Goal: Task Accomplishment & Management: Complete application form

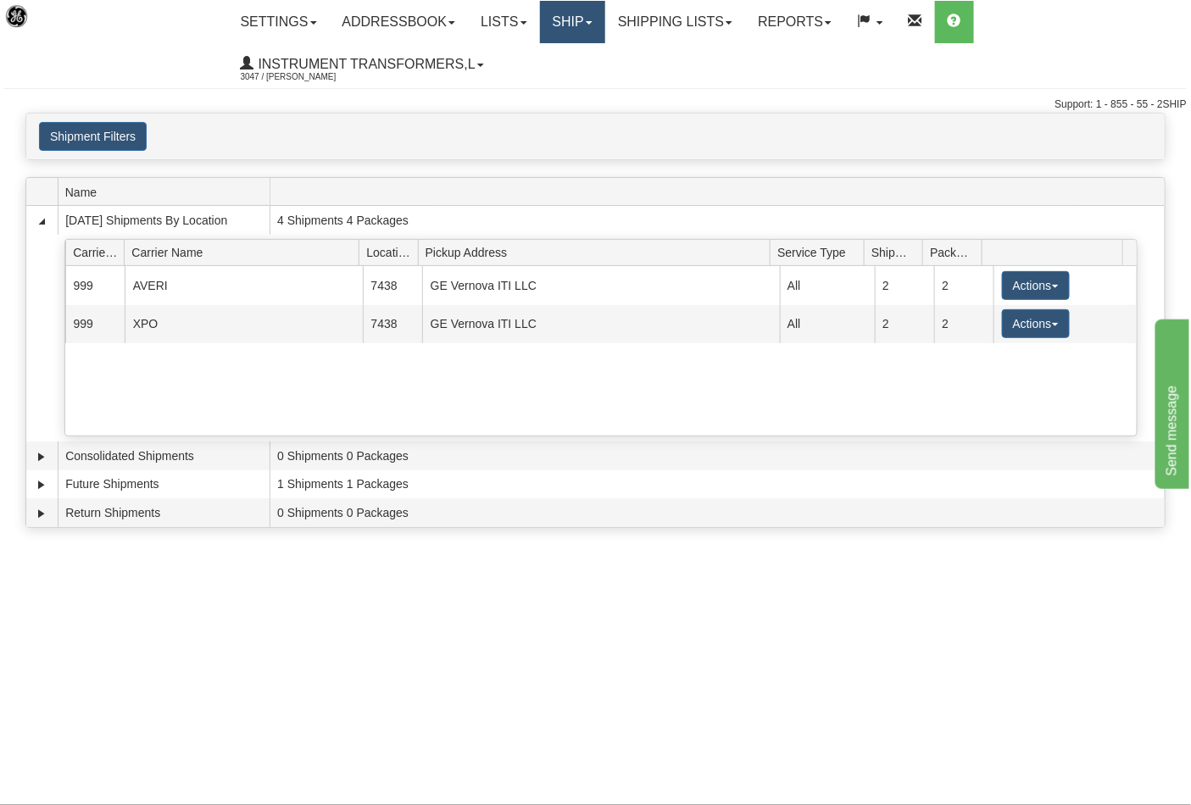
click at [589, 37] on link "Ship" at bounding box center [572, 22] width 65 height 42
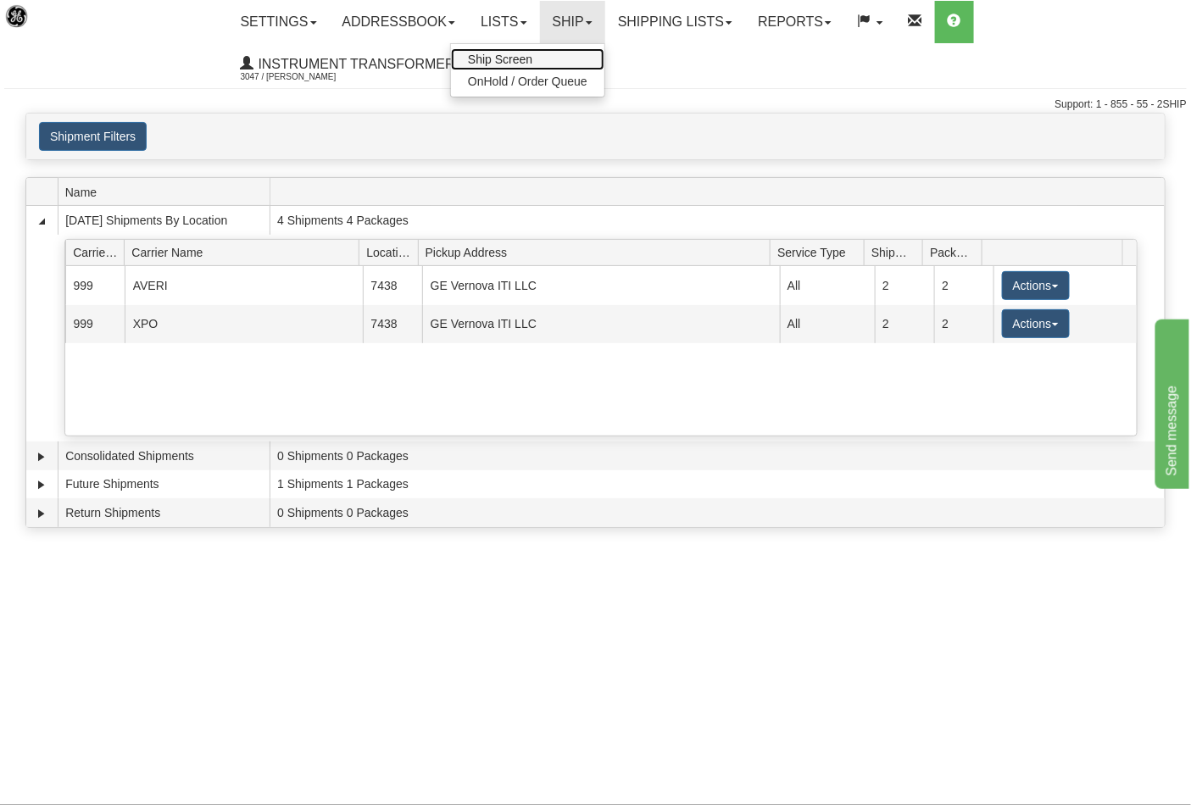
click at [527, 61] on span "Ship Screen" at bounding box center [500, 60] width 64 height 14
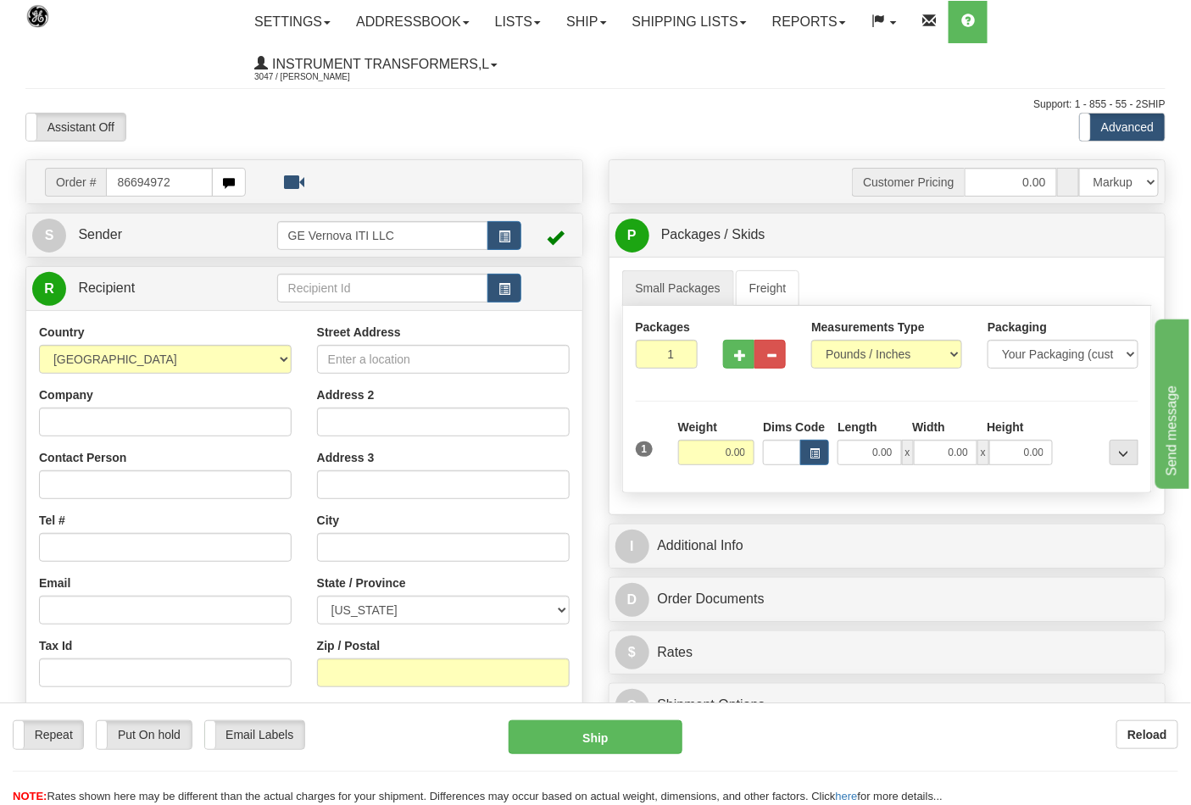
type input "86694972"
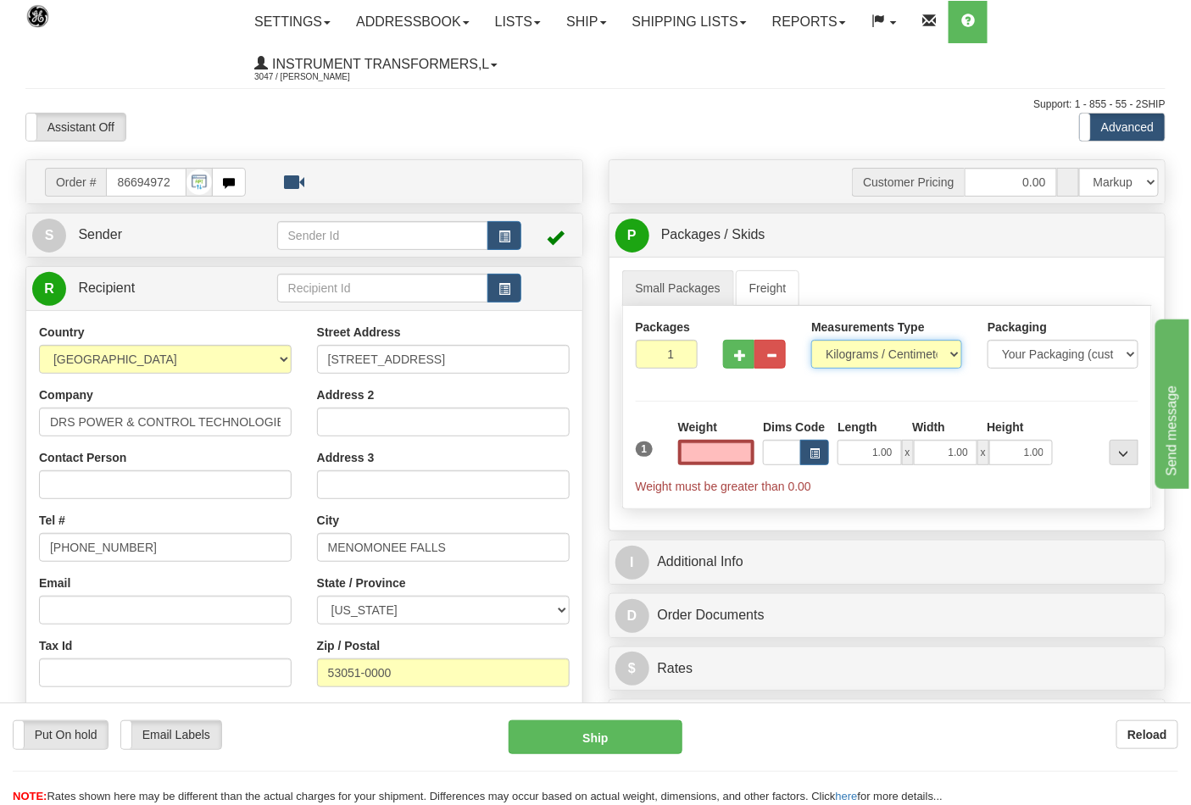
type input "0.00"
click at [860, 352] on select "Pounds / Inches Kilograms / Centimeters" at bounding box center [886, 354] width 151 height 29
select select "0"
click at [811, 341] on select "Pounds / Inches Kilograms / Centimeters" at bounding box center [886, 354] width 151 height 29
click at [748, 452] on input "0.00" at bounding box center [716, 452] width 77 height 25
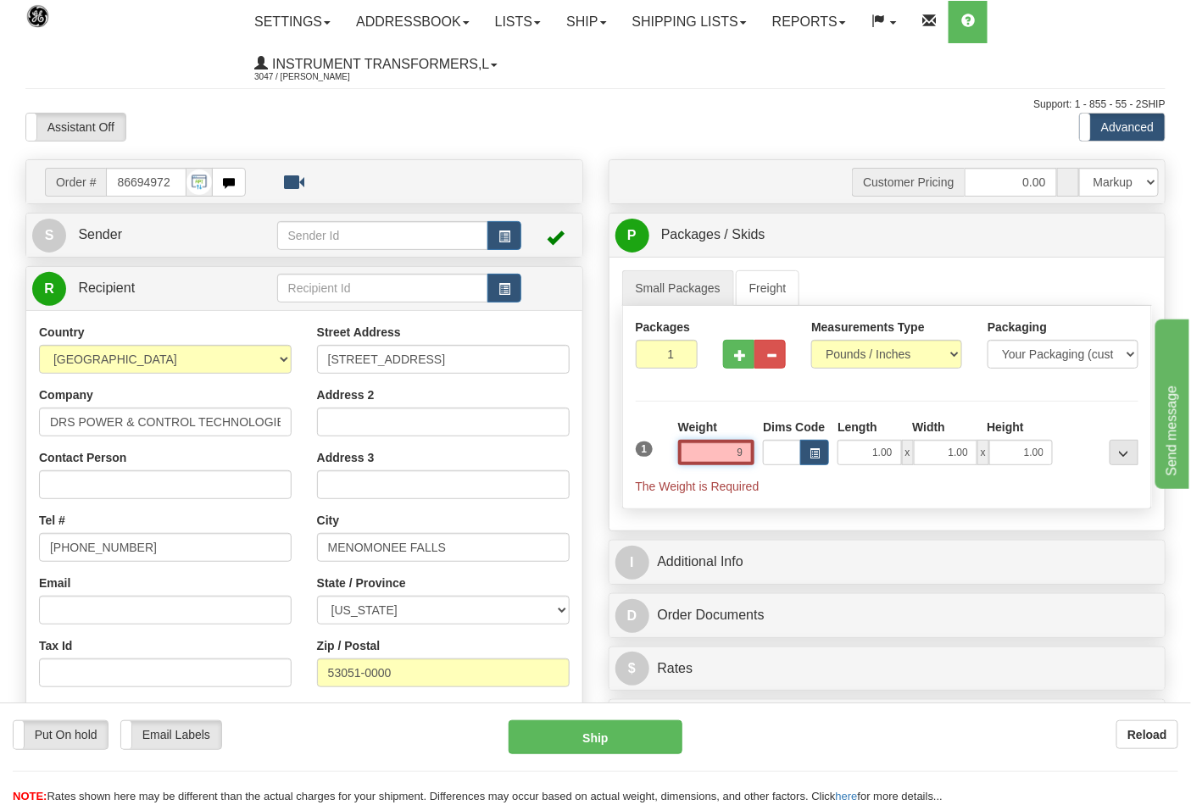
click button "Delete" at bounding box center [0, 0] width 0 height 0
type input "9.00"
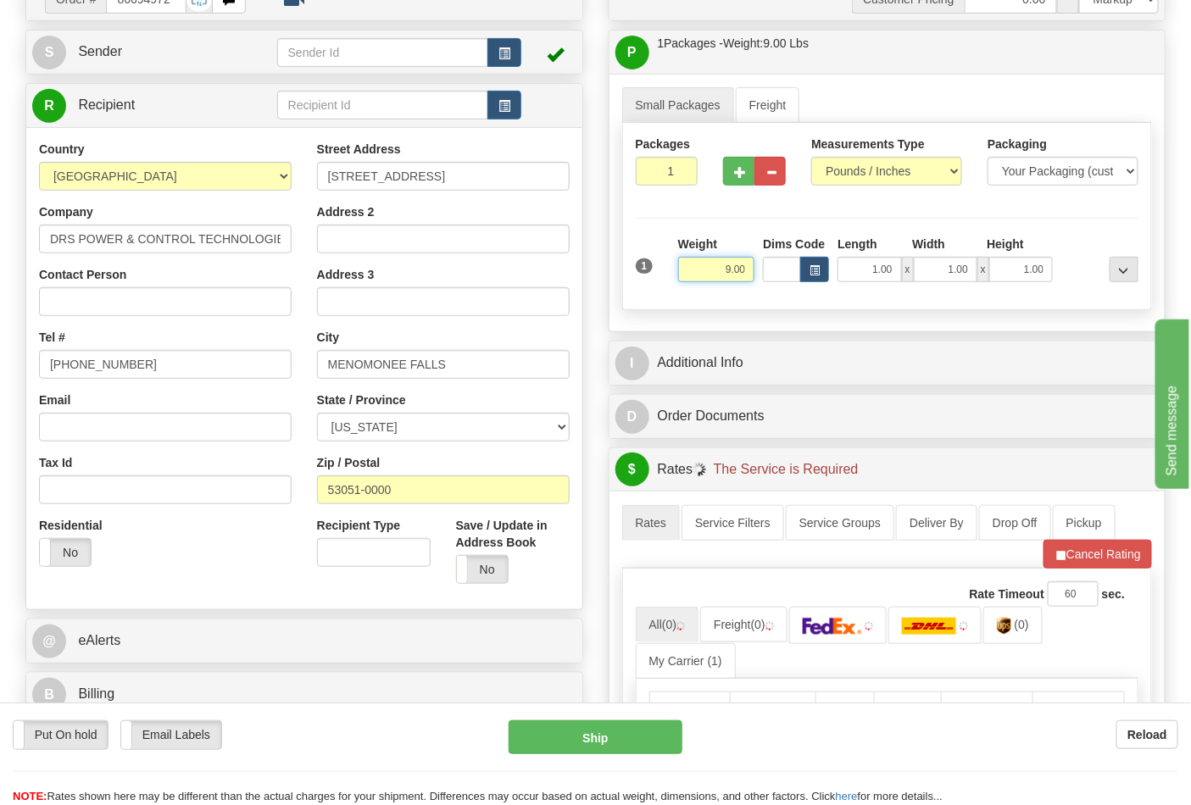
scroll to position [282, 0]
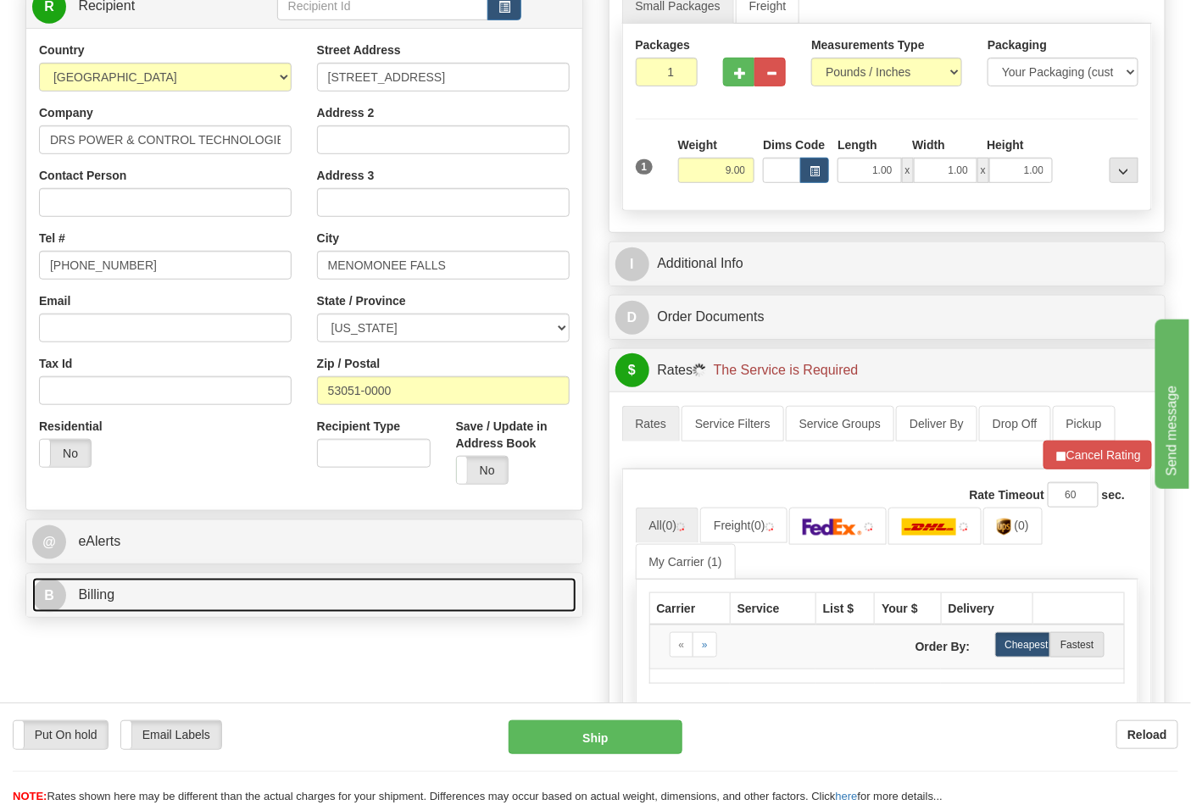
click at [197, 594] on link "B Billing" at bounding box center [304, 595] width 544 height 35
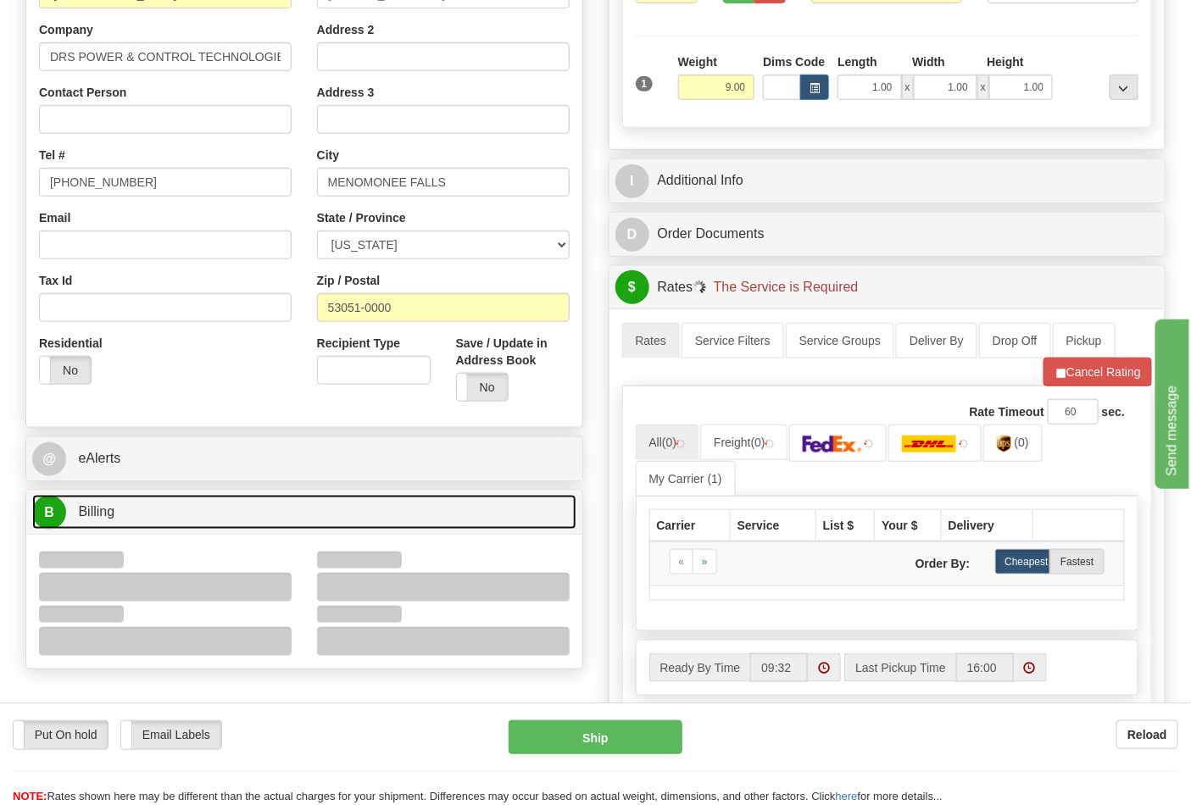
scroll to position [470, 0]
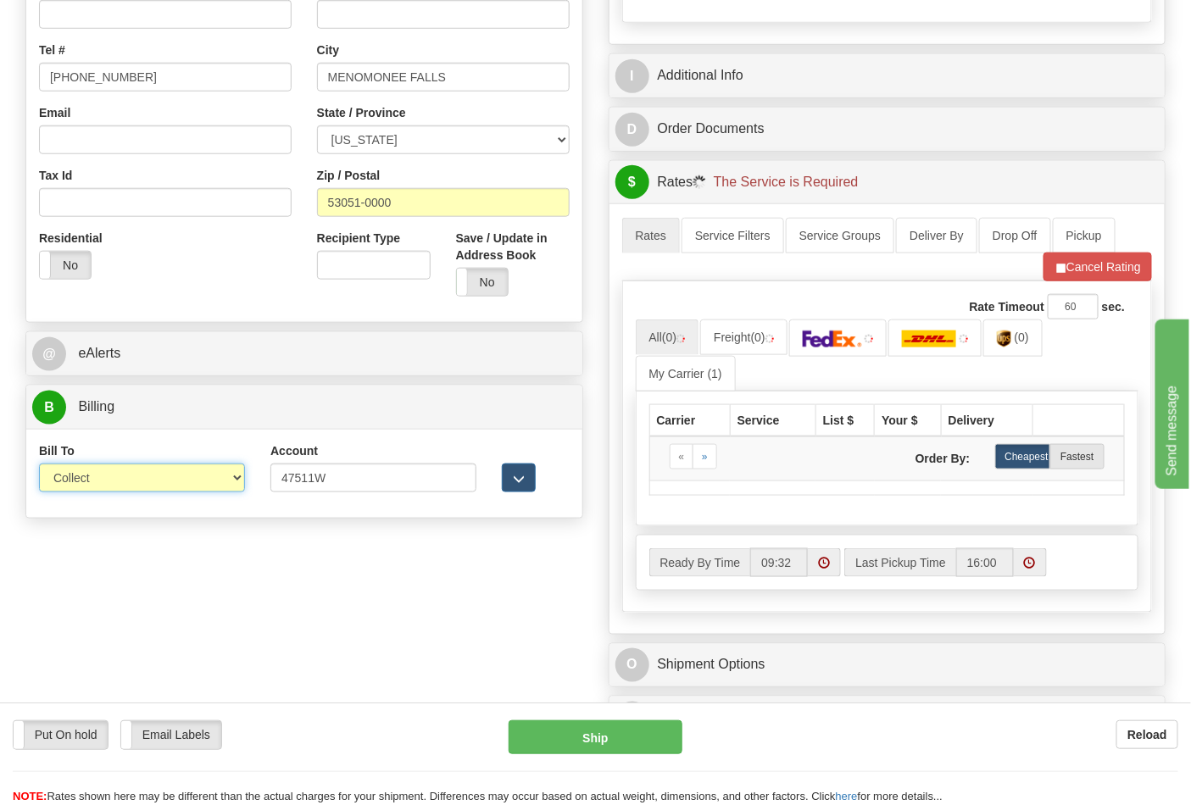
click at [112, 478] on select "Sender Recipient Third Party Collect" at bounding box center [142, 478] width 206 height 29
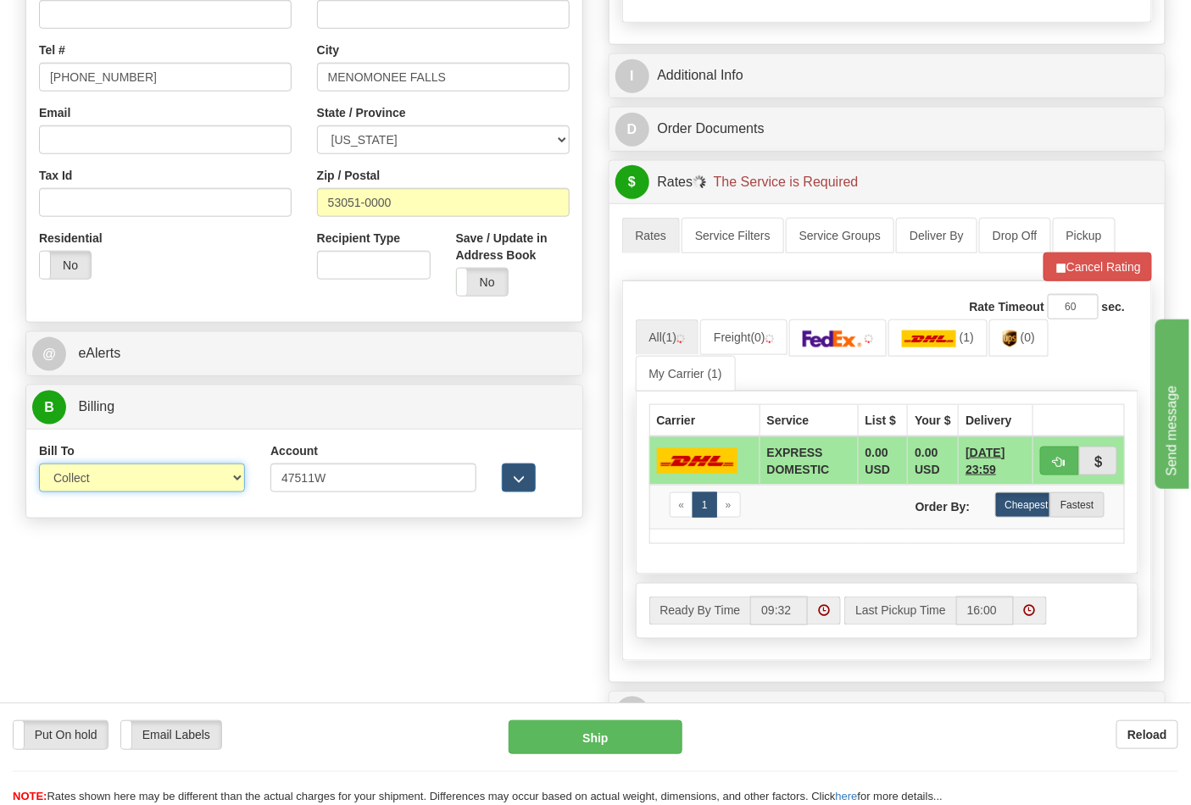
select select "2"
click at [39, 465] on select "Sender Recipient Third Party Collect" at bounding box center [142, 478] width 206 height 29
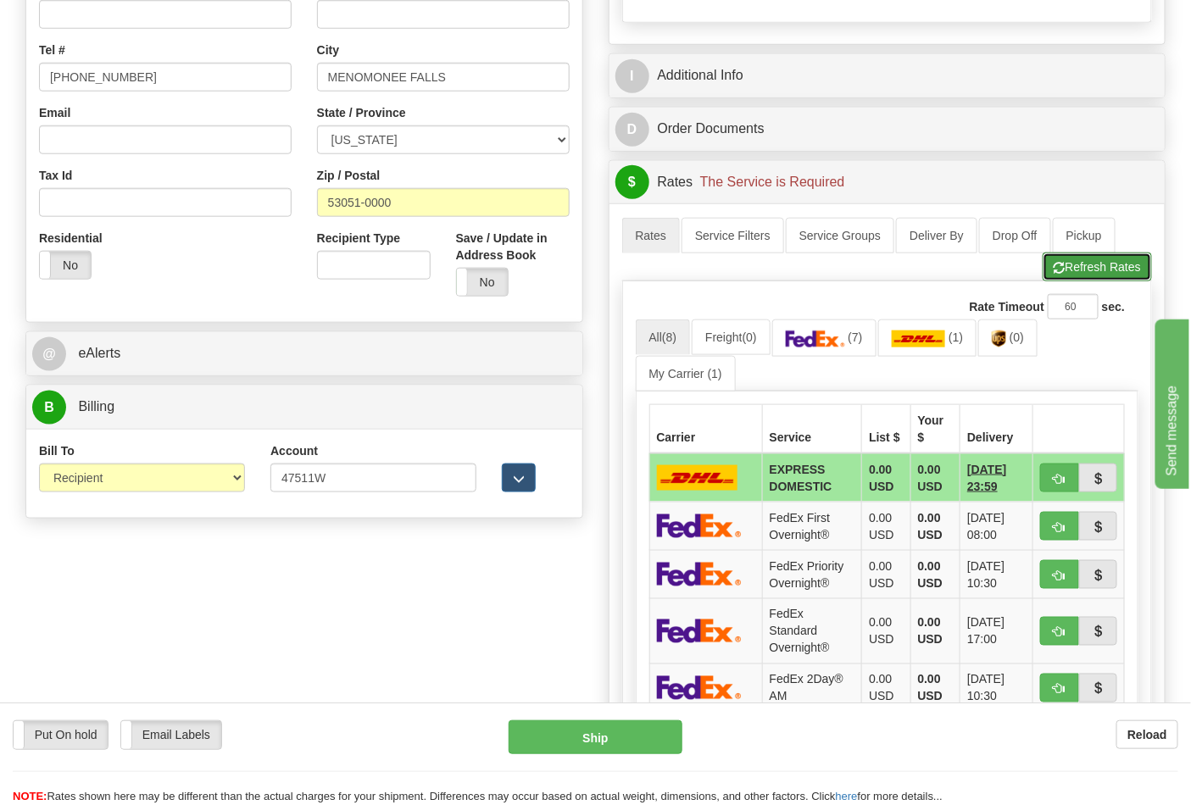
click at [1122, 266] on button "Refresh Rates" at bounding box center [1097, 267] width 109 height 29
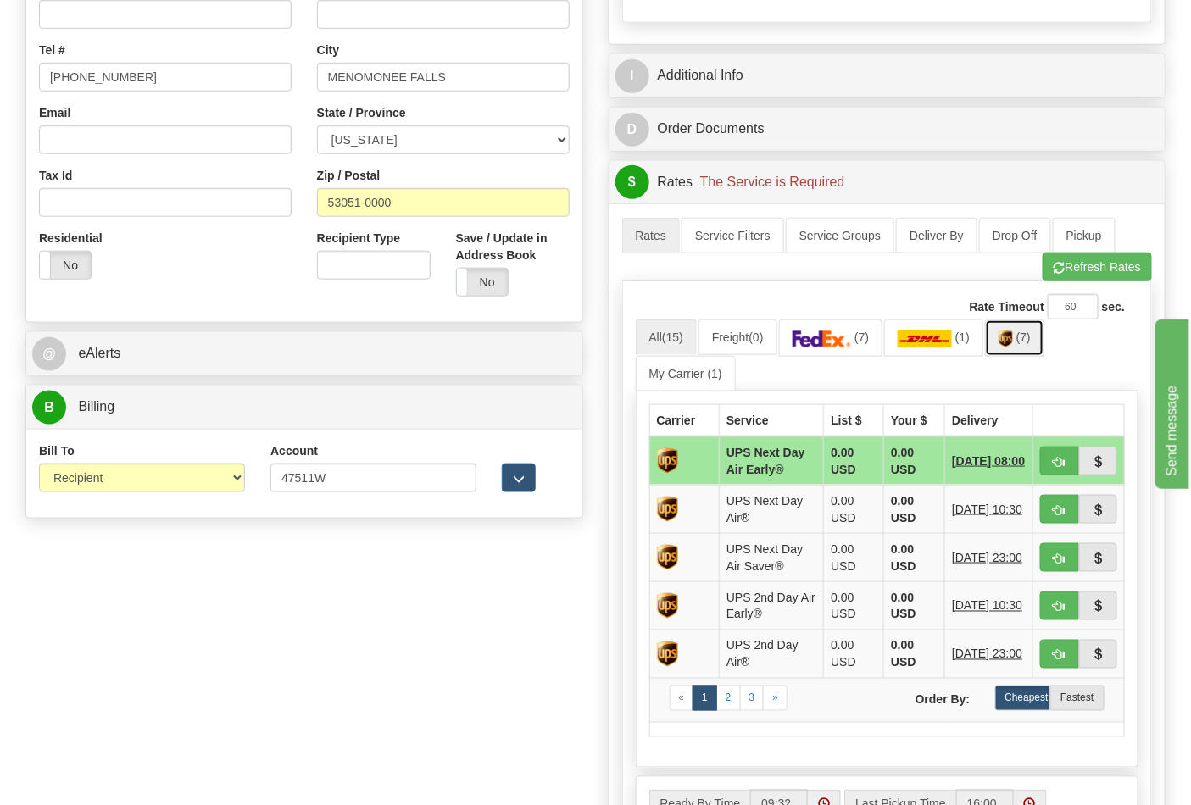
click at [1021, 348] on link "(7)" at bounding box center [1014, 338] width 59 height 36
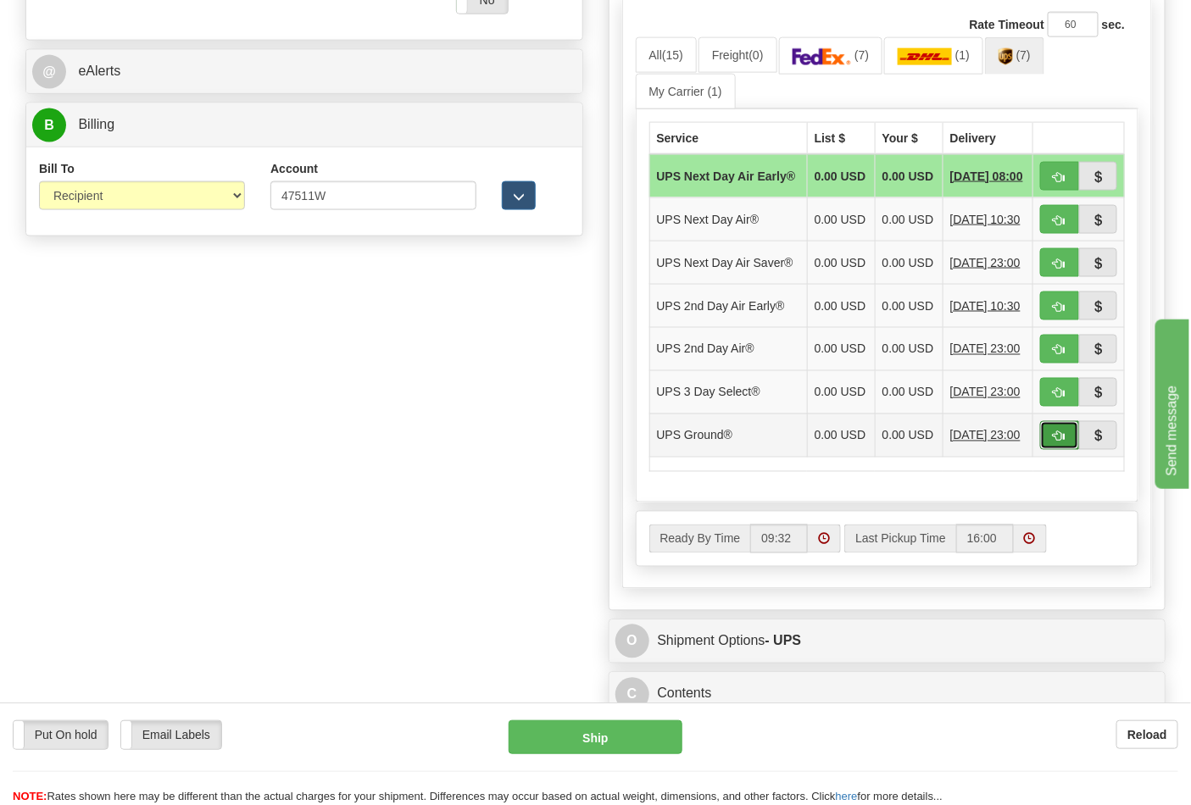
click at [1056, 443] on span "button" at bounding box center [1060, 436] width 12 height 11
type input "03"
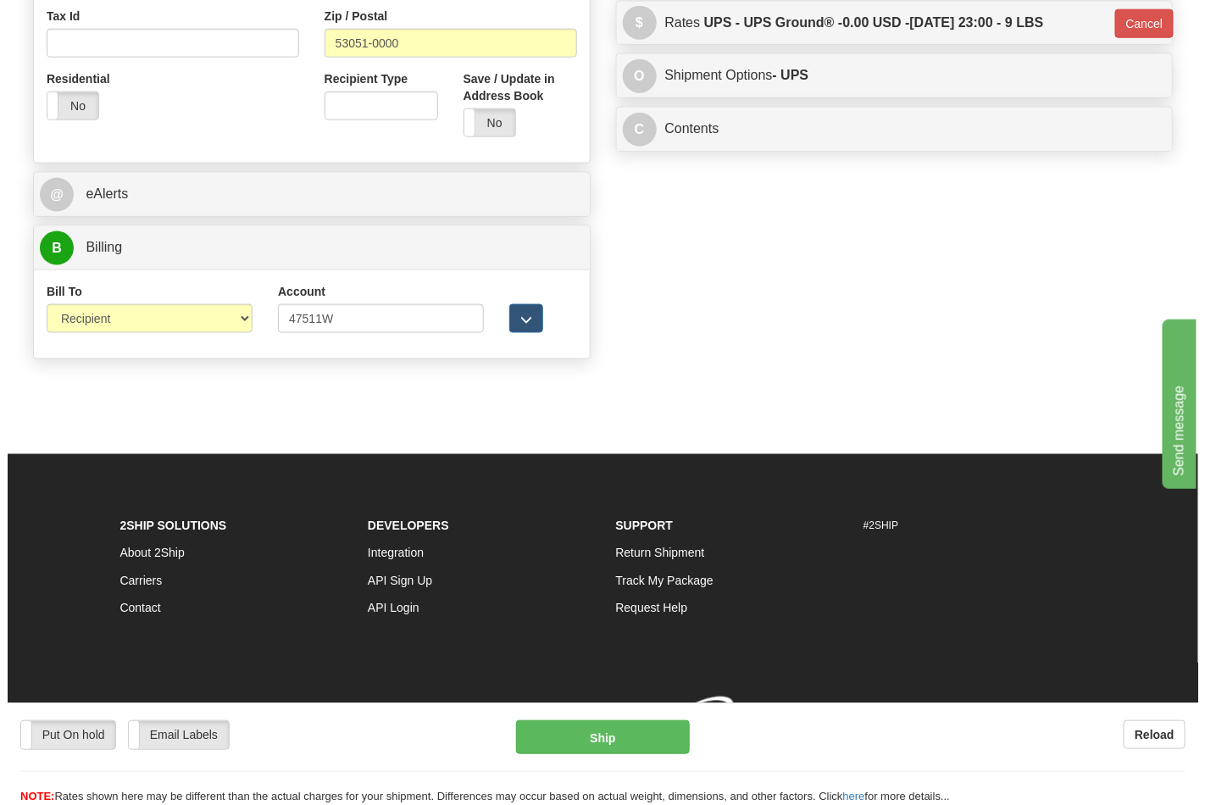
scroll to position [657, 0]
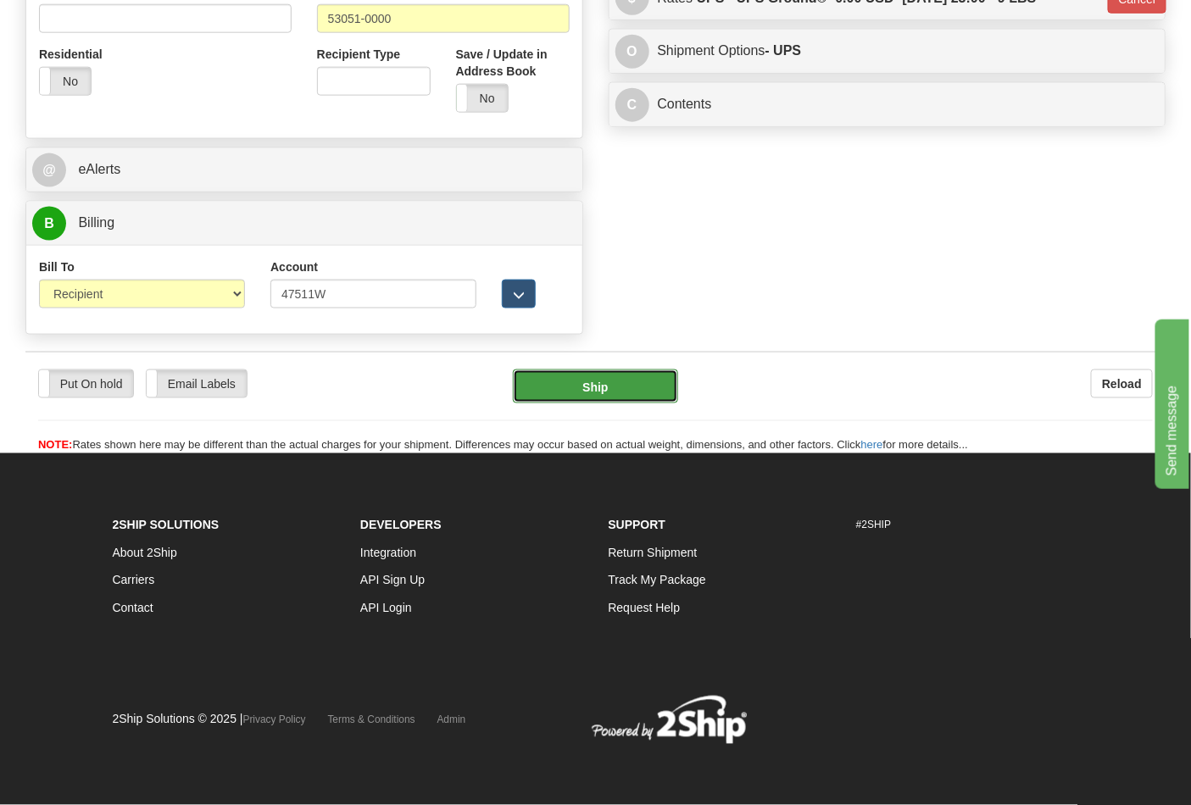
click at [599, 377] on button "Ship" at bounding box center [595, 387] width 164 height 34
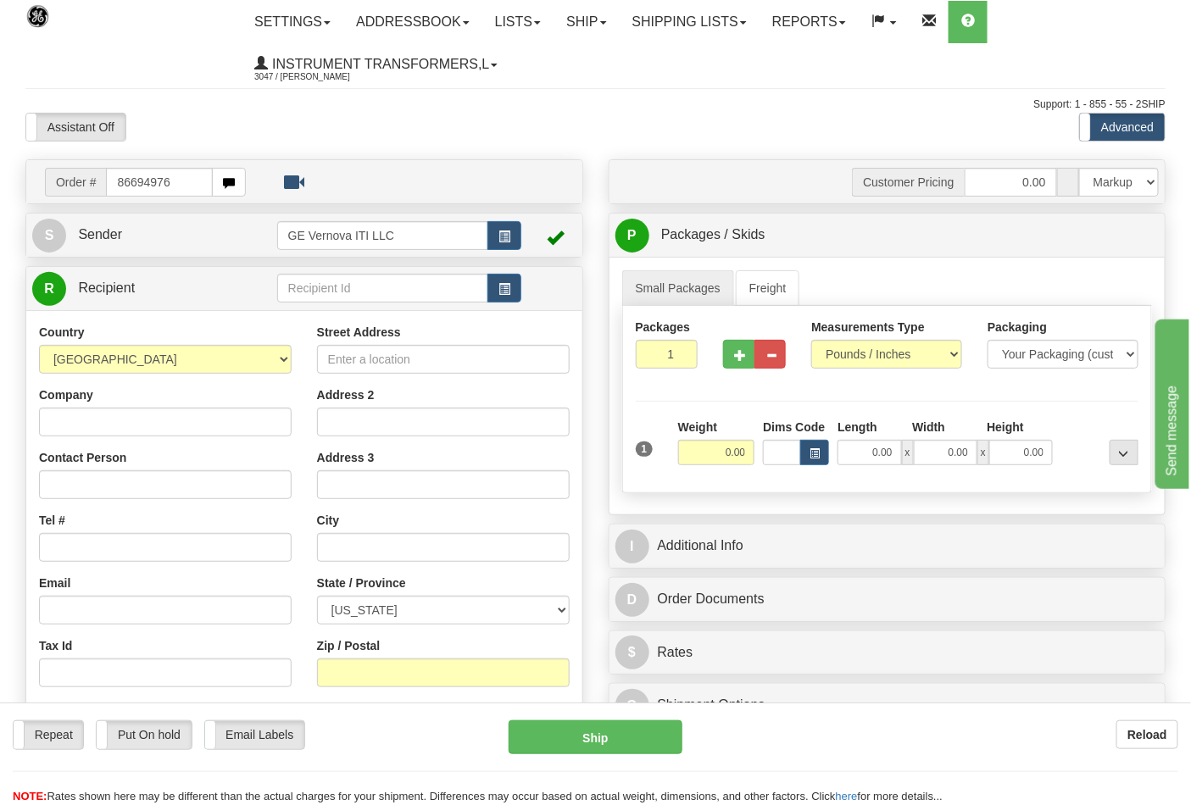
type input "86694976"
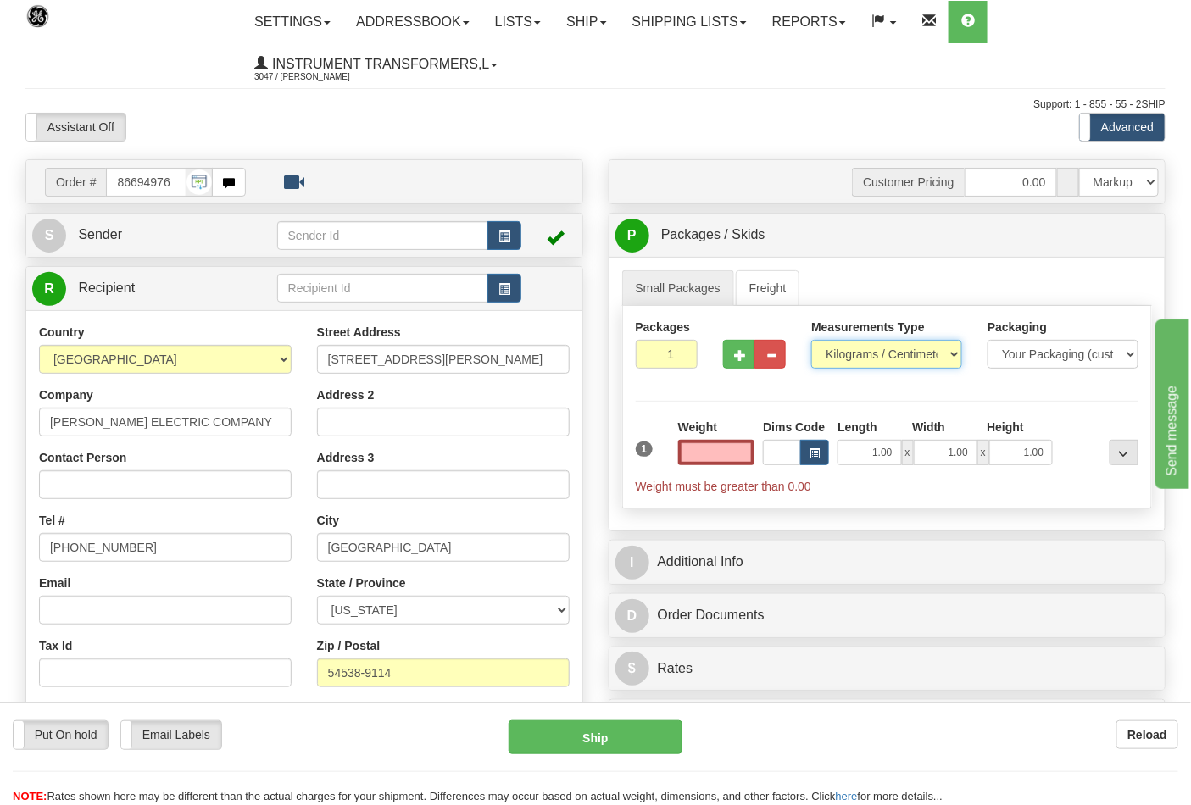
type input "0.00"
click at [866, 358] on select "Pounds / Inches Kilograms / Centimeters" at bounding box center [886, 354] width 151 height 29
select select "0"
click at [811, 341] on select "Pounds / Inches Kilograms / Centimeters" at bounding box center [886, 354] width 151 height 29
click at [731, 361] on button "button" at bounding box center [738, 354] width 31 height 29
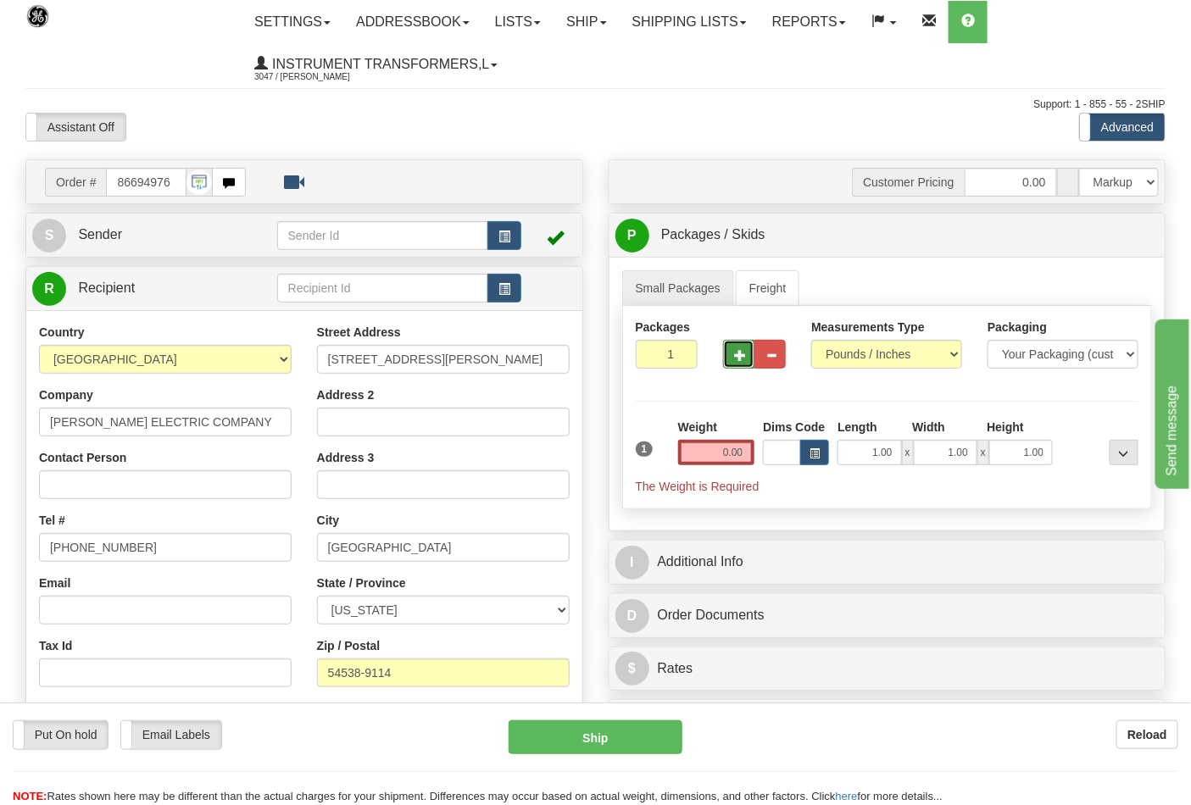
type input "2"
click at [744, 453] on input "0.00" at bounding box center [716, 452] width 77 height 25
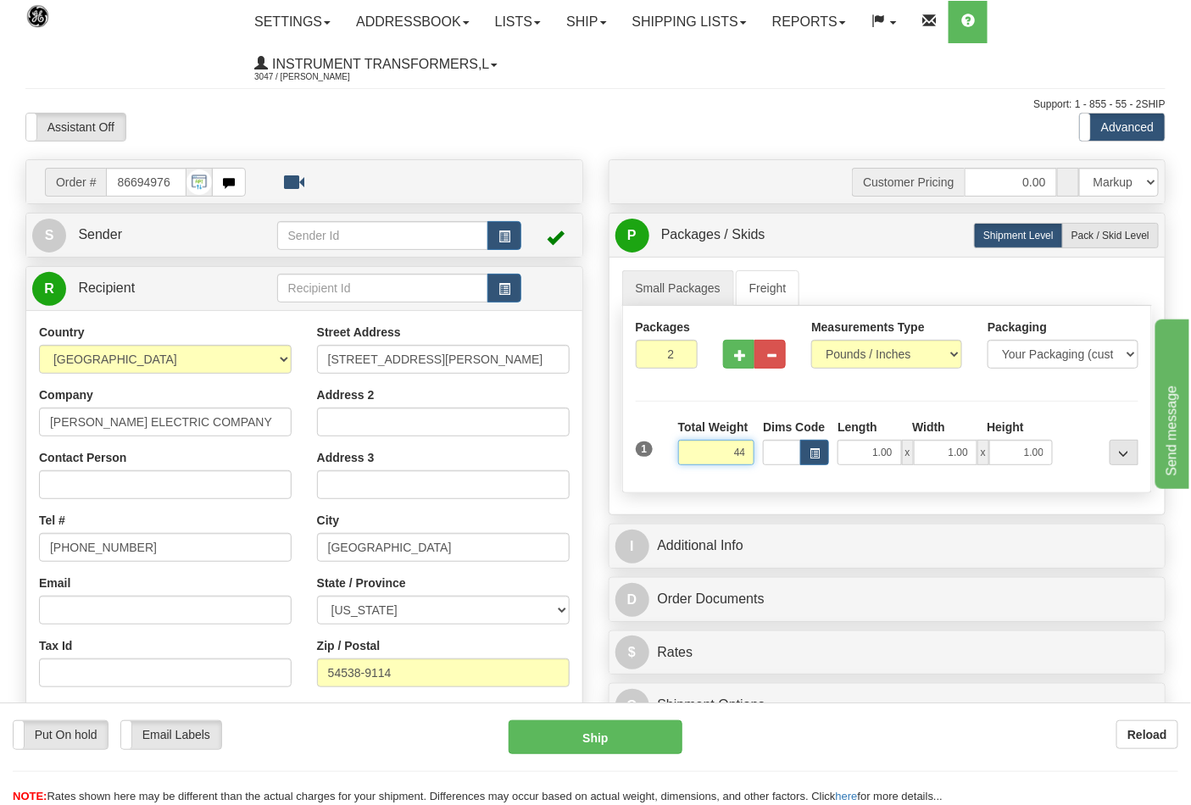
click button "Delete" at bounding box center [0, 0] width 0 height 0
type input "44.00"
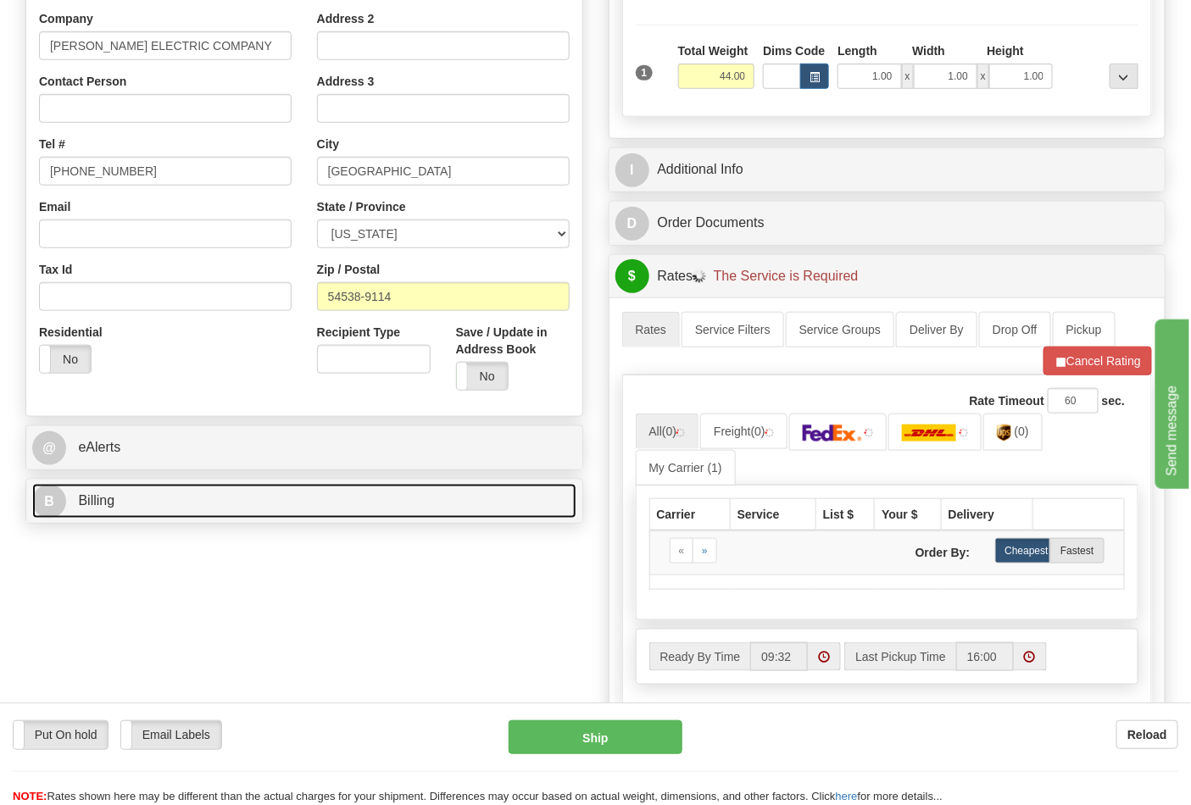
click at [189, 518] on link "B Billing" at bounding box center [304, 501] width 544 height 35
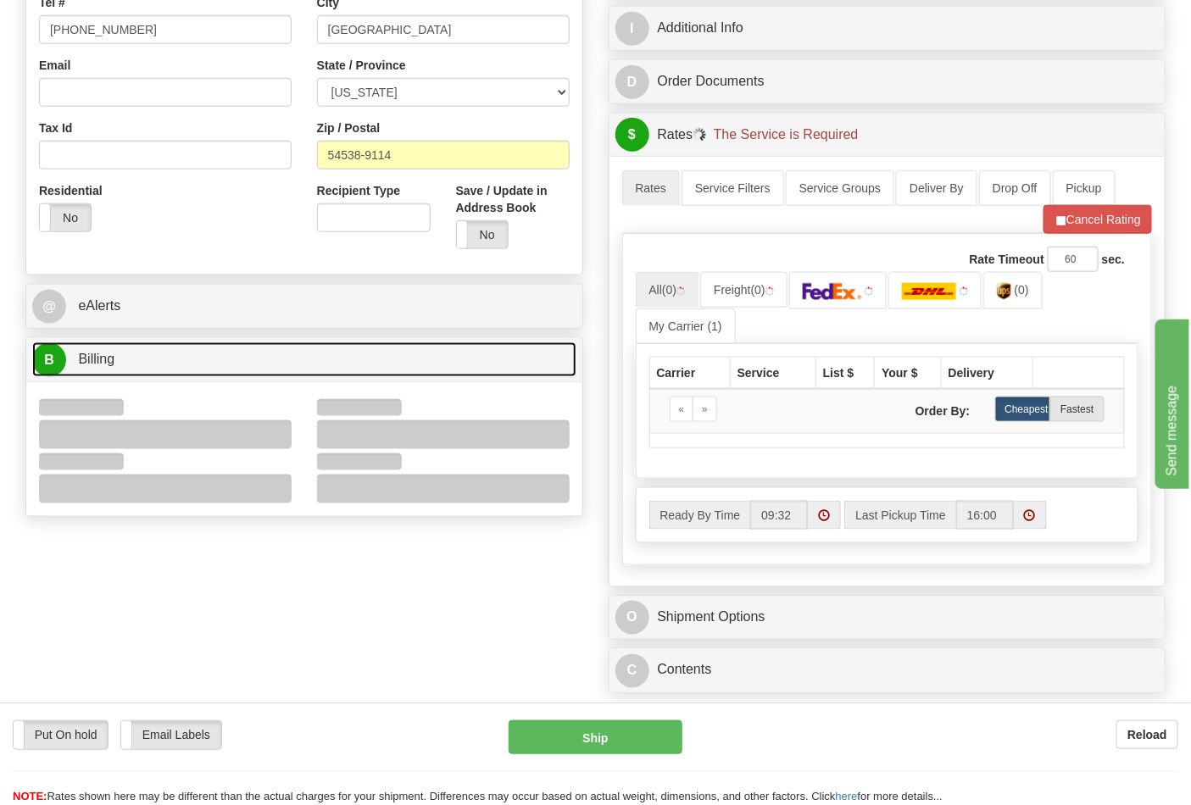
scroll to position [659, 0]
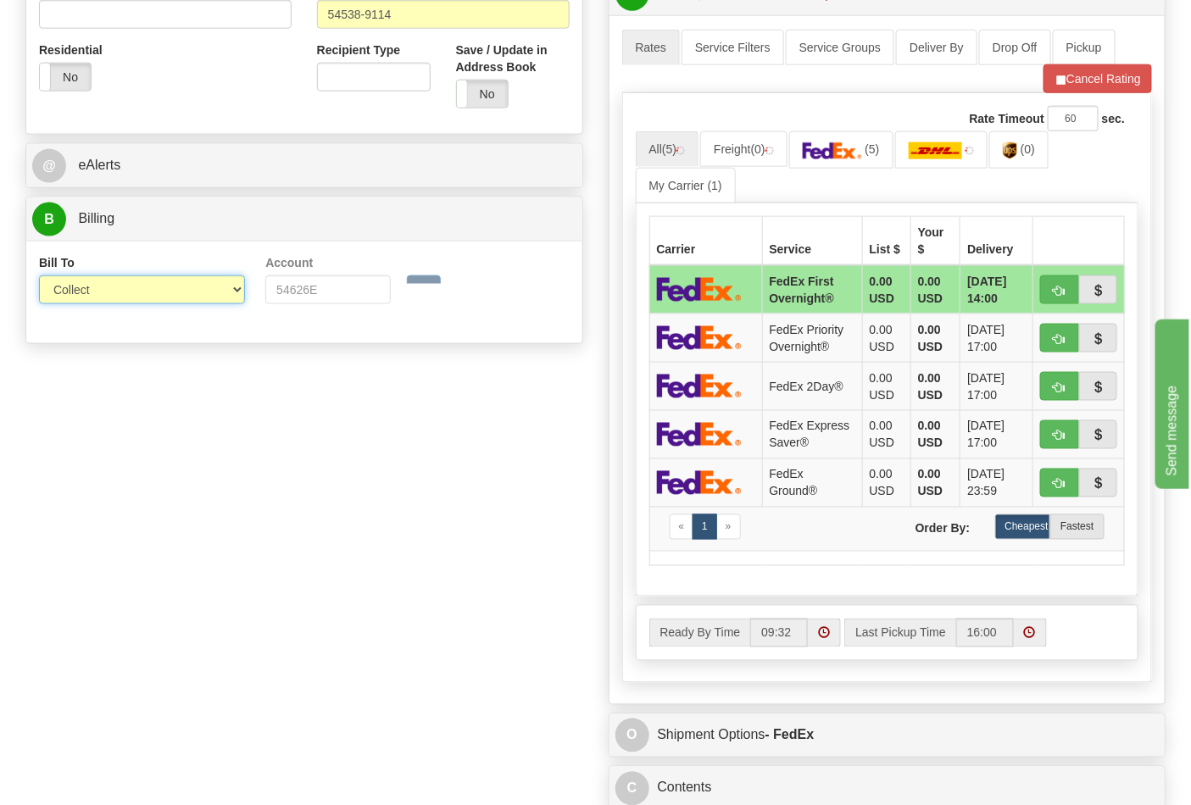
drag, startPoint x: 116, startPoint y: 326, endPoint x: 110, endPoint y: 301, distance: 25.3
click at [110, 291] on select "Sender Recipient Third Party Collect" at bounding box center [142, 290] width 206 height 29
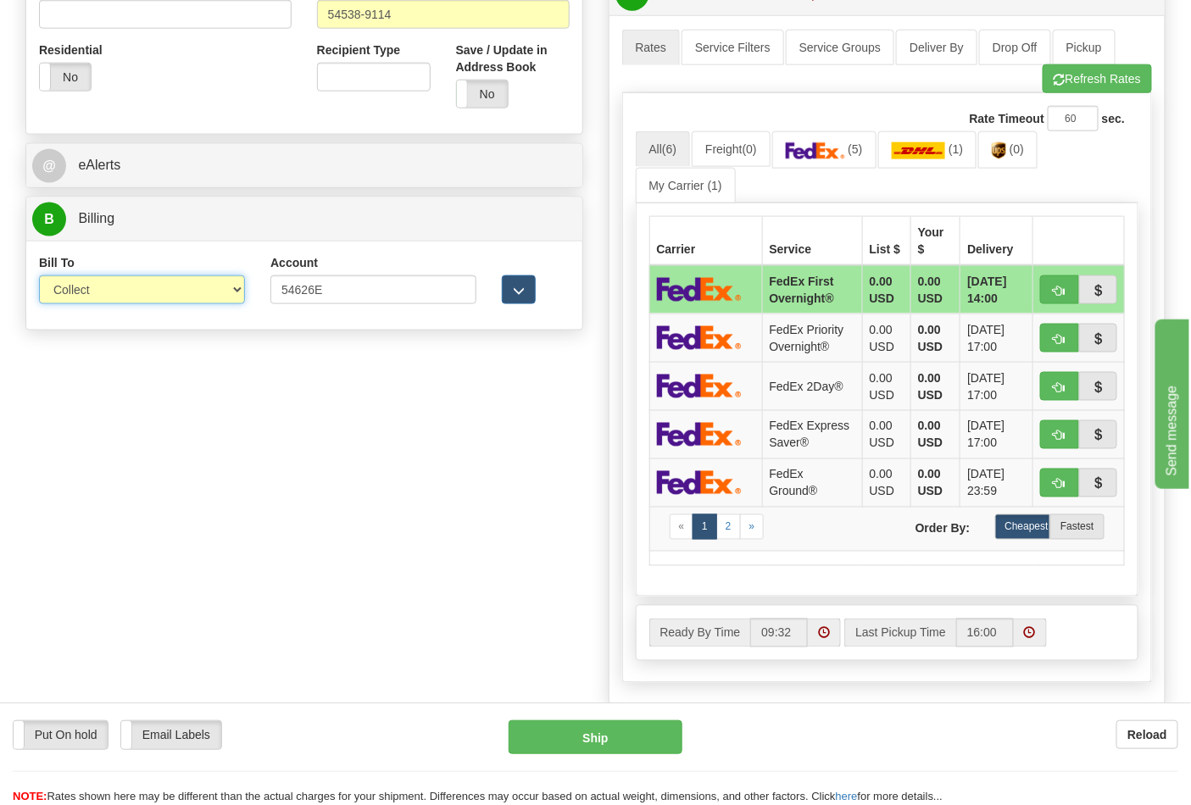
select select "2"
click at [39, 277] on select "Sender Recipient Third Party Collect" at bounding box center [142, 290] width 206 height 29
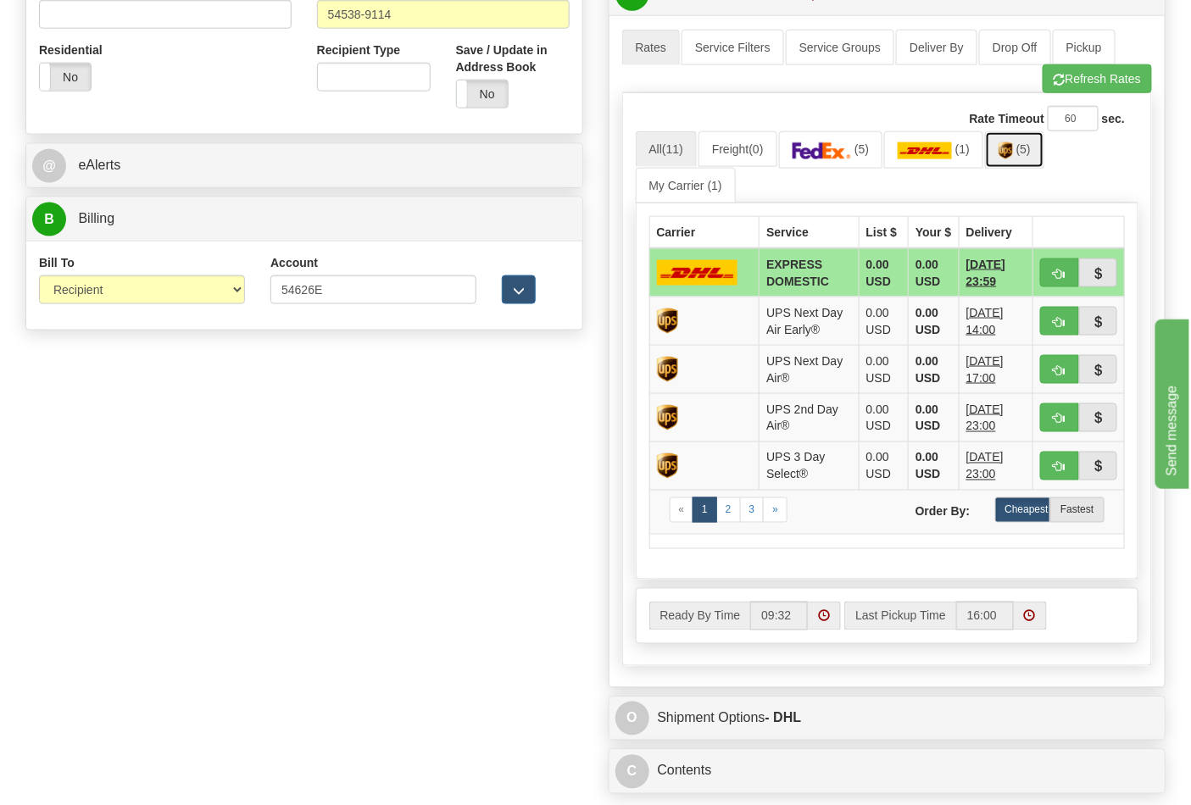
click at [1023, 164] on link "(5)" at bounding box center [1014, 149] width 59 height 36
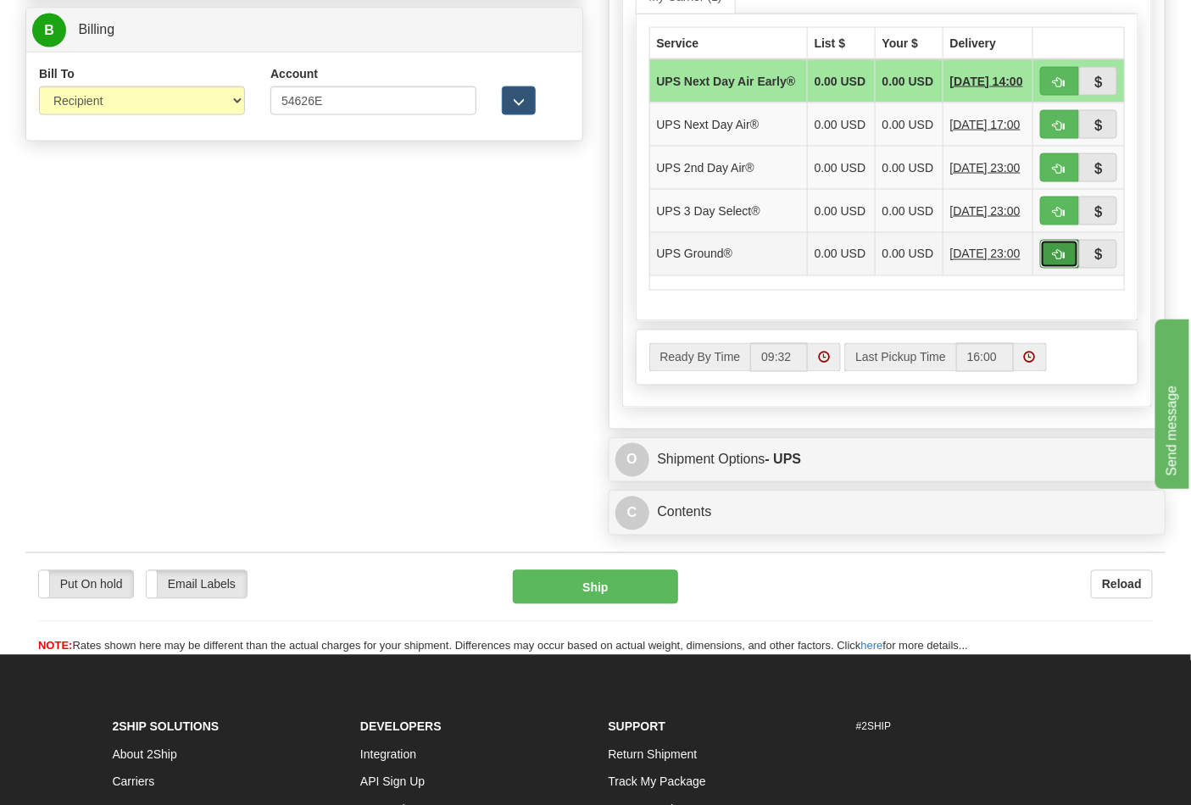
click at [1066, 269] on button "button" at bounding box center [1059, 254] width 39 height 29
type input "03"
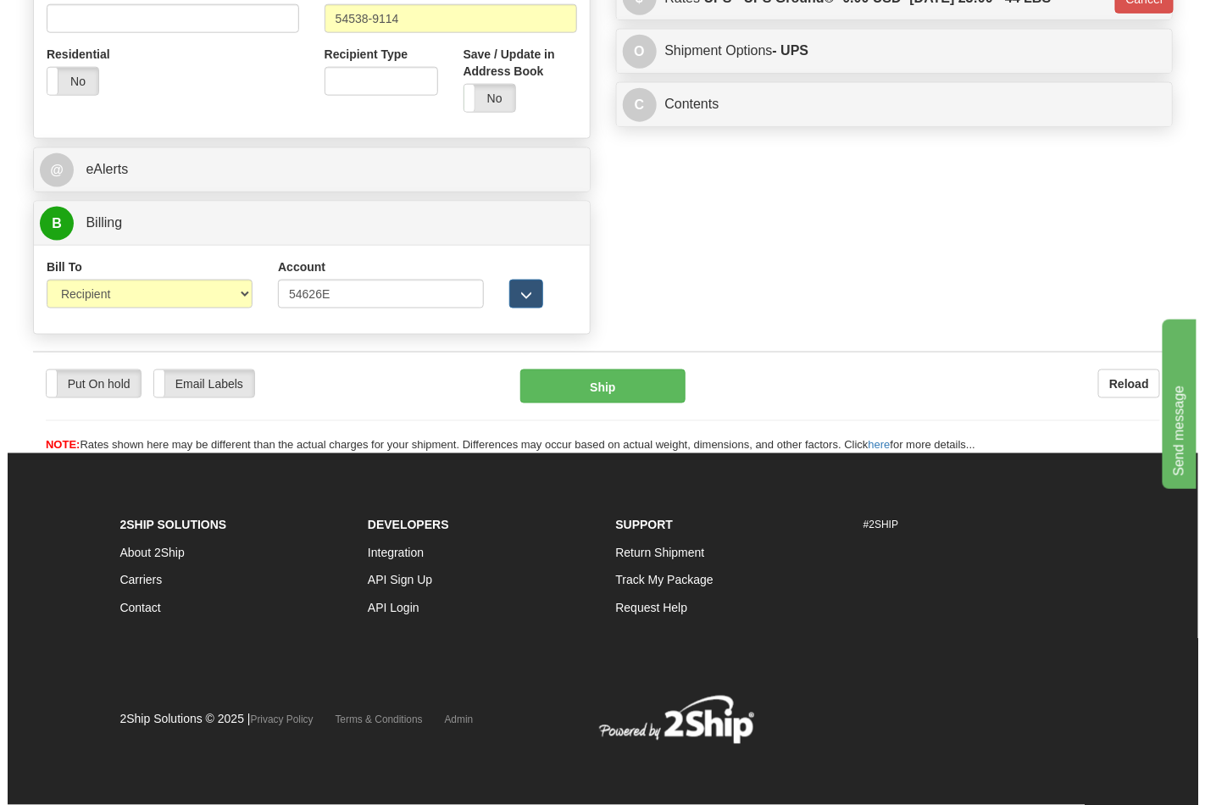
scroll to position [657, 0]
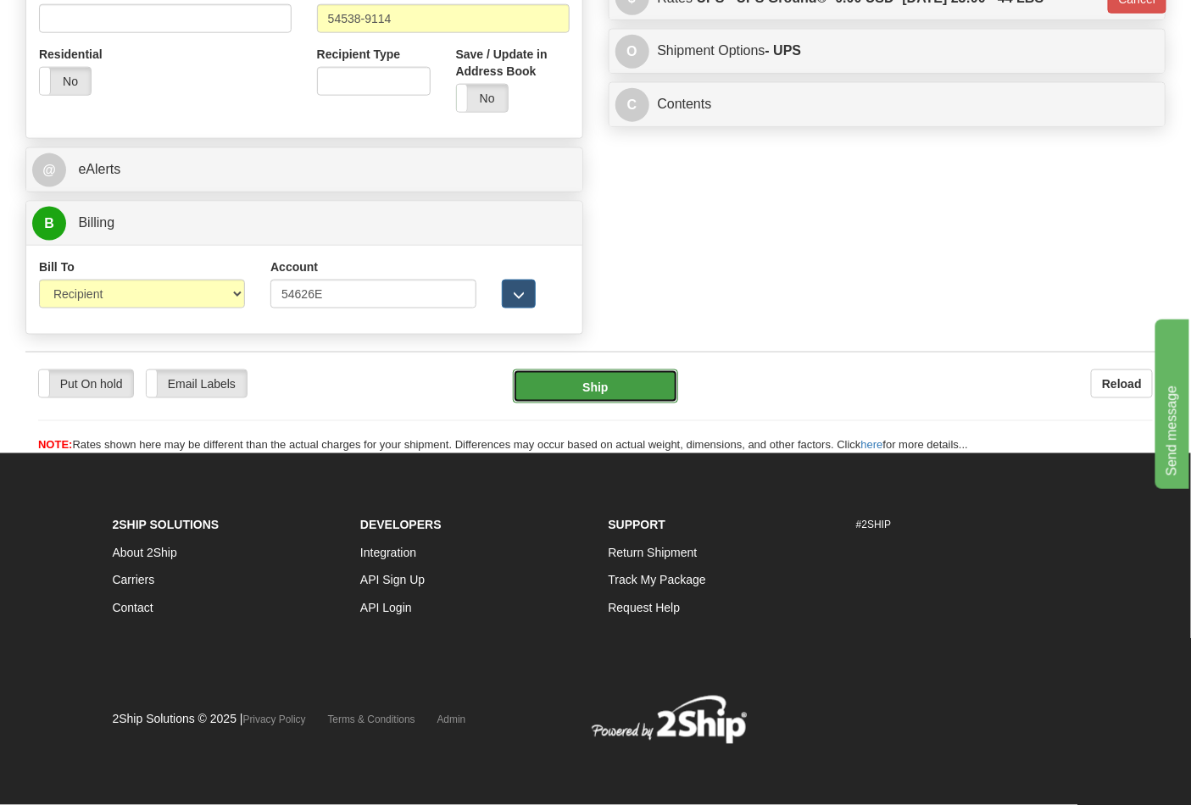
click at [630, 376] on button "Ship" at bounding box center [595, 387] width 164 height 34
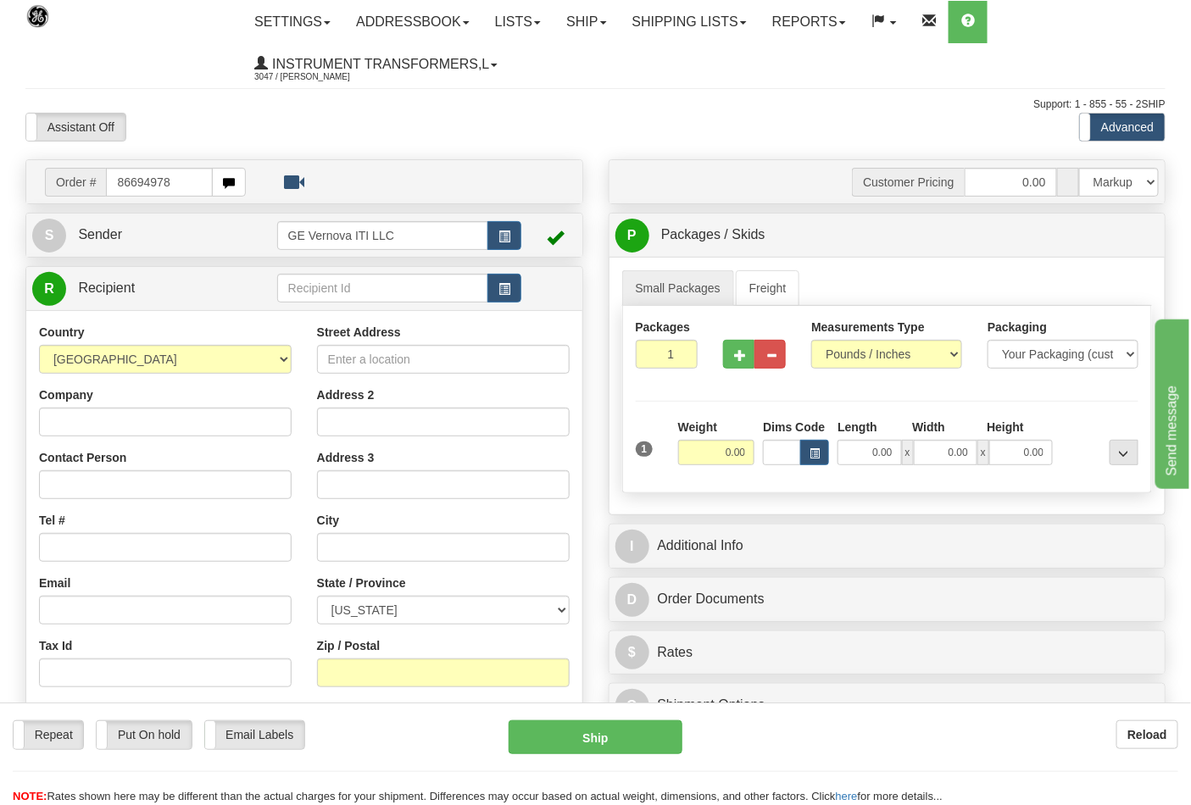
type input "86694978"
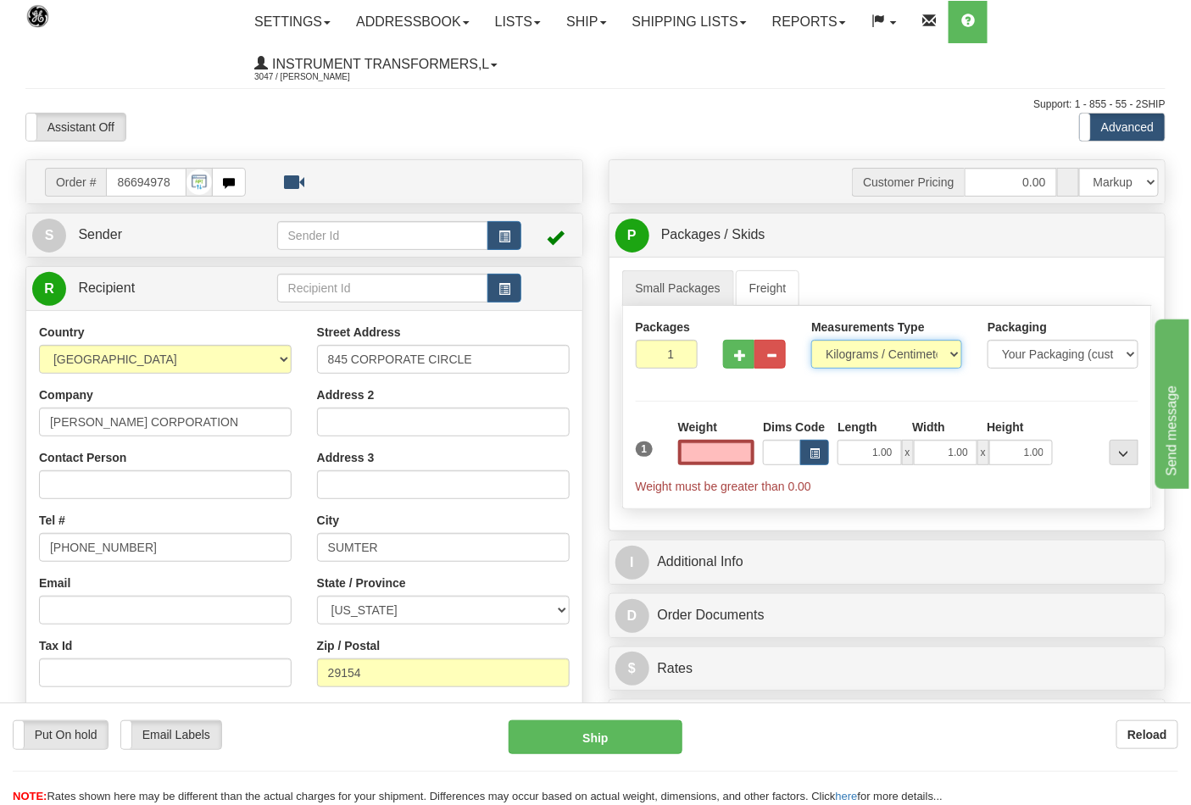
type input "0.00"
click at [871, 362] on select "Pounds / Inches Kilograms / Centimeters" at bounding box center [886, 354] width 151 height 29
select select "0"
click at [811, 341] on select "Pounds / Inches Kilograms / Centimeters" at bounding box center [886, 354] width 151 height 29
click at [738, 359] on span "button" at bounding box center [740, 355] width 12 height 11
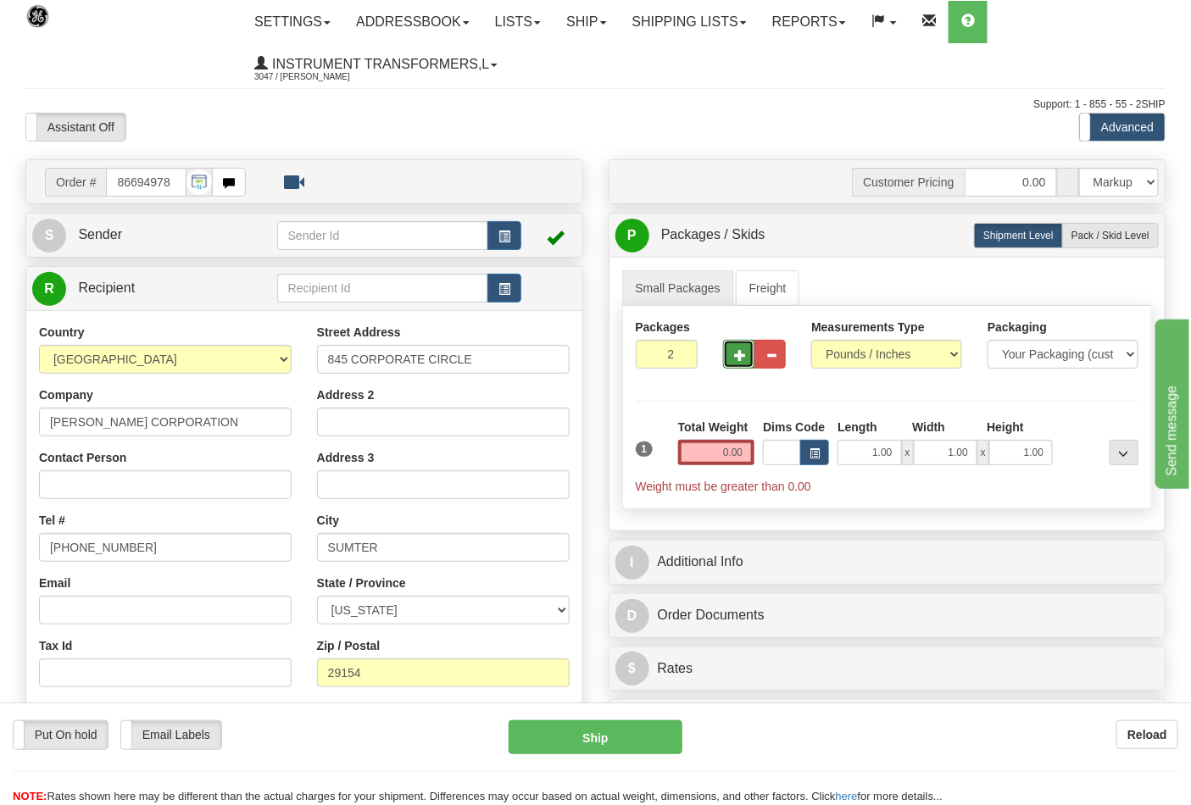
click at [738, 359] on span "button" at bounding box center [740, 355] width 12 height 11
type input "3"
click at [746, 460] on input "0.00" at bounding box center [716, 452] width 77 height 25
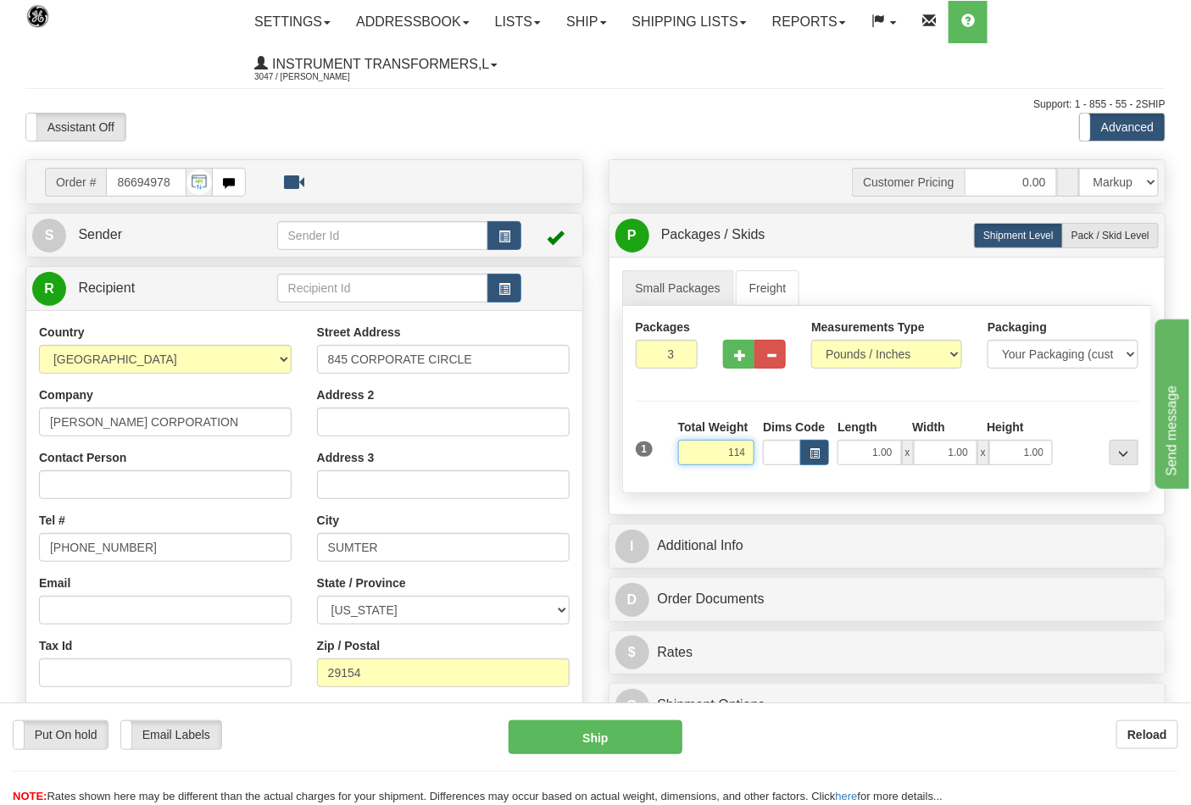
click button "Delete" at bounding box center [0, 0] width 0 height 0
type input "114.00"
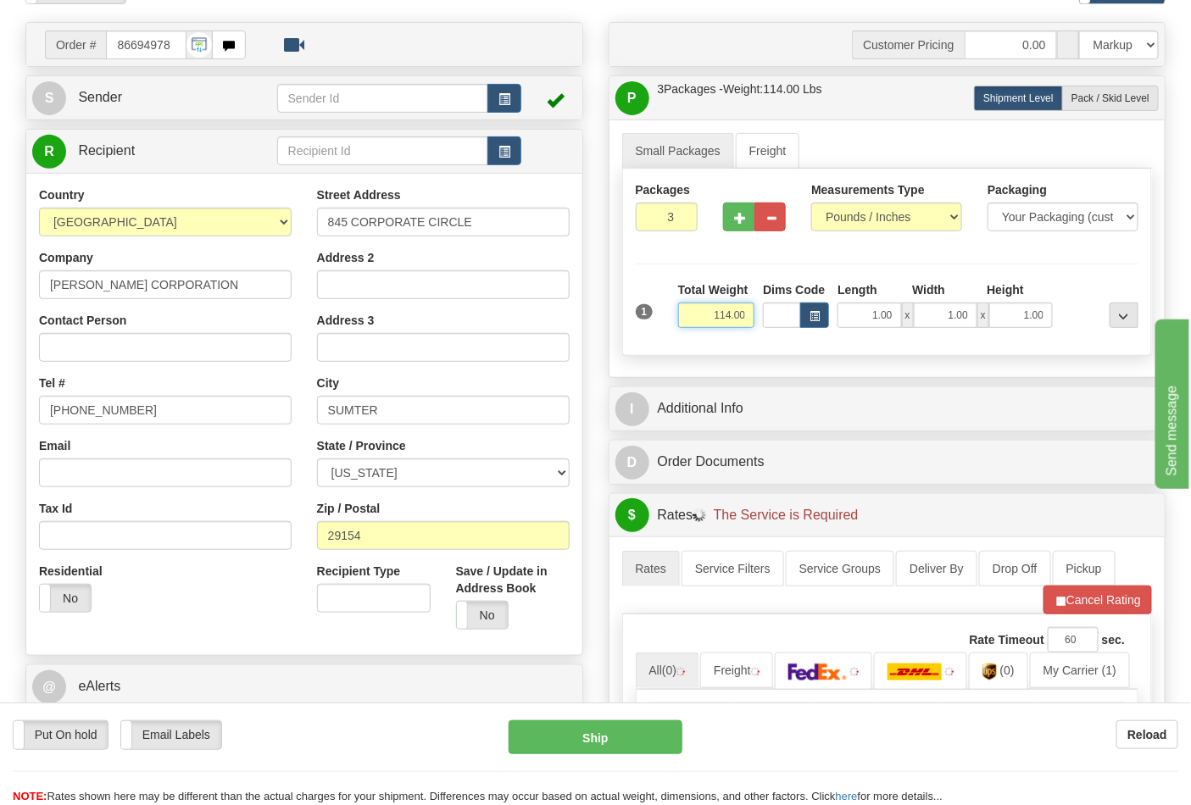
scroll to position [282, 0]
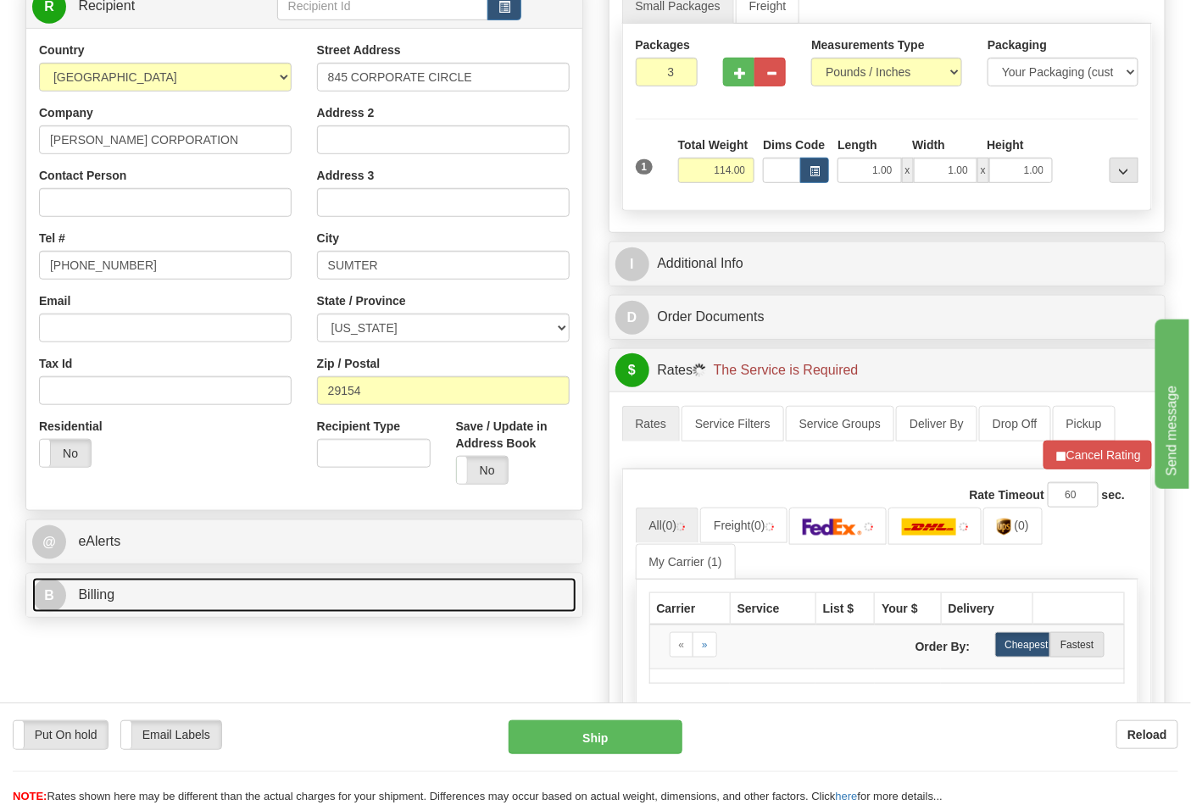
click at [232, 603] on link "B Billing" at bounding box center [304, 595] width 544 height 35
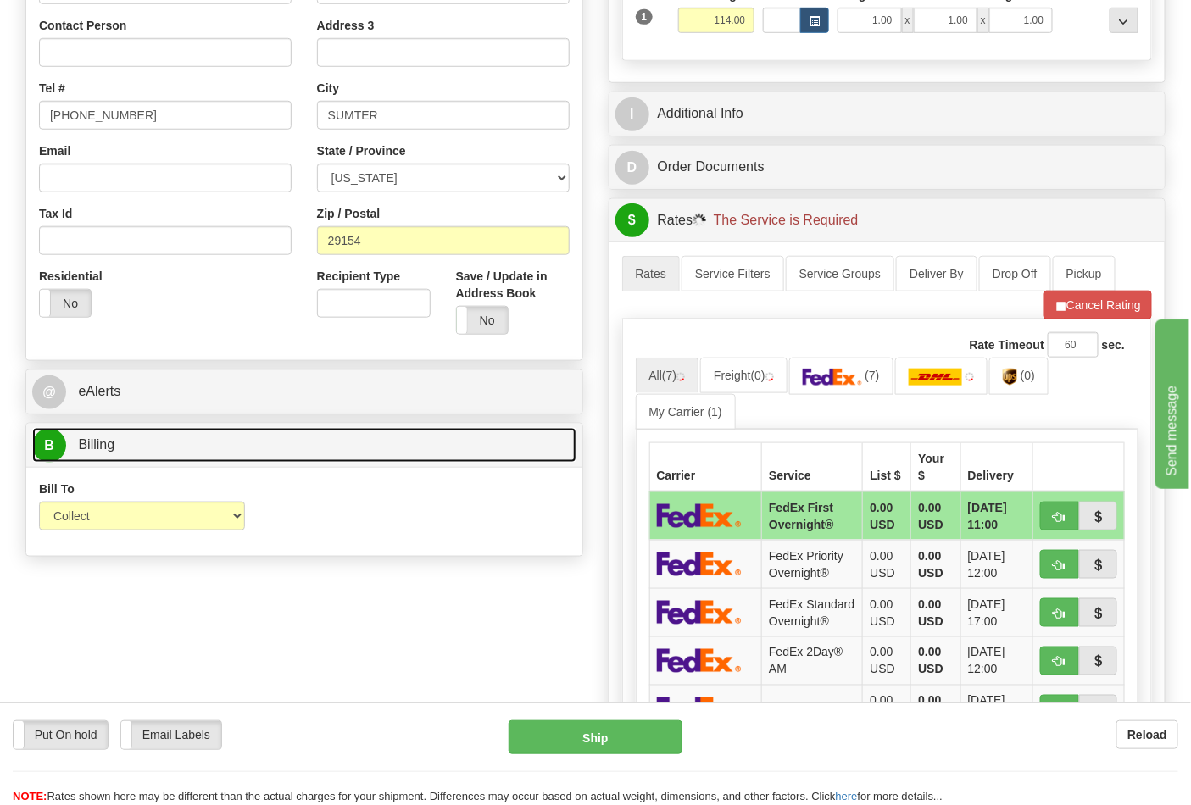
scroll to position [565, 0]
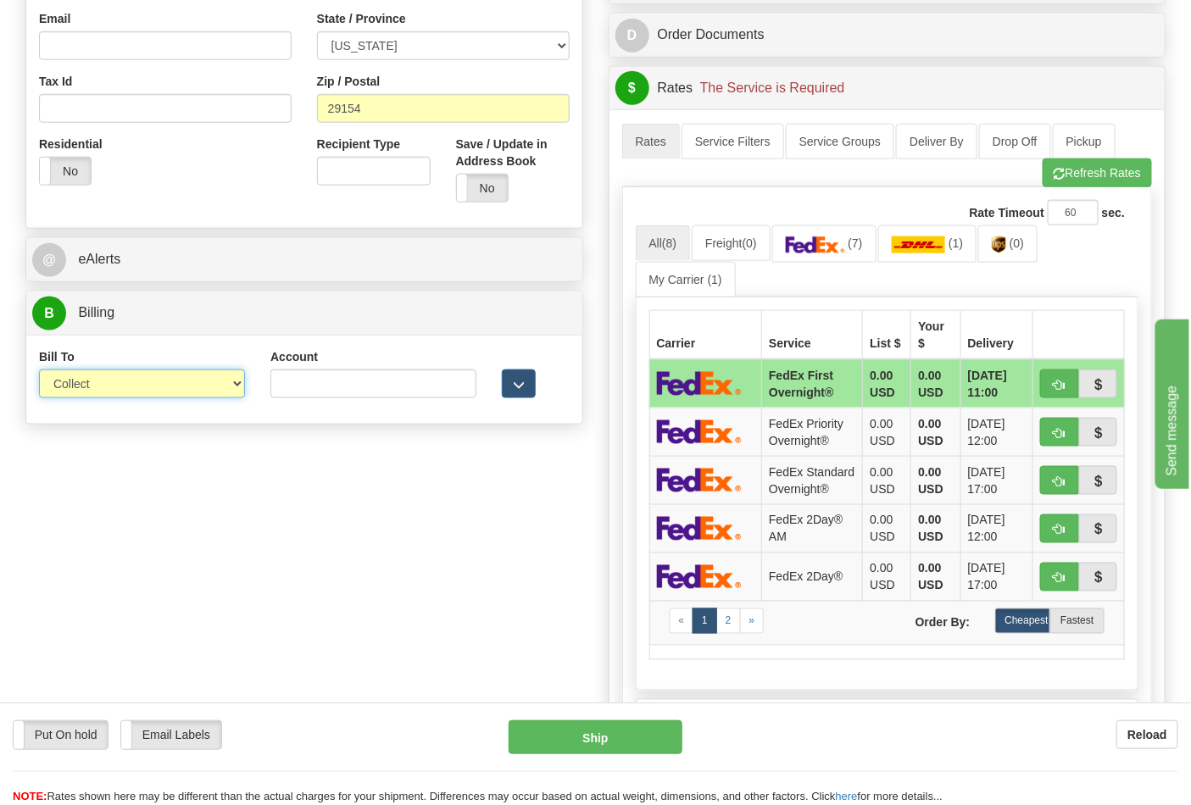
drag, startPoint x: 131, startPoint y: 387, endPoint x: 130, endPoint y: 399, distance: 12.7
click at [131, 387] on select "Sender Recipient Third Party Collect" at bounding box center [142, 384] width 206 height 29
select select "2"
click at [39, 371] on select "Sender Recipient Third Party Collect" at bounding box center [142, 384] width 206 height 29
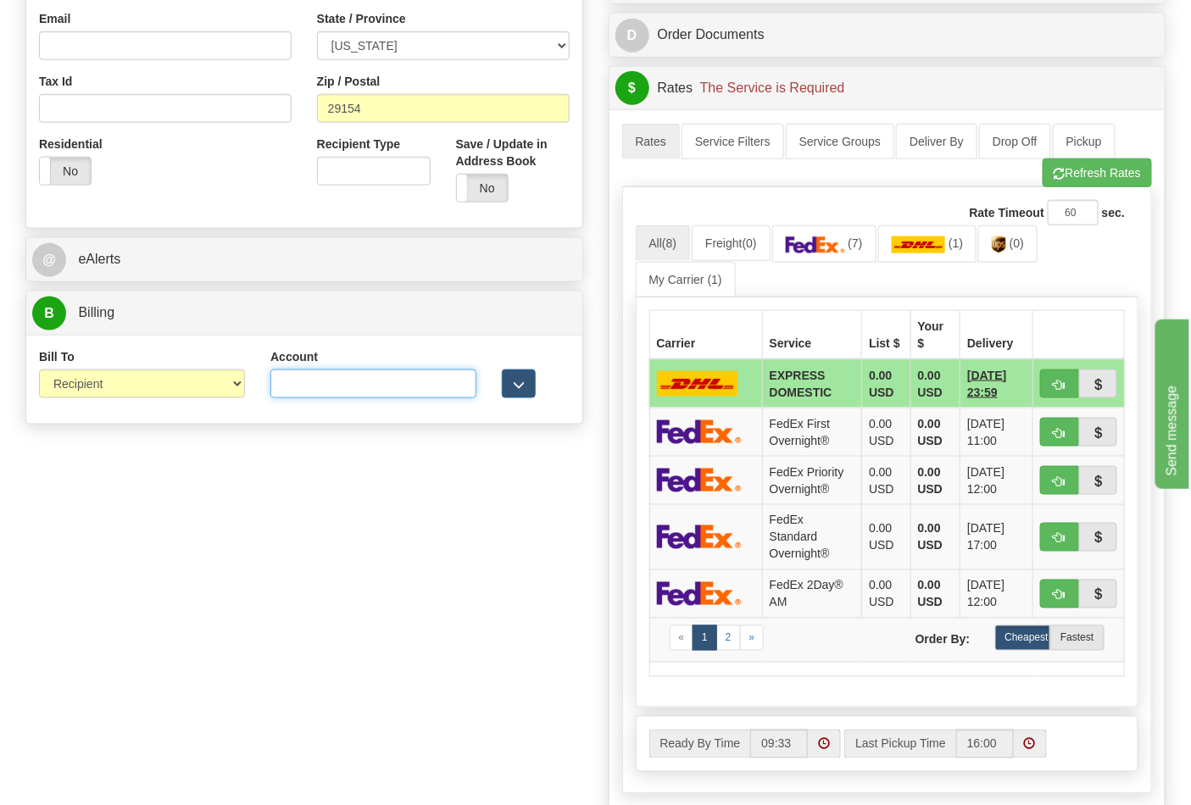
click at [295, 392] on input "Account" at bounding box center [373, 384] width 206 height 29
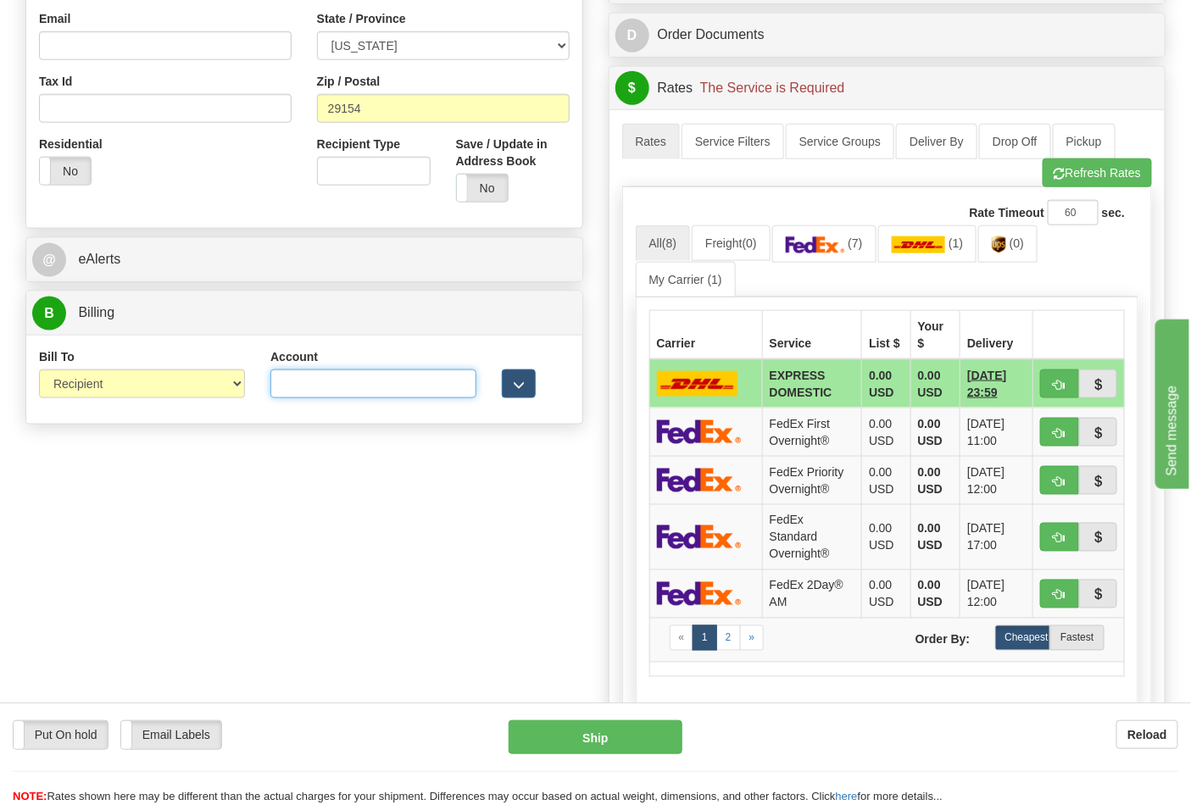
paste input "103538629"
type input "103538629"
click at [831, 248] on img at bounding box center [815, 245] width 59 height 17
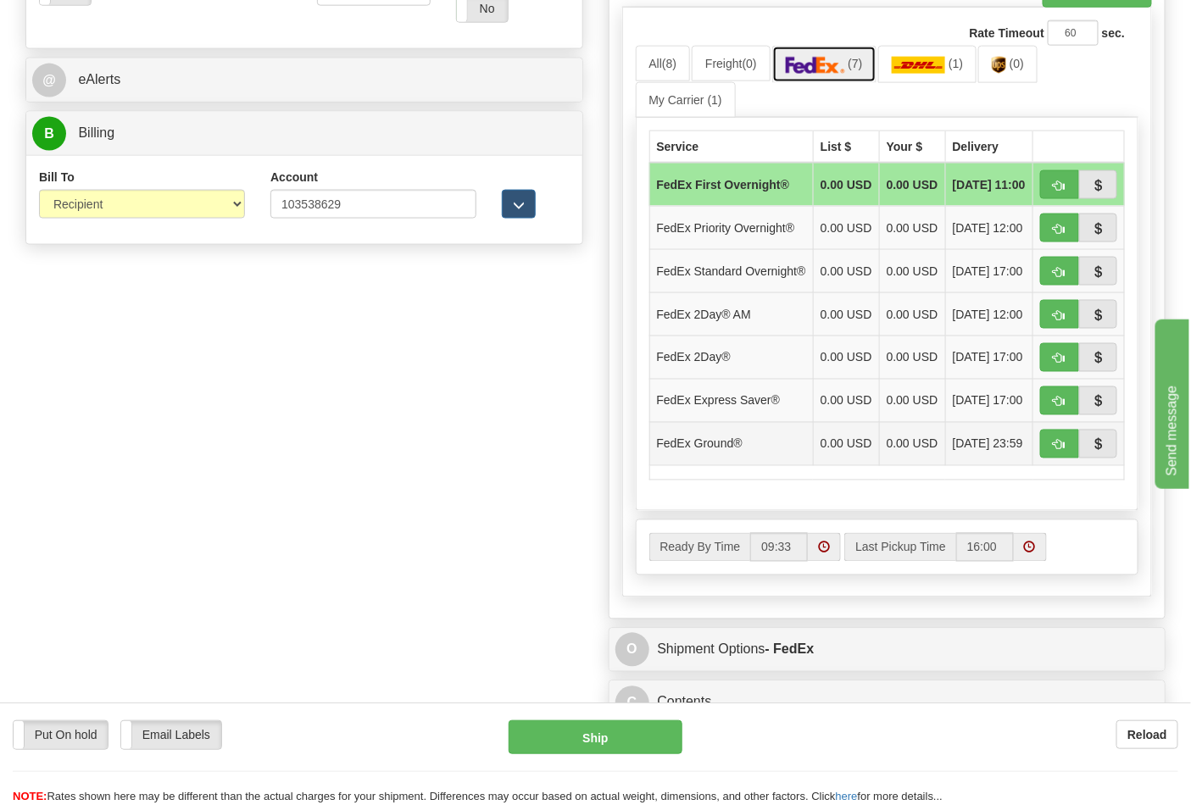
scroll to position [753, 0]
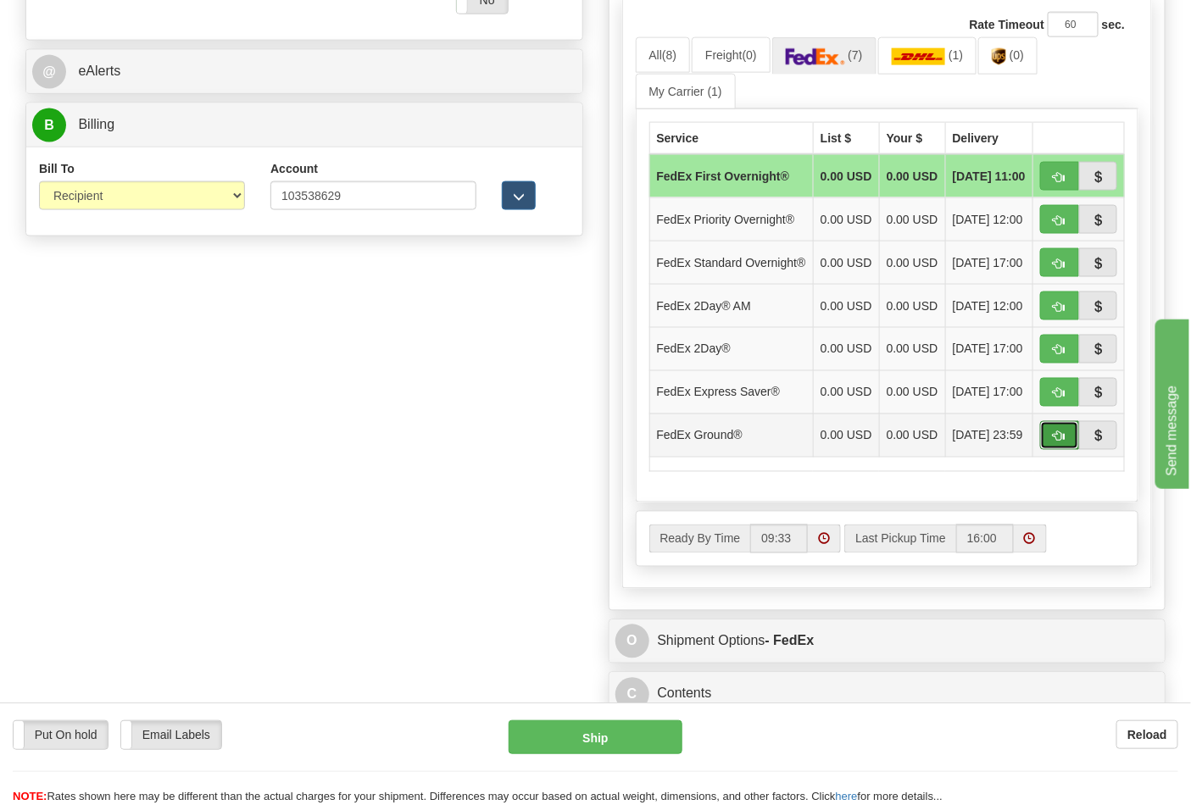
click at [1045, 450] on button "button" at bounding box center [1059, 435] width 39 height 29
type input "92"
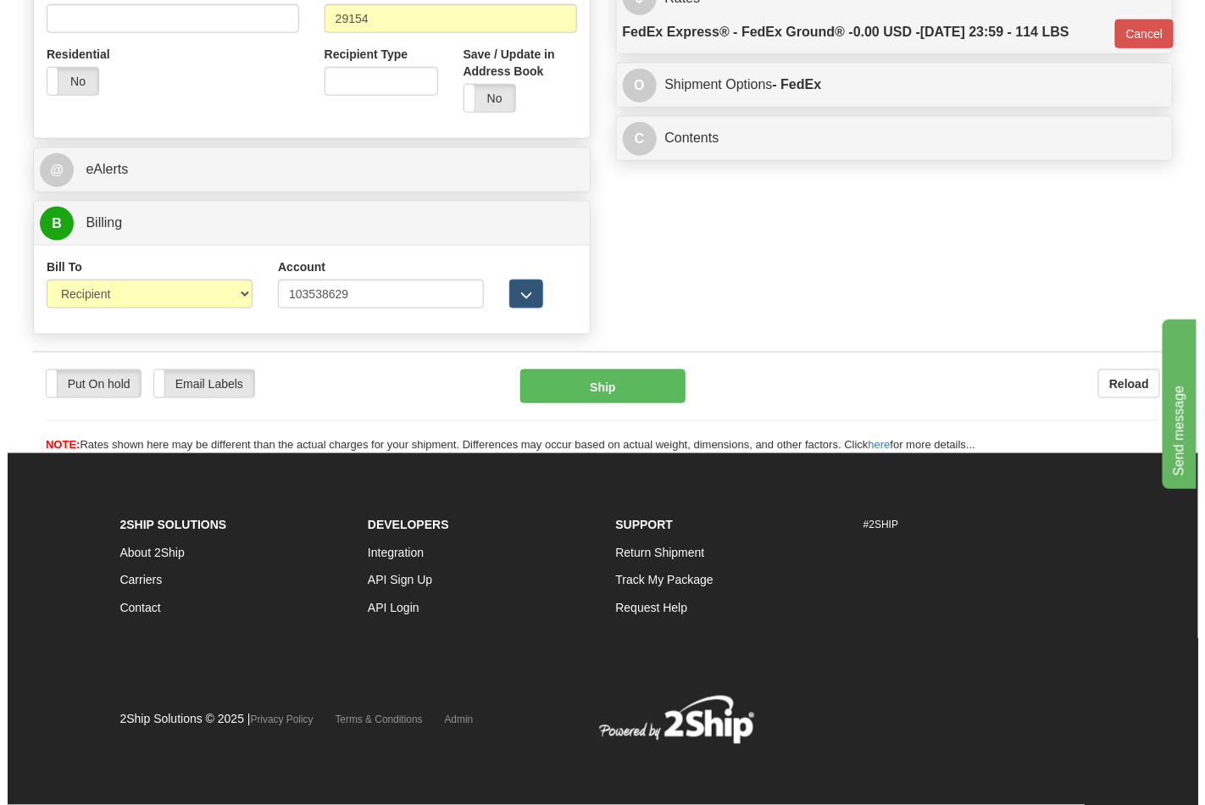
scroll to position [657, 0]
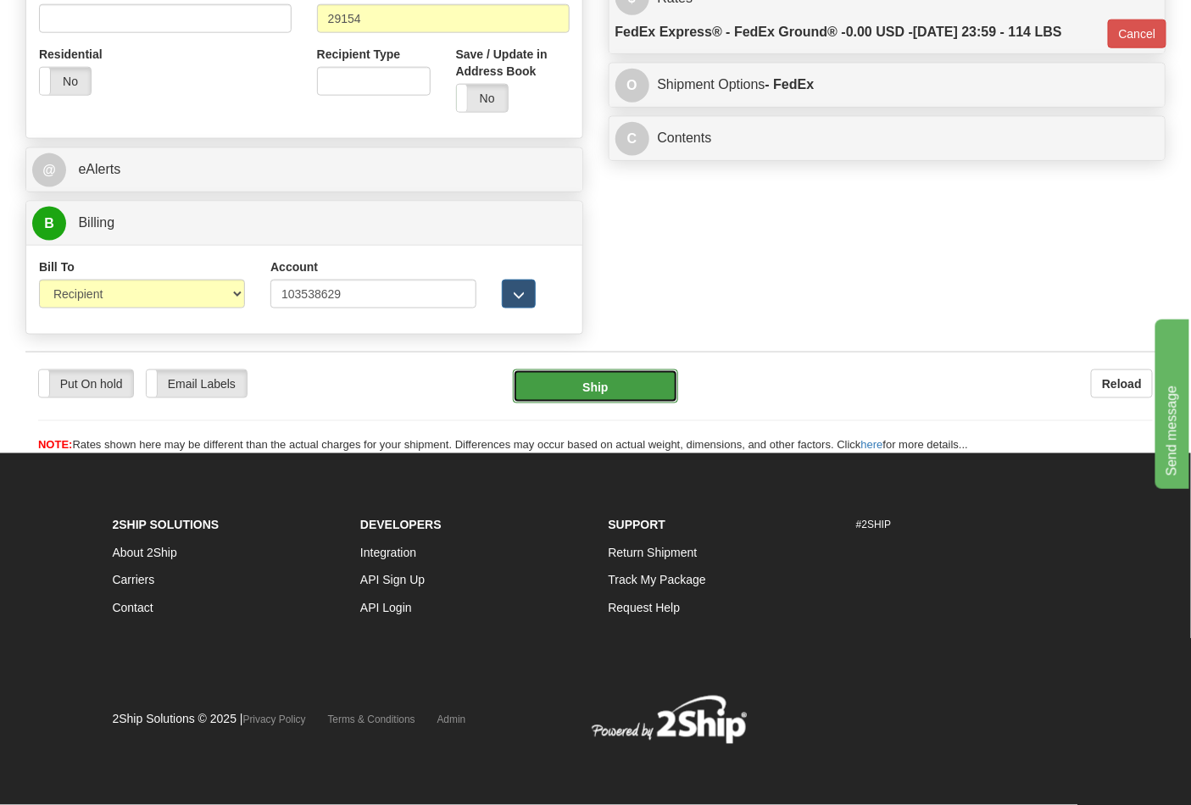
click at [621, 395] on button "Ship" at bounding box center [595, 387] width 164 height 34
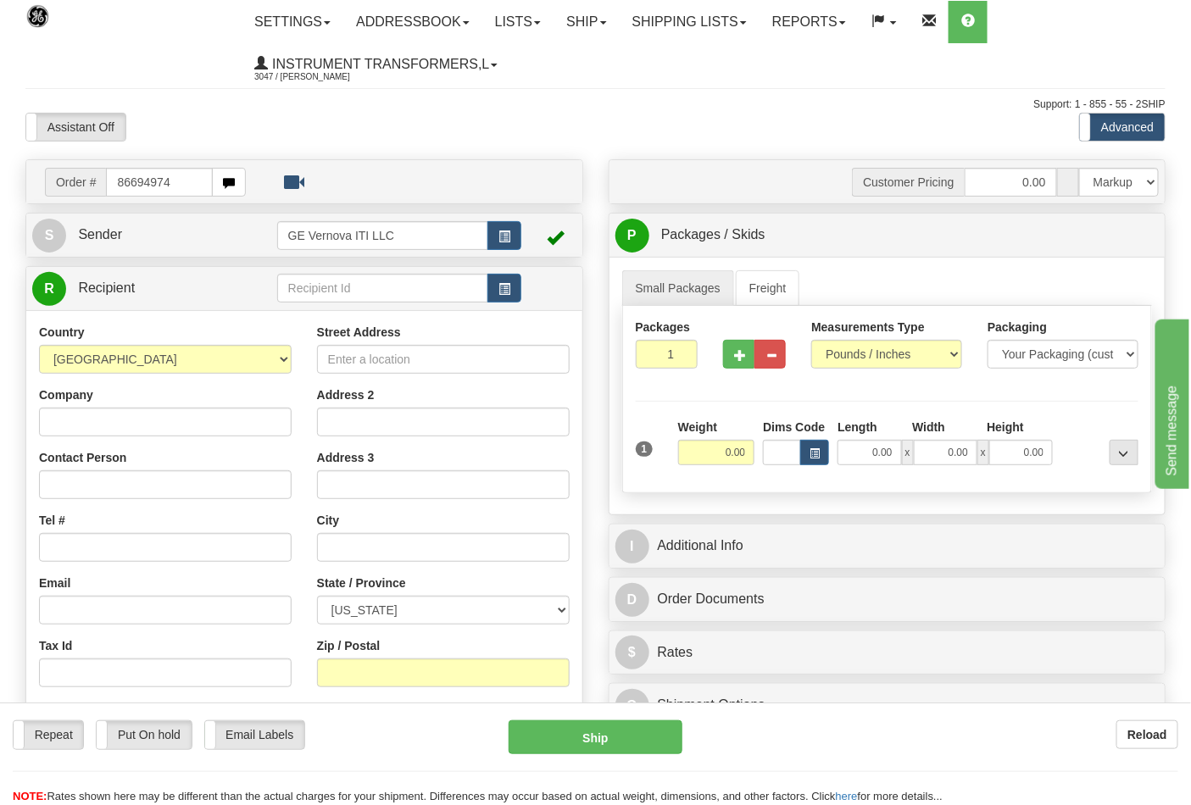
type input "86694974"
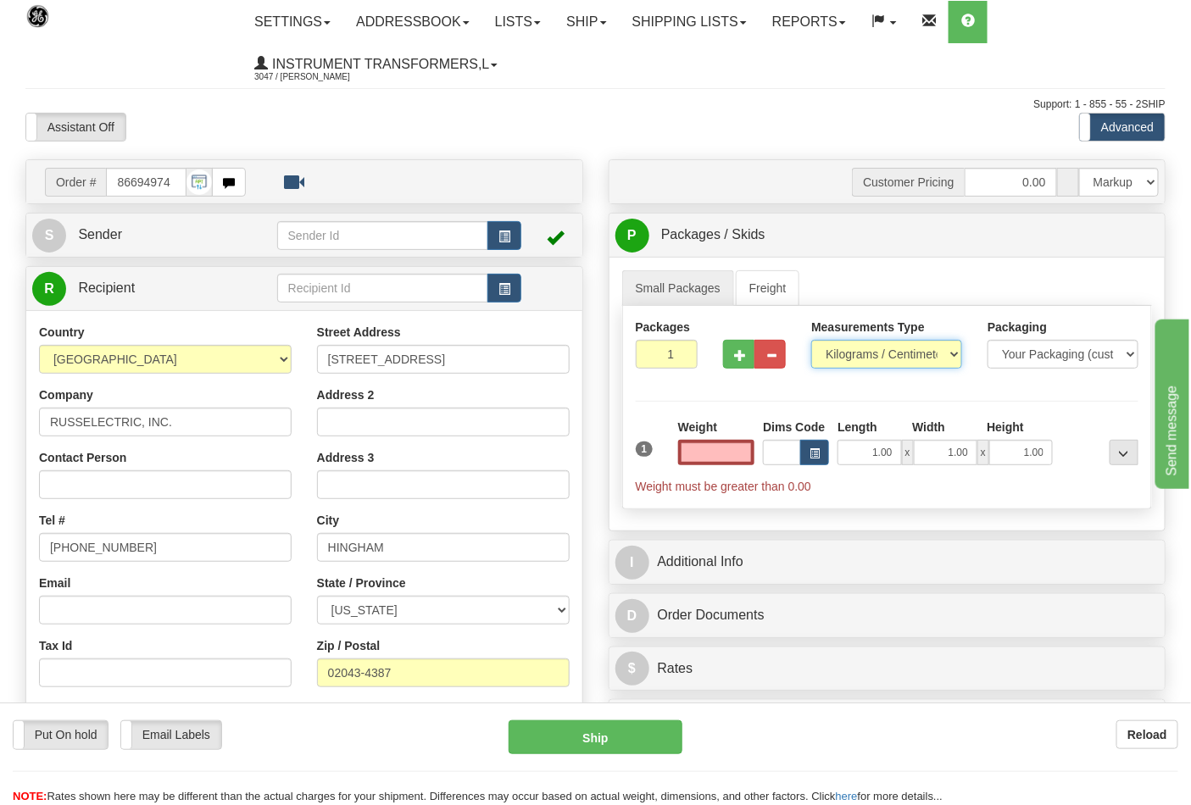
type input "0.00"
drag, startPoint x: 843, startPoint y: 354, endPoint x: 849, endPoint y: 367, distance: 14.0
click at [843, 354] on select "Pounds / Inches Kilograms / Centimeters" at bounding box center [886, 354] width 151 height 29
select select "0"
click at [811, 341] on select "Pounds / Inches Kilograms / Centimeters" at bounding box center [886, 354] width 151 height 29
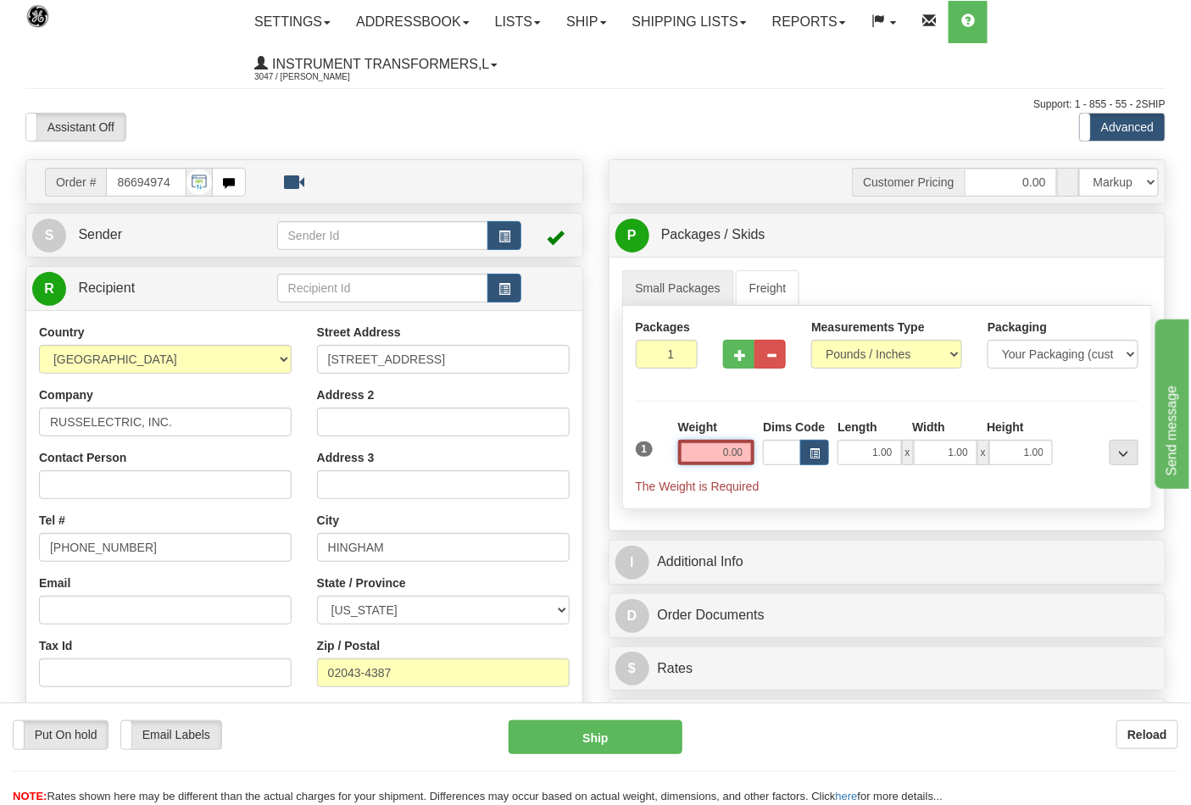
click at [747, 456] on input "0.00" at bounding box center [716, 452] width 77 height 25
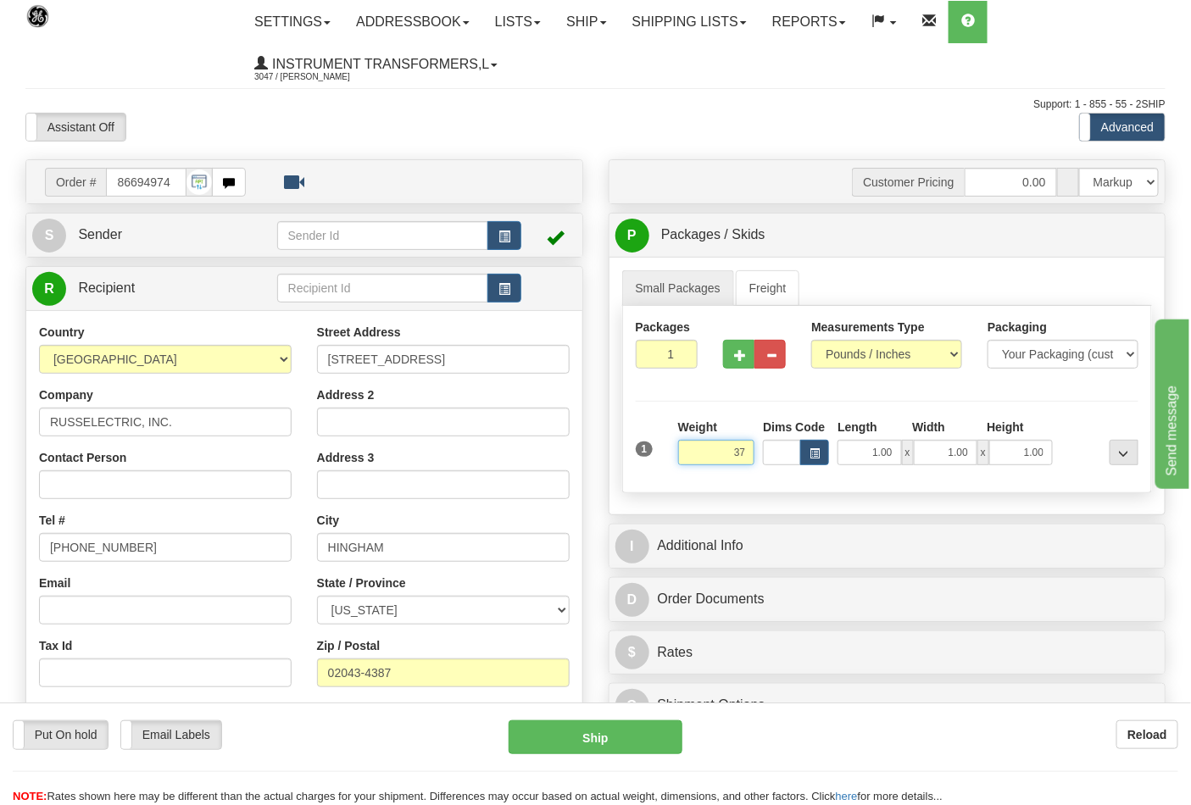
click button "Delete" at bounding box center [0, 0] width 0 height 0
type input "37.00"
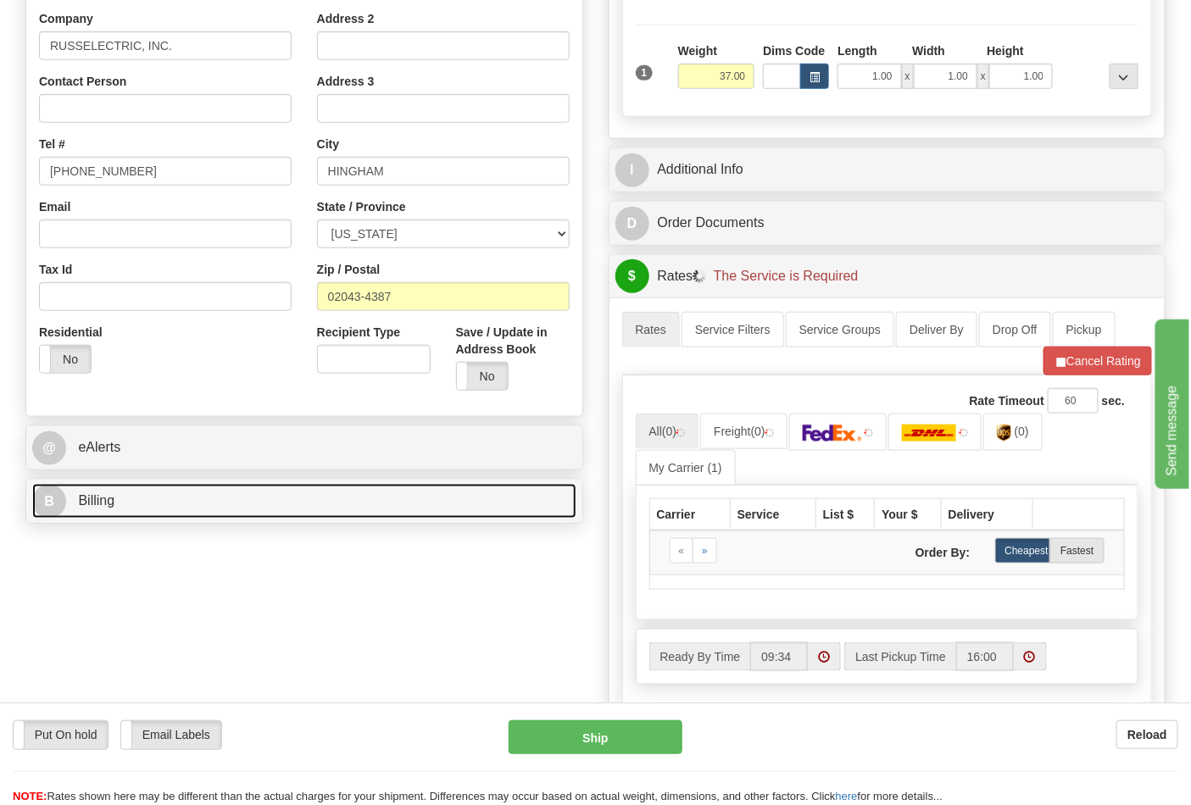
click at [124, 515] on link "B Billing" at bounding box center [304, 501] width 544 height 35
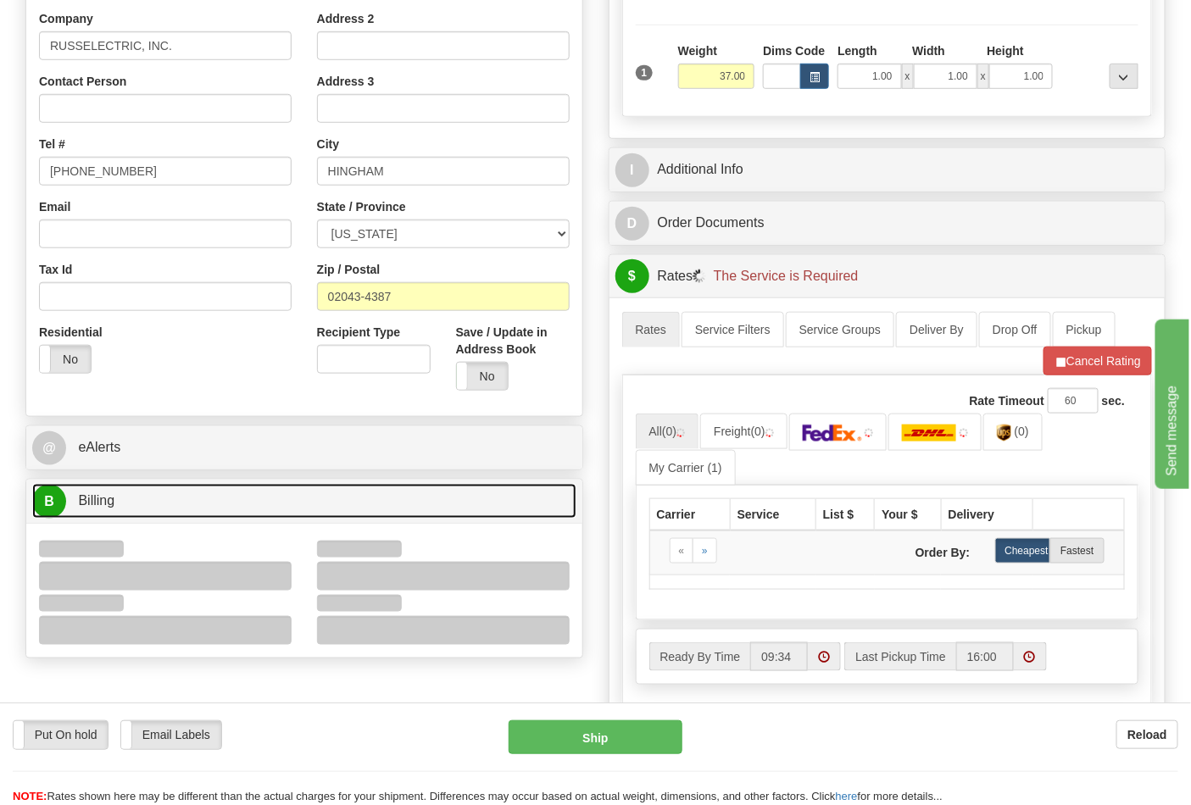
scroll to position [659, 0]
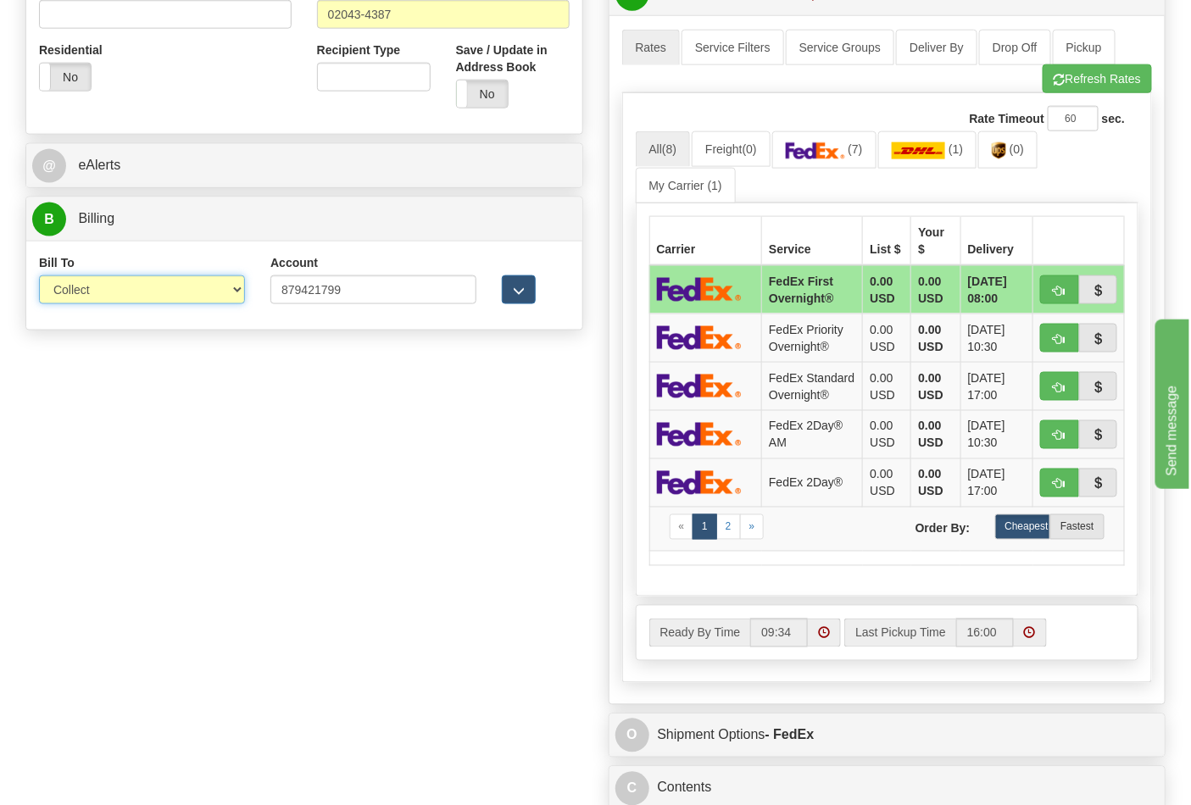
click at [79, 302] on select "Sender Recipient Third Party Collect" at bounding box center [142, 290] width 206 height 29
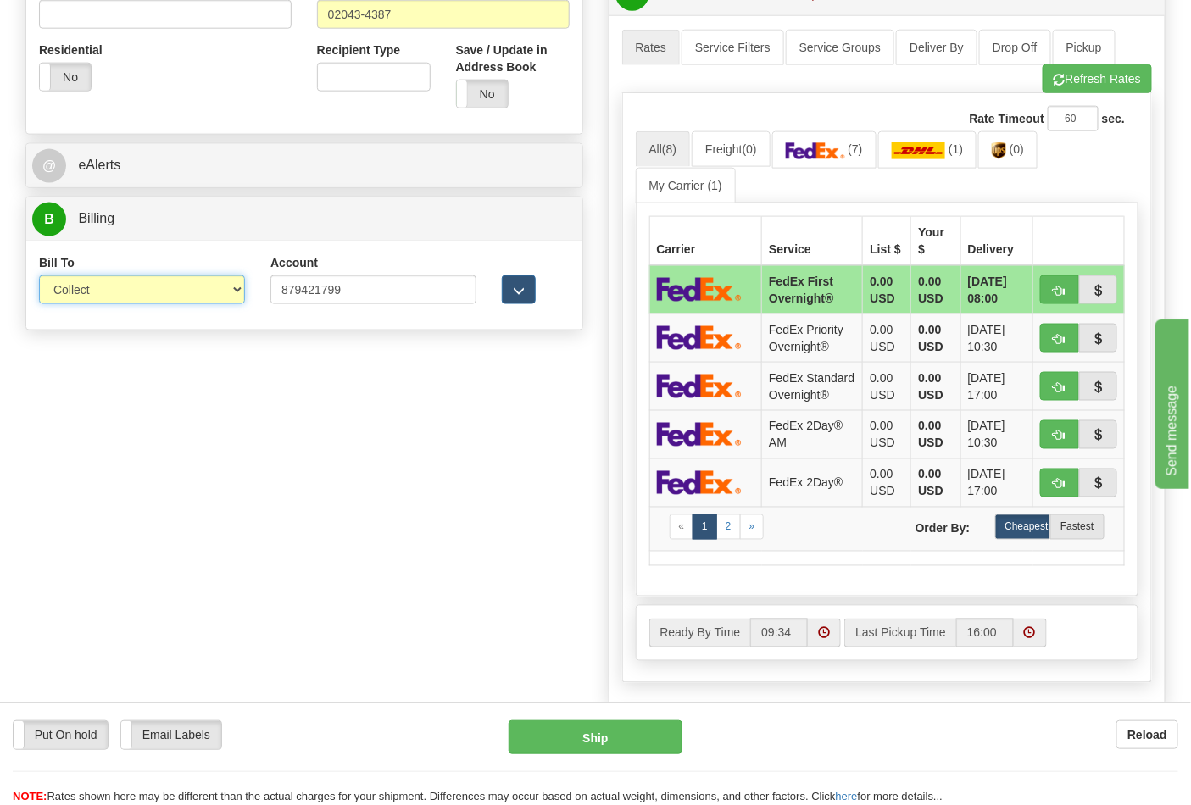
select select "2"
click at [39, 277] on select "Sender Recipient Third Party Collect" at bounding box center [142, 290] width 206 height 29
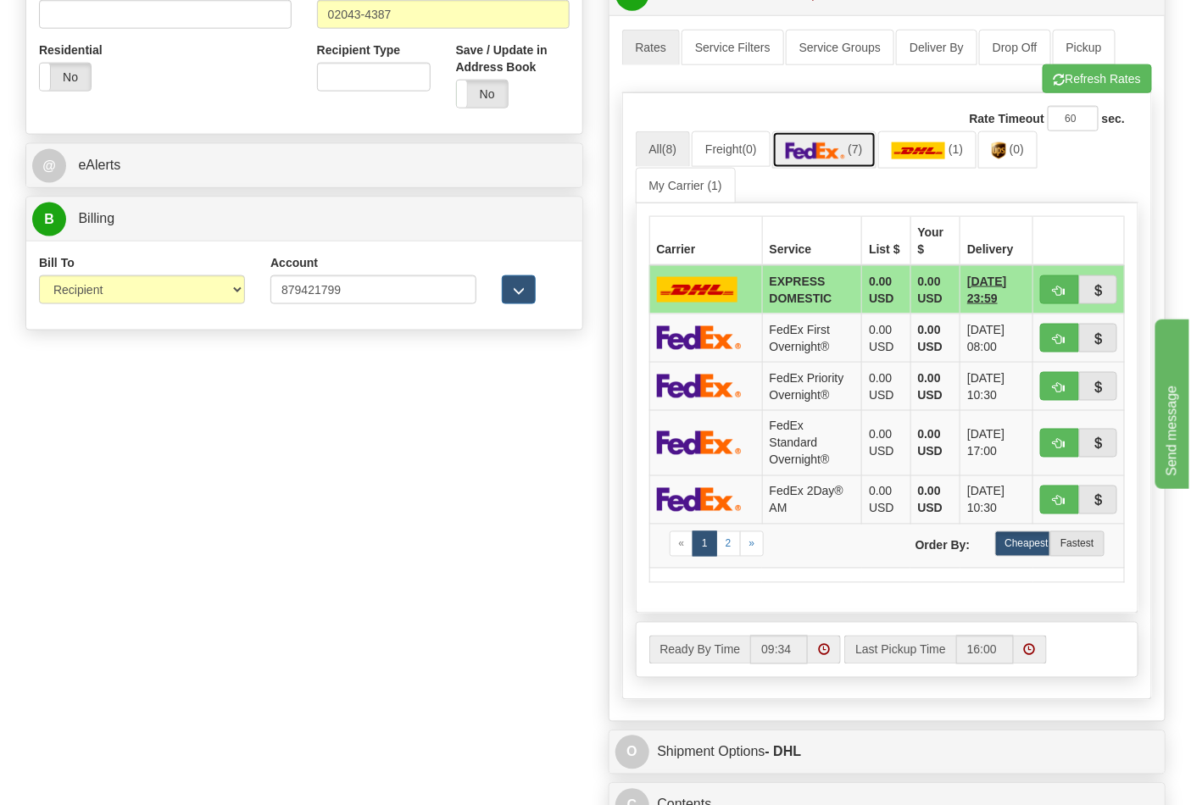
click at [841, 159] on img at bounding box center [815, 150] width 59 height 17
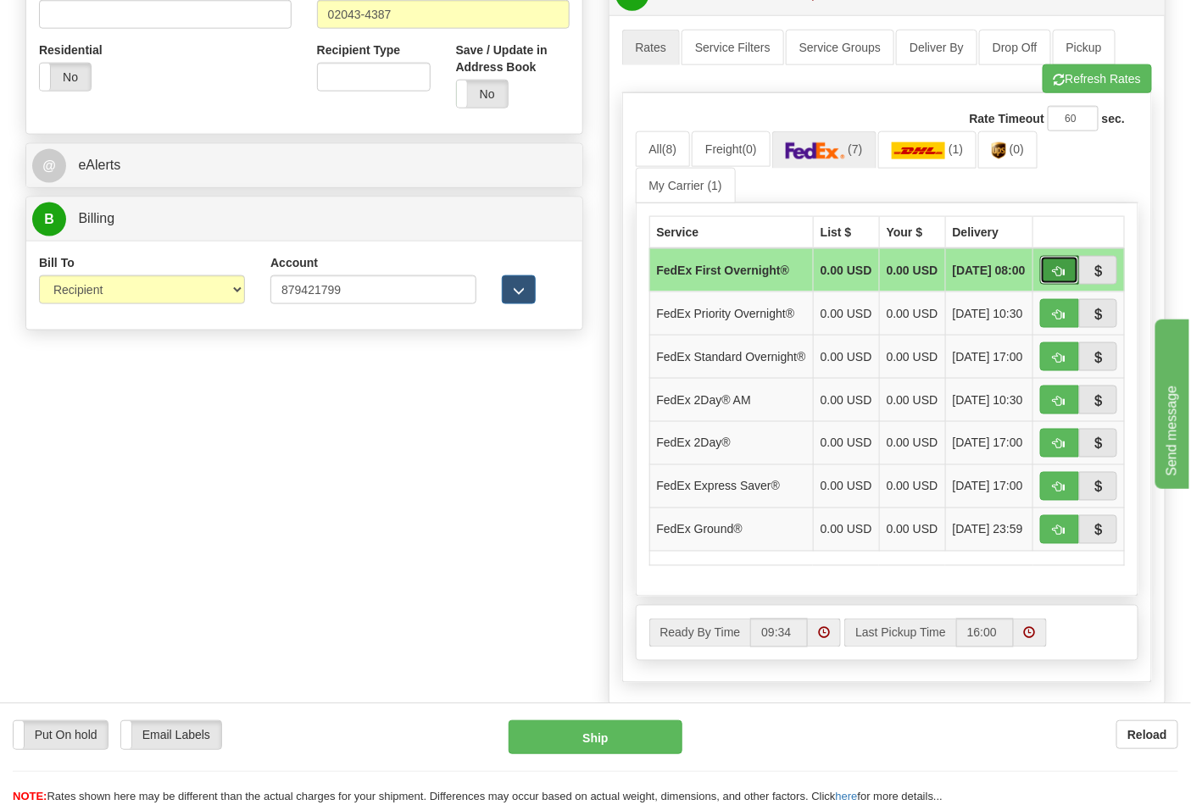
click at [1046, 281] on button "button" at bounding box center [1059, 270] width 39 height 29
type input "06"
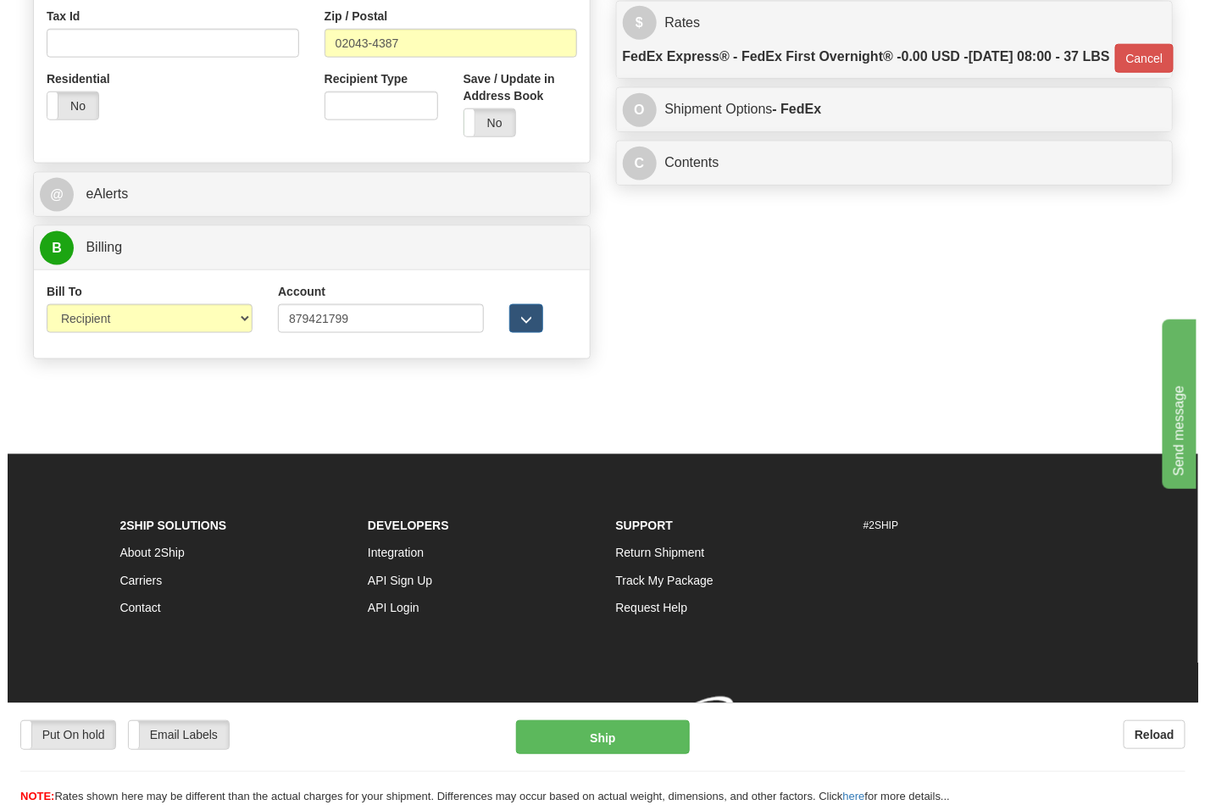
scroll to position [656, 0]
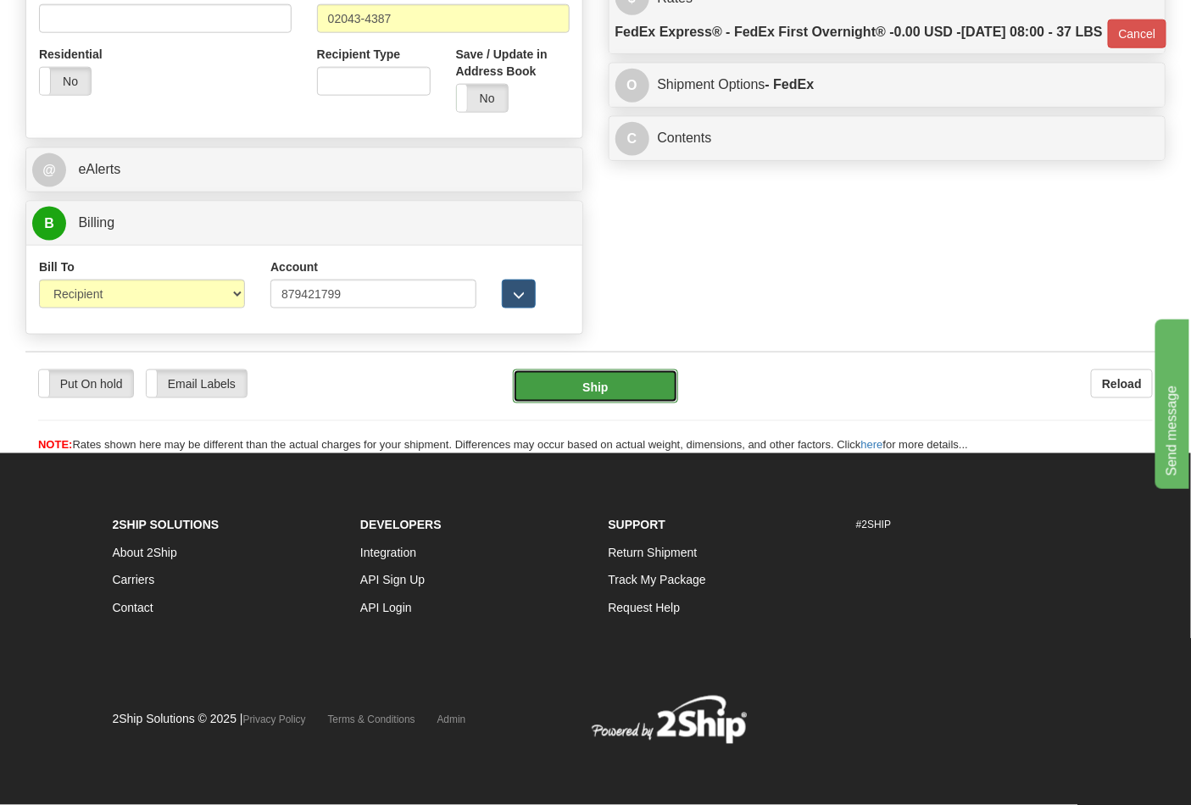
click at [611, 379] on button "Ship" at bounding box center [595, 387] width 164 height 34
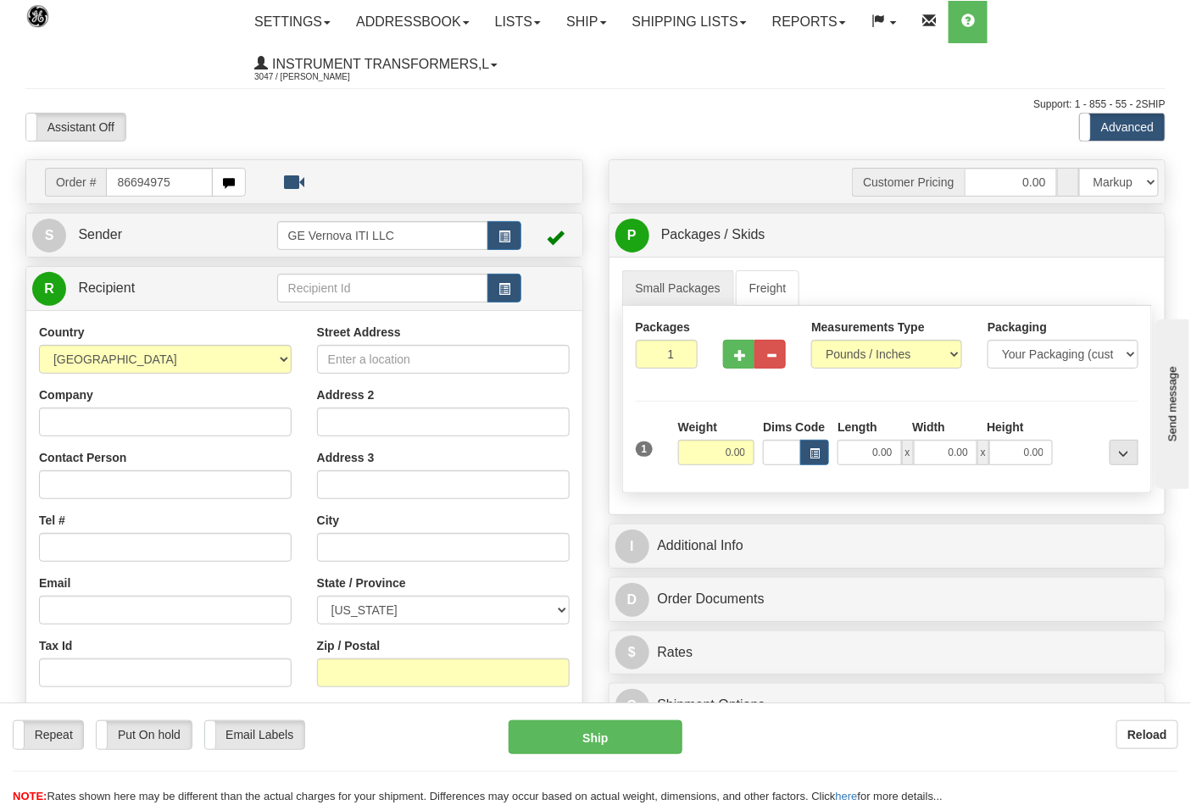
type input "86694975"
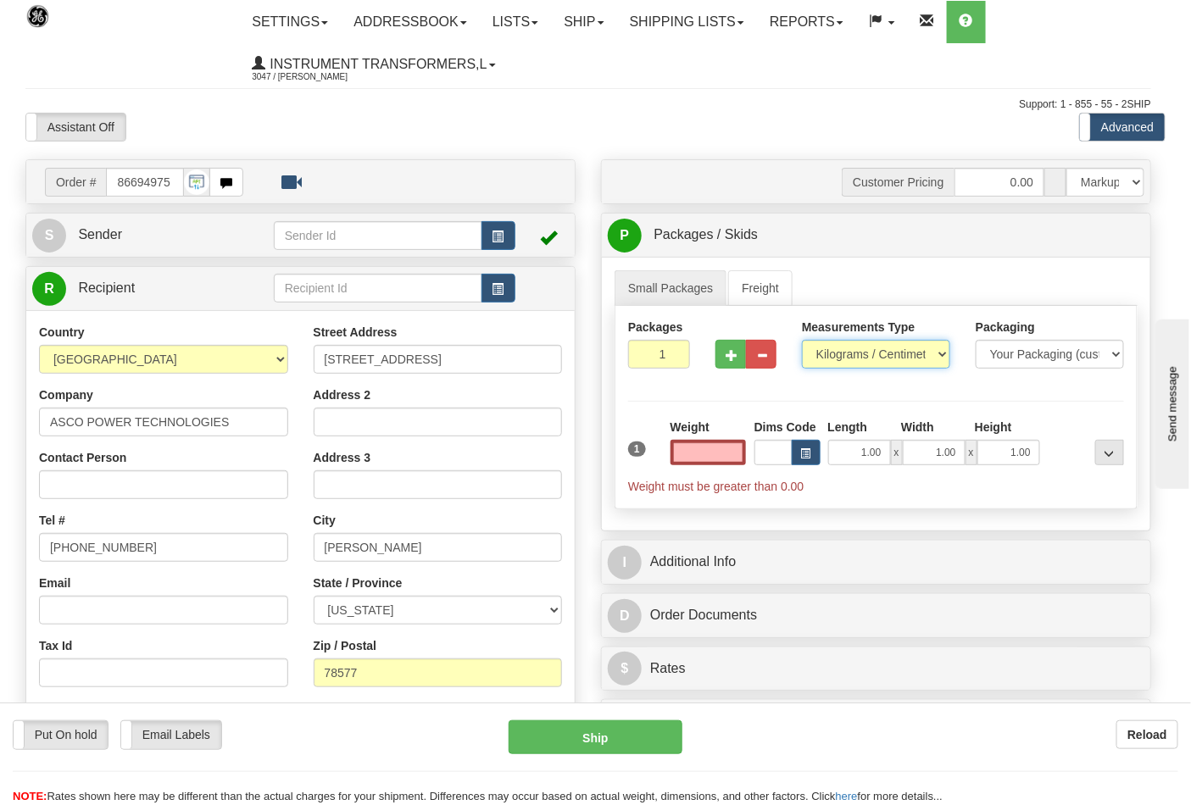
type input "0.00"
click at [840, 360] on select "Pounds / Inches Kilograms / Centimeters" at bounding box center [876, 354] width 148 height 29
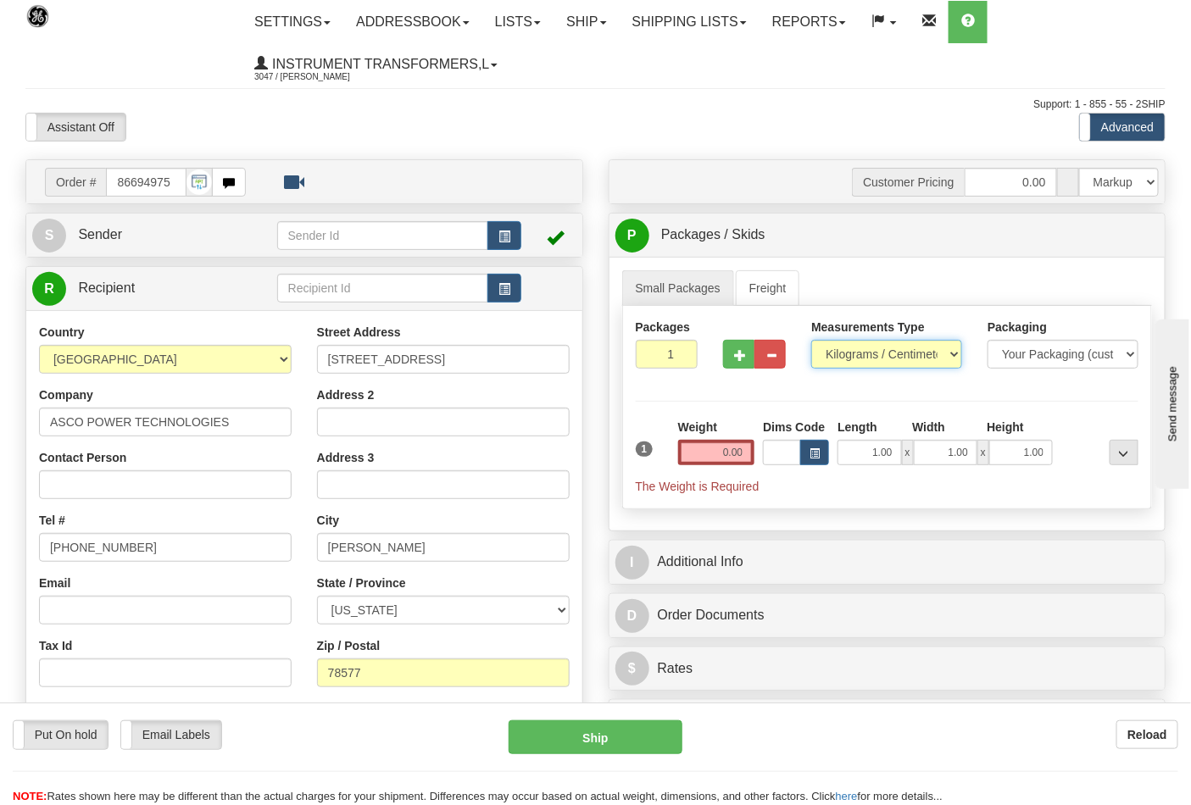
select select "0"
click at [811, 341] on select "Pounds / Inches Kilograms / Centimeters" at bounding box center [886, 354] width 151 height 29
click at [726, 359] on button "button" at bounding box center [738, 354] width 31 height 29
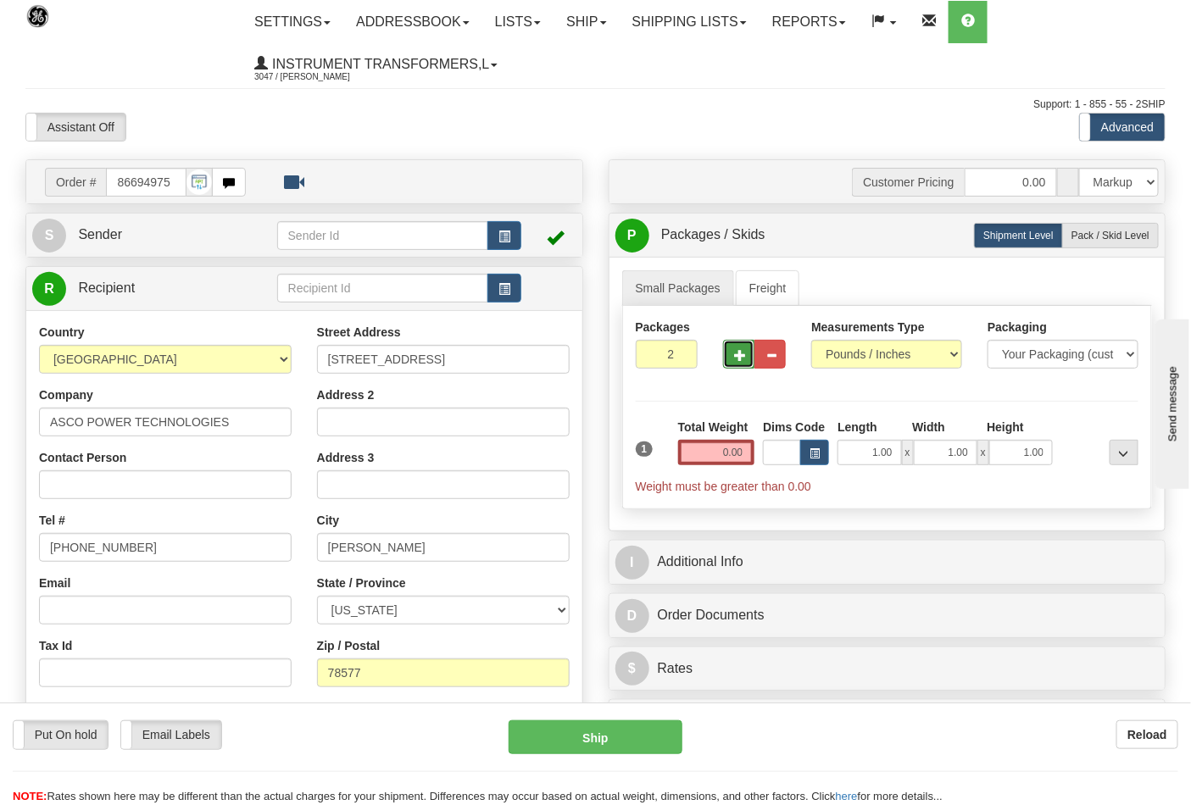
click at [738, 359] on span "button" at bounding box center [740, 355] width 12 height 11
type input "3"
click at [1085, 237] on span "Pack / Skid Level" at bounding box center [1110, 236] width 78 height 12
radio input "true"
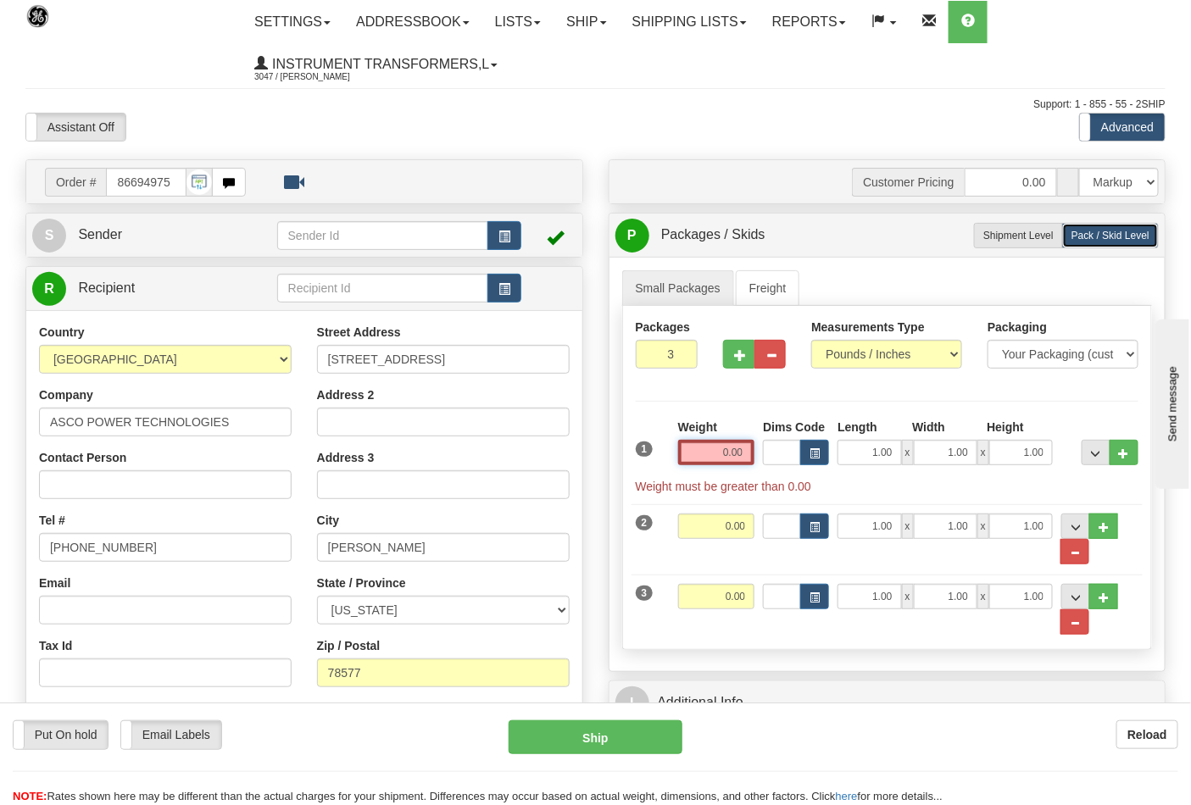
click at [743, 454] on input "0.00" at bounding box center [716, 452] width 77 height 25
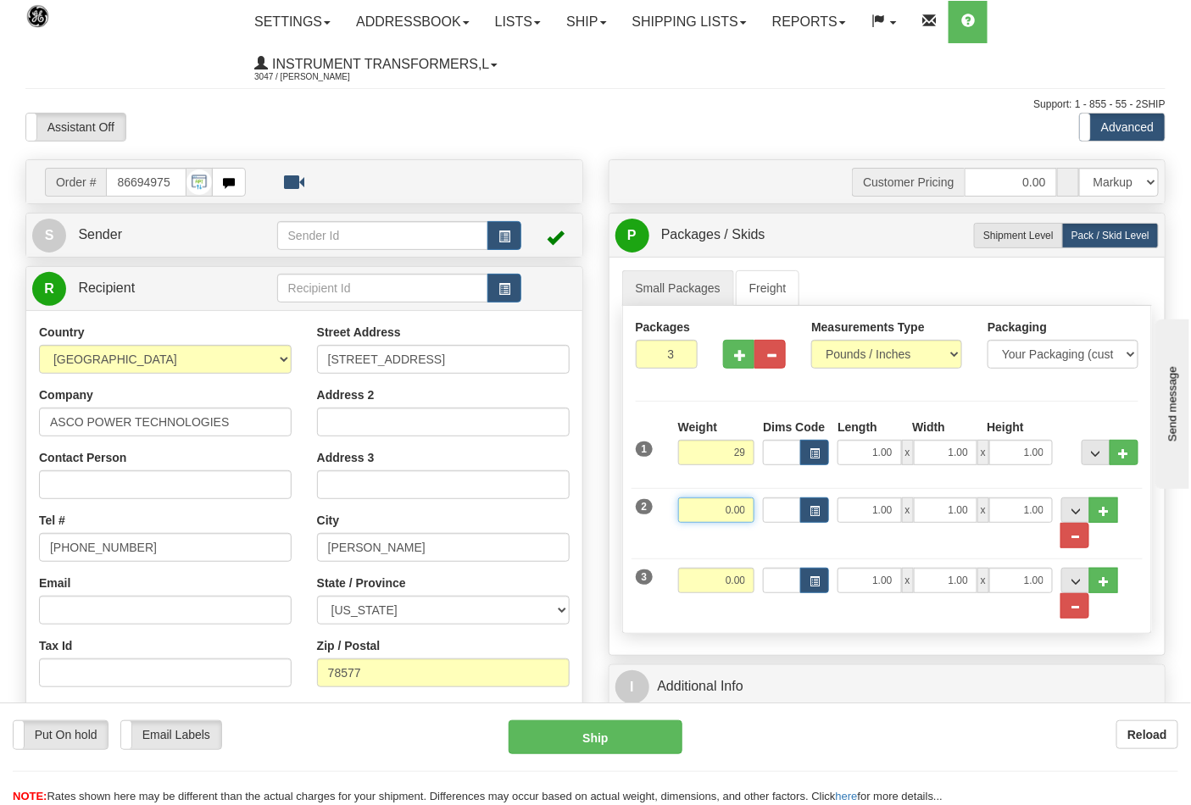
type input "29.00"
click at [752, 515] on input "0.00" at bounding box center [716, 510] width 77 height 25
type input "29.00"
click at [747, 577] on input "0.00" at bounding box center [716, 580] width 77 height 25
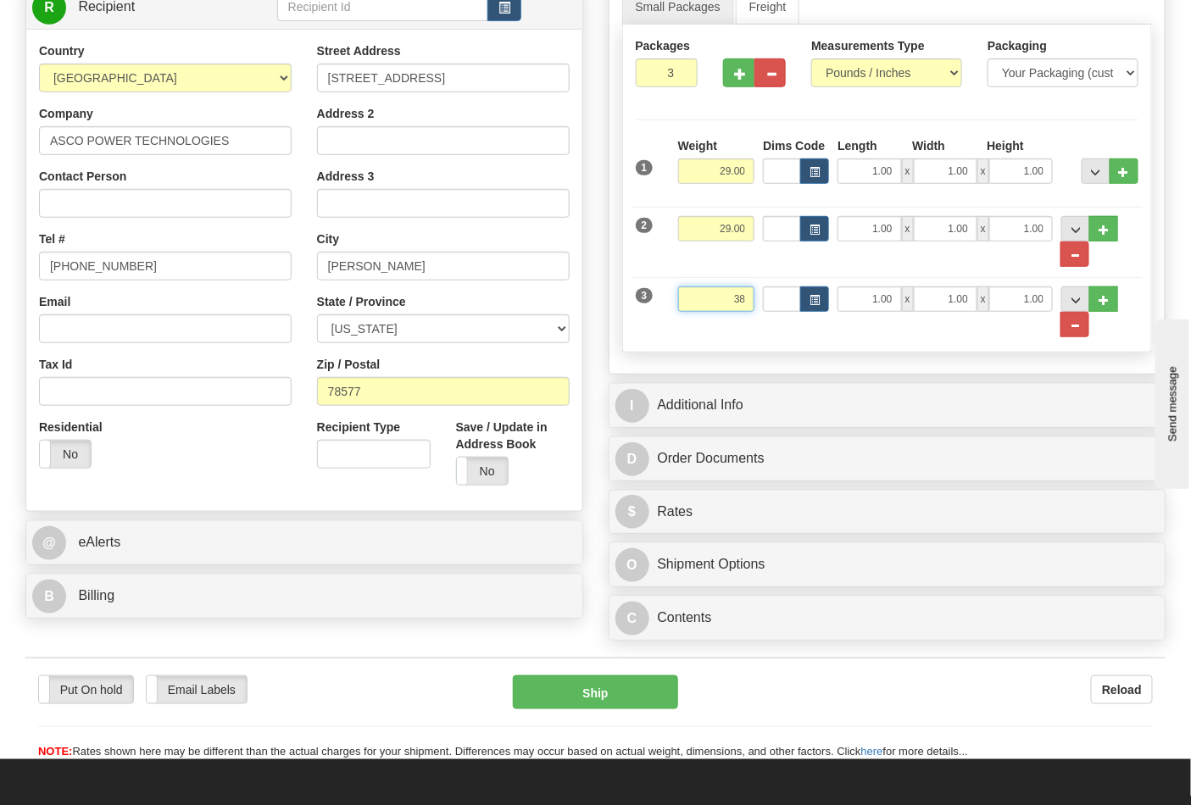
scroll to position [470, 0]
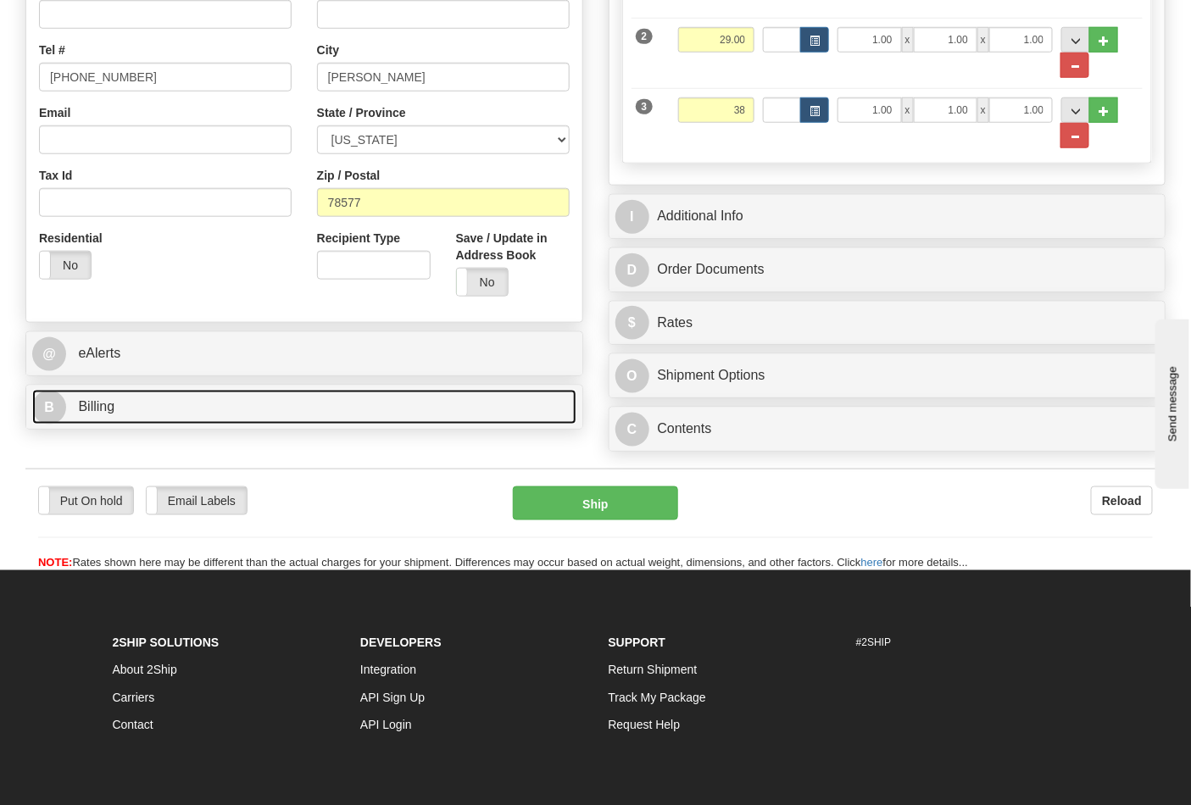
type input "38.00"
click at [209, 404] on link "B Billing" at bounding box center [304, 407] width 544 height 35
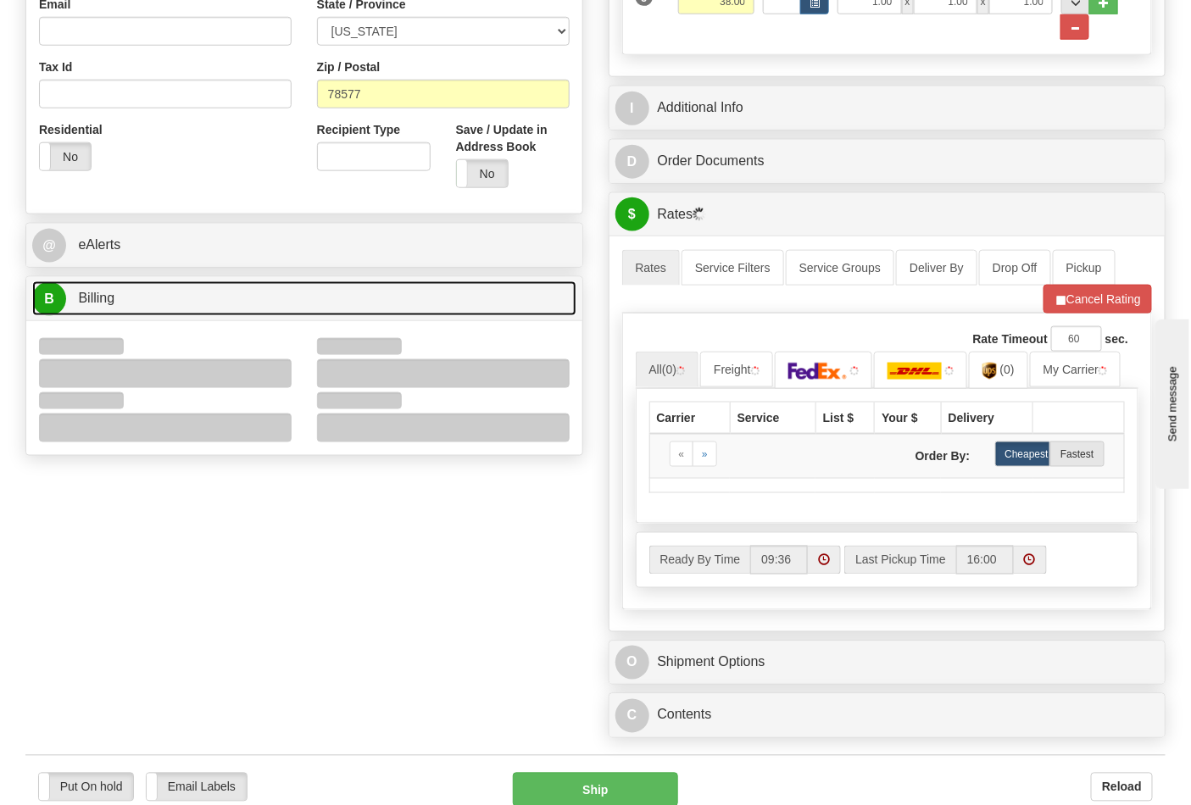
scroll to position [753, 0]
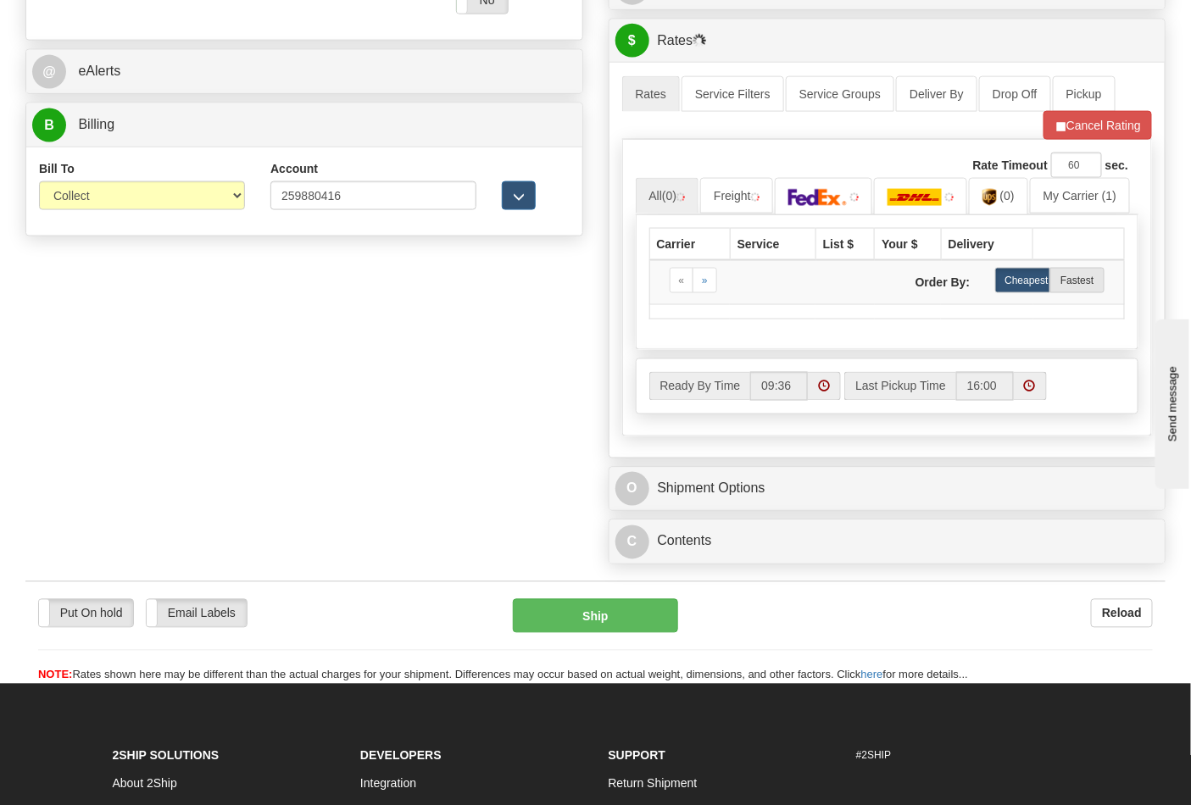
click at [111, 213] on div "Bill To Sender Recipient Third Party Collect" at bounding box center [141, 191] width 231 height 63
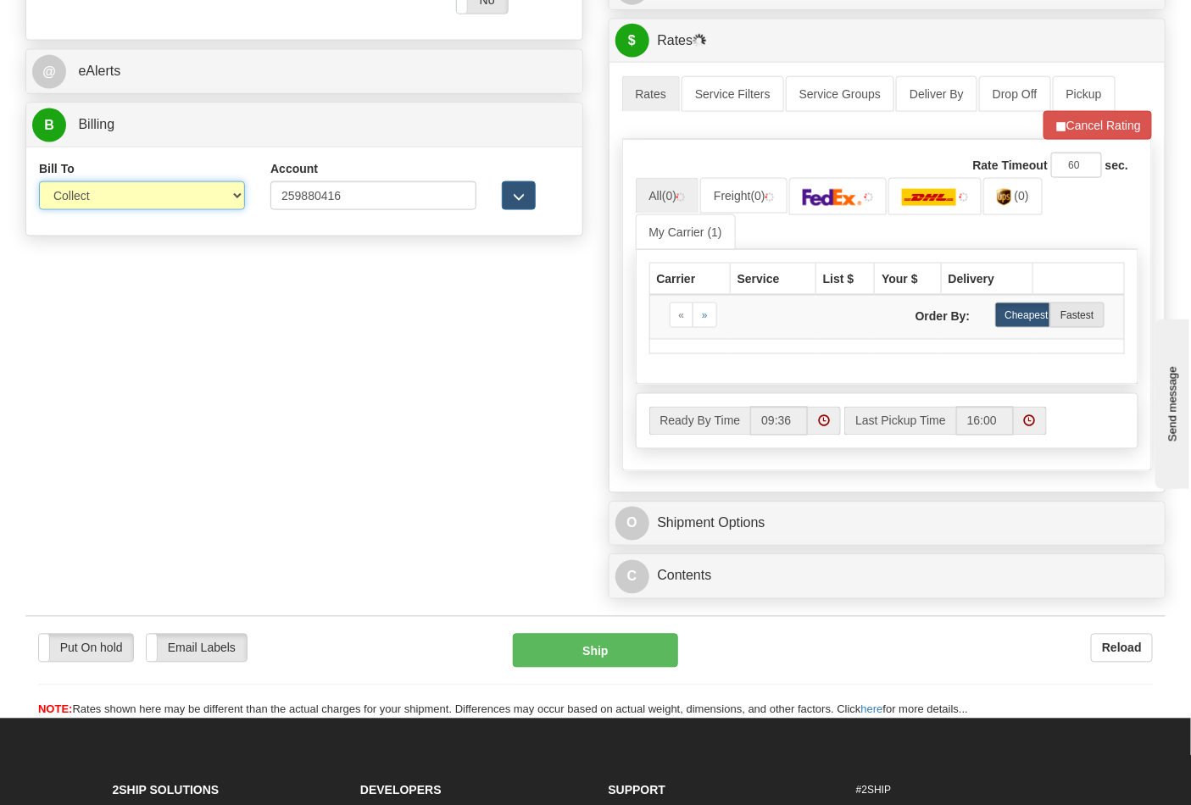
click at [111, 209] on select "Sender Recipient Third Party Collect" at bounding box center [142, 195] width 206 height 29
select select "2"
click at [39, 183] on select "Sender Recipient Third Party Collect" at bounding box center [142, 195] width 206 height 29
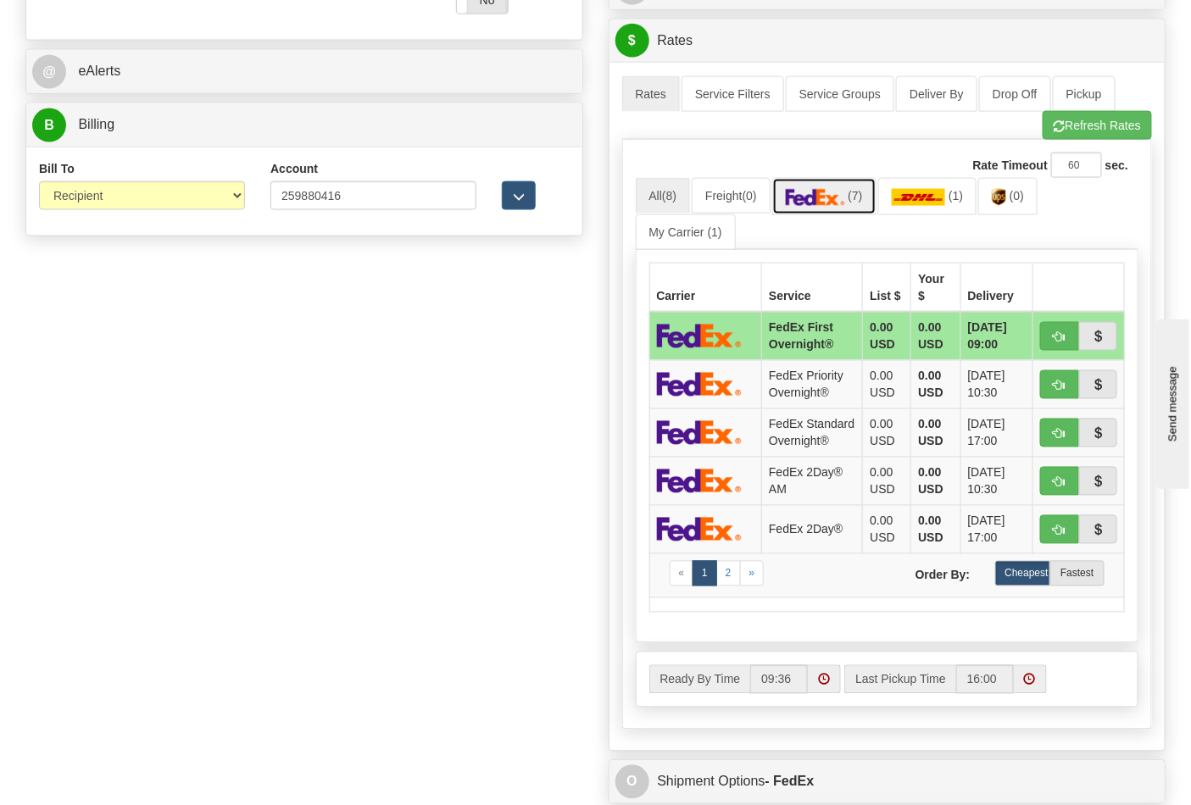
click at [859, 198] on span "(7)" at bounding box center [855, 196] width 14 height 14
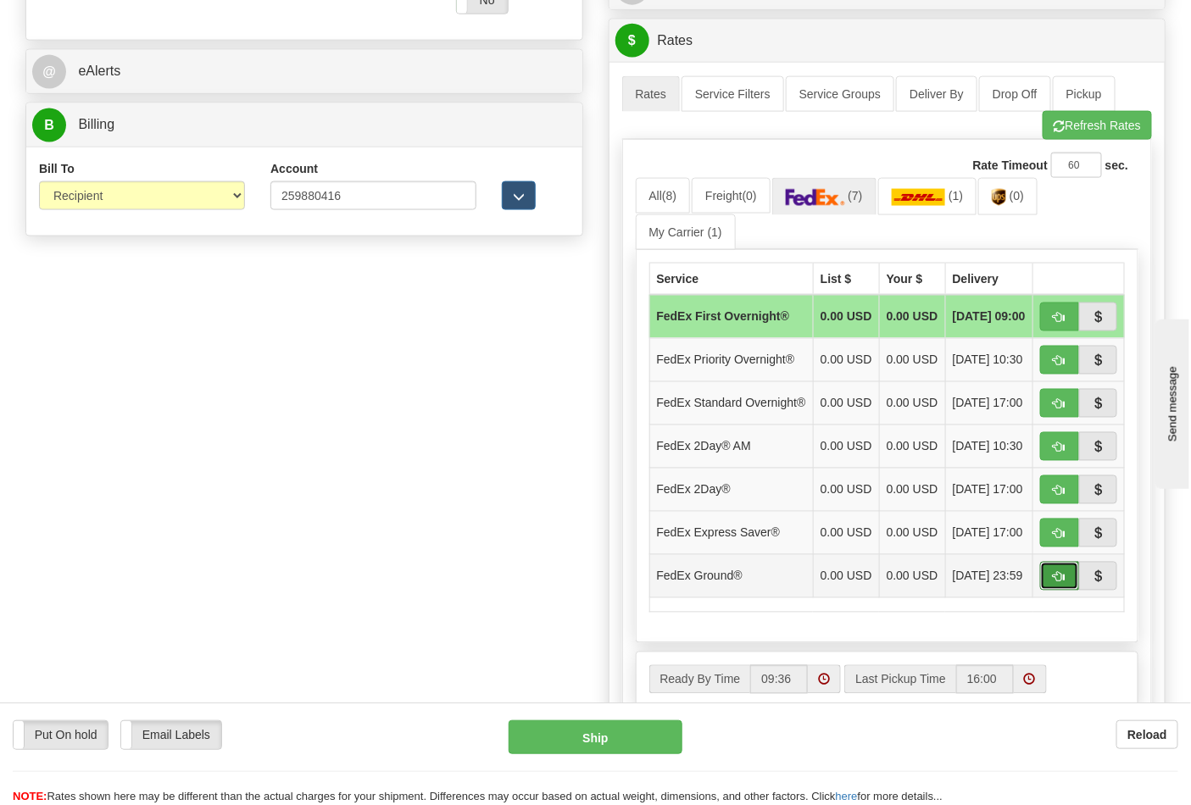
click at [1066, 591] on button "button" at bounding box center [1059, 576] width 39 height 29
type input "92"
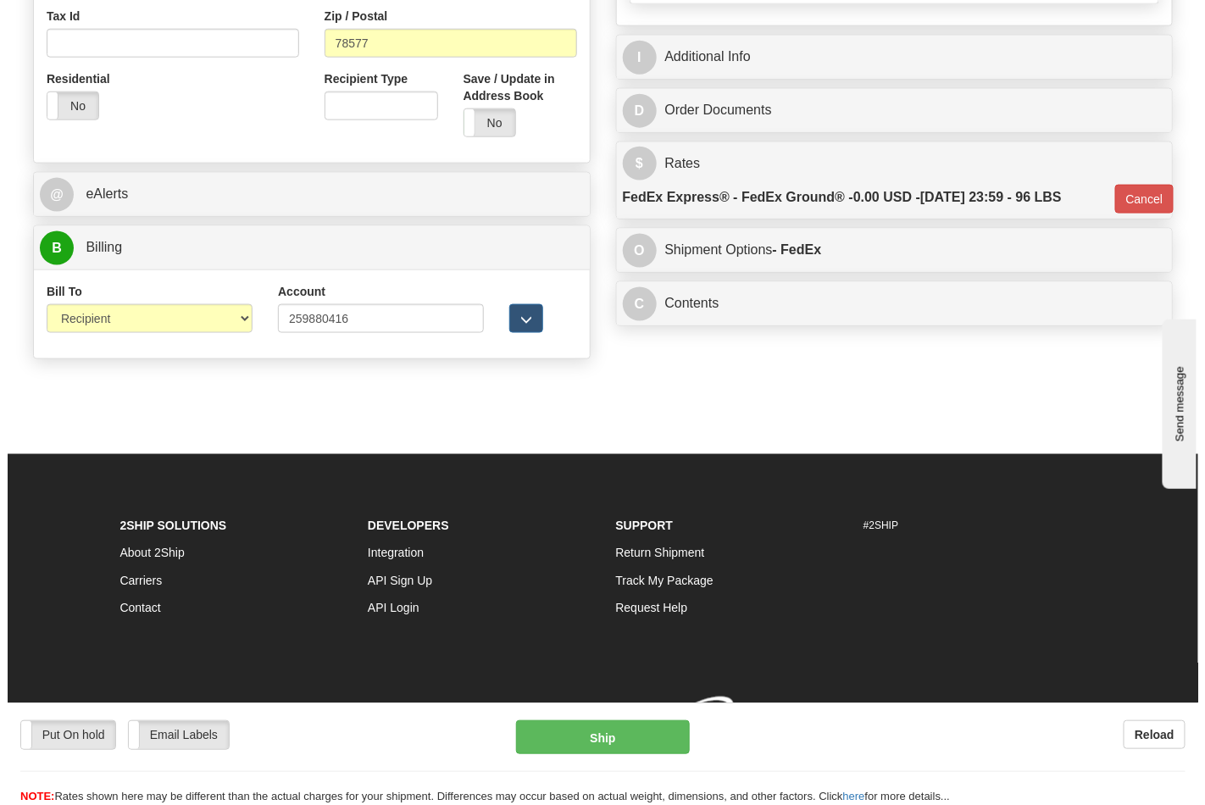
scroll to position [657, 0]
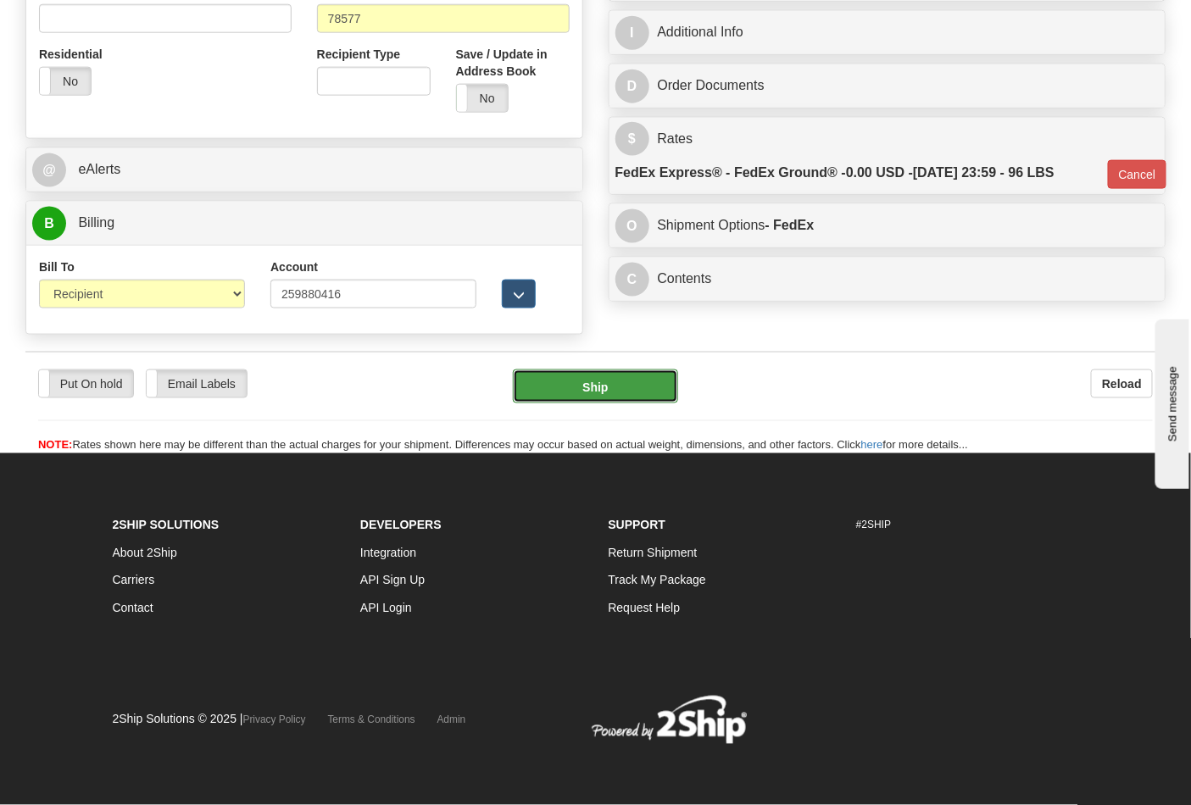
click at [624, 377] on button "Ship" at bounding box center [595, 387] width 164 height 34
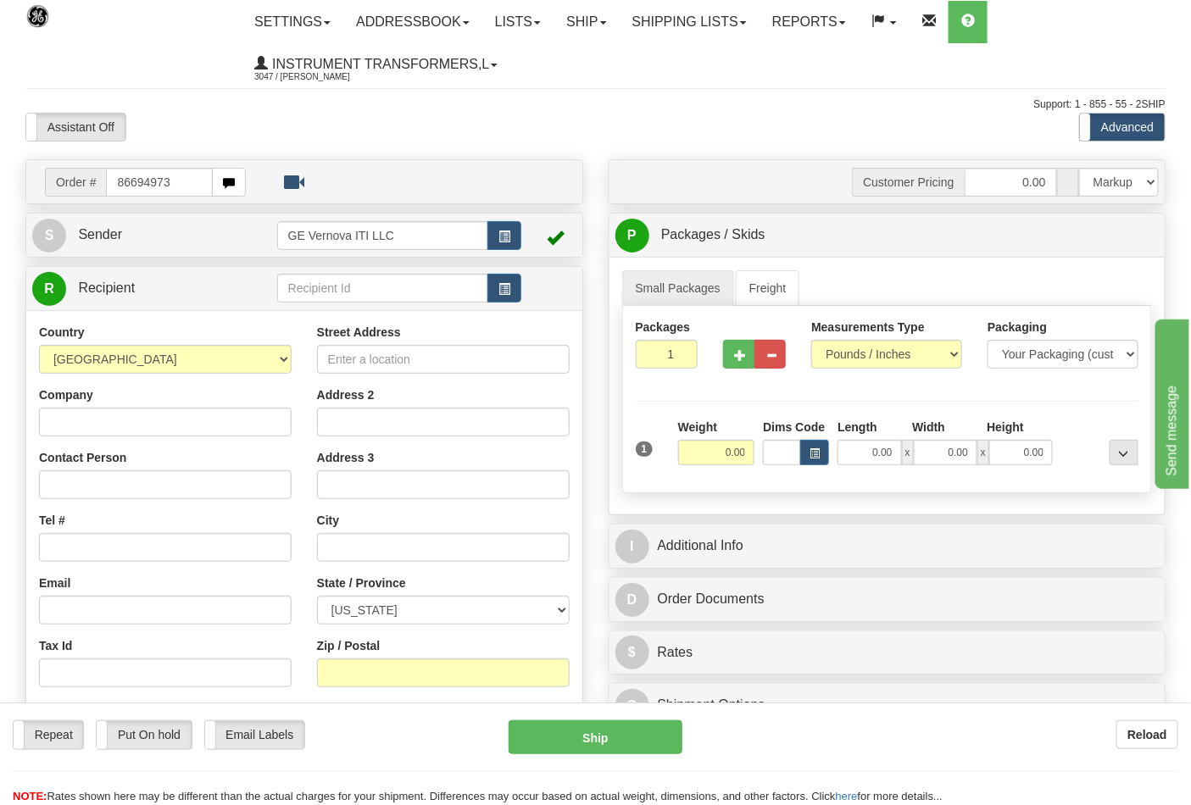
type input "86694973"
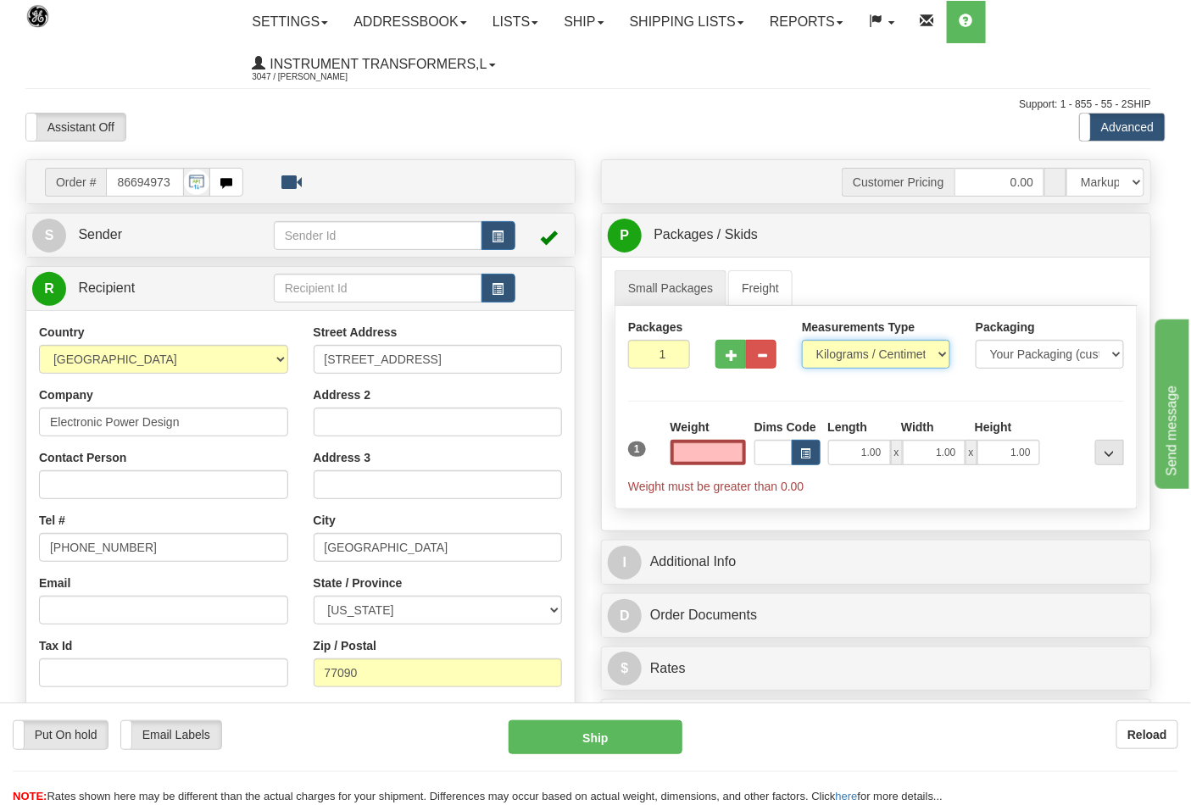
type input "0.00"
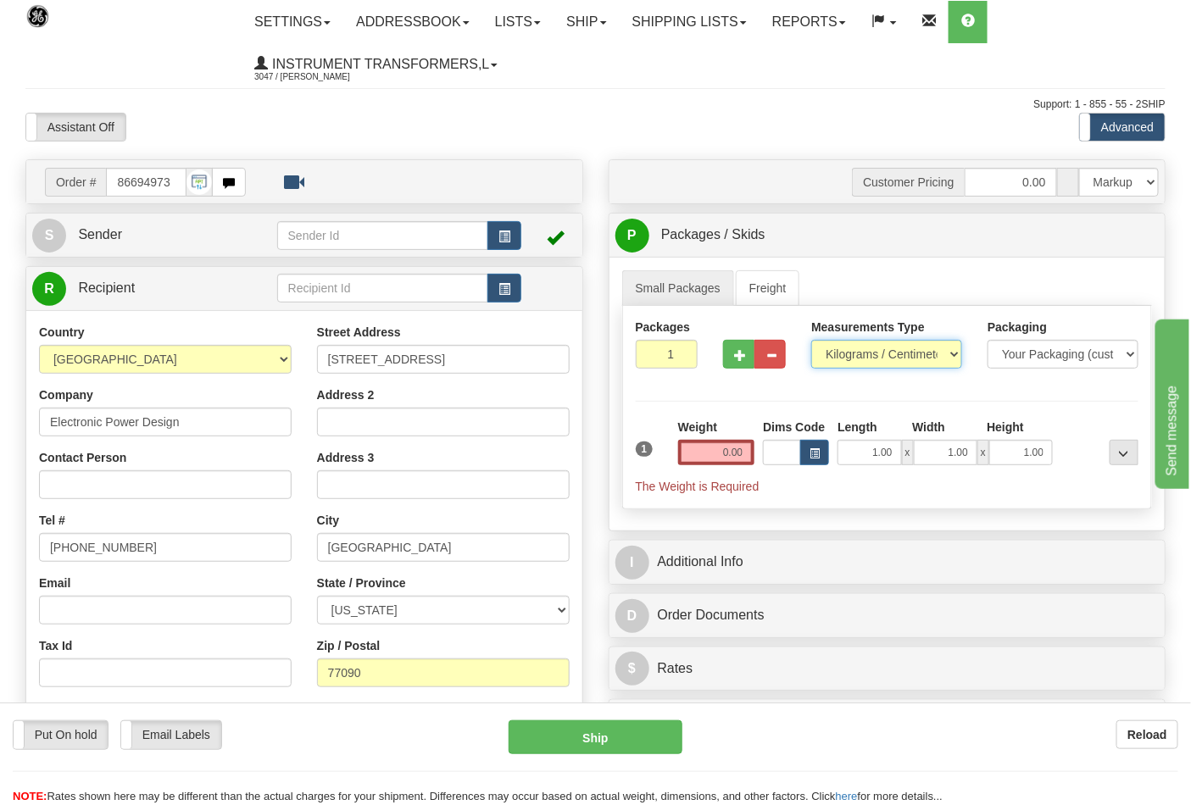
click at [858, 357] on select "Pounds / Inches Kilograms / Centimeters" at bounding box center [886, 354] width 151 height 29
select select "0"
click at [811, 341] on select "Pounds / Inches Kilograms / Centimeters" at bounding box center [886, 354] width 151 height 29
click at [738, 360] on span "button" at bounding box center [740, 355] width 12 height 11
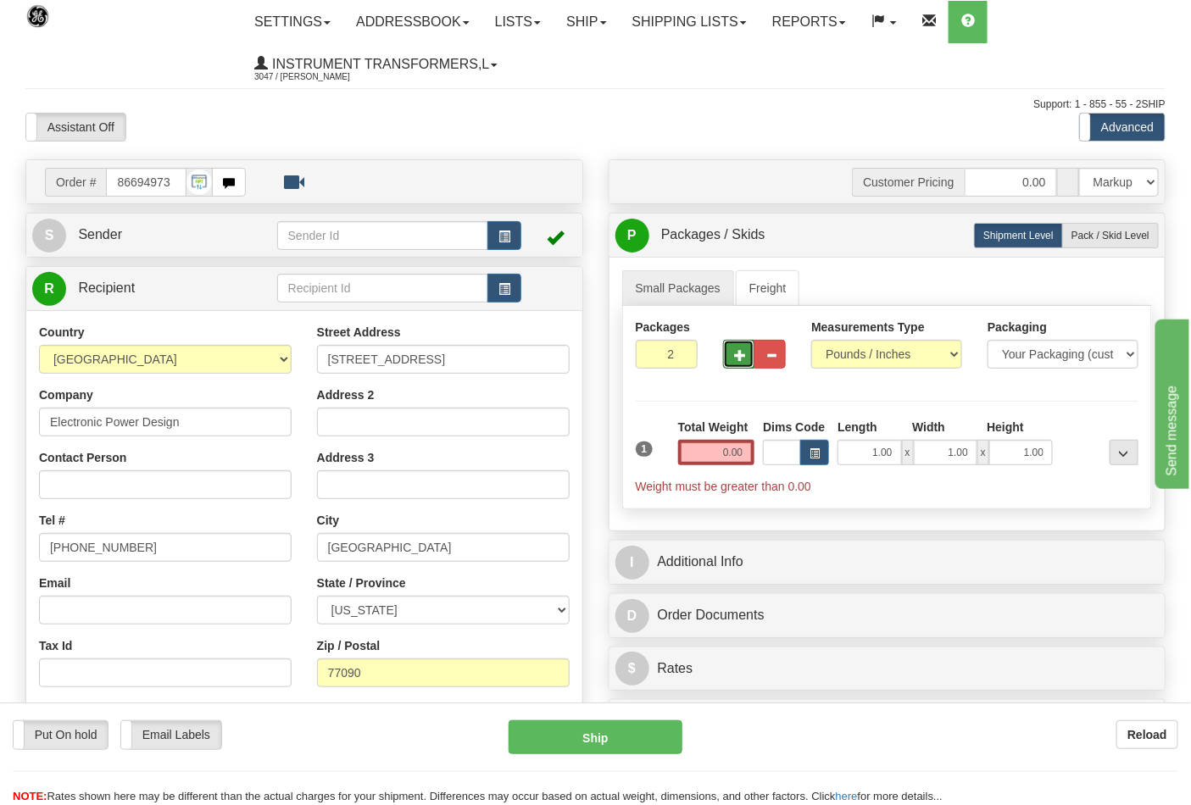
click at [735, 361] on span "button" at bounding box center [740, 355] width 12 height 11
type input "3"
click at [739, 454] on input "0.00" at bounding box center [716, 452] width 77 height 25
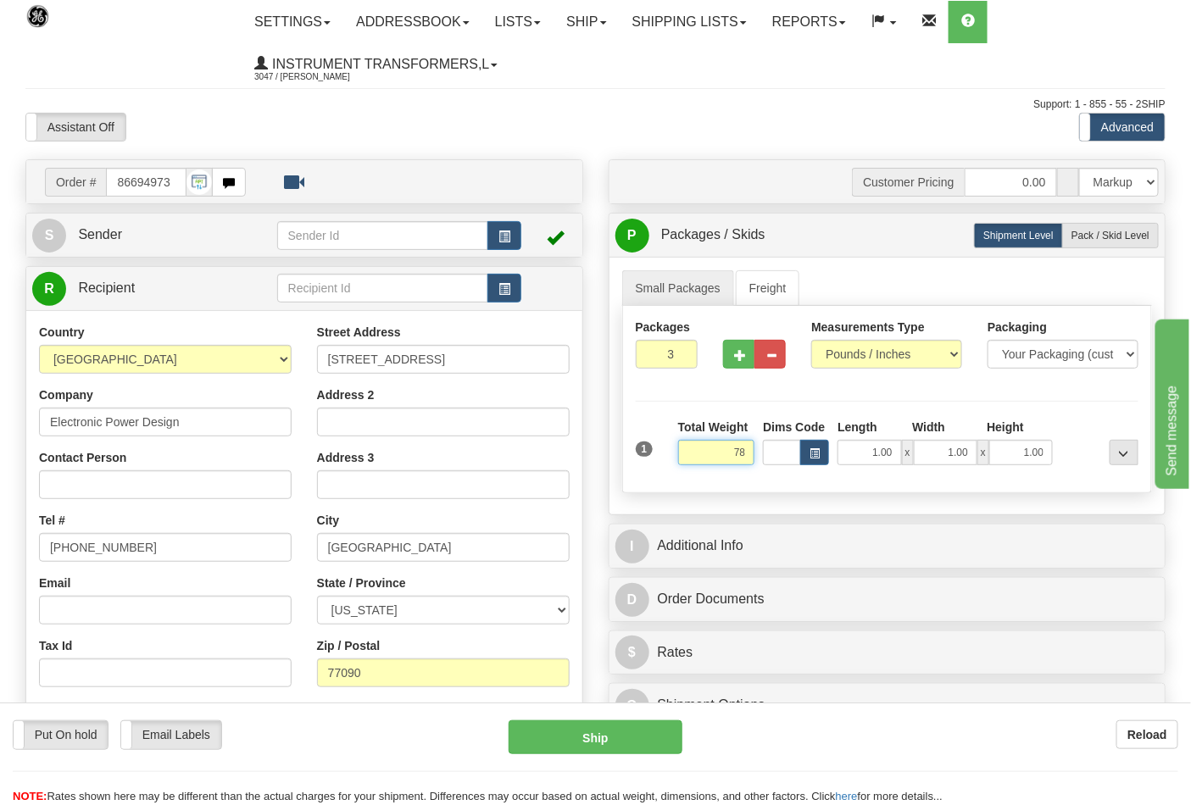
click button "Delete" at bounding box center [0, 0] width 0 height 0
type input "78.00"
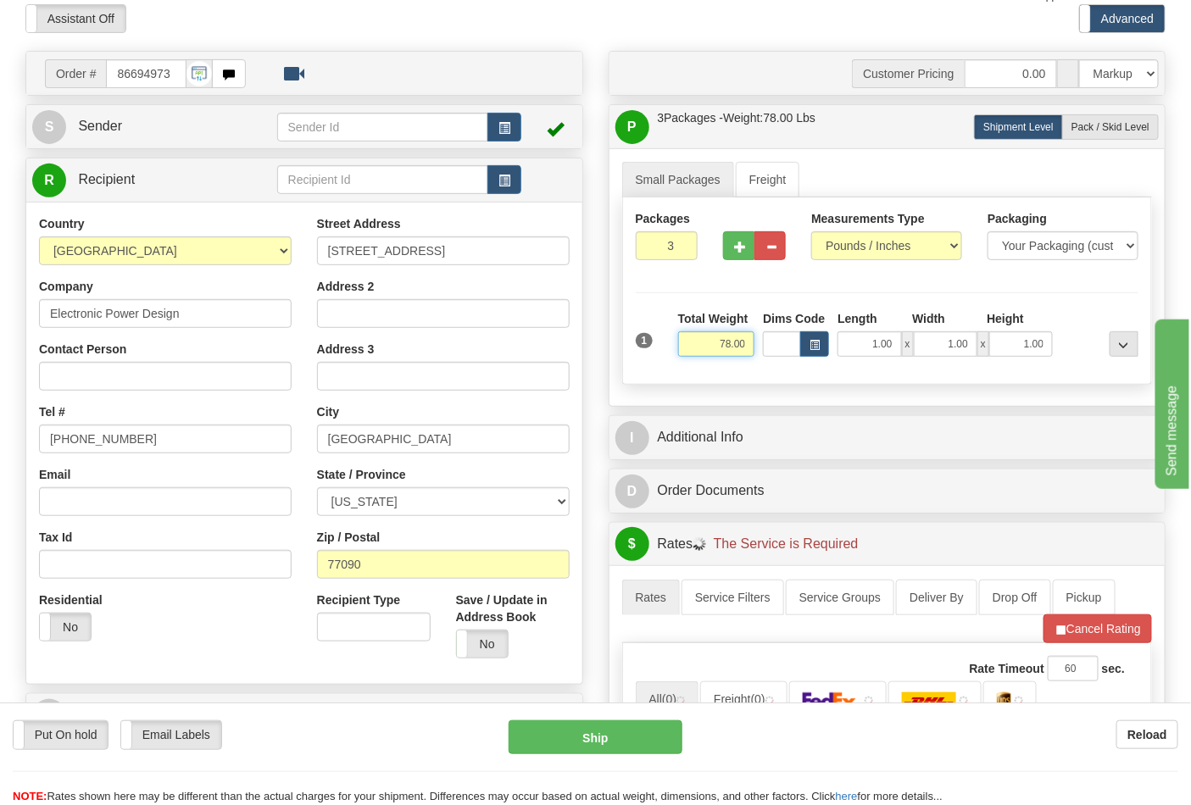
scroll to position [282, 0]
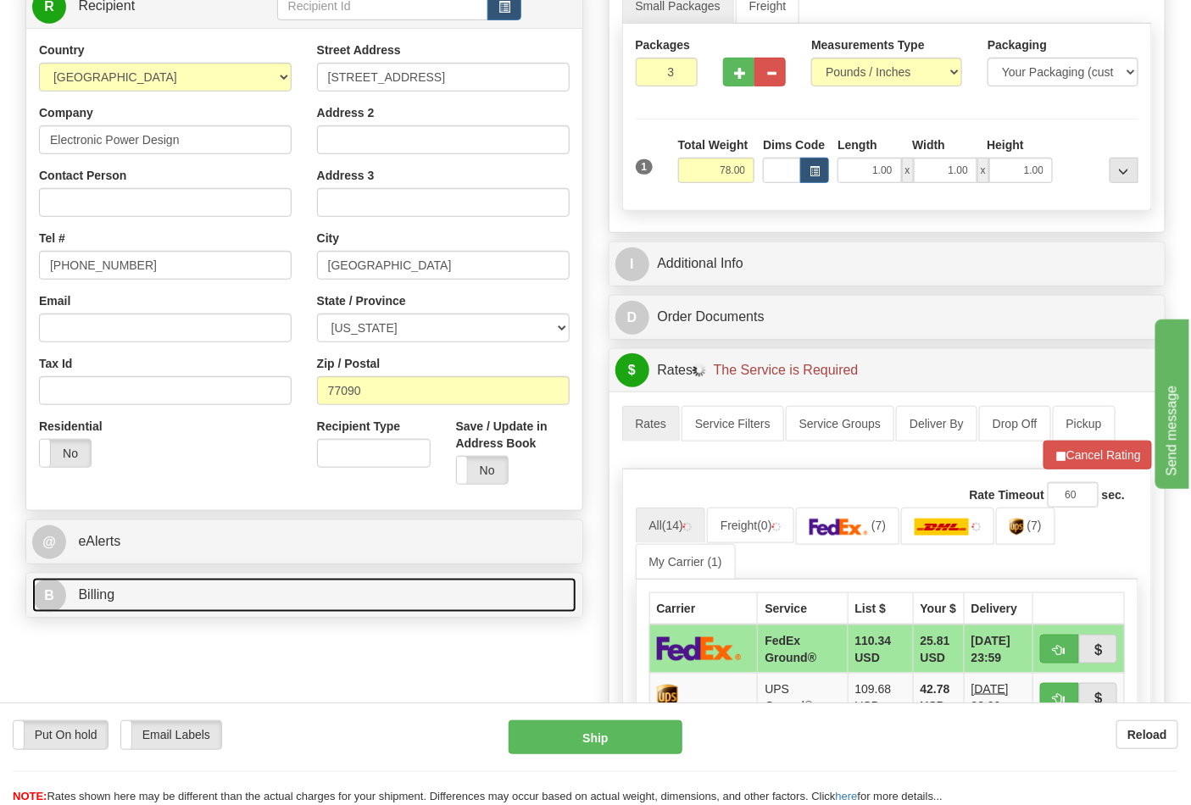
click at [214, 590] on link "B Billing" at bounding box center [304, 595] width 544 height 35
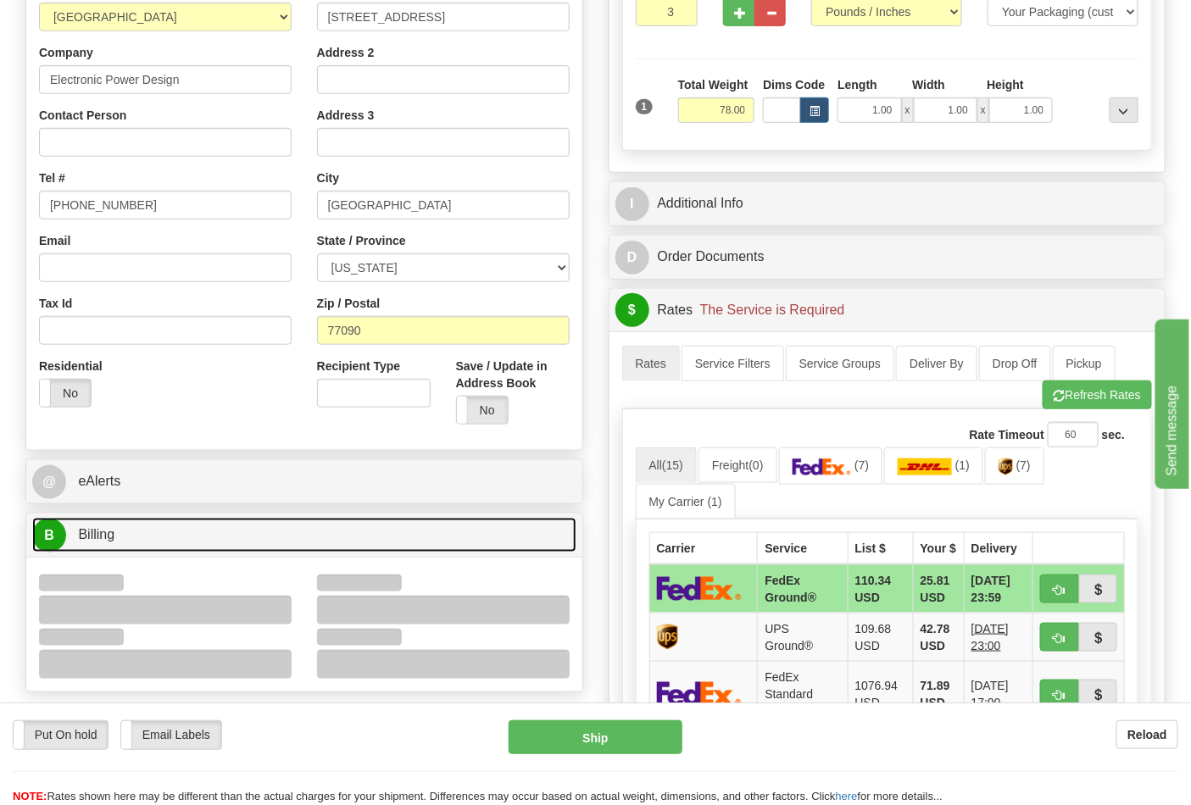
scroll to position [376, 0]
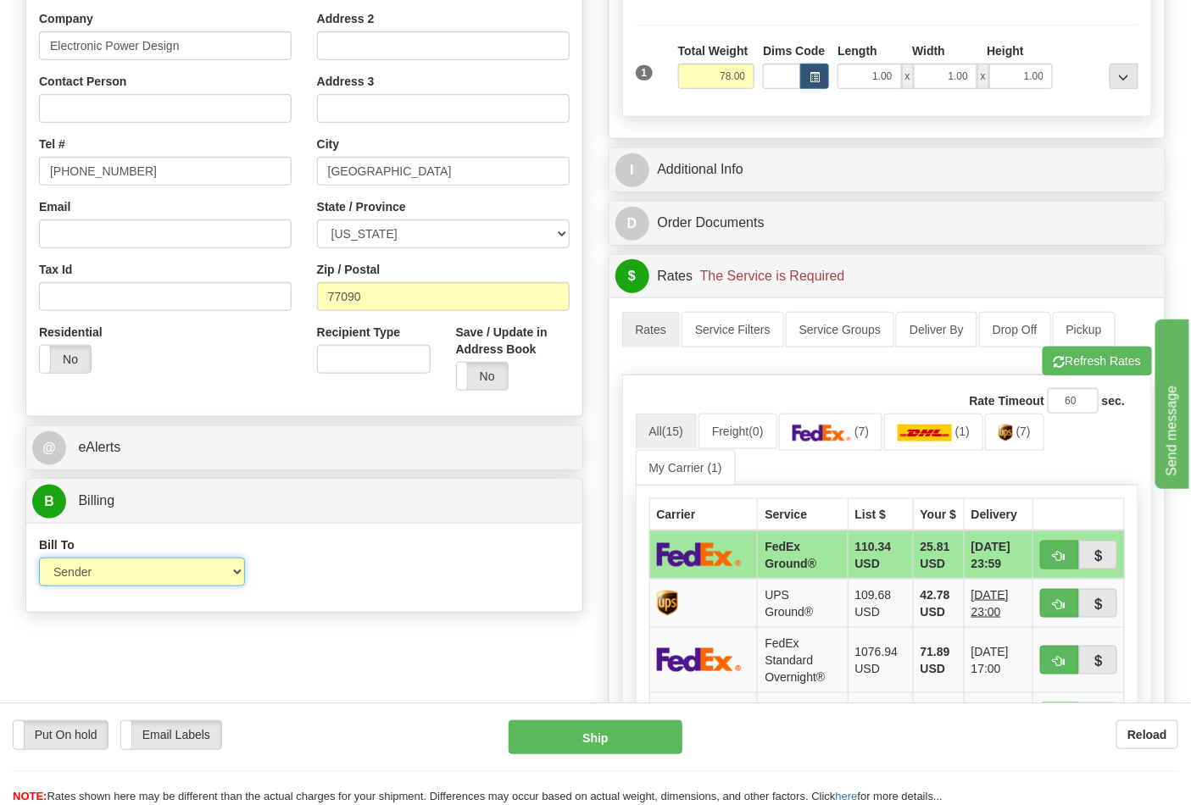
click at [134, 586] on select "Sender Recipient Third Party Collect" at bounding box center [142, 572] width 206 height 29
click at [370, 609] on div "Bill To Sender Recipient Third Party Collect Account 3rd Party Account List Ple…" at bounding box center [304, 567] width 556 height 89
click at [181, 560] on select "Sender Recipient Third Party Collect" at bounding box center [142, 572] width 206 height 29
select select "2"
click at [39, 559] on select "Sender Recipient Third Party Collect" at bounding box center [142, 572] width 206 height 29
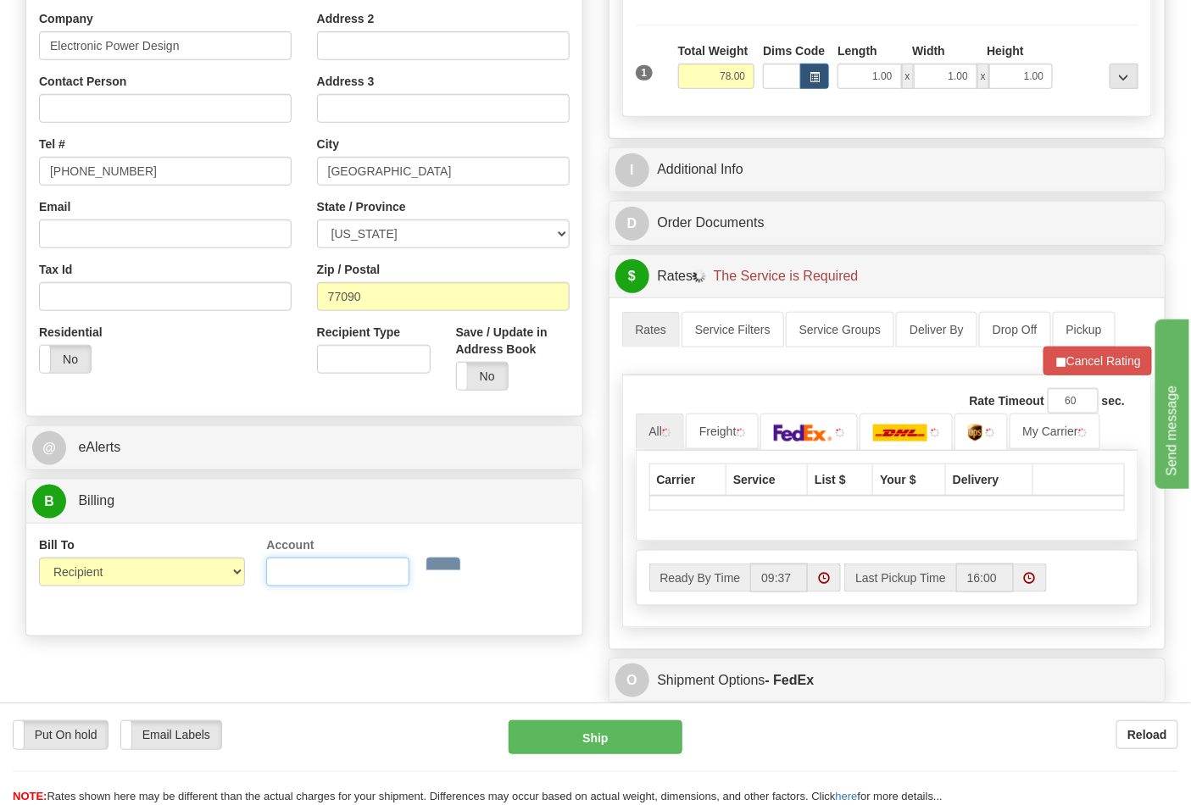
click at [331, 582] on input "Account" at bounding box center [337, 572] width 142 height 29
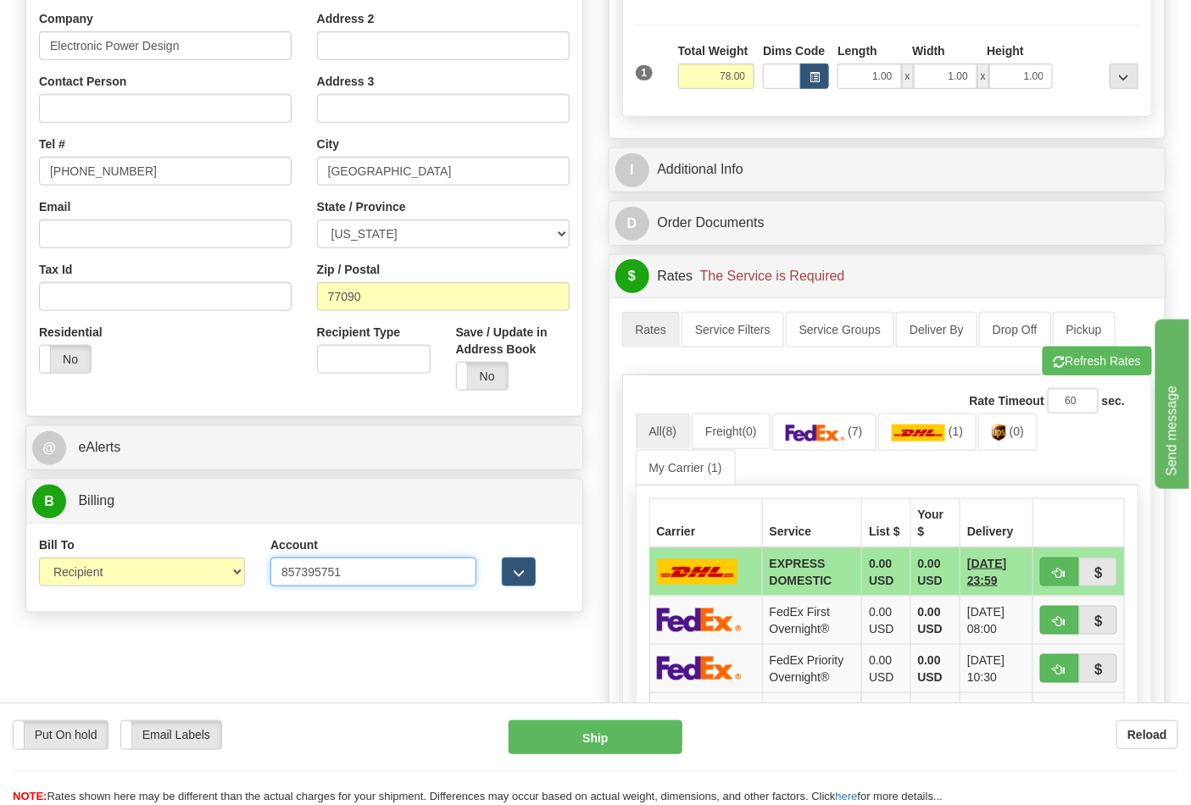
type input "857395751"
click button "Delete" at bounding box center [0, 0] width 0 height 0
click at [845, 436] on img at bounding box center [815, 433] width 59 height 17
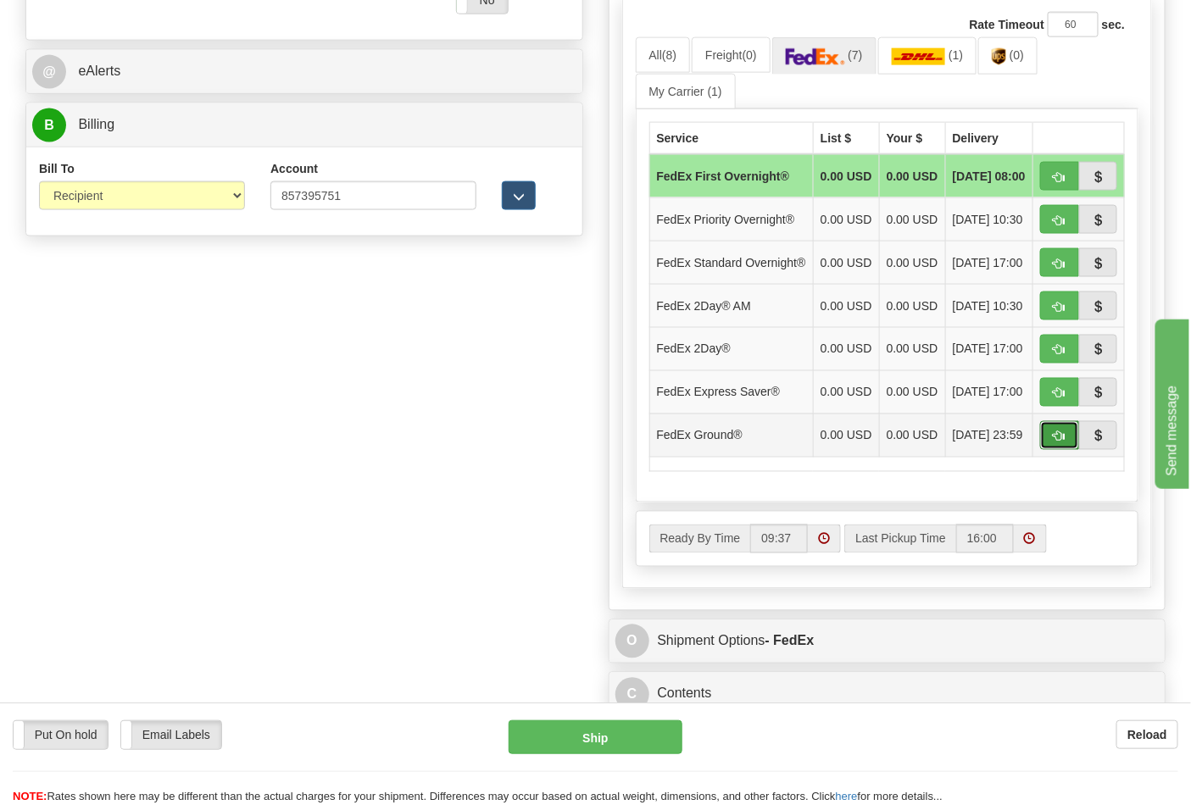
click at [1066, 450] on button "button" at bounding box center [1059, 435] width 39 height 29
type input "92"
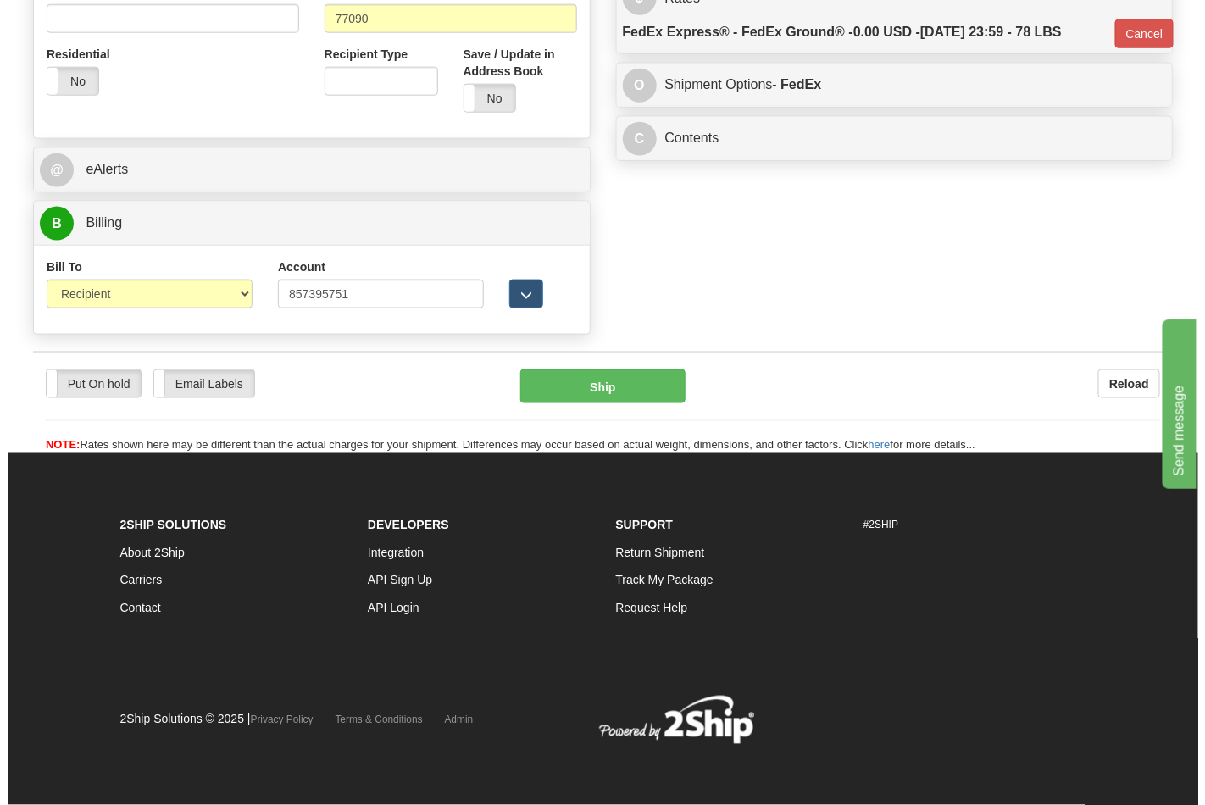
scroll to position [657, 0]
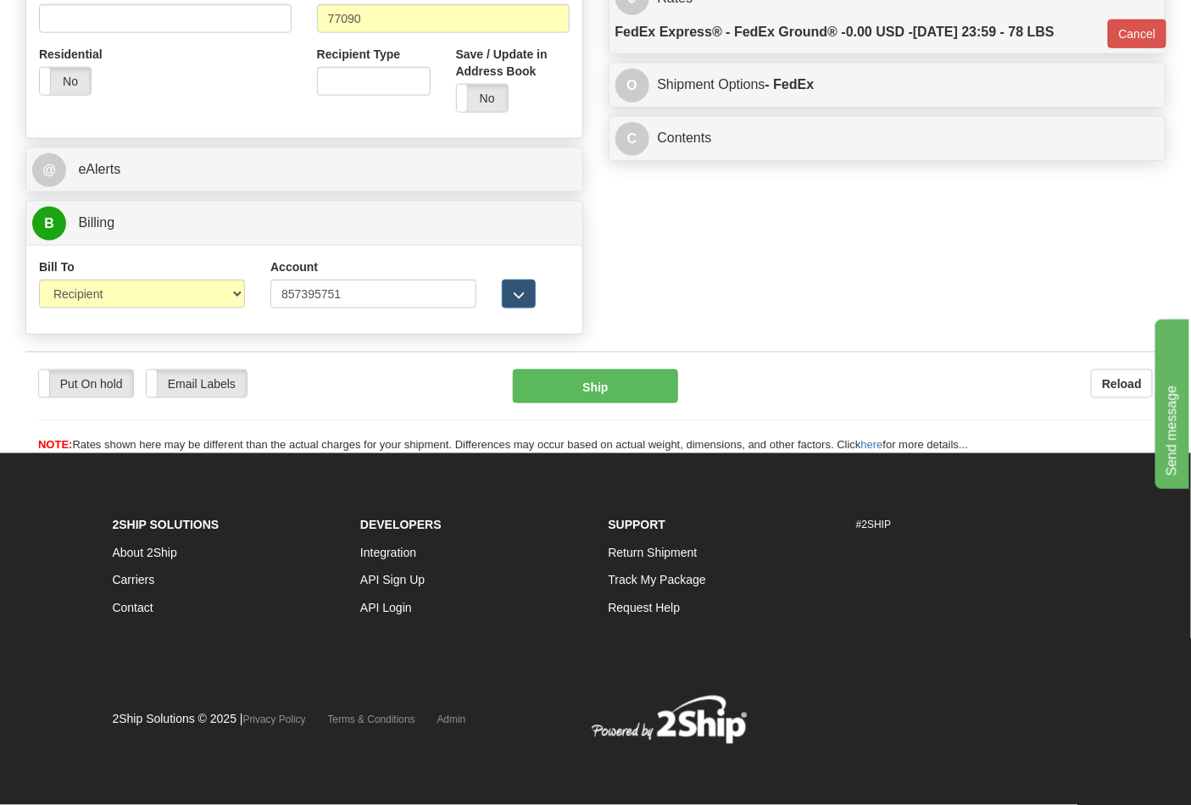
click at [633, 365] on div "Put On hold Put On hold Email Labels Email Labels Edit Reload Ship Reload" at bounding box center [595, 403] width 1140 height 103
click at [632, 368] on div "Put On hold Put On hold Email Labels Email Labels Edit Reload Ship Reload" at bounding box center [595, 403] width 1140 height 103
click at [640, 375] on button "Ship" at bounding box center [595, 387] width 164 height 34
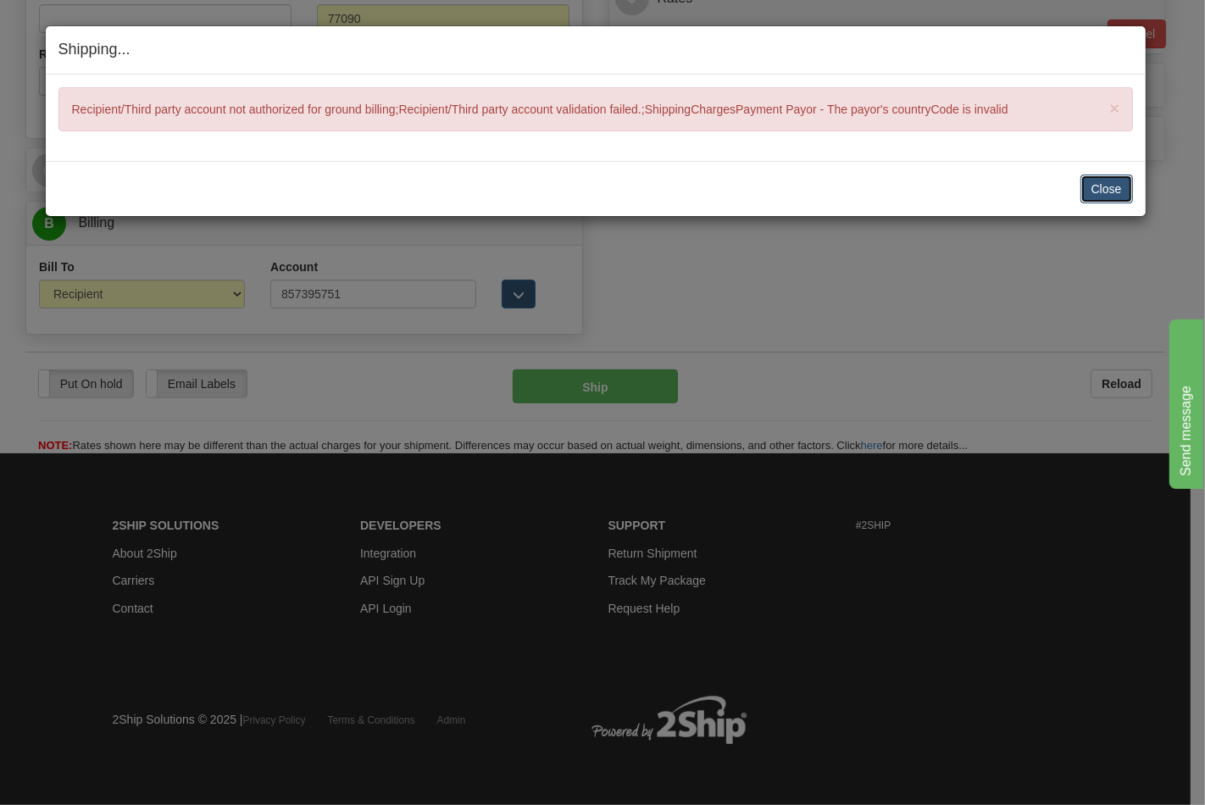
click at [1091, 187] on button "Close" at bounding box center [1107, 189] width 53 height 29
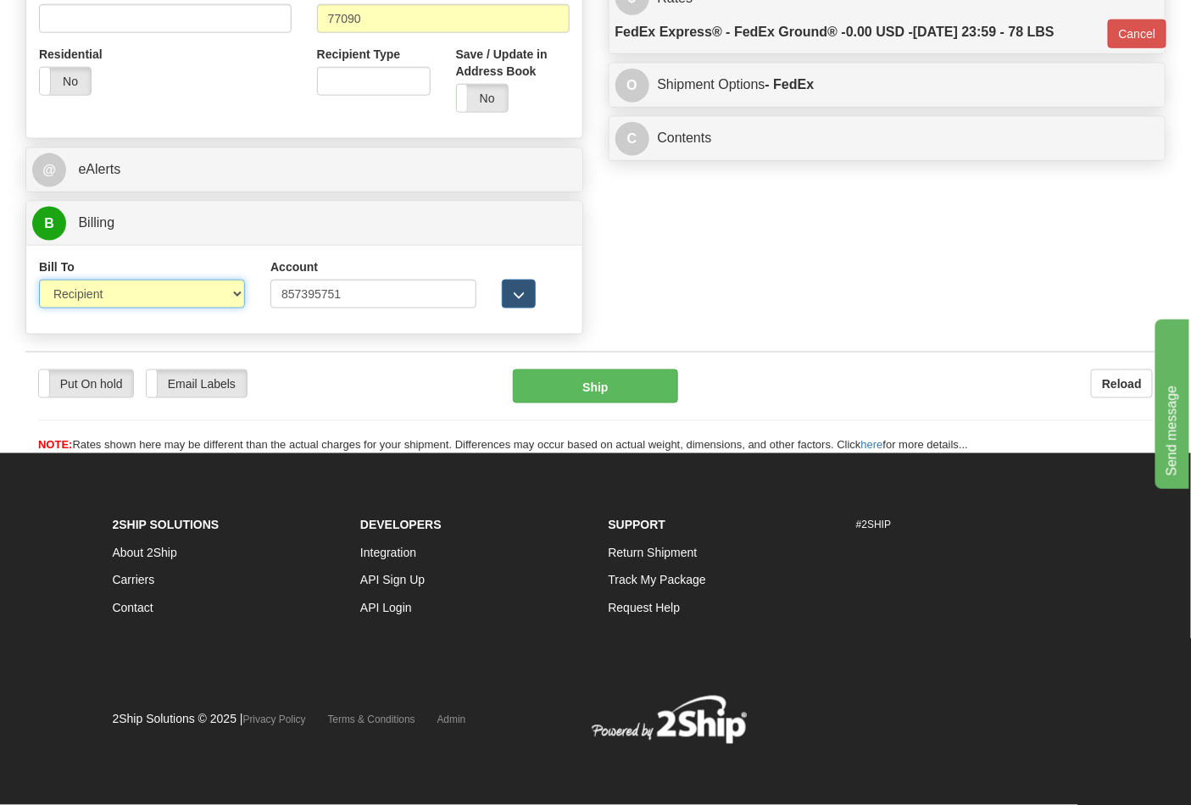
click at [203, 299] on select "Sender Recipient Third Party Collect" at bounding box center [142, 294] width 206 height 29
select select "4"
click at [39, 280] on select "Sender Recipient Third Party Collect" at bounding box center [142, 294] width 206 height 29
type input "92"
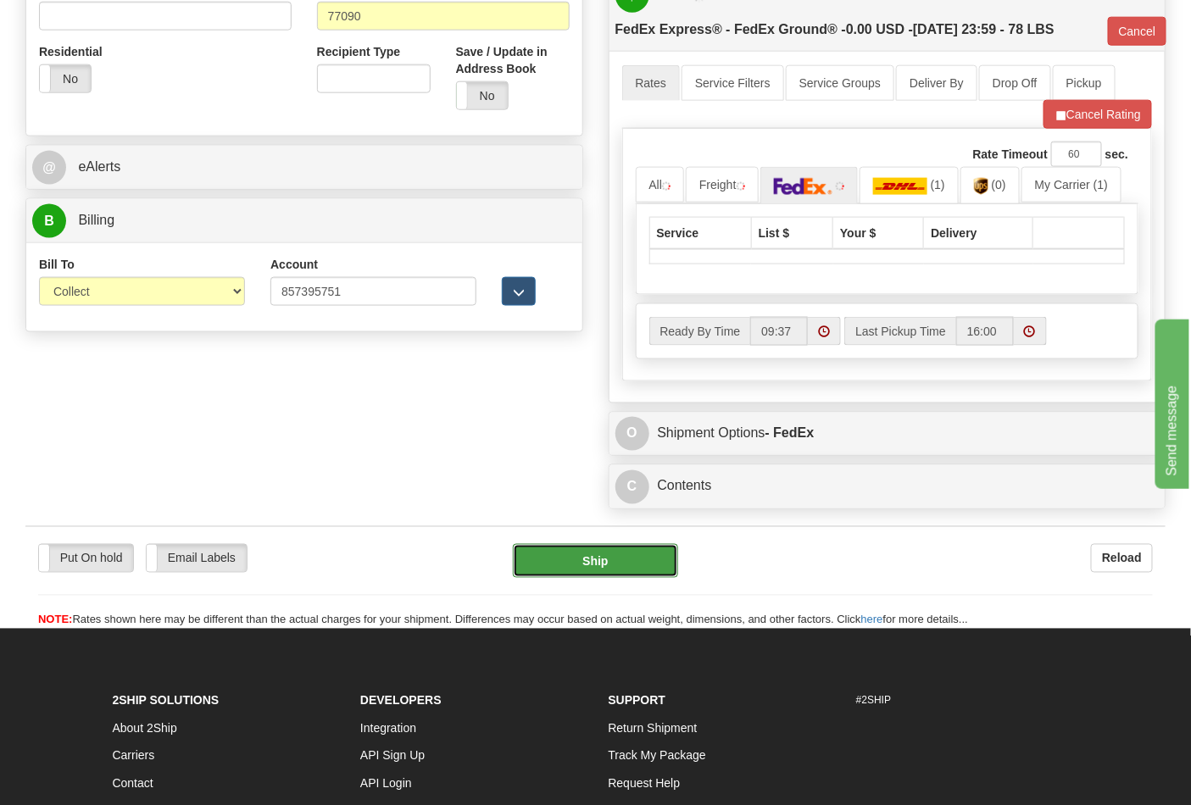
click at [570, 564] on button "Ship" at bounding box center [595, 561] width 164 height 34
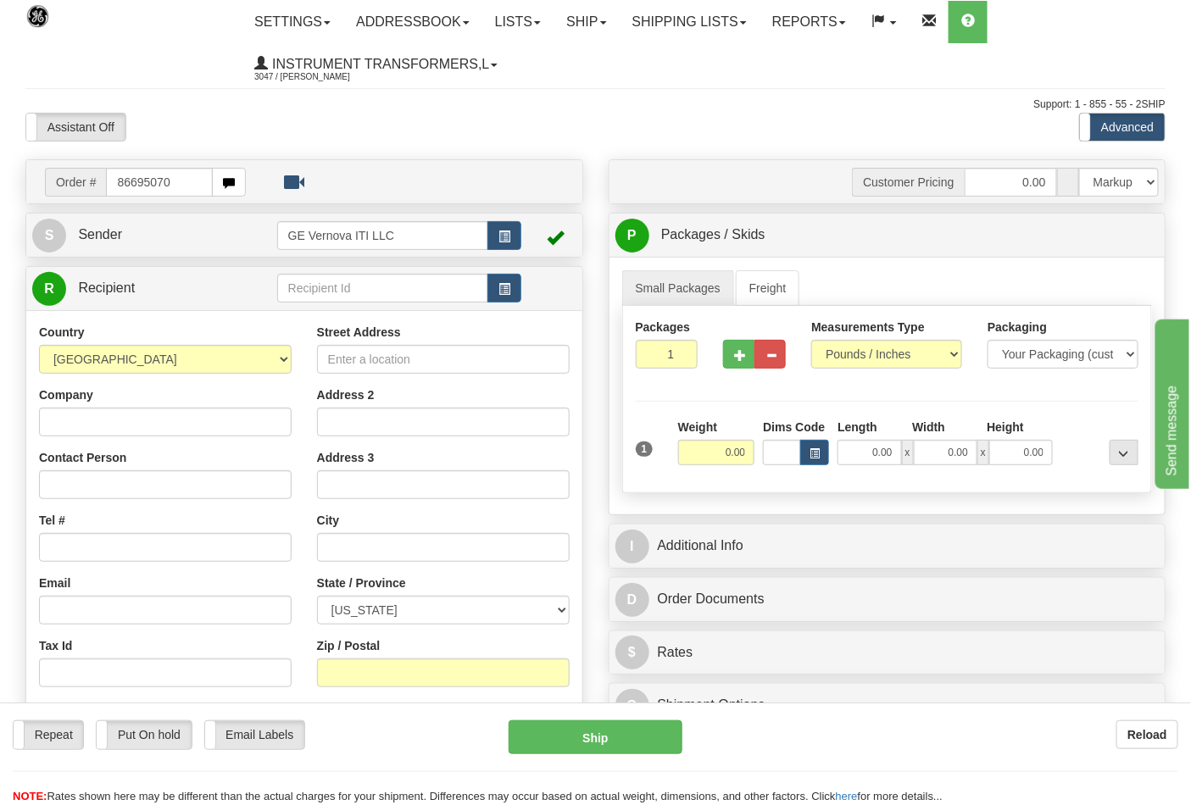
type input "86695070"
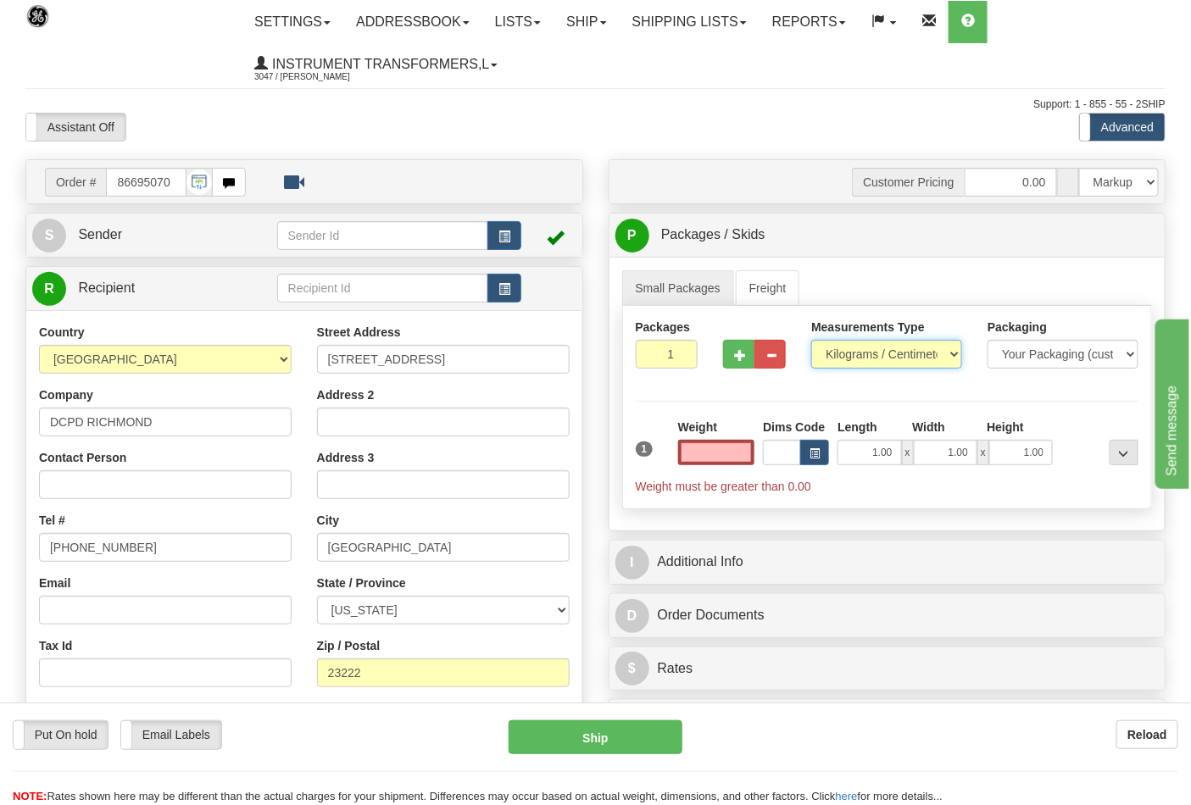
type input "0.00"
drag, startPoint x: 860, startPoint y: 350, endPoint x: 860, endPoint y: 367, distance: 17.0
click at [860, 350] on select "Pounds / Inches Kilograms / Centimeters" at bounding box center [886, 354] width 151 height 29
select select "0"
click at [811, 341] on select "Pounds / Inches Kilograms / Centimeters" at bounding box center [886, 354] width 151 height 29
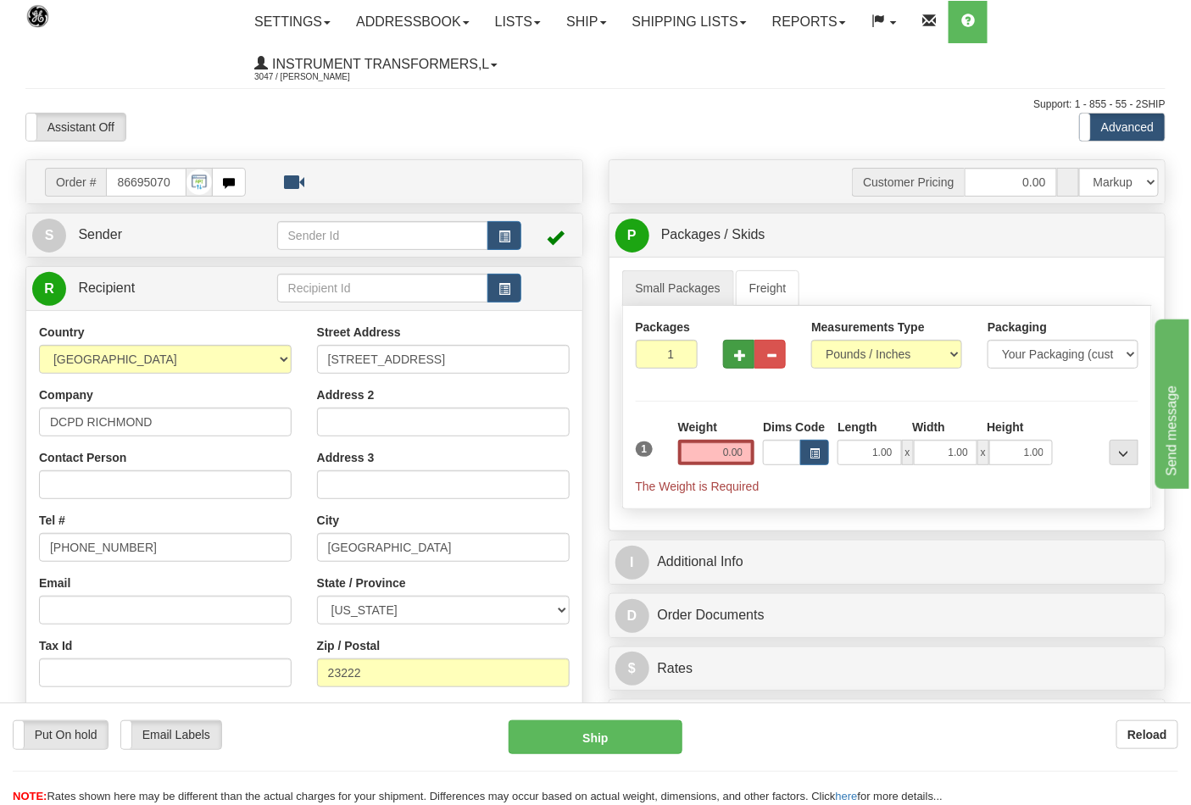
drag, startPoint x: 722, startPoint y: 353, endPoint x: 731, endPoint y: 354, distance: 8.6
click at [723, 352] on div at bounding box center [754, 351] width 88 height 65
click at [734, 359] on span "button" at bounding box center [740, 355] width 12 height 11
click at [735, 366] on button "button" at bounding box center [738, 354] width 31 height 29
type input "3"
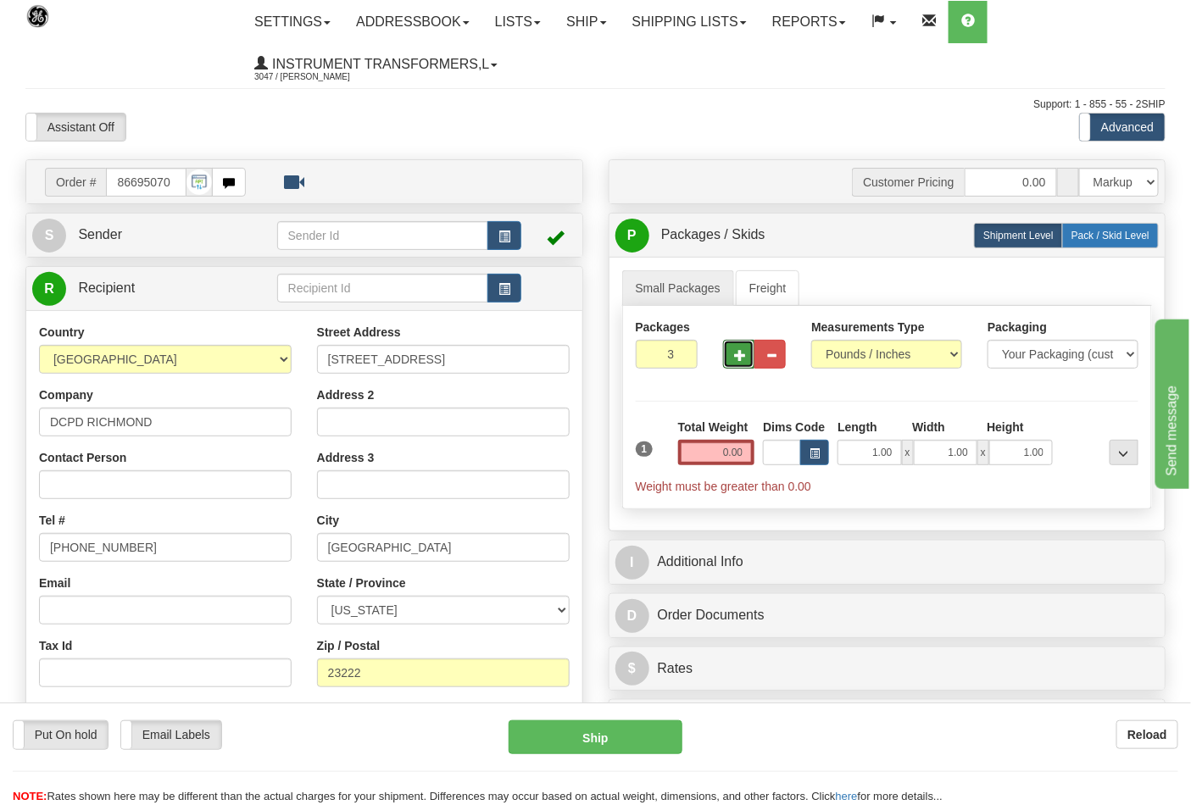
click at [1089, 244] on label "Pack / Skid Level Pack.." at bounding box center [1110, 235] width 97 height 25
radio input "true"
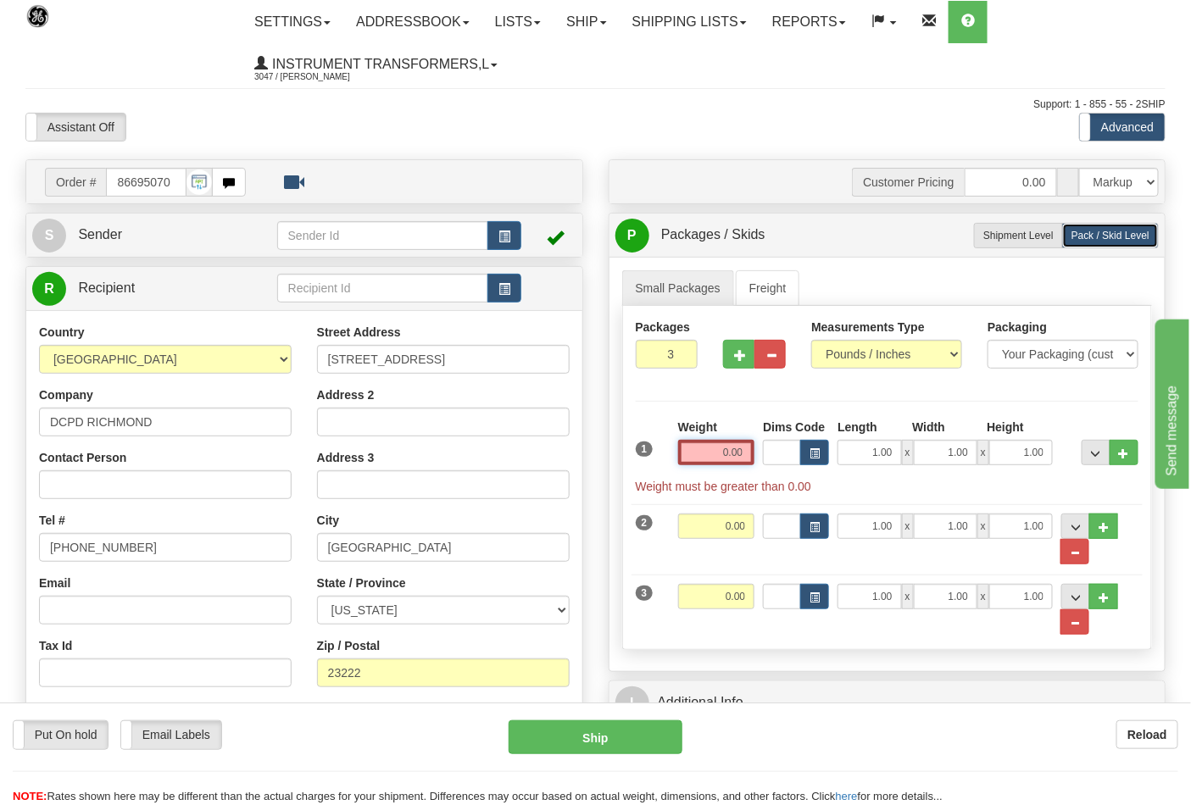
click at [747, 458] on input "0.00" at bounding box center [716, 452] width 77 height 25
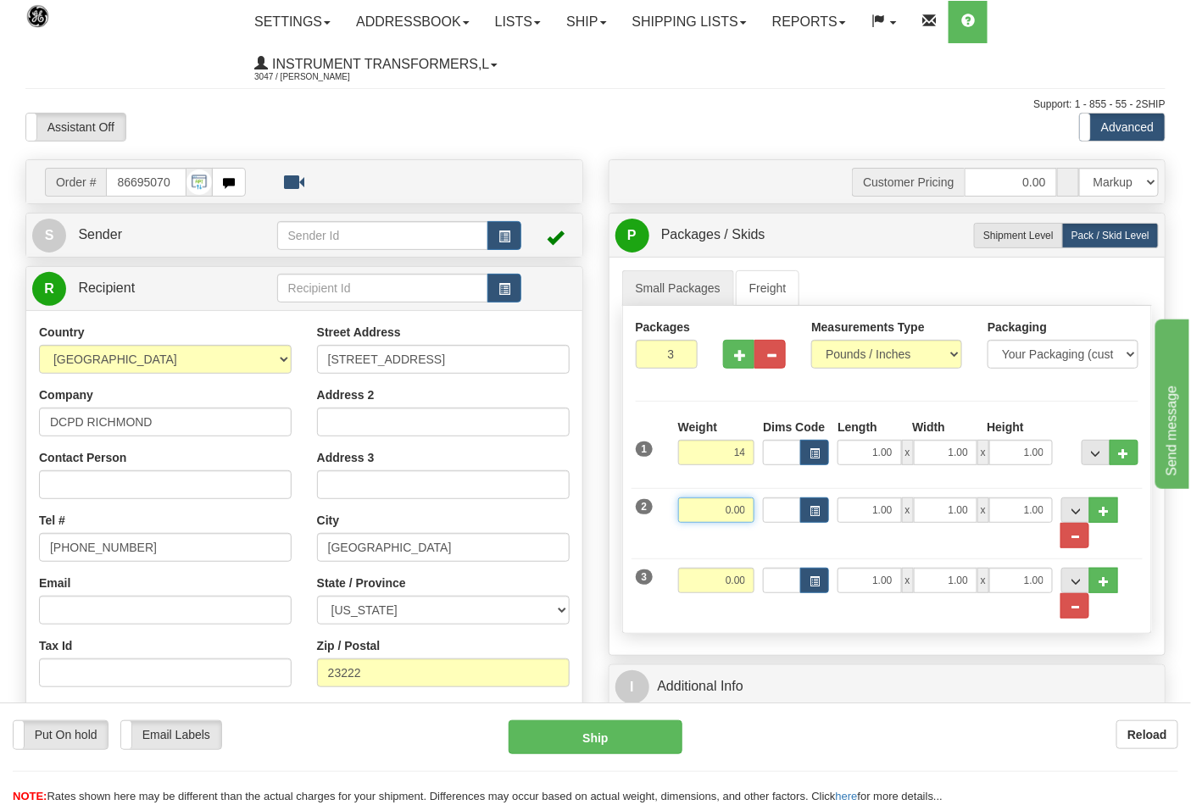
type input "14.00"
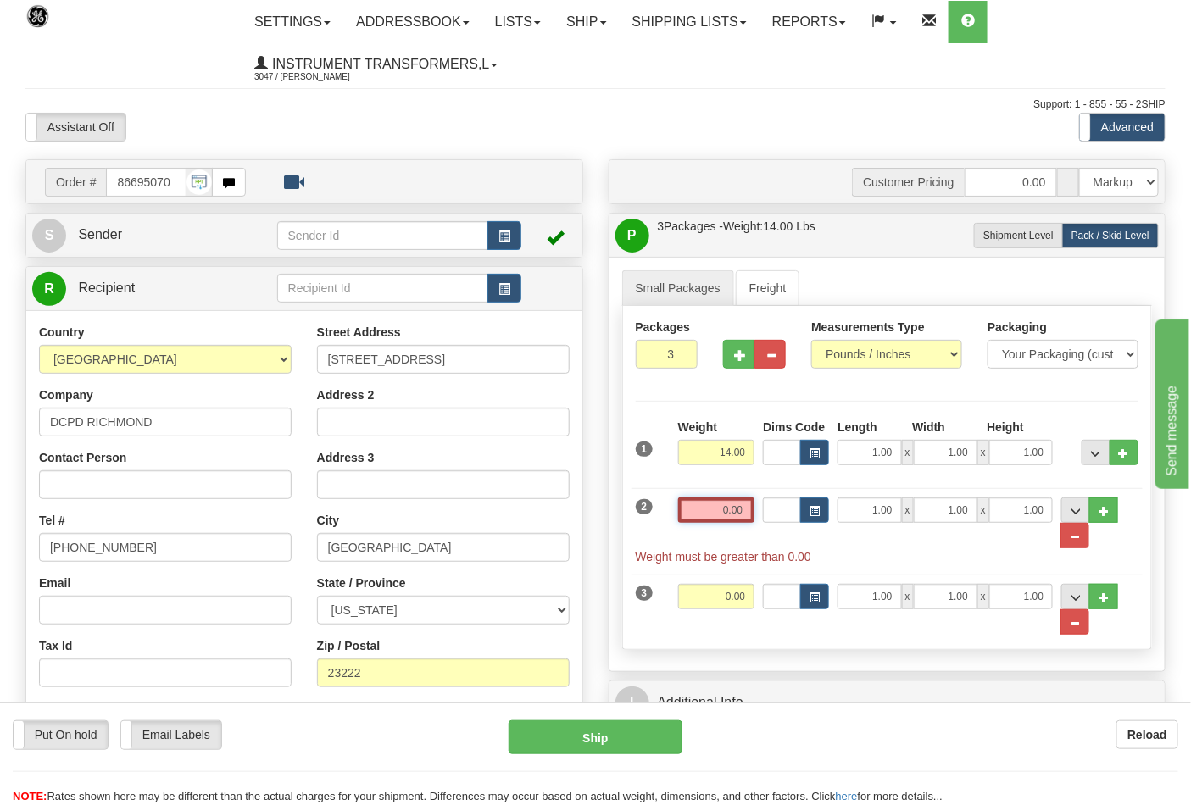
click at [749, 507] on input "0.00" at bounding box center [716, 510] width 77 height 25
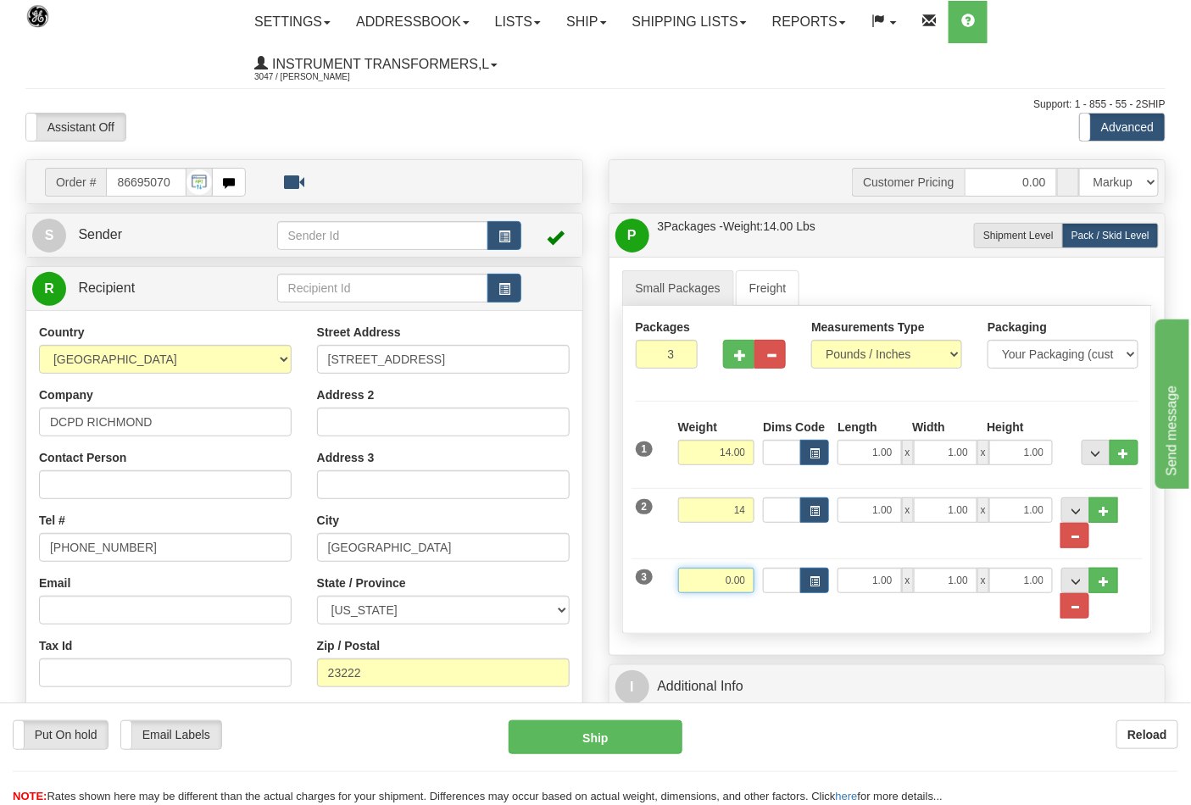
type input "14.00"
click at [748, 573] on input "0.00" at bounding box center [716, 580] width 77 height 25
click button "Delete" at bounding box center [0, 0] width 0 height 0
type input "15.00"
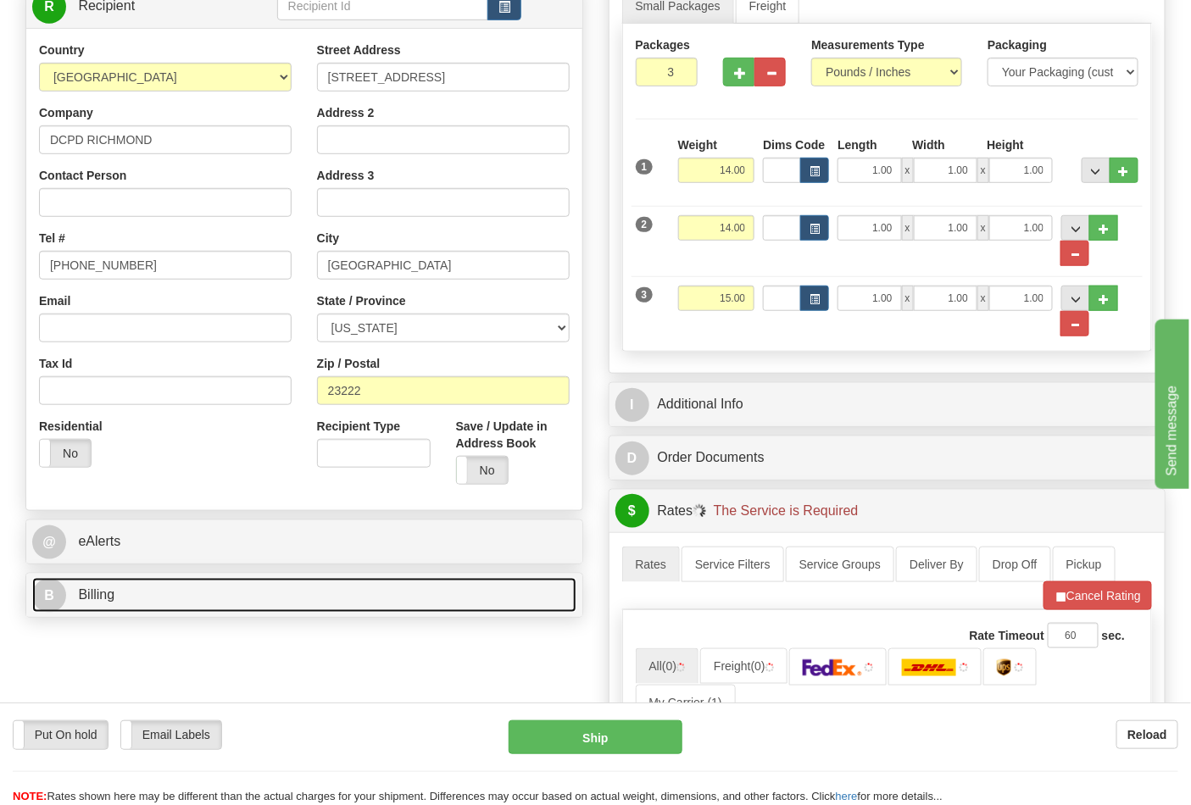
click at [235, 585] on link "B Billing" at bounding box center [304, 595] width 544 height 35
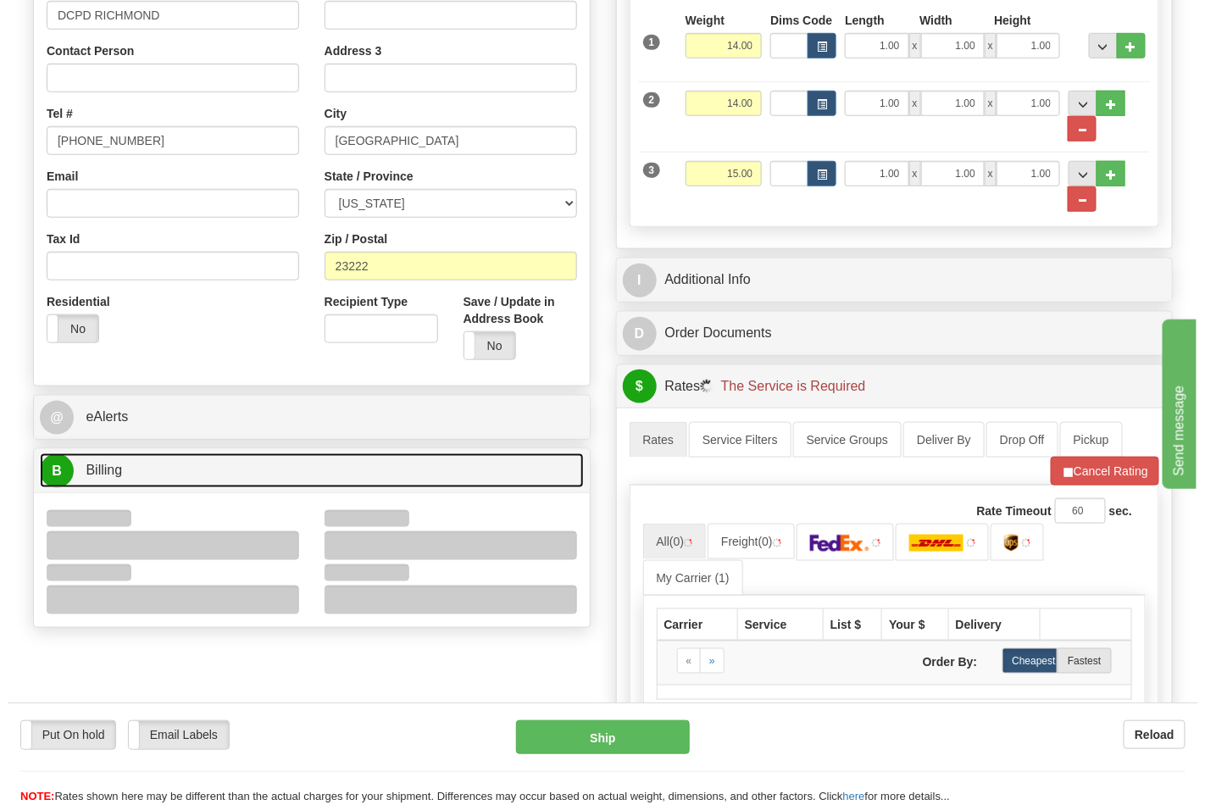
scroll to position [565, 0]
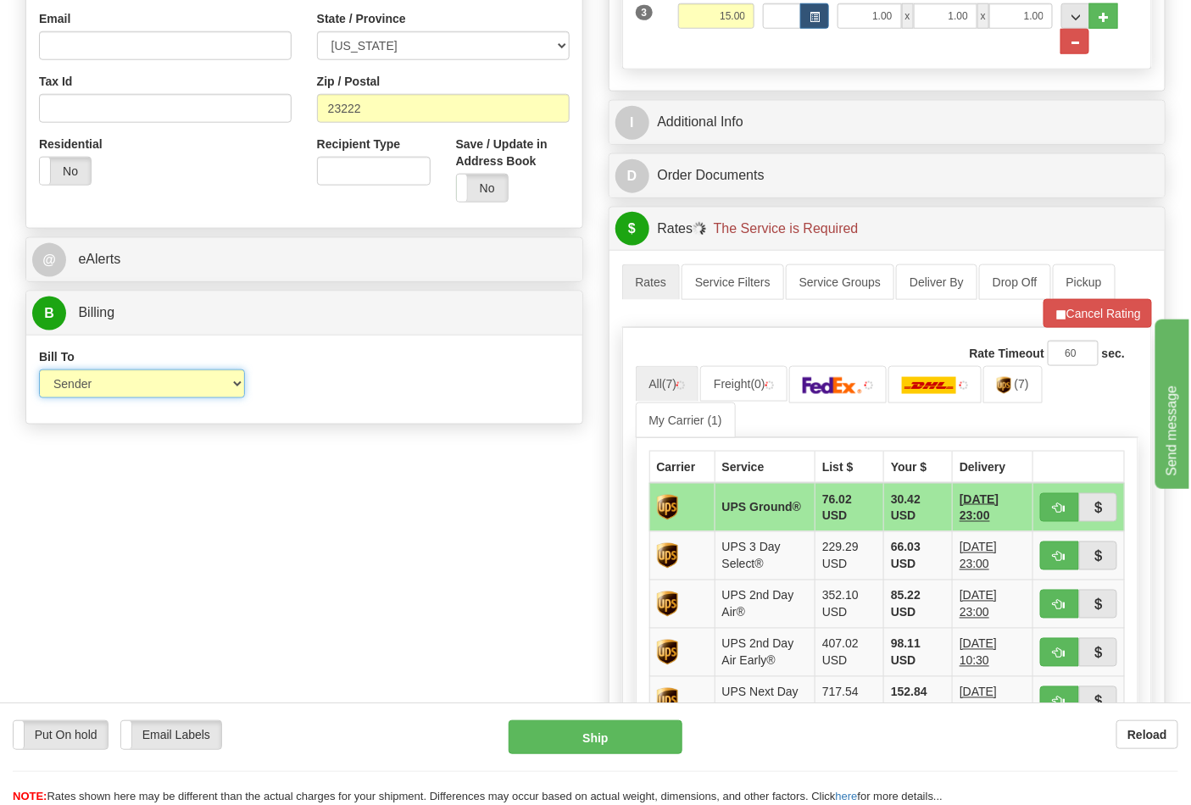
click at [124, 391] on select "Sender Recipient Third Party Collect" at bounding box center [142, 384] width 206 height 29
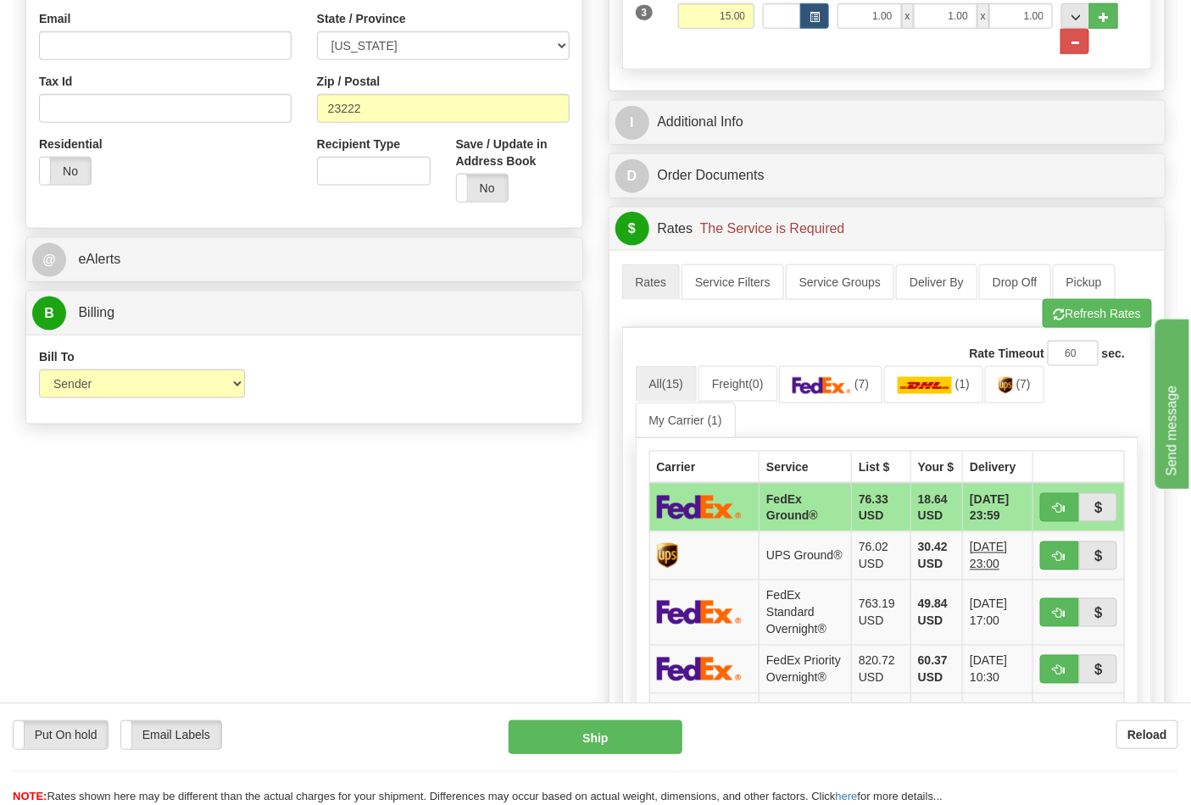
click at [341, 442] on div "Order # 86695070 S Sender" at bounding box center [596, 325] width 1166 height 1460
click at [1023, 390] on span "(7)" at bounding box center [1023, 384] width 14 height 14
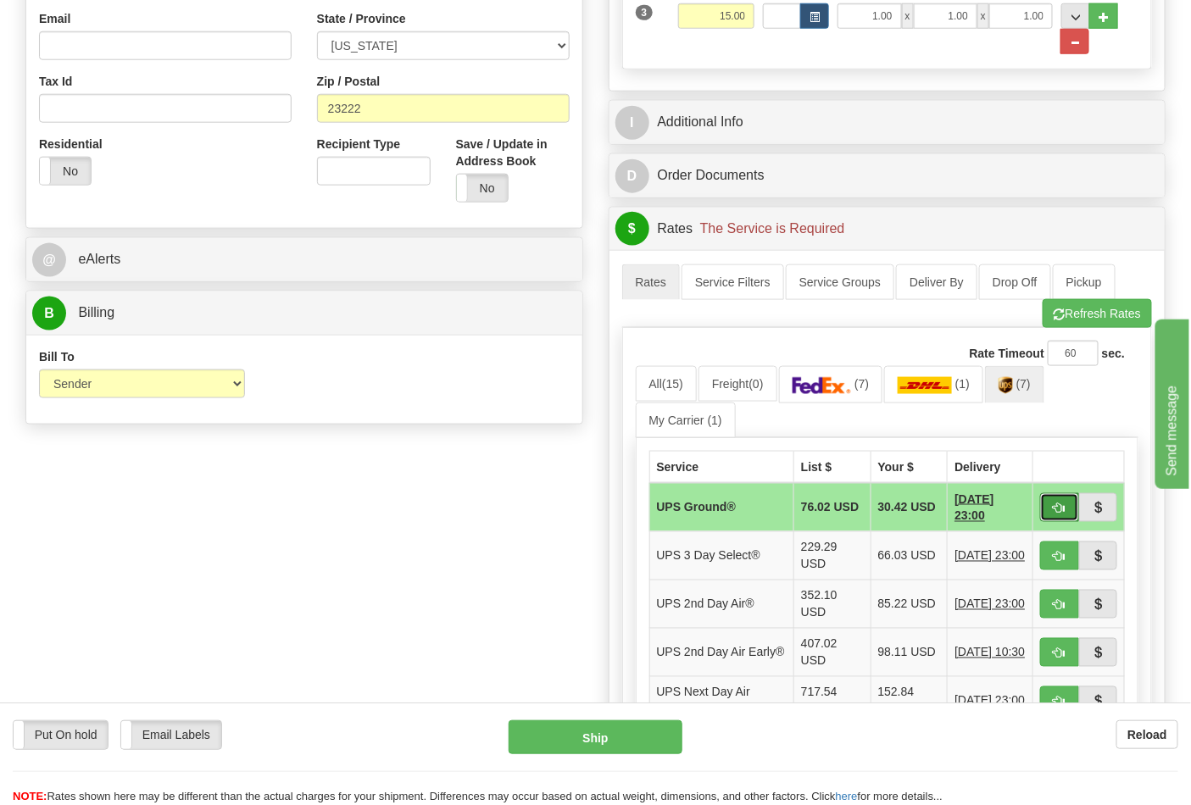
click at [1055, 509] on span "button" at bounding box center [1060, 509] width 12 height 11
type input "03"
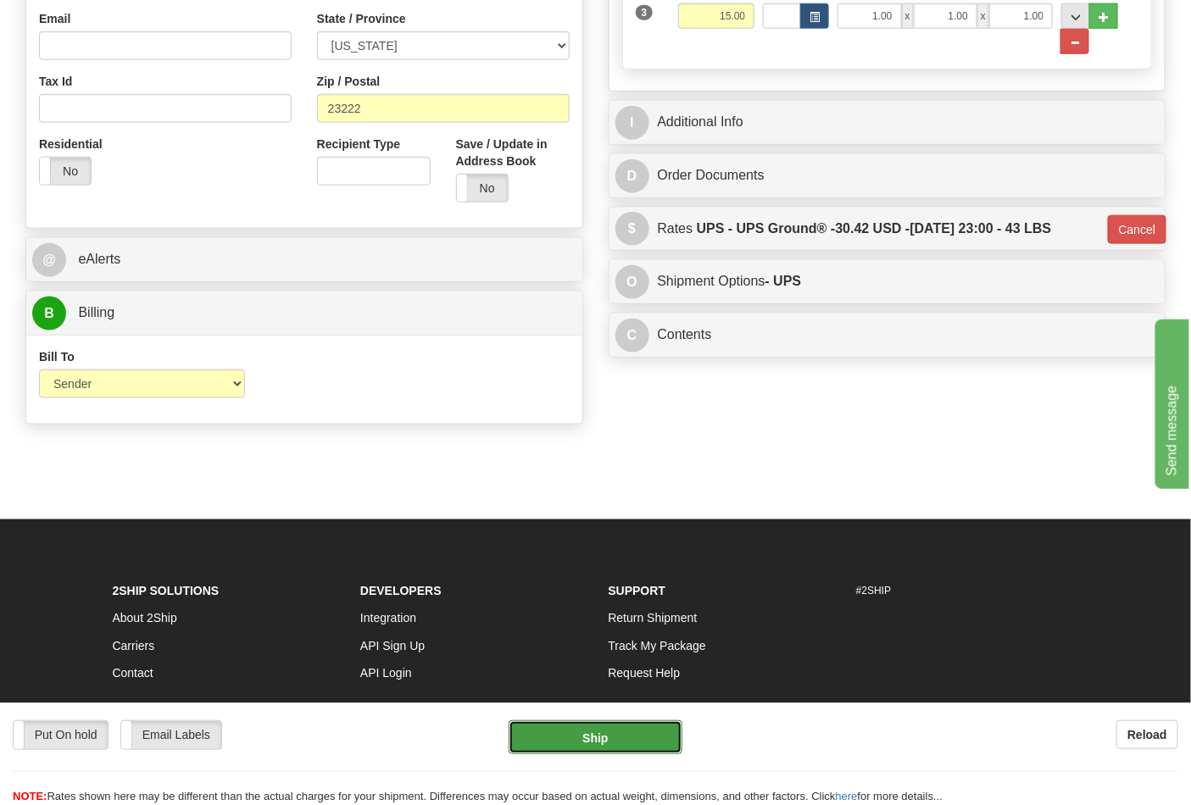
click at [605, 736] on button "Ship" at bounding box center [595, 738] width 173 height 34
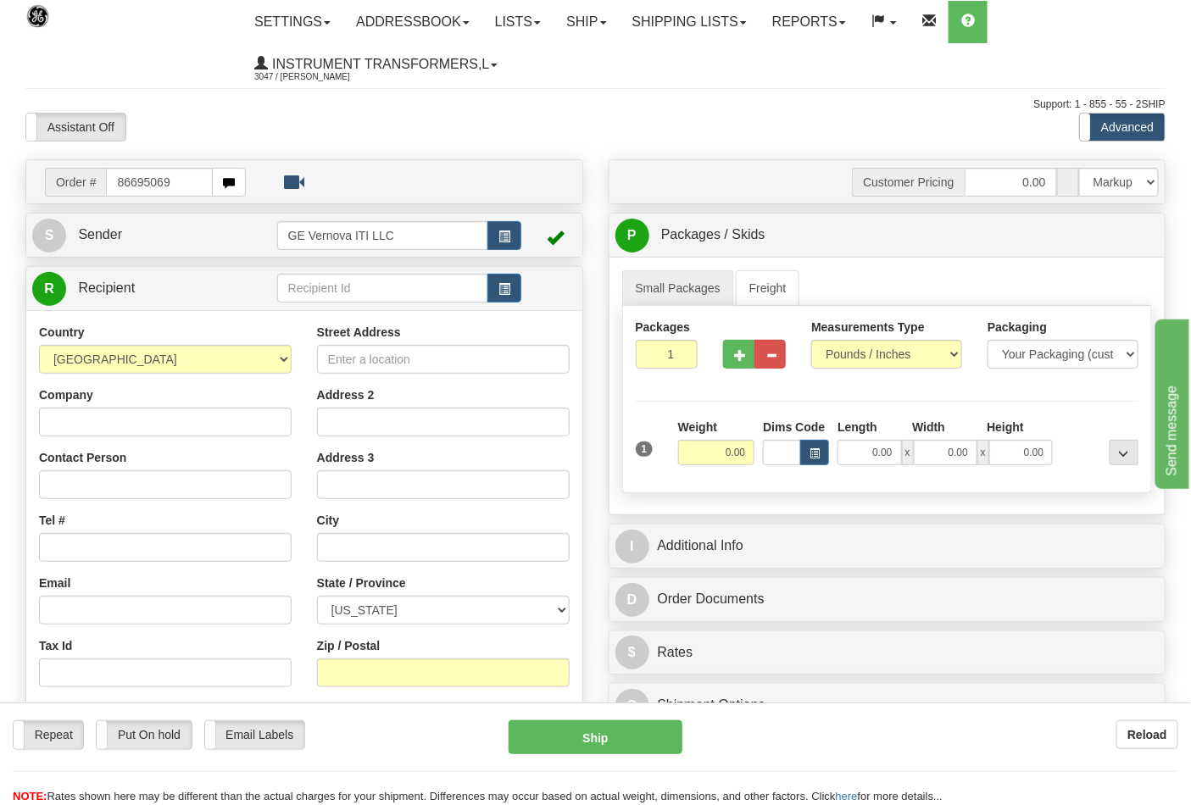
type input "86695069"
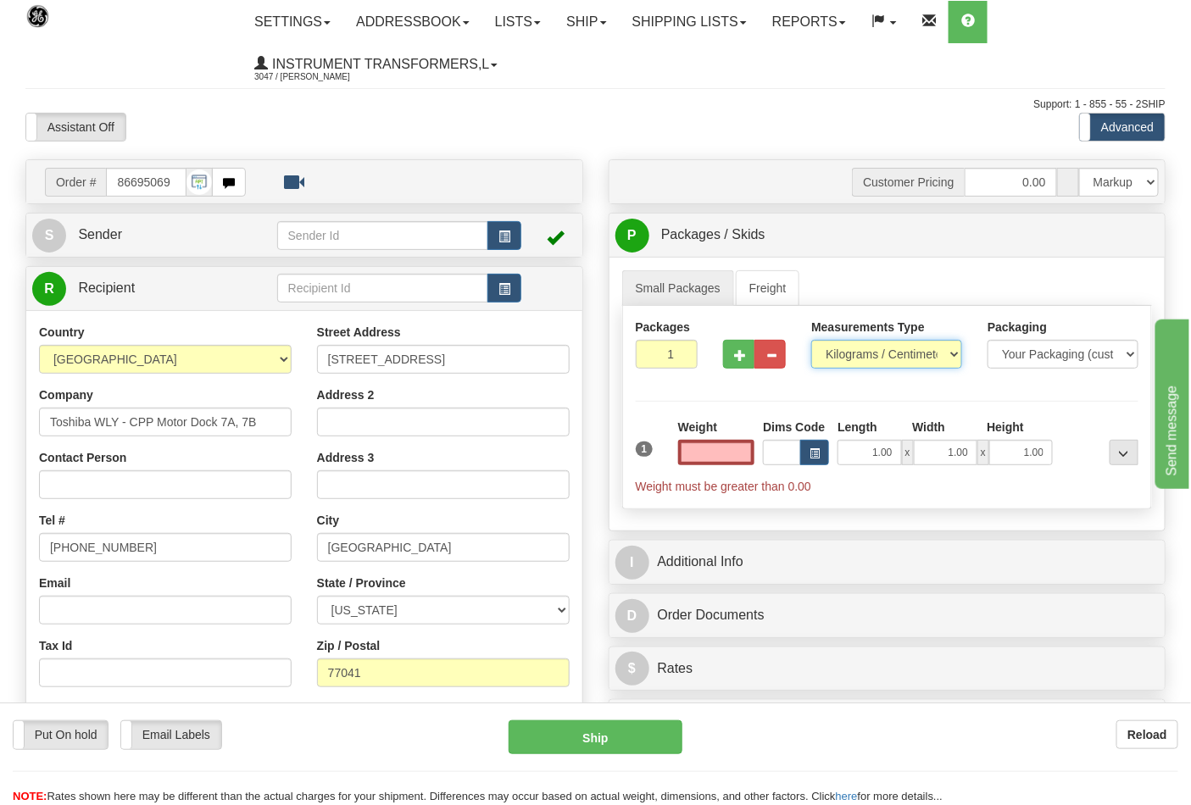
type input "0.00"
click at [848, 352] on select "Pounds / Inches Kilograms / Centimeters" at bounding box center [886, 354] width 151 height 29
select select "0"
click at [811, 341] on select "Pounds / Inches Kilograms / Centimeters" at bounding box center [886, 354] width 151 height 29
click at [743, 459] on input "0.00" at bounding box center [716, 452] width 77 height 25
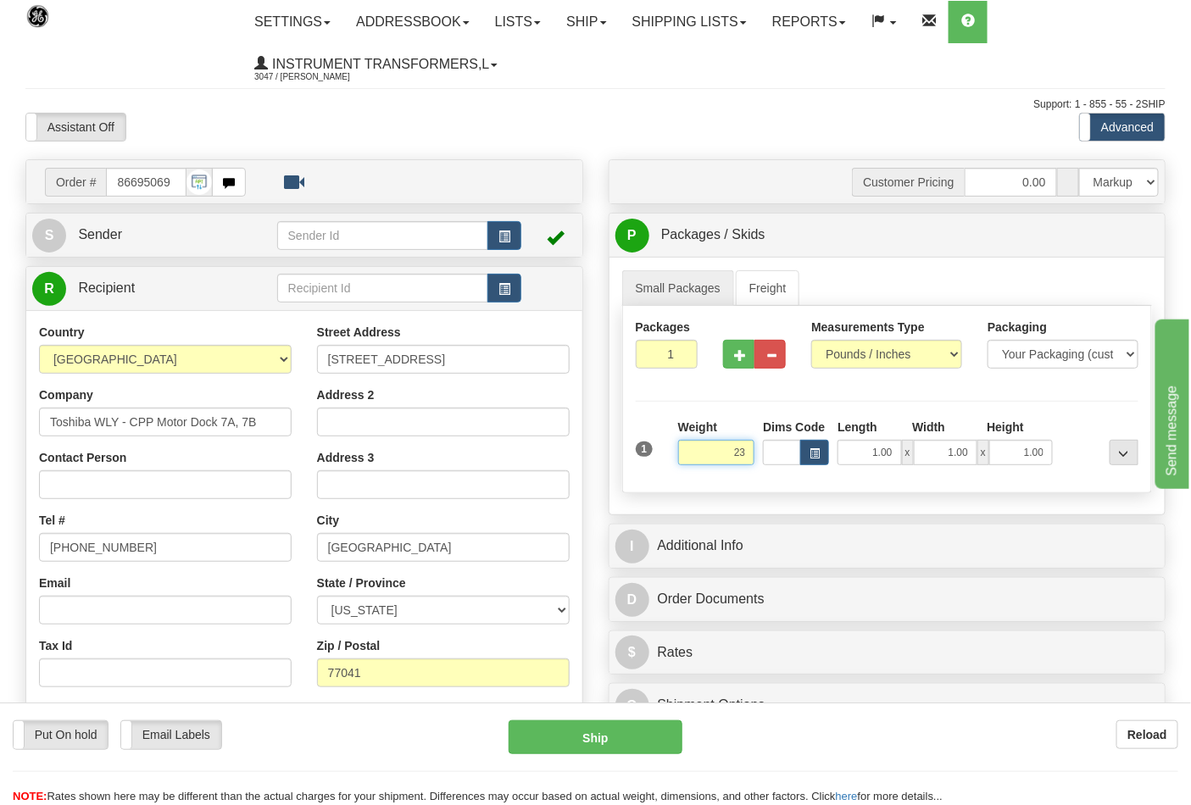
click button "Delete" at bounding box center [0, 0] width 0 height 0
type input "23.00"
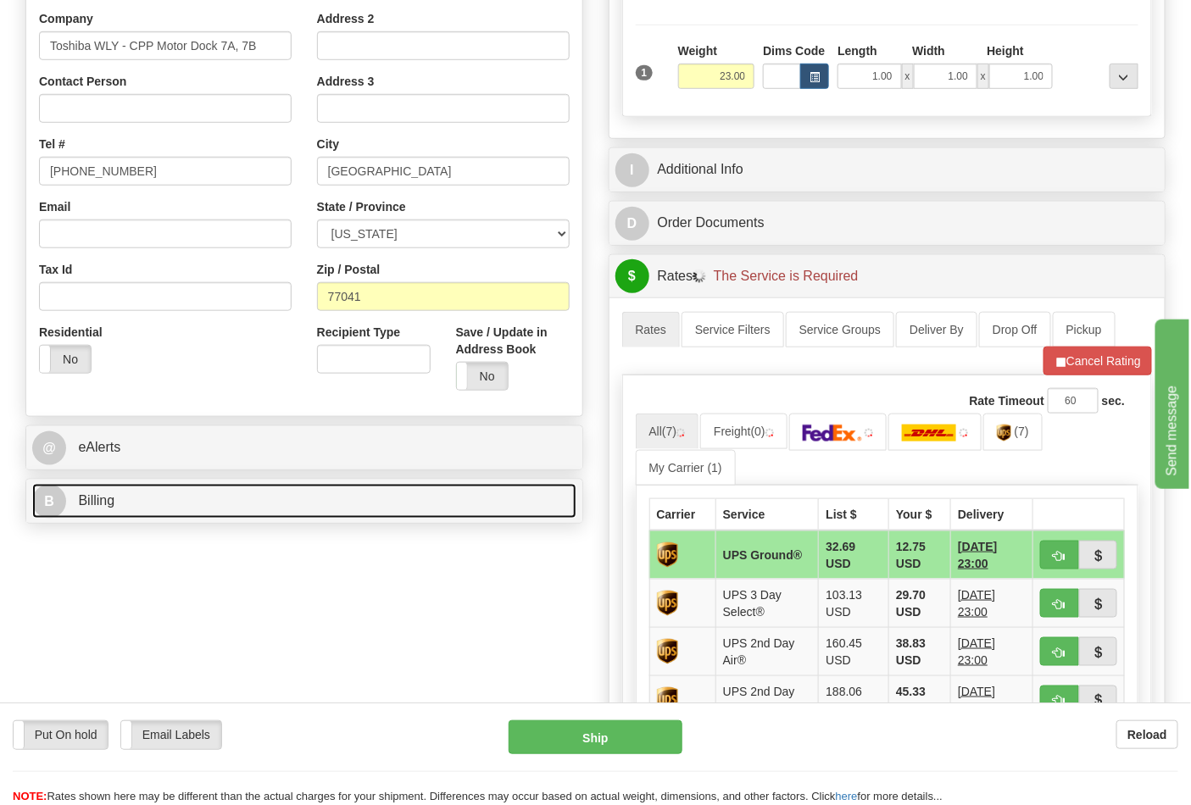
click at [212, 511] on link "B Billing" at bounding box center [304, 501] width 544 height 35
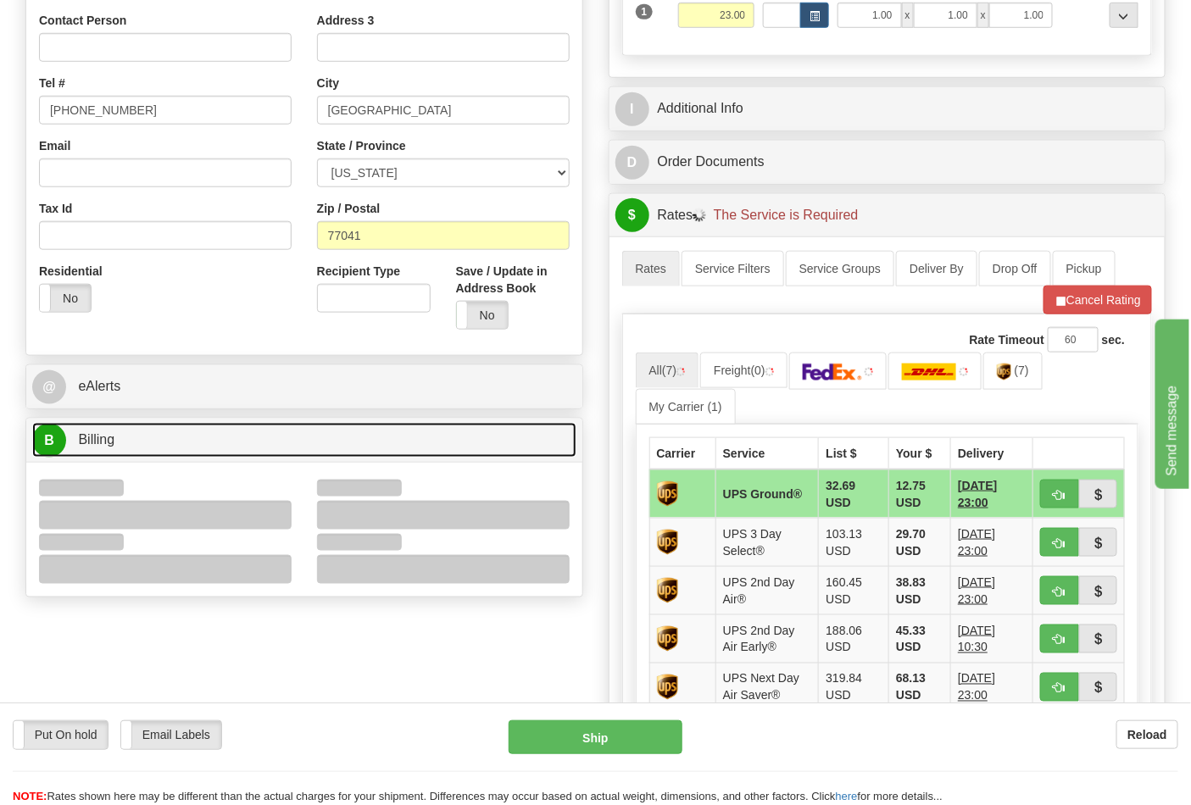
scroll to position [470, 0]
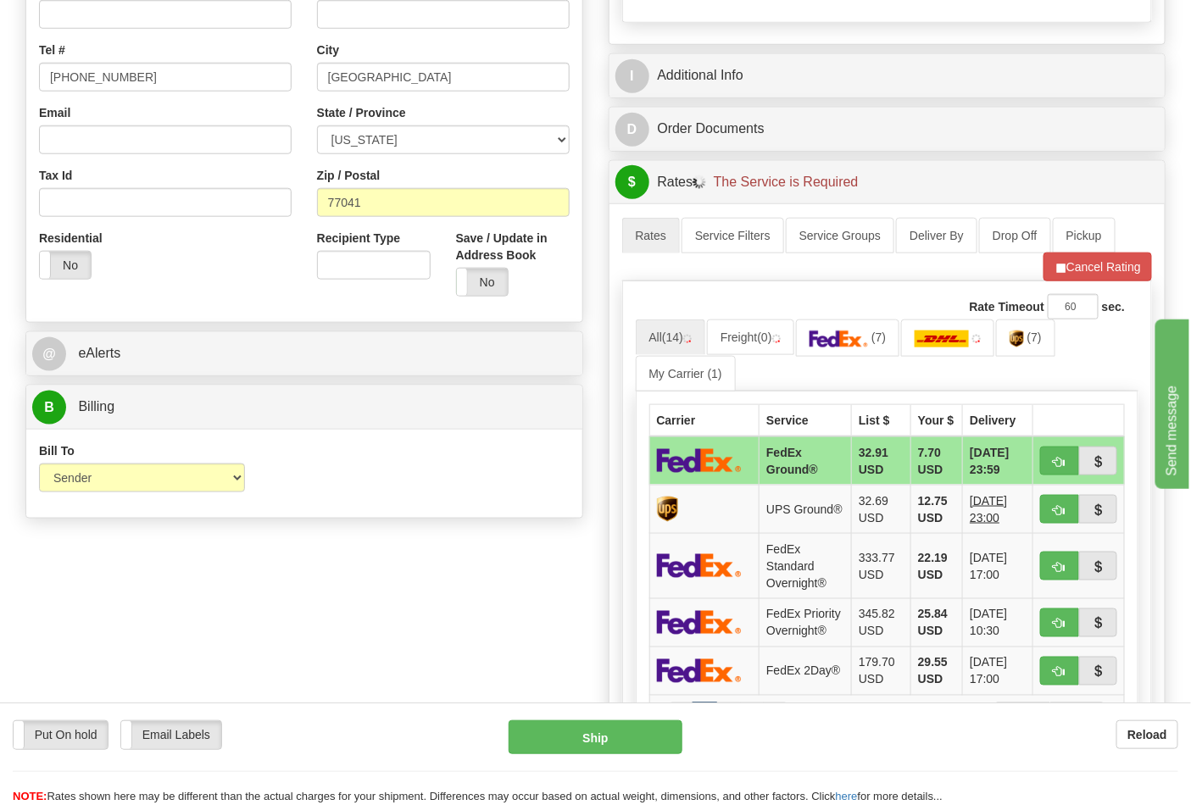
click at [72, 464] on div "Bill To Sender Recipient Third Party Collect" at bounding box center [142, 468] width 206 height 50
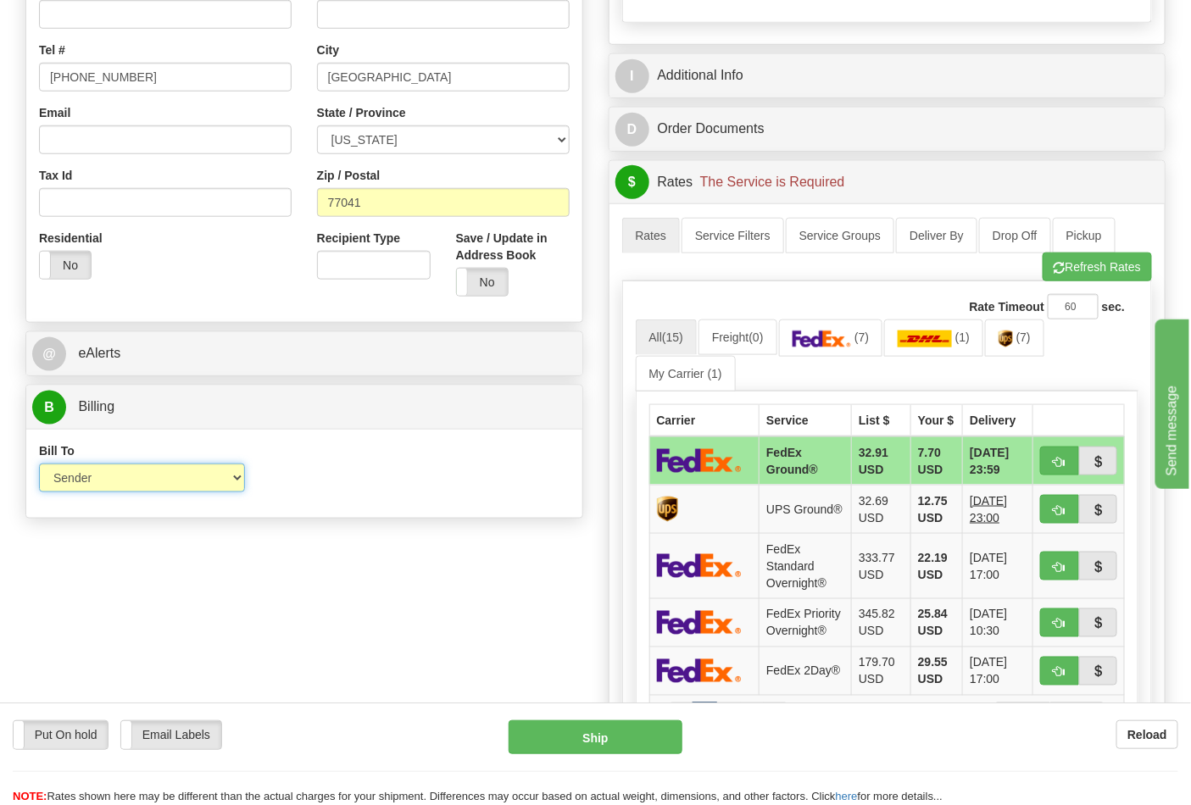
click at [89, 487] on select "Sender Recipient Third Party Collect" at bounding box center [142, 478] width 206 height 29
select select "2"
click at [39, 465] on select "Sender Recipient Third Party Collect" at bounding box center [142, 478] width 206 height 29
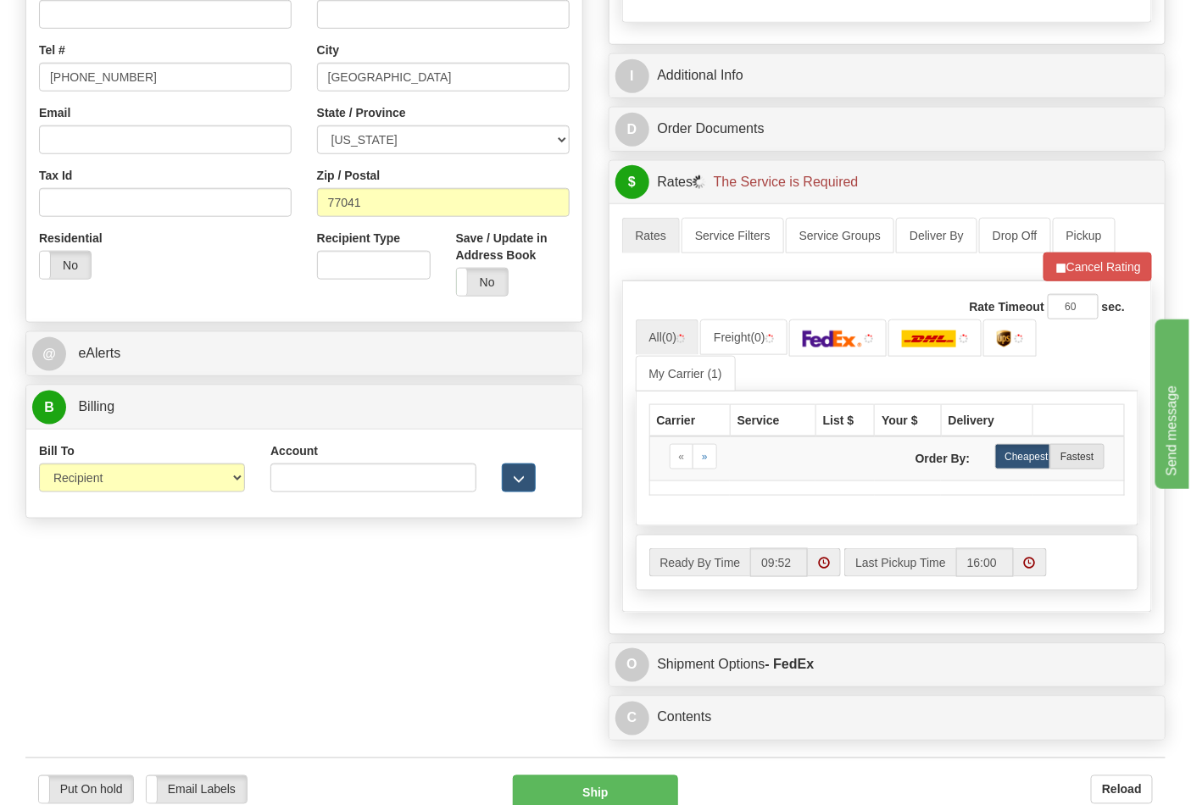
click at [340, 504] on div "Account 3rd Party Account List Please select" at bounding box center [373, 474] width 231 height 63
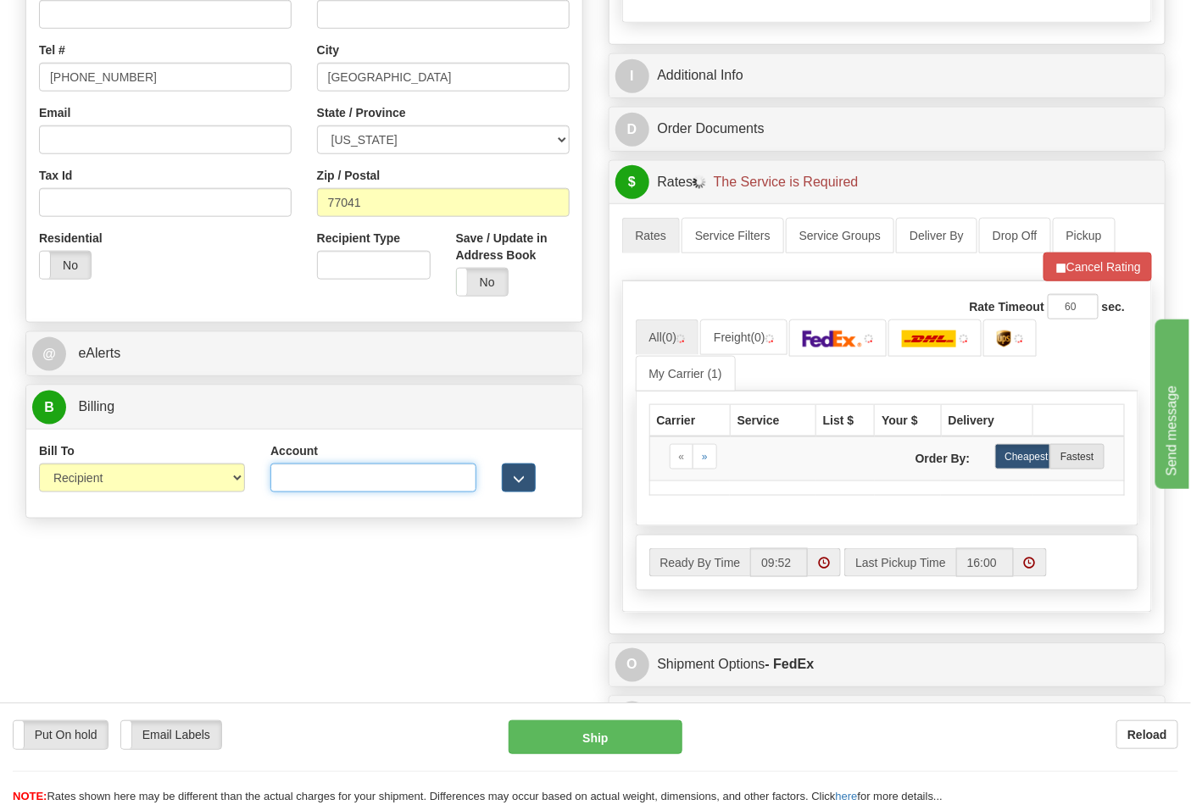
click at [336, 493] on input "Account" at bounding box center [373, 478] width 206 height 29
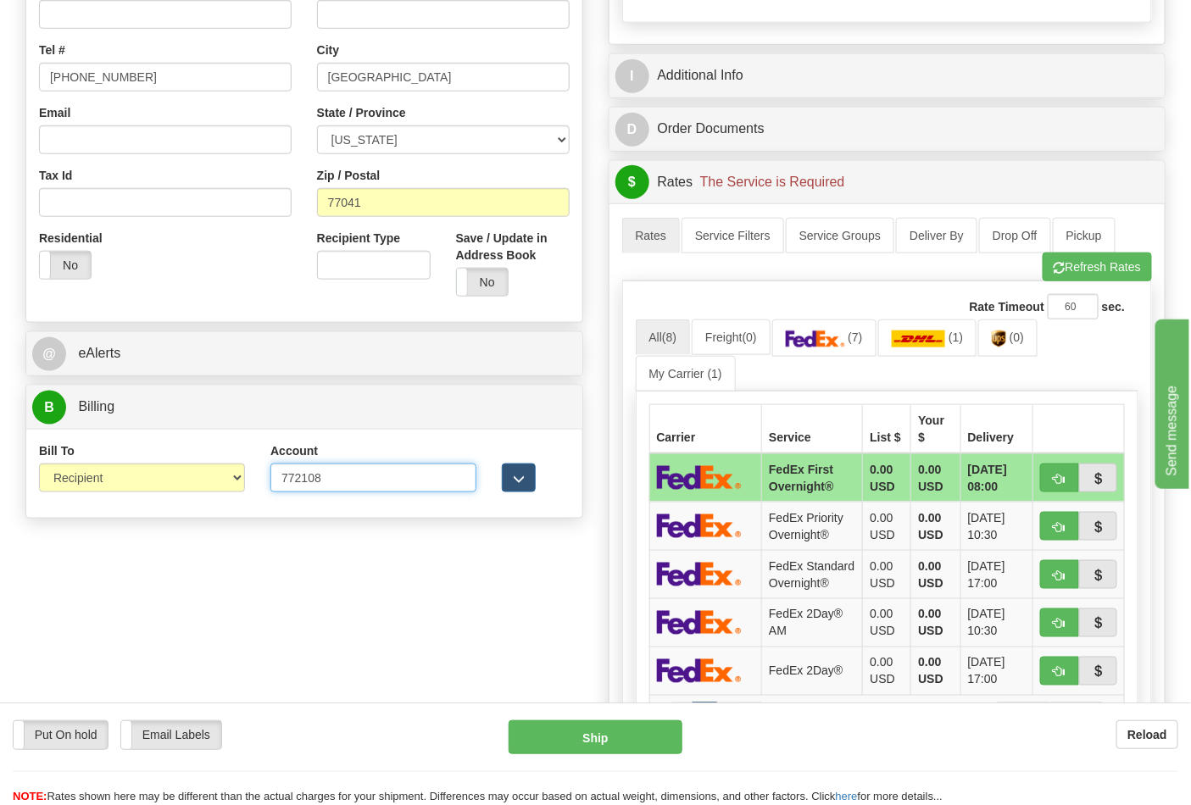
type input "772108"
click button "Delete" at bounding box center [0, 0] width 0 height 0
click at [1063, 276] on button "Refresh Rates" at bounding box center [1097, 267] width 109 height 29
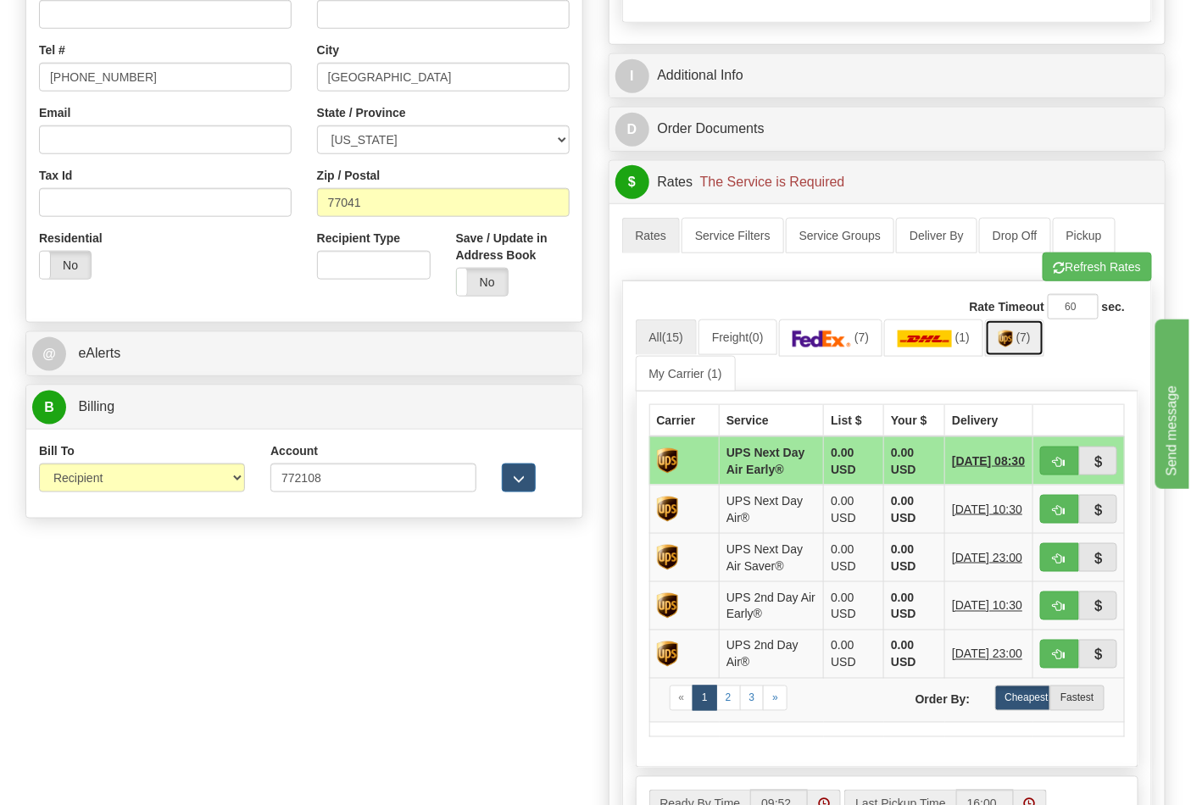
click at [1027, 343] on span "(7)" at bounding box center [1023, 338] width 14 height 14
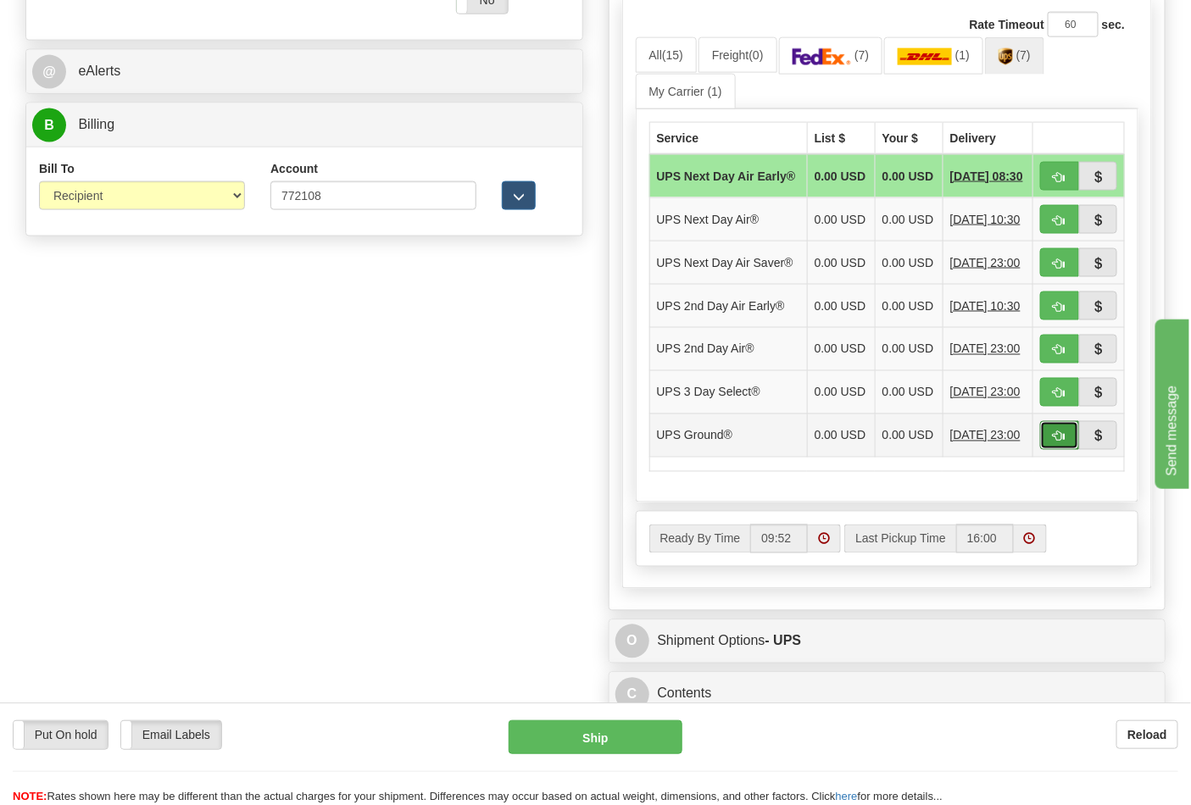
click at [1058, 450] on button "button" at bounding box center [1059, 435] width 39 height 29
type input "03"
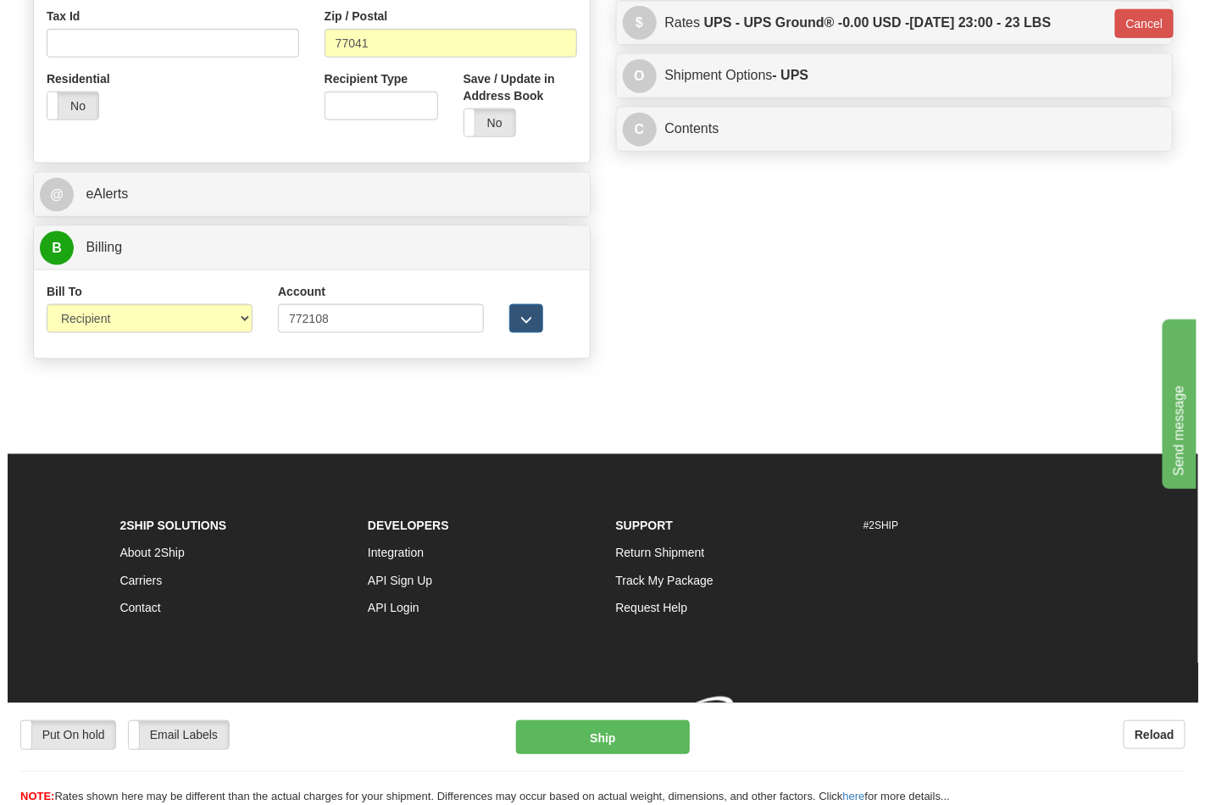
scroll to position [657, 0]
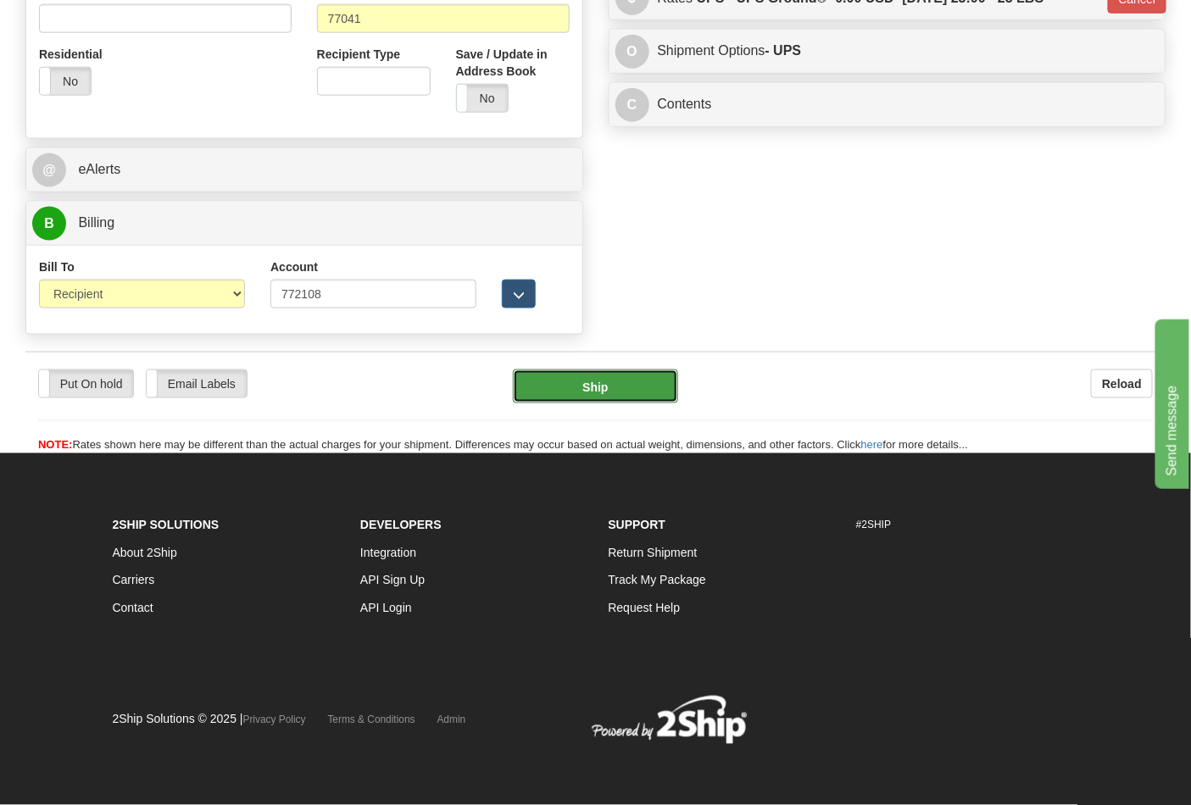
click at [622, 392] on button "Ship" at bounding box center [595, 387] width 164 height 34
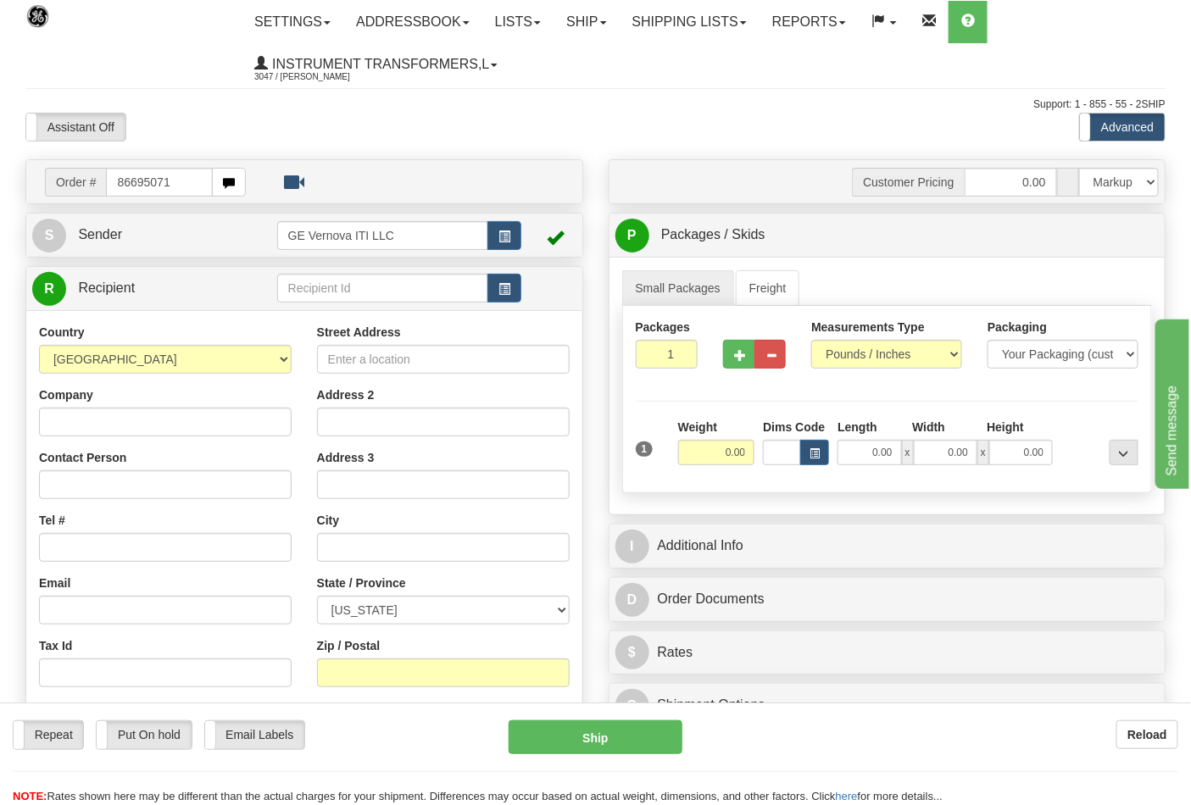
type input "86695071"
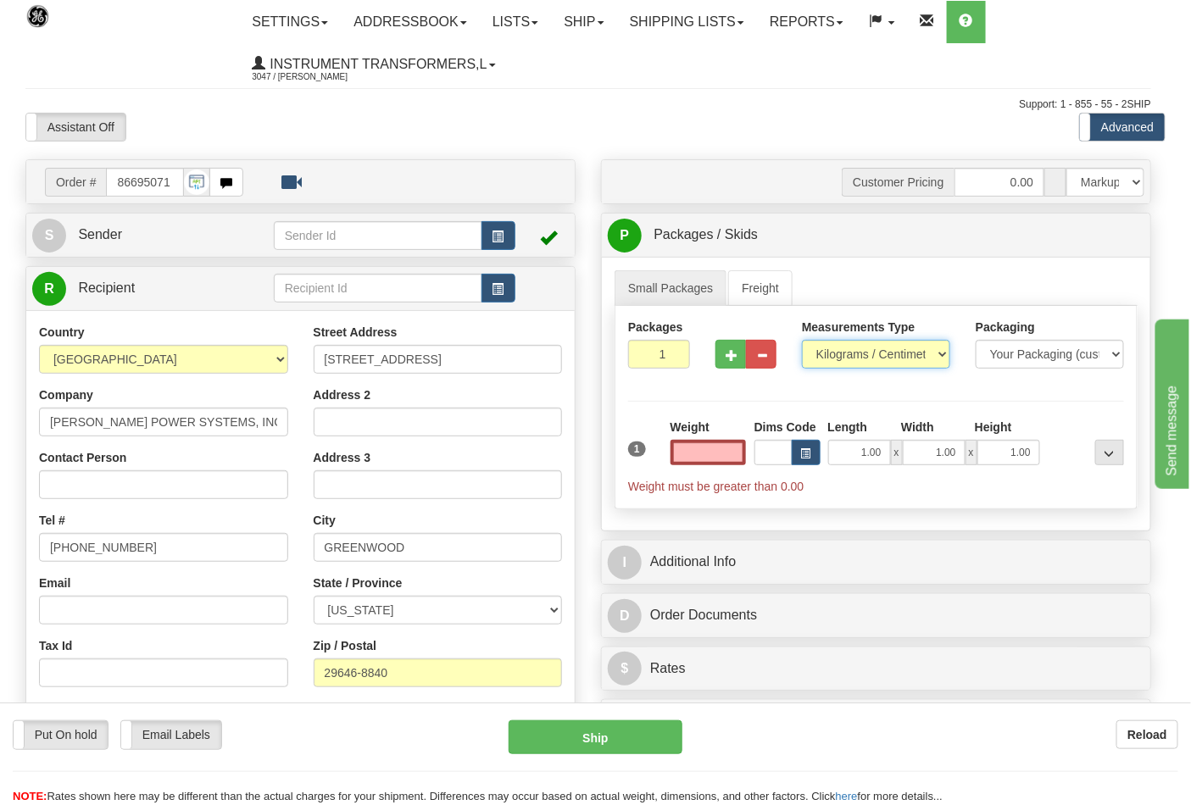
type input "0.00"
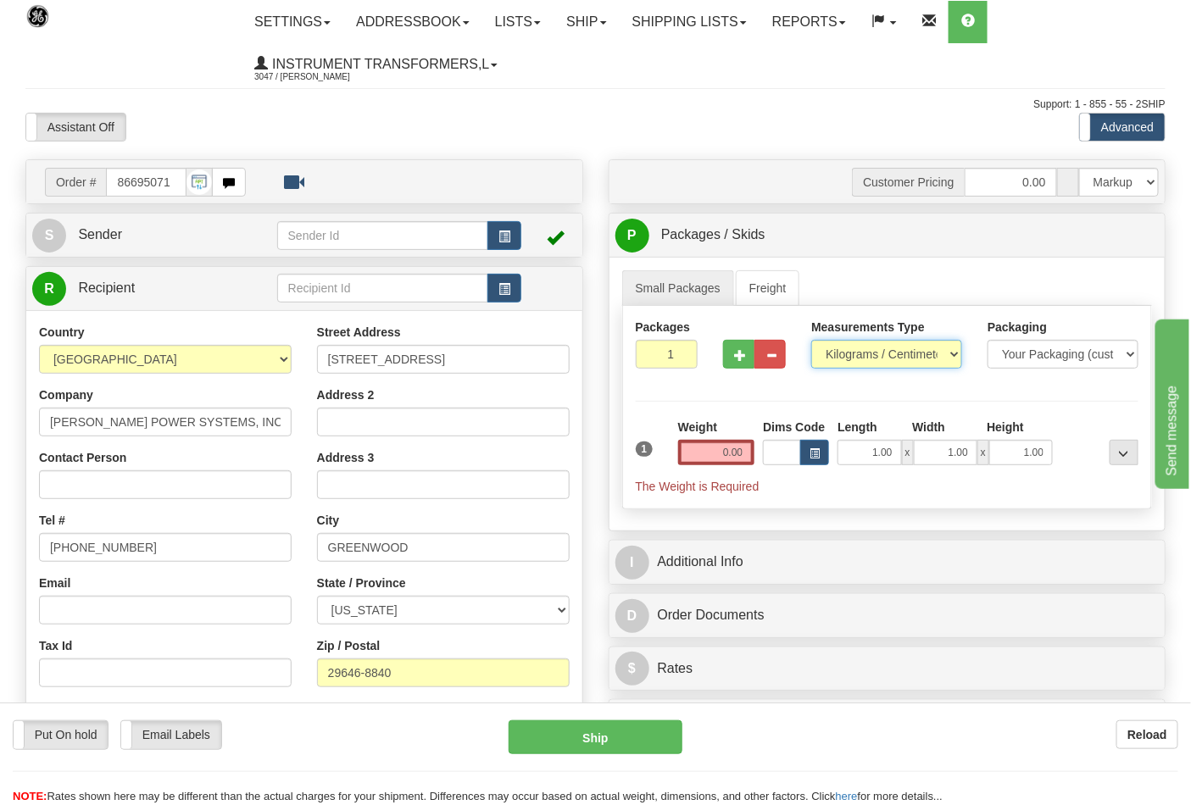
click at [838, 356] on select "Pounds / Inches Kilograms / Centimeters" at bounding box center [886, 354] width 151 height 29
select select "0"
click at [811, 341] on select "Pounds / Inches Kilograms / Centimeters" at bounding box center [886, 354] width 151 height 29
click at [749, 446] on input "0.00" at bounding box center [716, 452] width 77 height 25
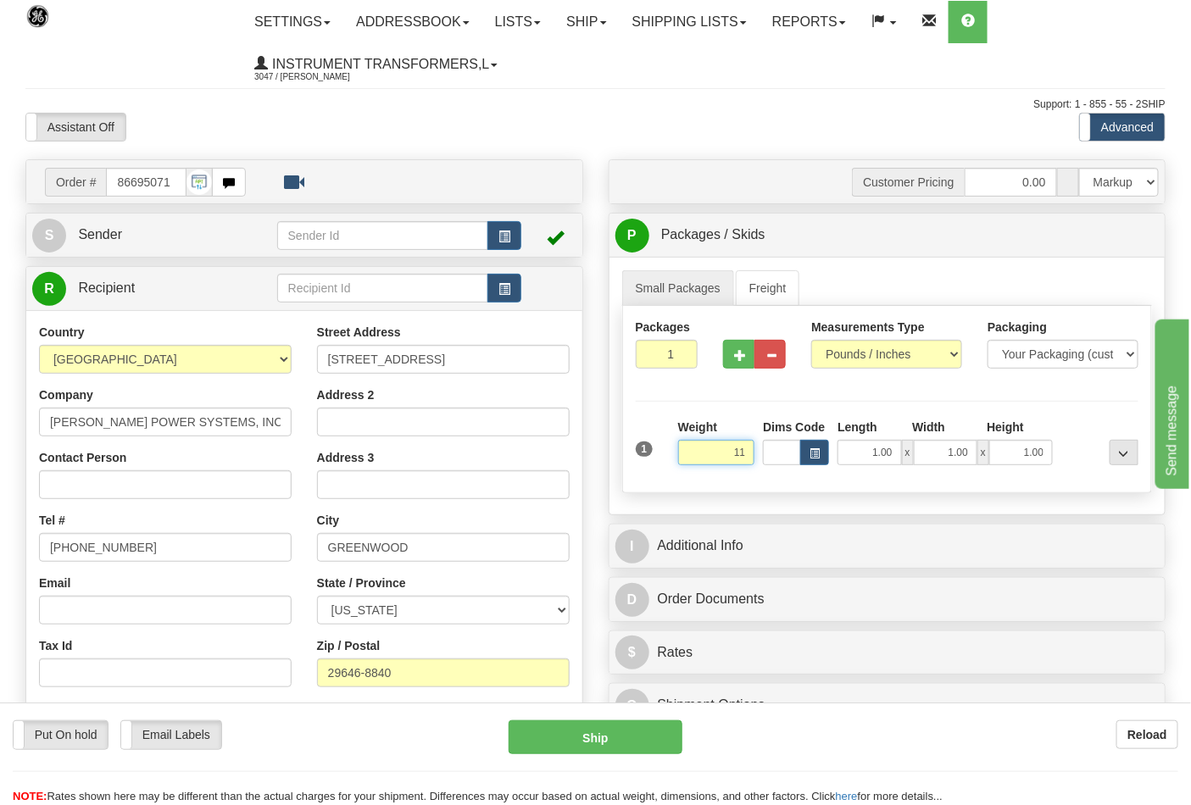
click button "Delete" at bounding box center [0, 0] width 0 height 0
type input "11.00"
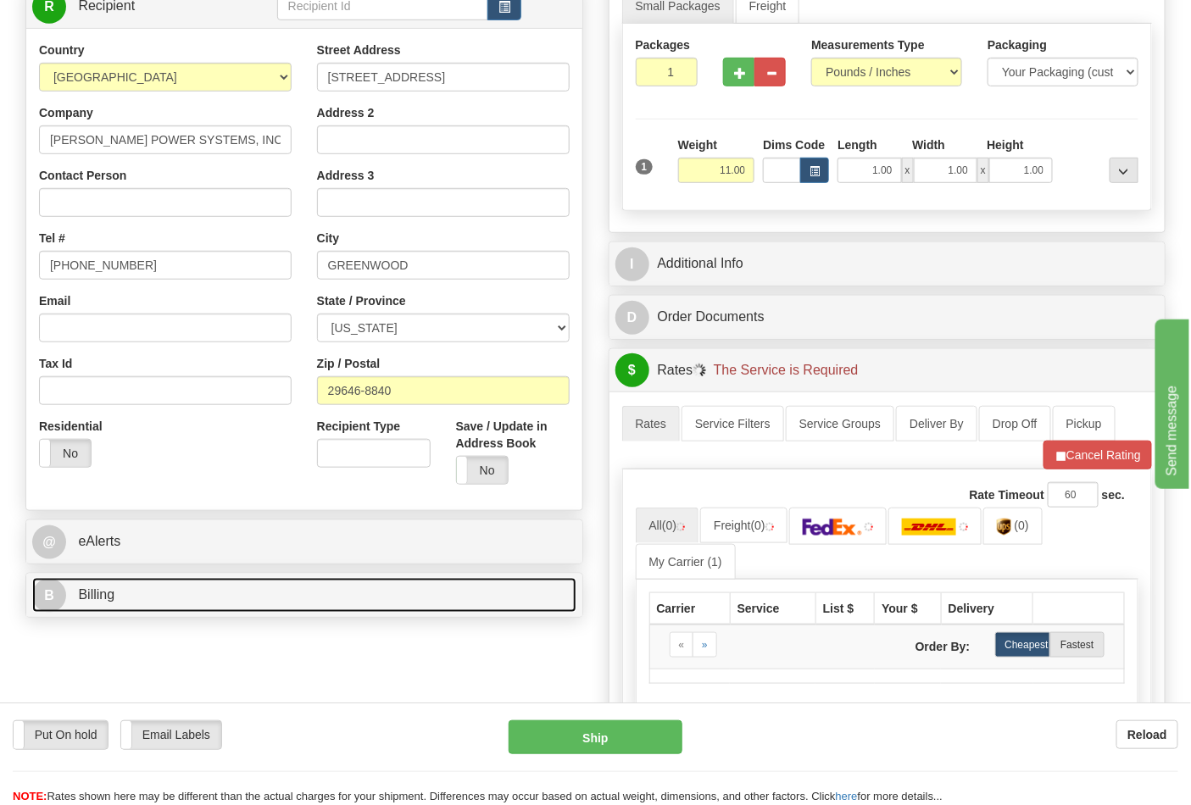
click at [176, 598] on link "B Billing" at bounding box center [304, 595] width 544 height 35
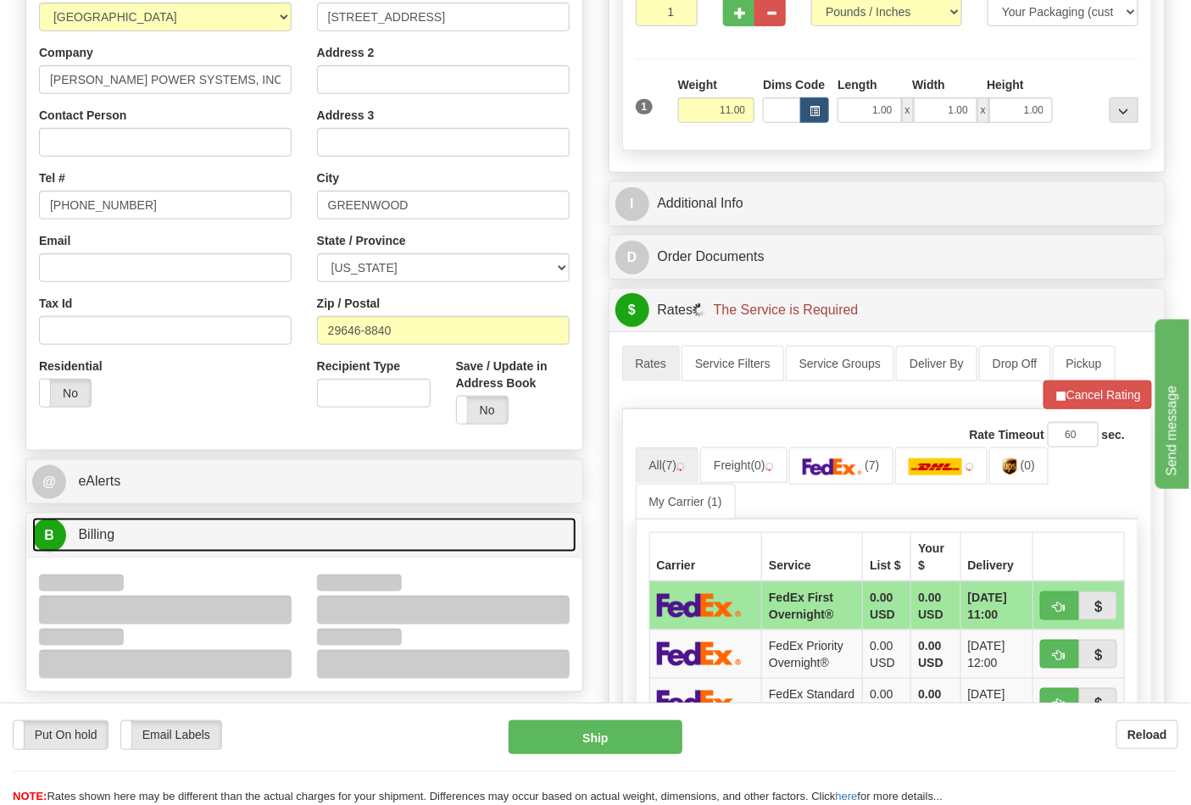
scroll to position [376, 0]
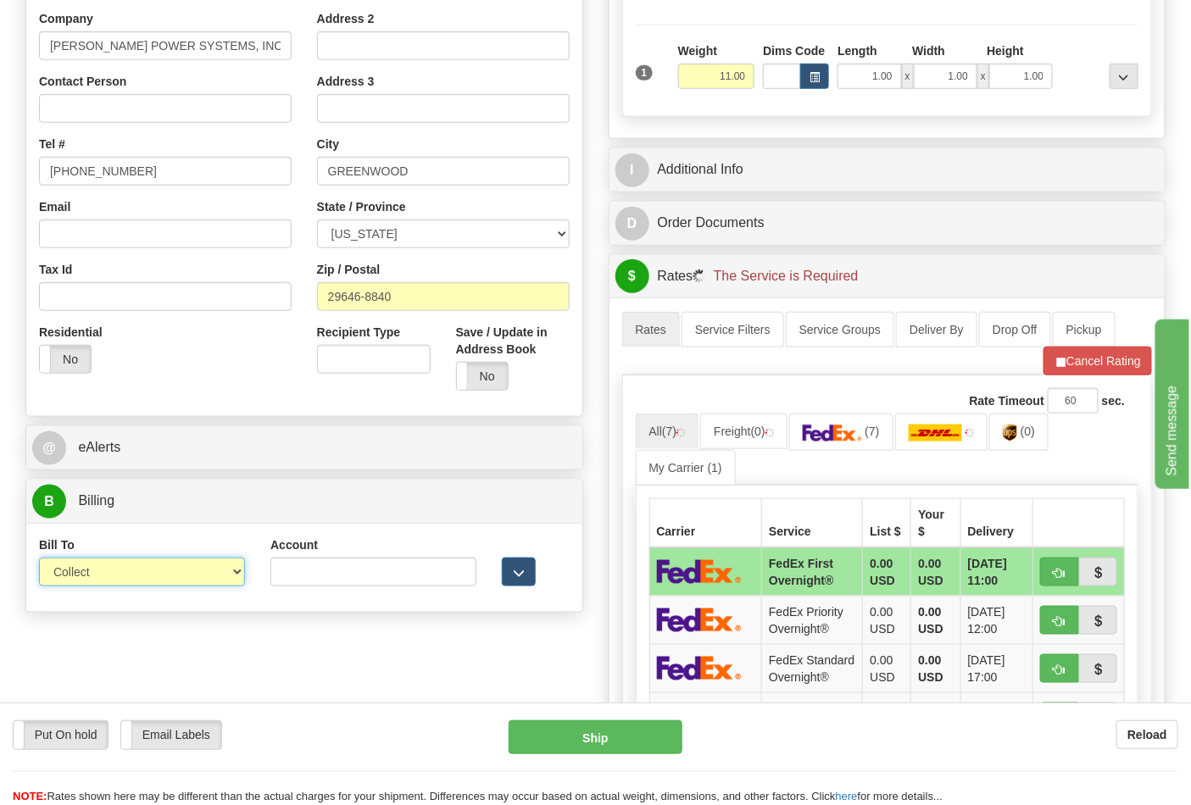
click at [121, 579] on select "Sender Recipient Third Party Collect" at bounding box center [142, 572] width 206 height 29
select select "2"
click at [39, 559] on select "Sender Recipient Third Party Collect" at bounding box center [142, 572] width 206 height 29
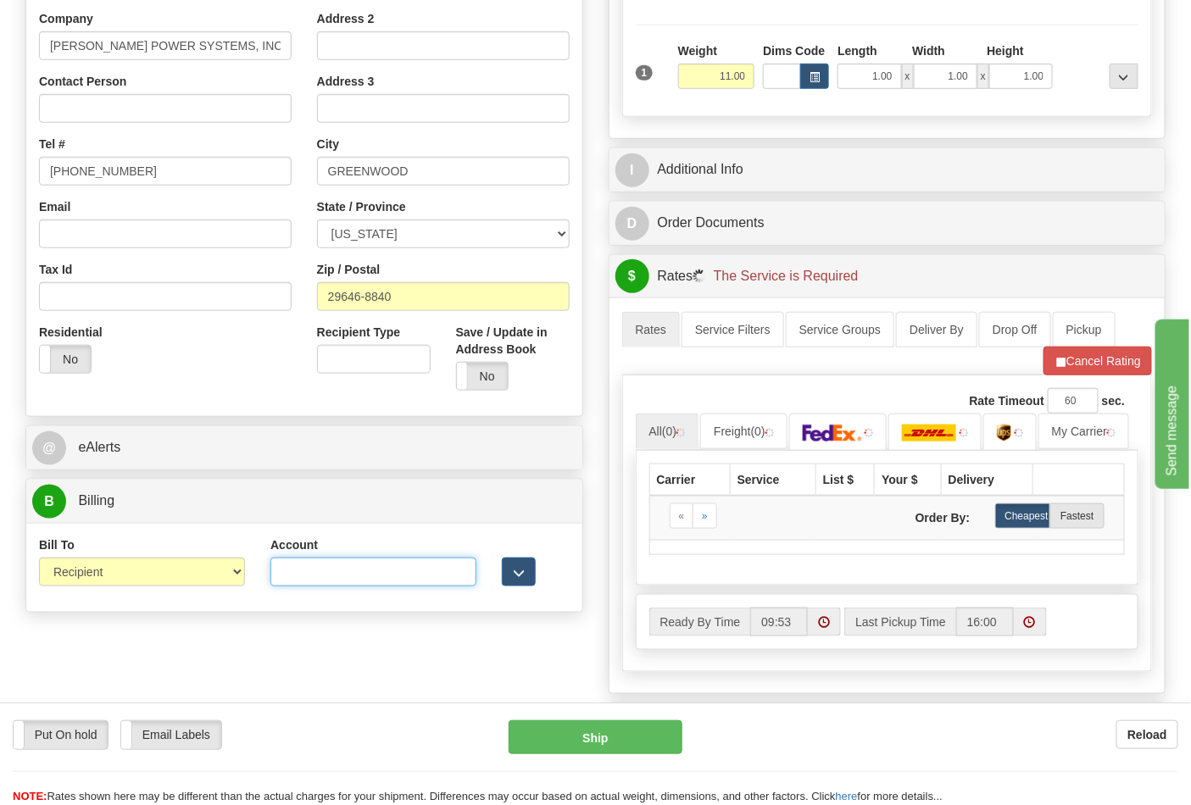
click at [294, 582] on input "Account" at bounding box center [373, 572] width 206 height 29
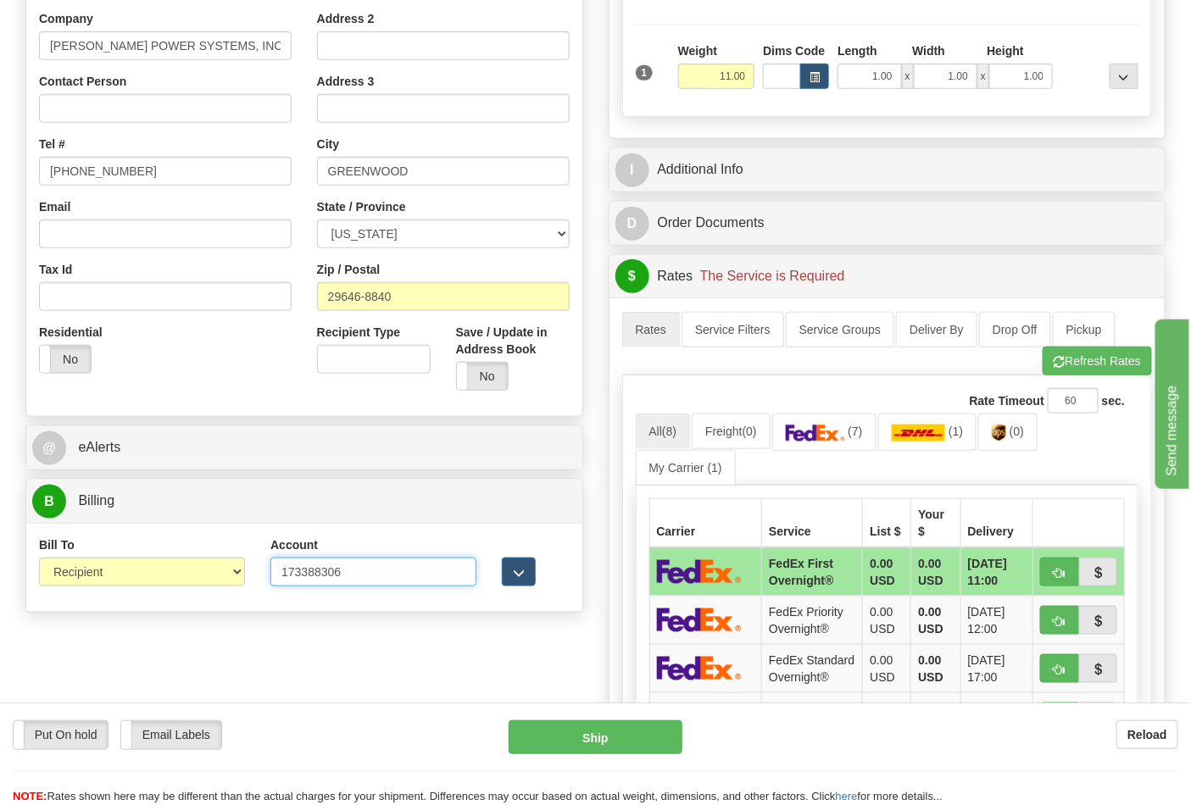
type input "173388306"
click button "Delete" at bounding box center [0, 0] width 0 height 0
click at [815, 433] on img at bounding box center [815, 433] width 59 height 17
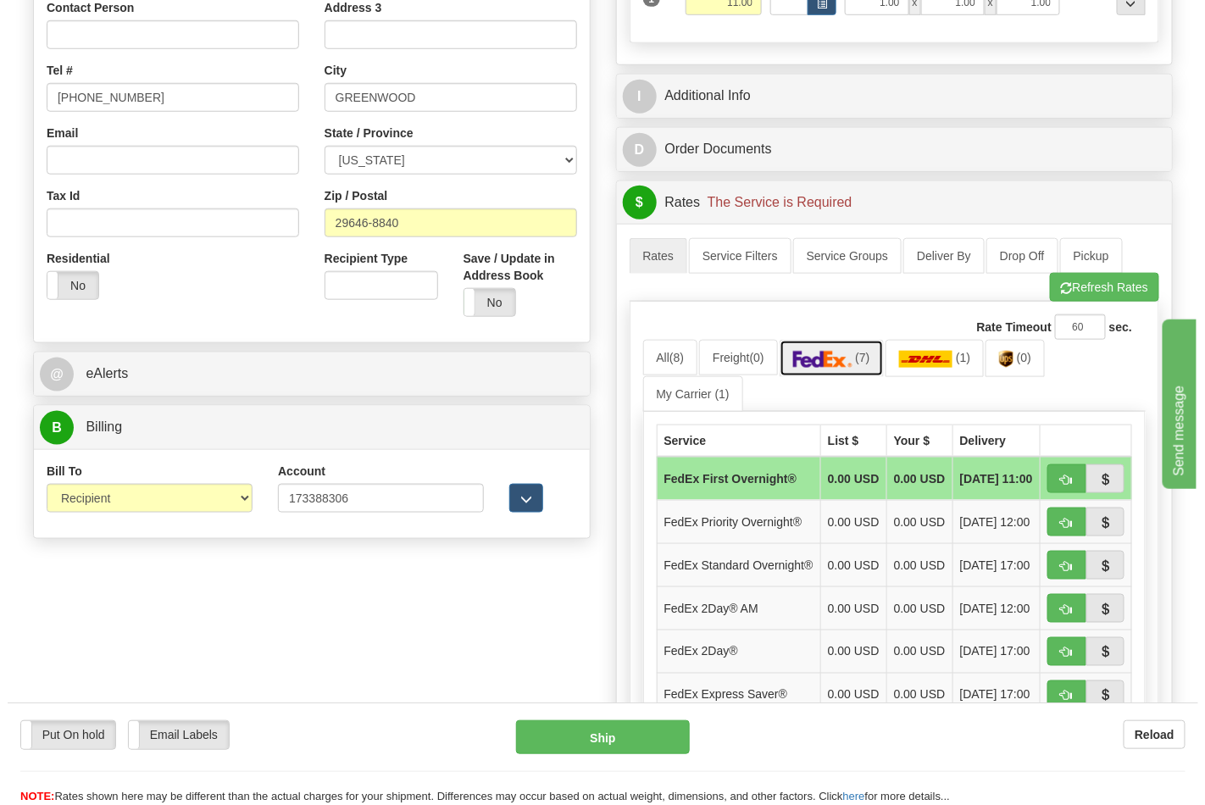
scroll to position [565, 0]
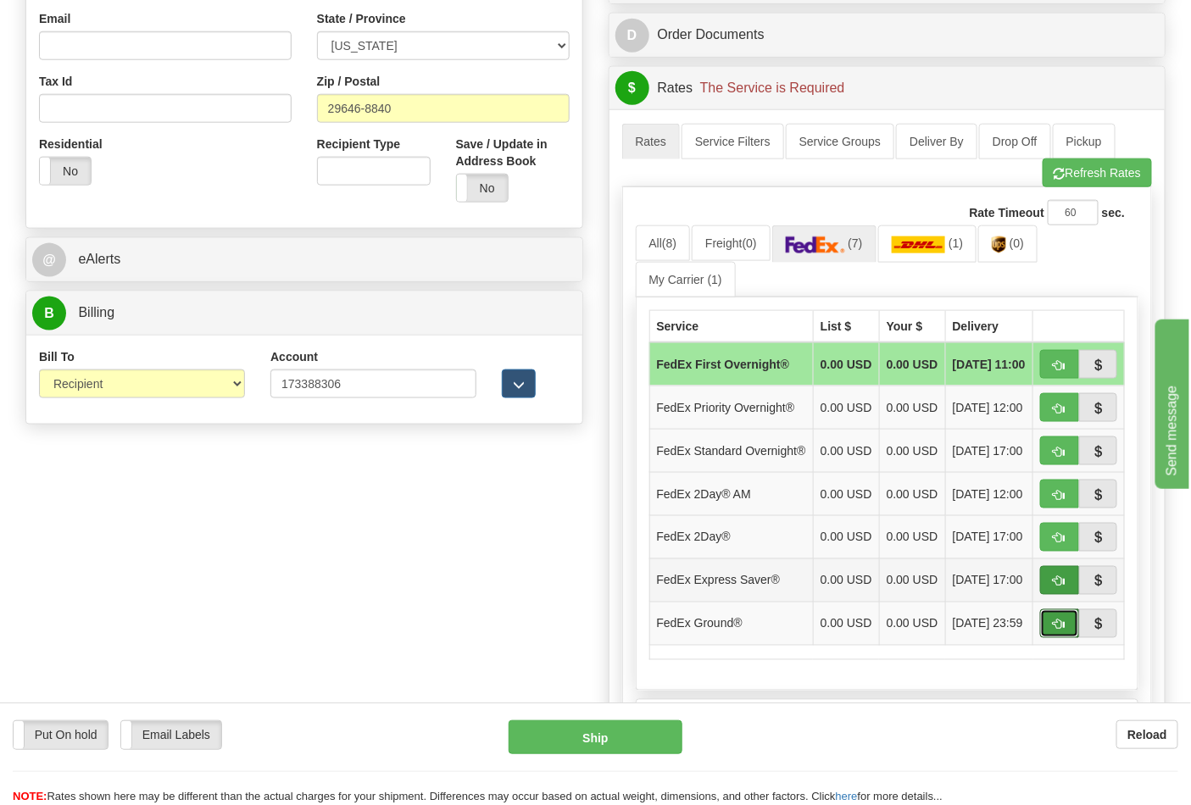
click at [1051, 638] on button "button" at bounding box center [1059, 623] width 39 height 29
type input "92"
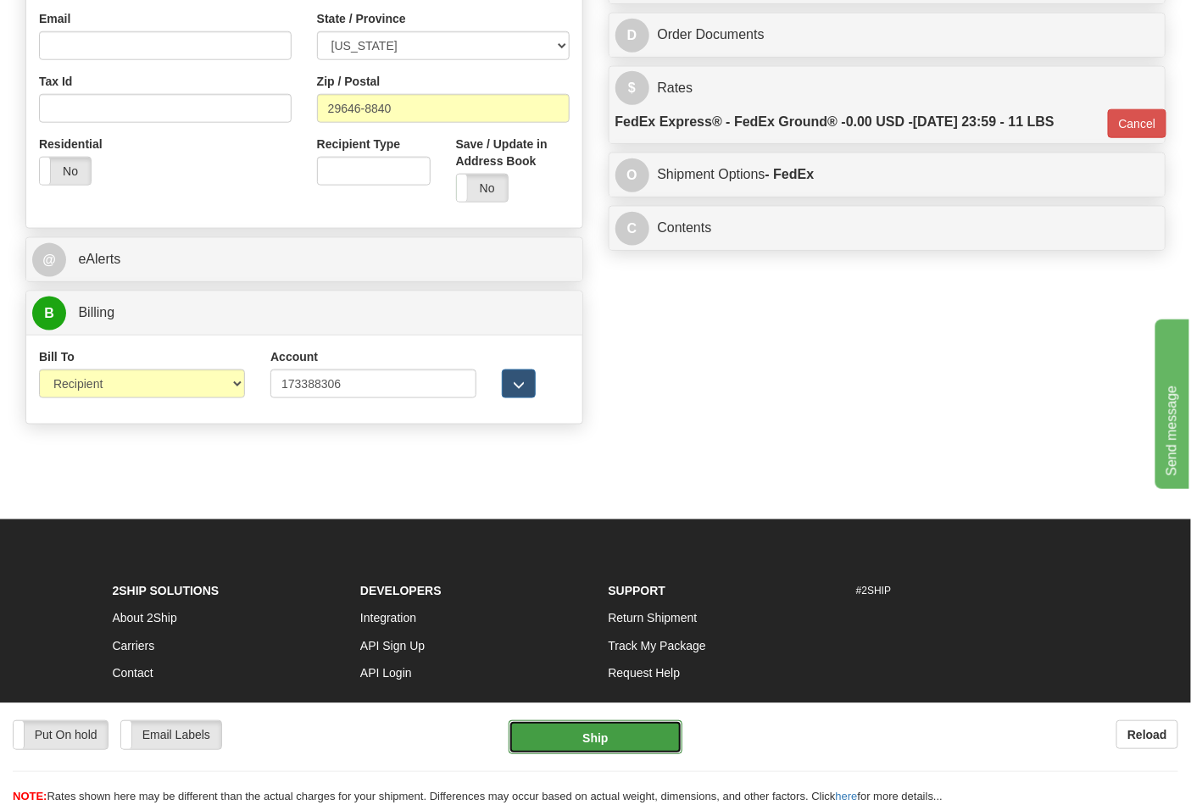
click at [646, 741] on button "Ship" at bounding box center [595, 738] width 173 height 34
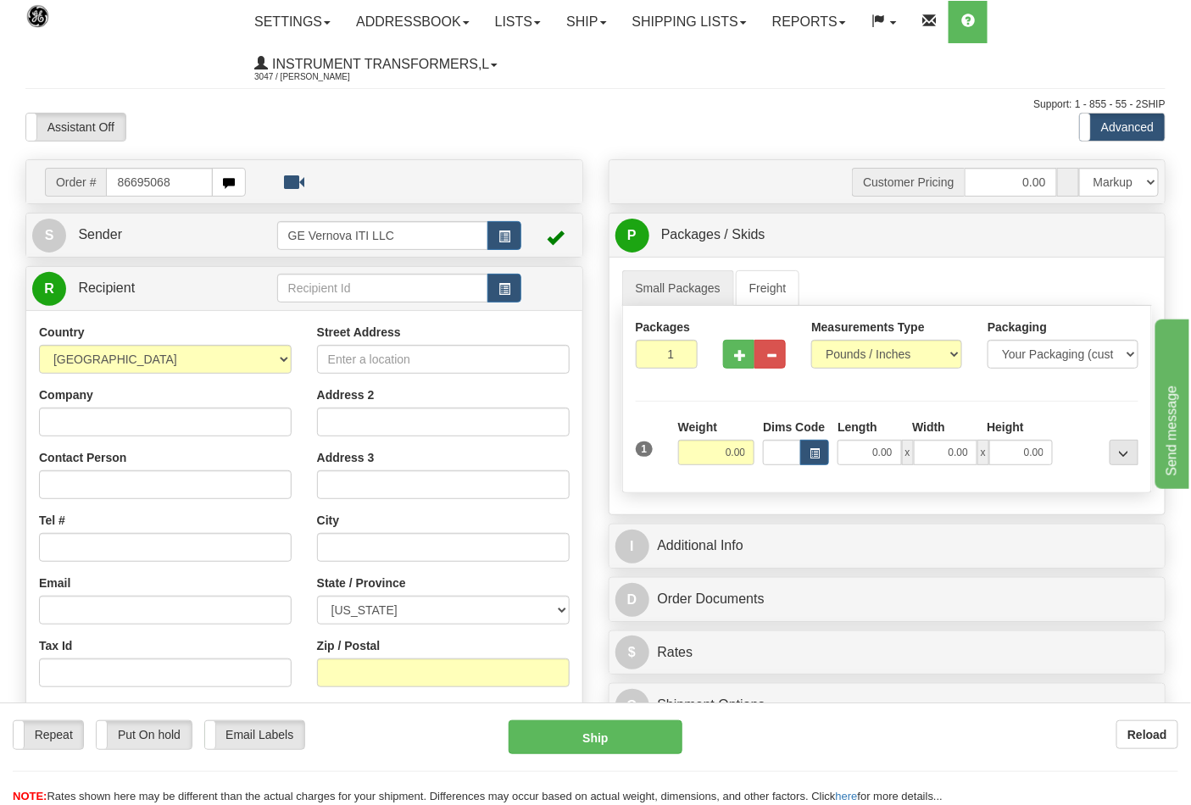
type input "86695068"
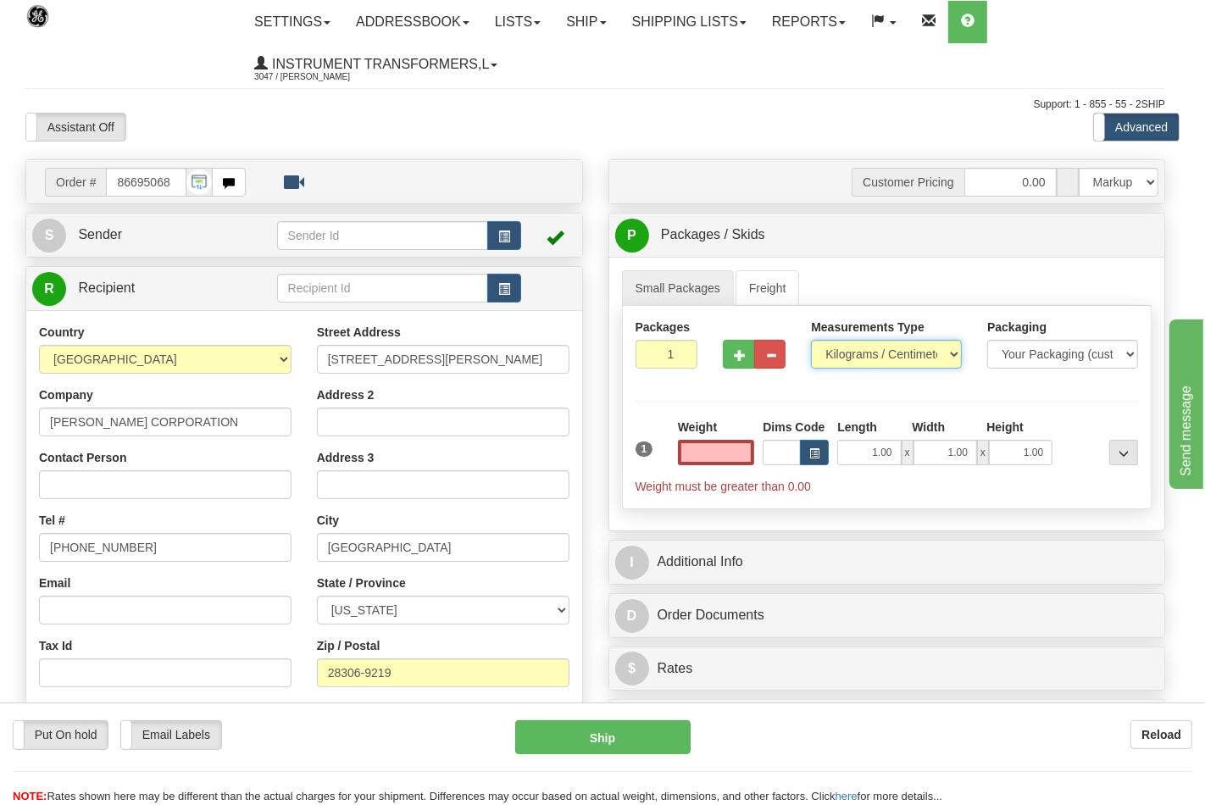
type input "0.00"
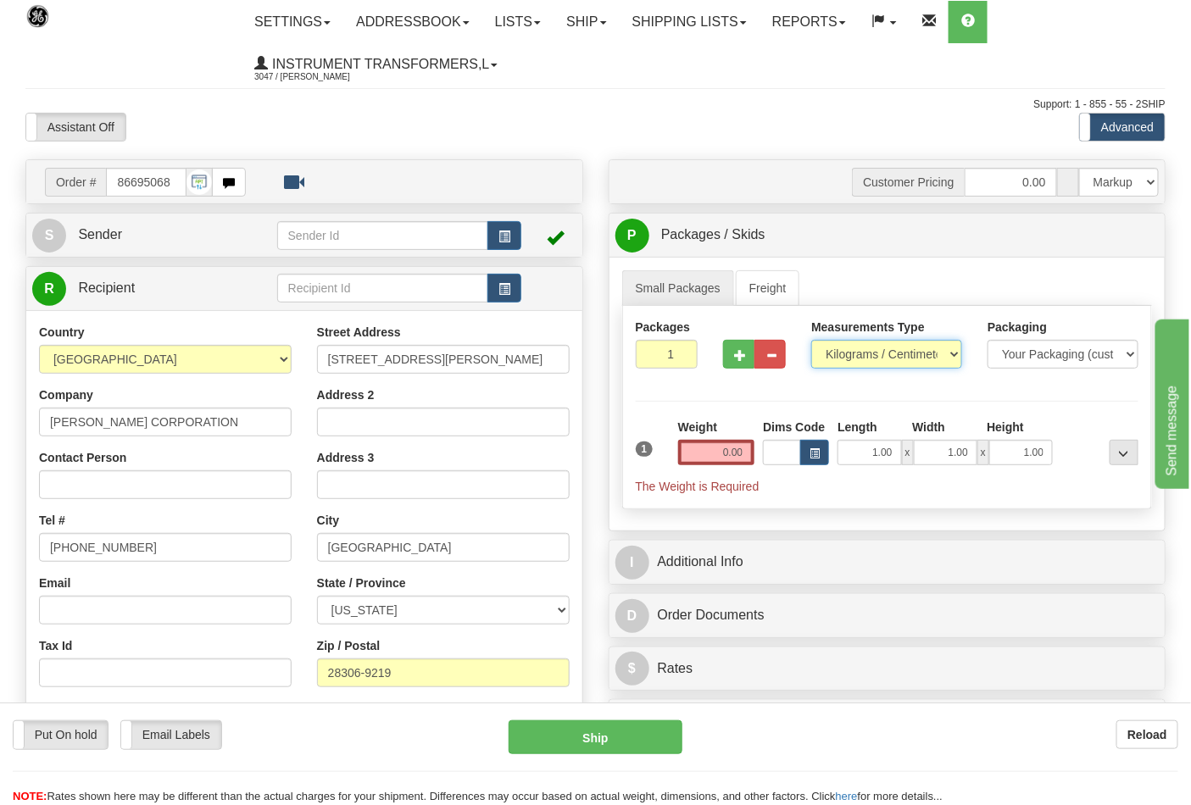
drag, startPoint x: 838, startPoint y: 358, endPoint x: 844, endPoint y: 369, distance: 12.9
click at [840, 357] on select "Pounds / Inches Kilograms / Centimeters" at bounding box center [886, 354] width 151 height 29
select select "0"
click at [811, 341] on select "Pounds / Inches Kilograms / Centimeters" at bounding box center [886, 354] width 151 height 29
click at [748, 446] on input "0.00" at bounding box center [716, 452] width 77 height 25
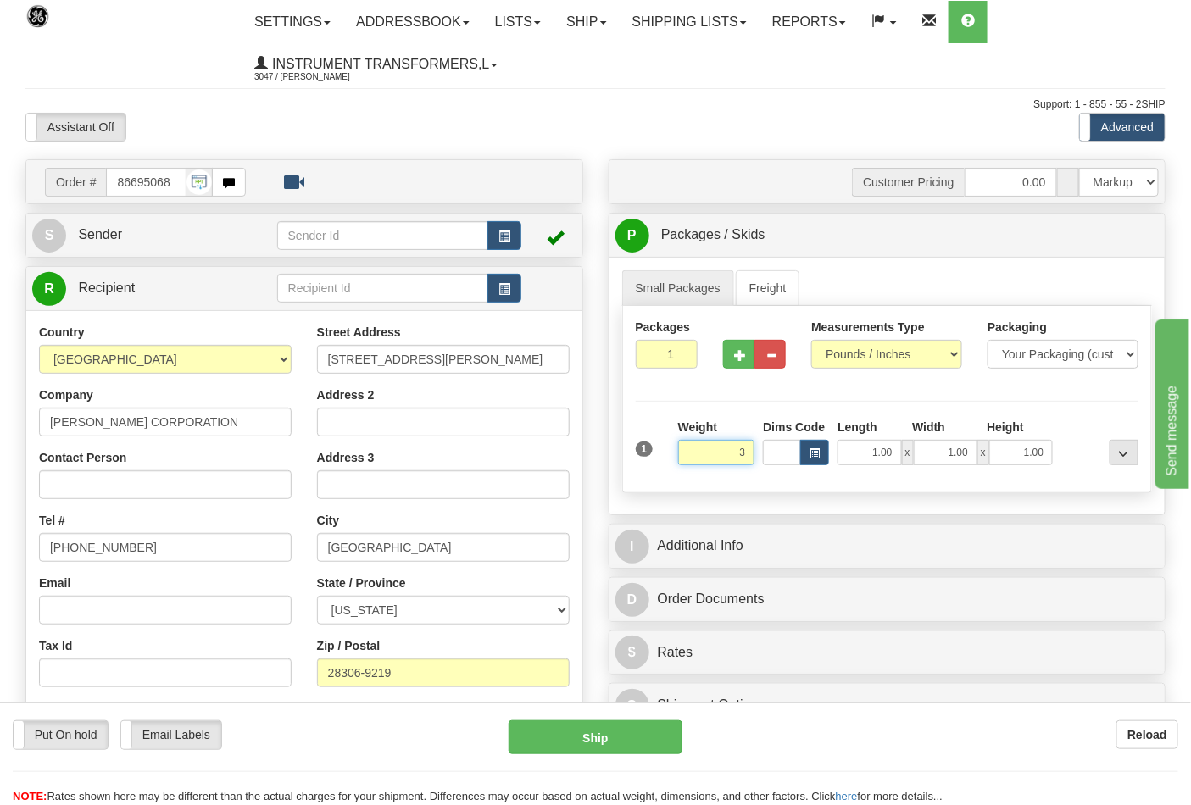
click button "Delete" at bounding box center [0, 0] width 0 height 0
type input "3.00"
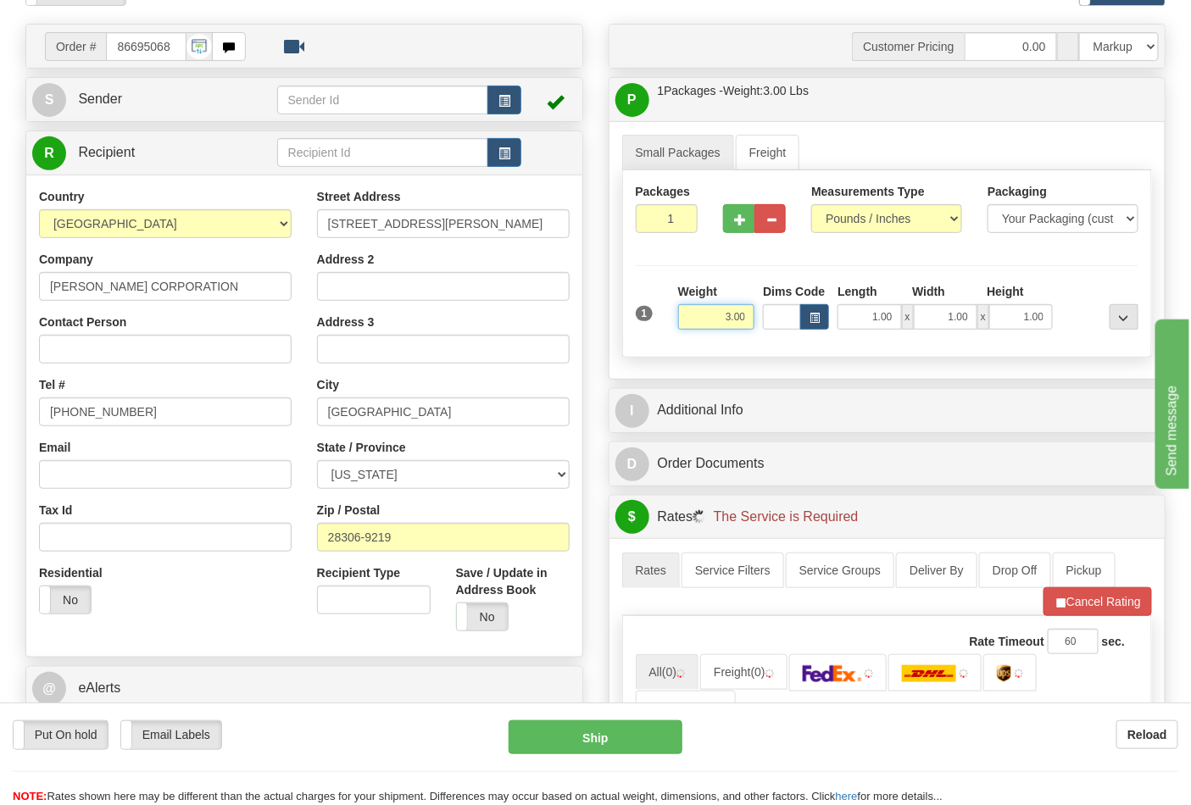
scroll to position [282, 0]
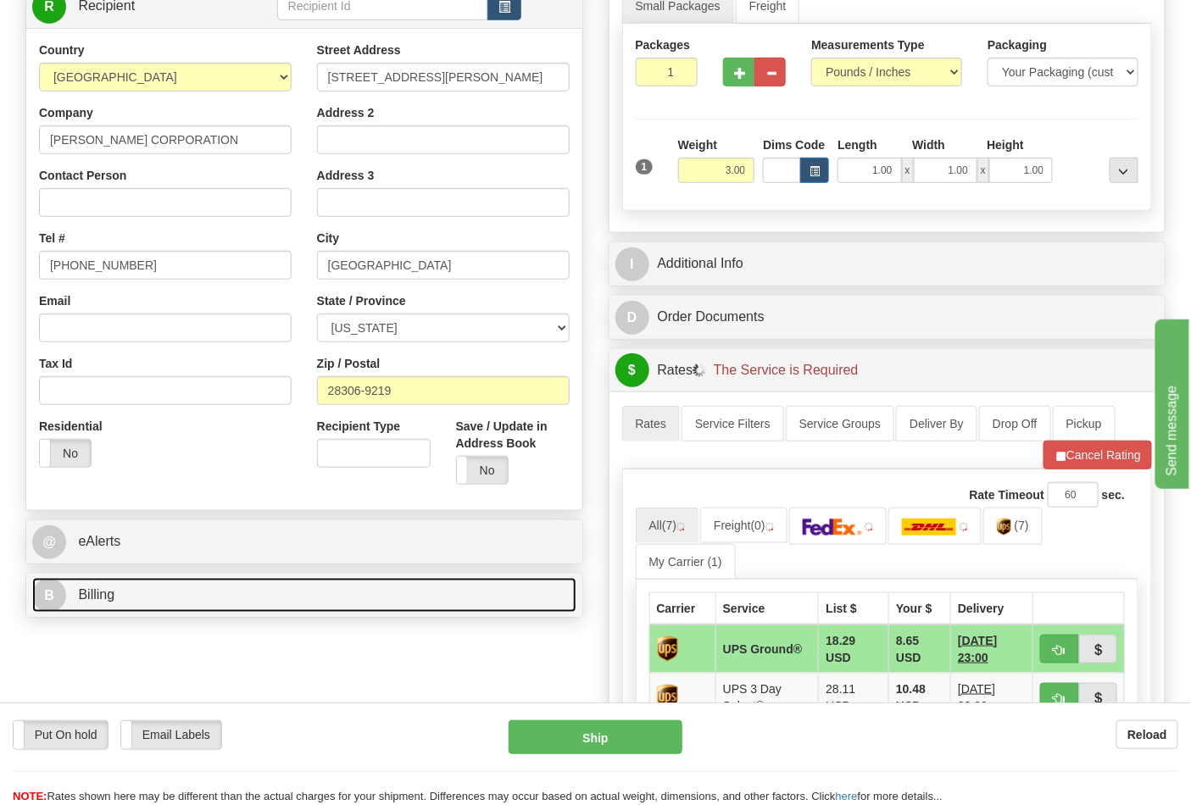
click at [170, 595] on link "B Billing" at bounding box center [304, 595] width 544 height 35
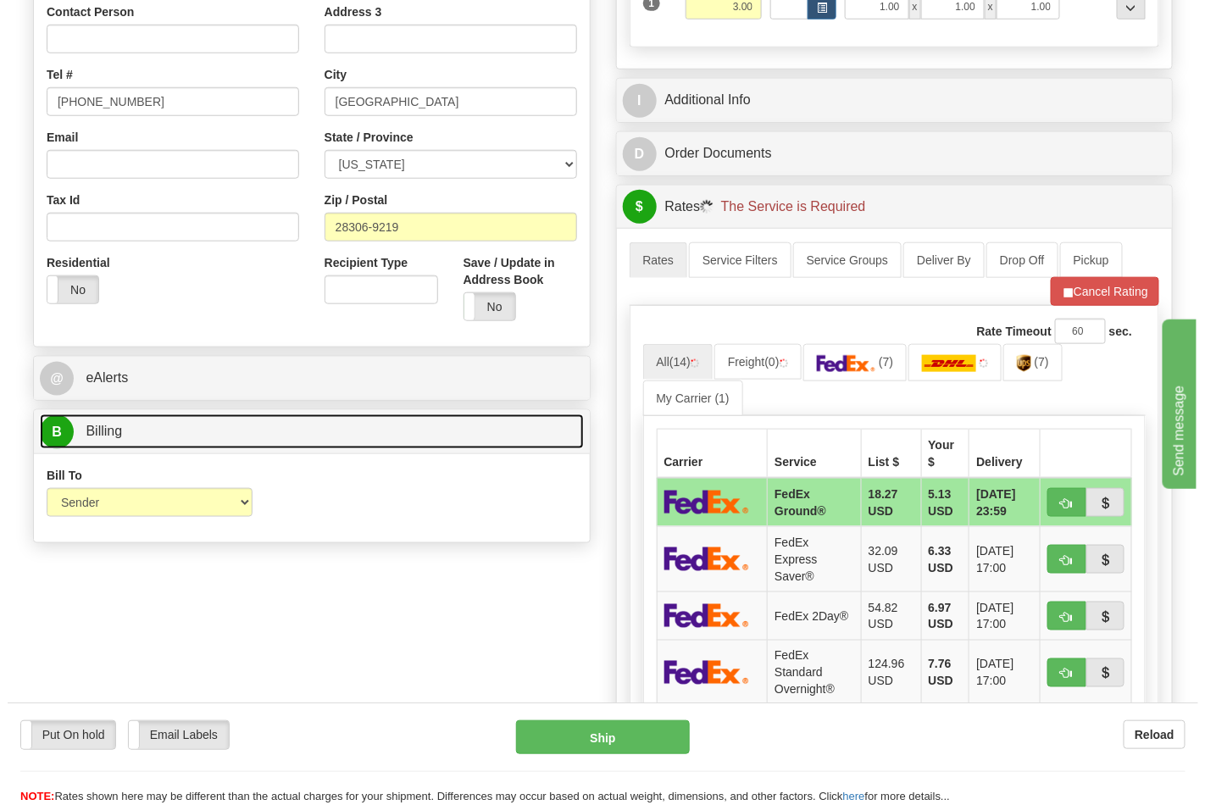
scroll to position [470, 0]
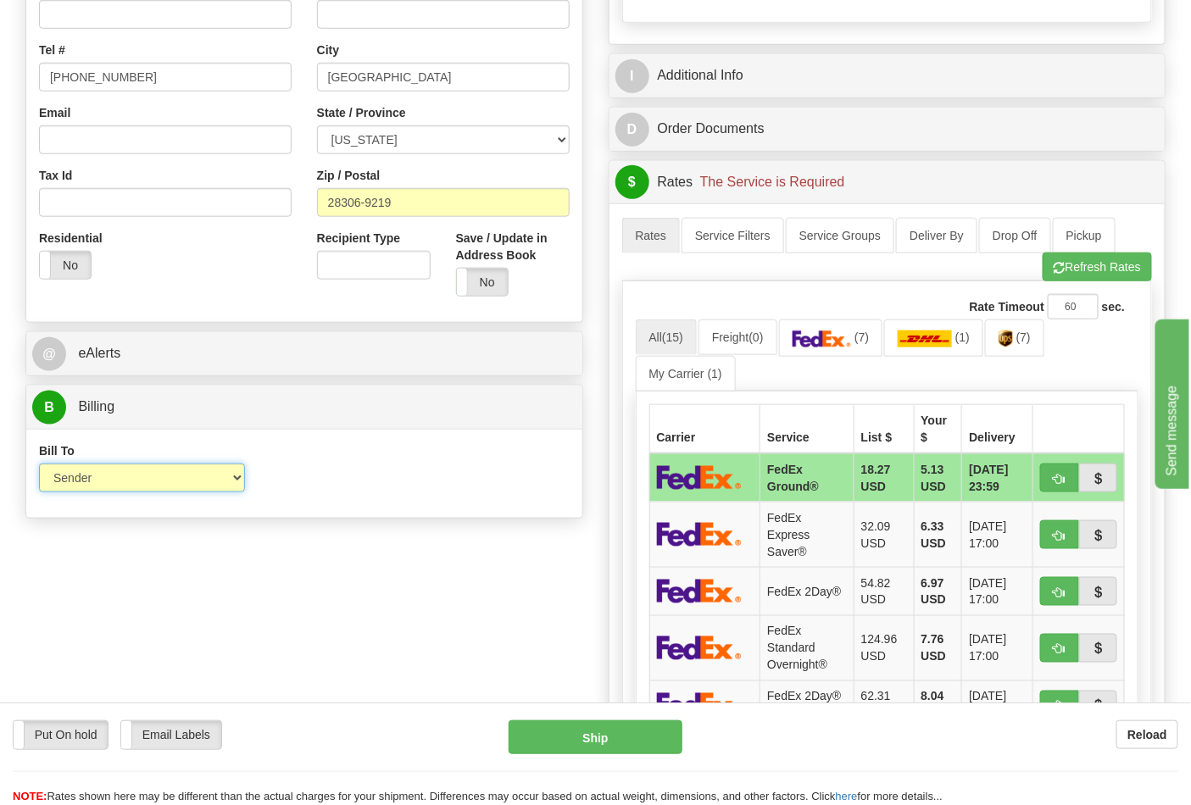
drag, startPoint x: 129, startPoint y: 475, endPoint x: 125, endPoint y: 488, distance: 14.0
click at [129, 475] on select "Sender Recipient Third Party Collect" at bounding box center [142, 478] width 206 height 29
click at [333, 504] on div "Bill To Sender Recipient Third Party Collect Account 3rd Party Account List Ple…" at bounding box center [304, 474] width 556 height 63
click at [1003, 356] on link "(7)" at bounding box center [1014, 338] width 59 height 36
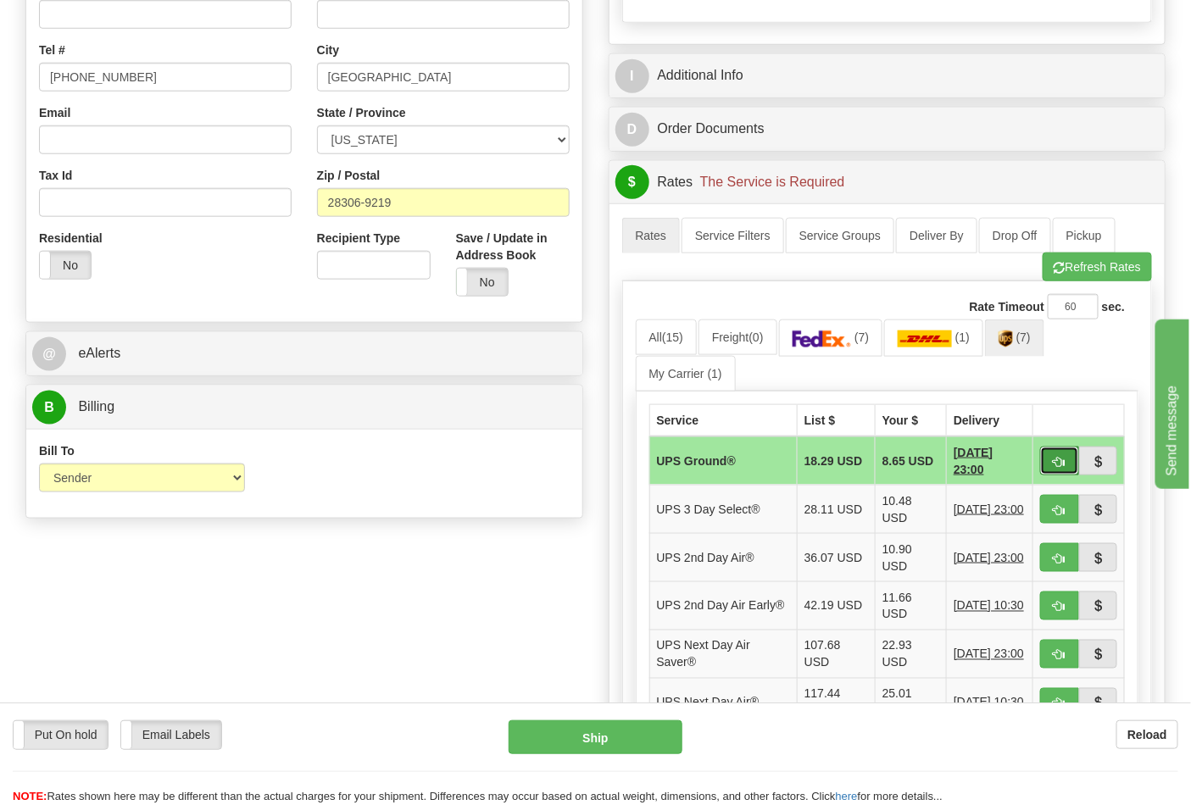
click at [1053, 456] on button "button" at bounding box center [1059, 461] width 39 height 29
type input "03"
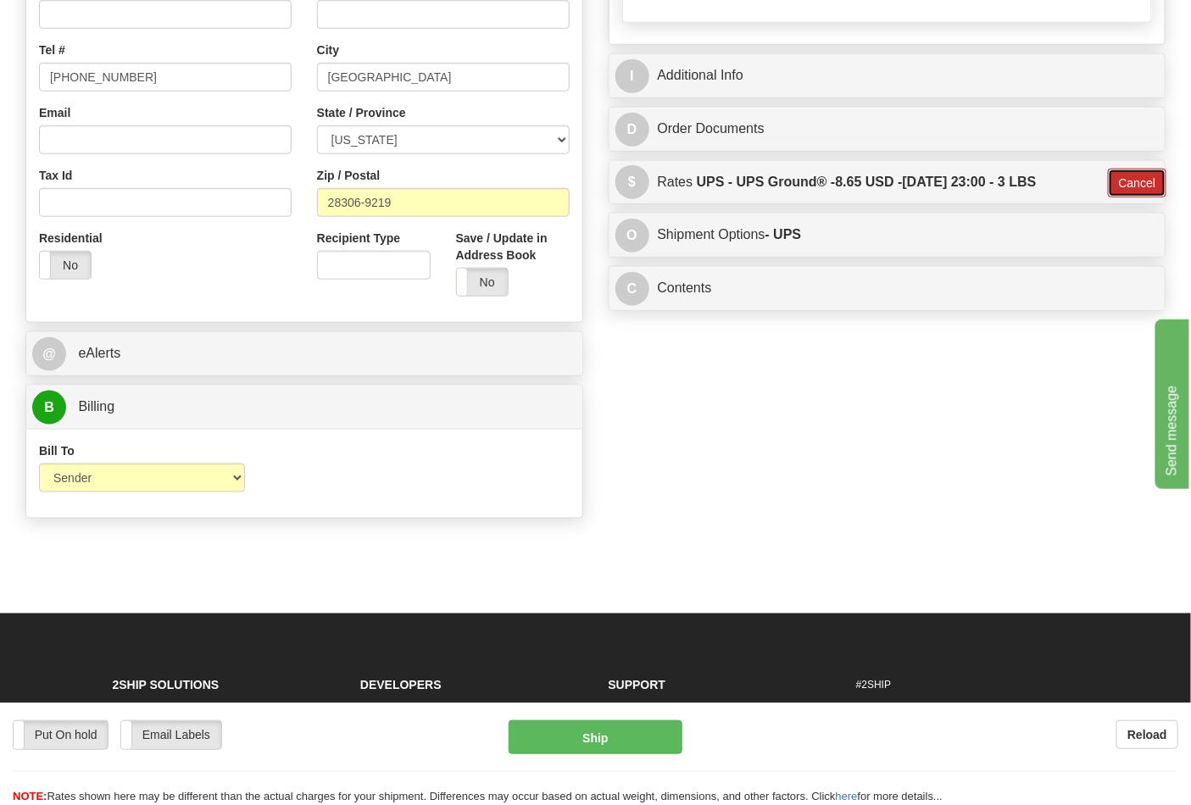
click at [1116, 187] on button "Cancel" at bounding box center [1137, 183] width 59 height 29
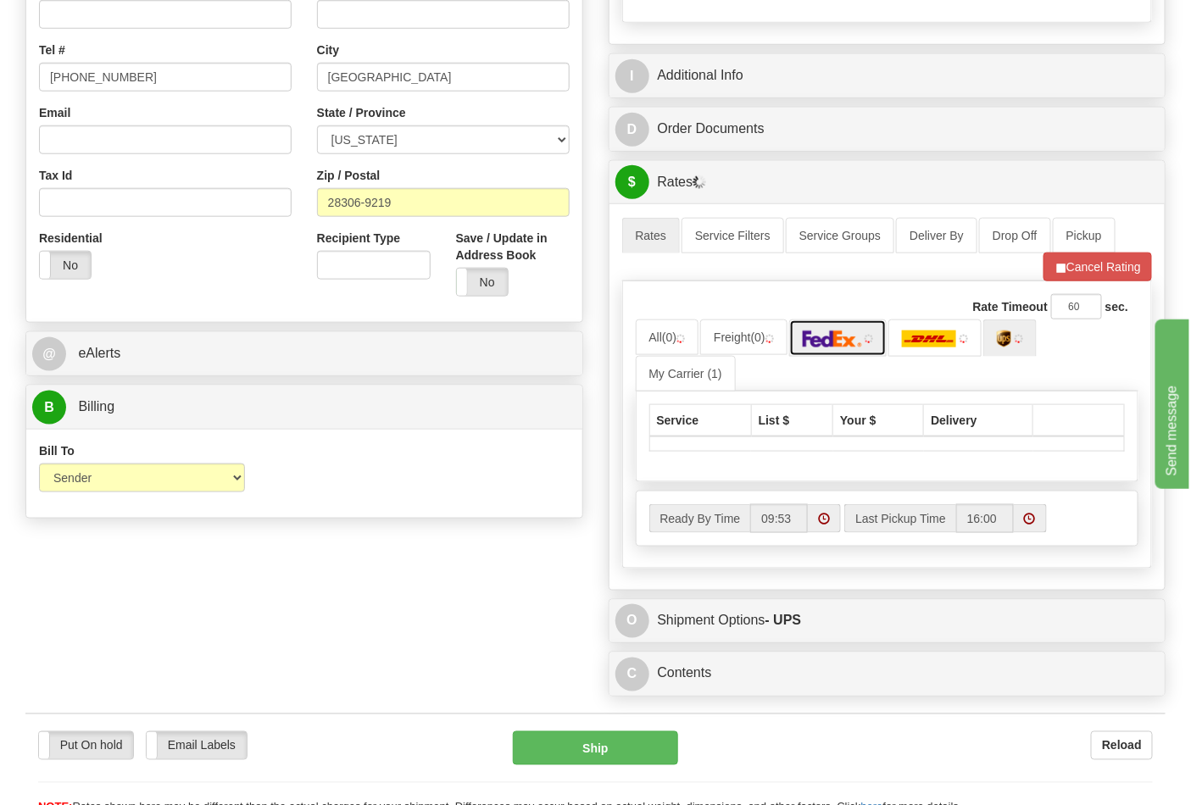
click at [840, 326] on link at bounding box center [838, 338] width 98 height 36
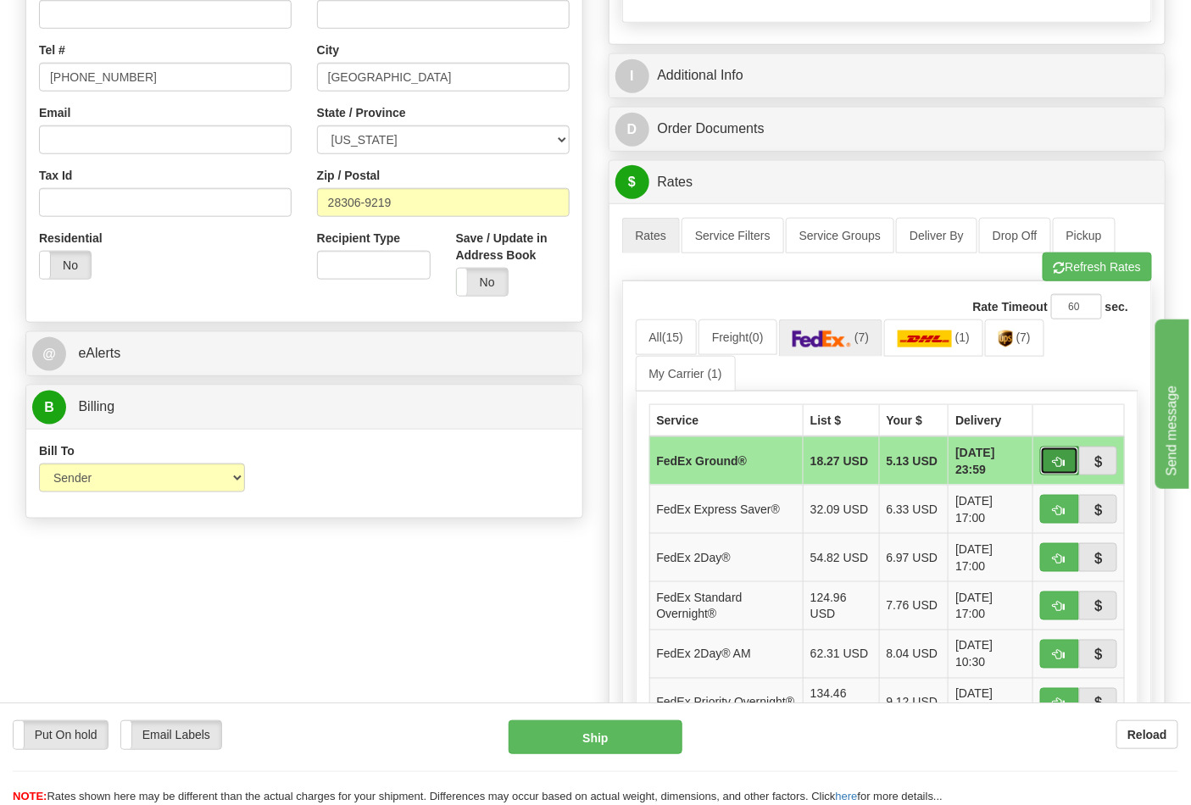
click at [1056, 457] on span "button" at bounding box center [1060, 462] width 12 height 11
type input "92"
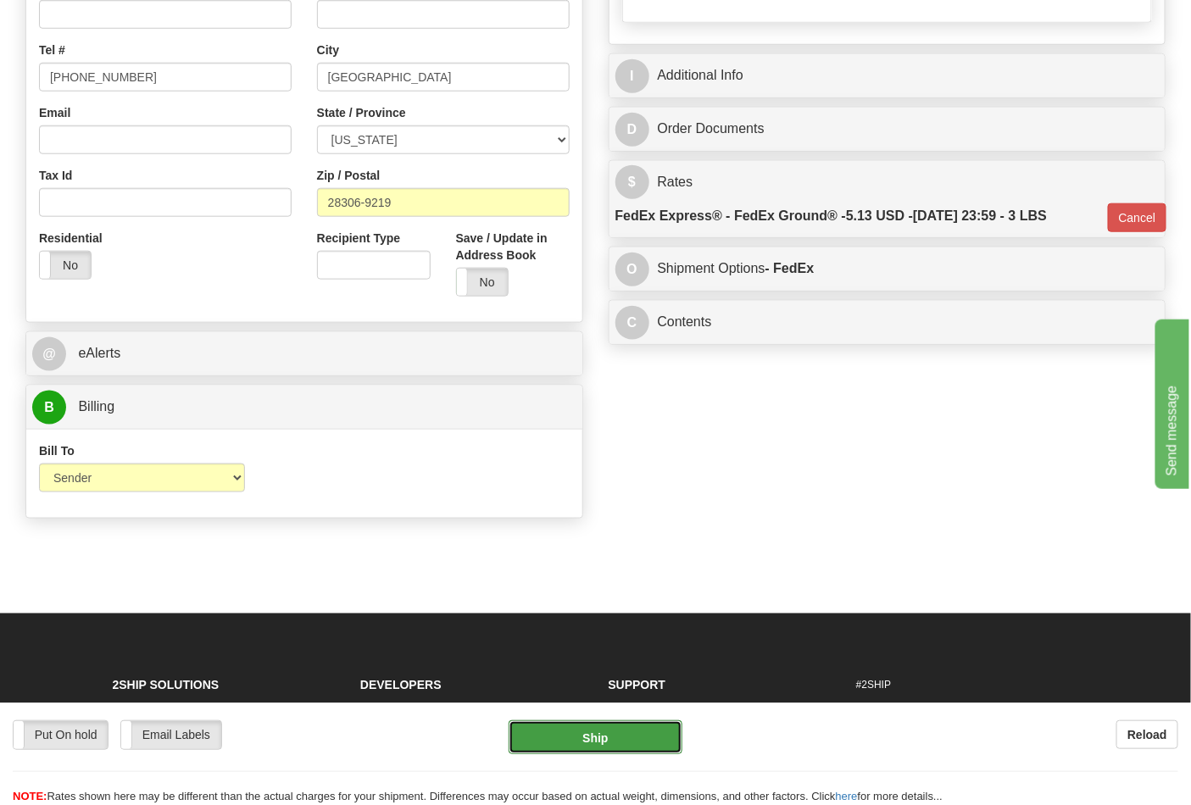
click at [630, 743] on button "Ship" at bounding box center [595, 738] width 173 height 34
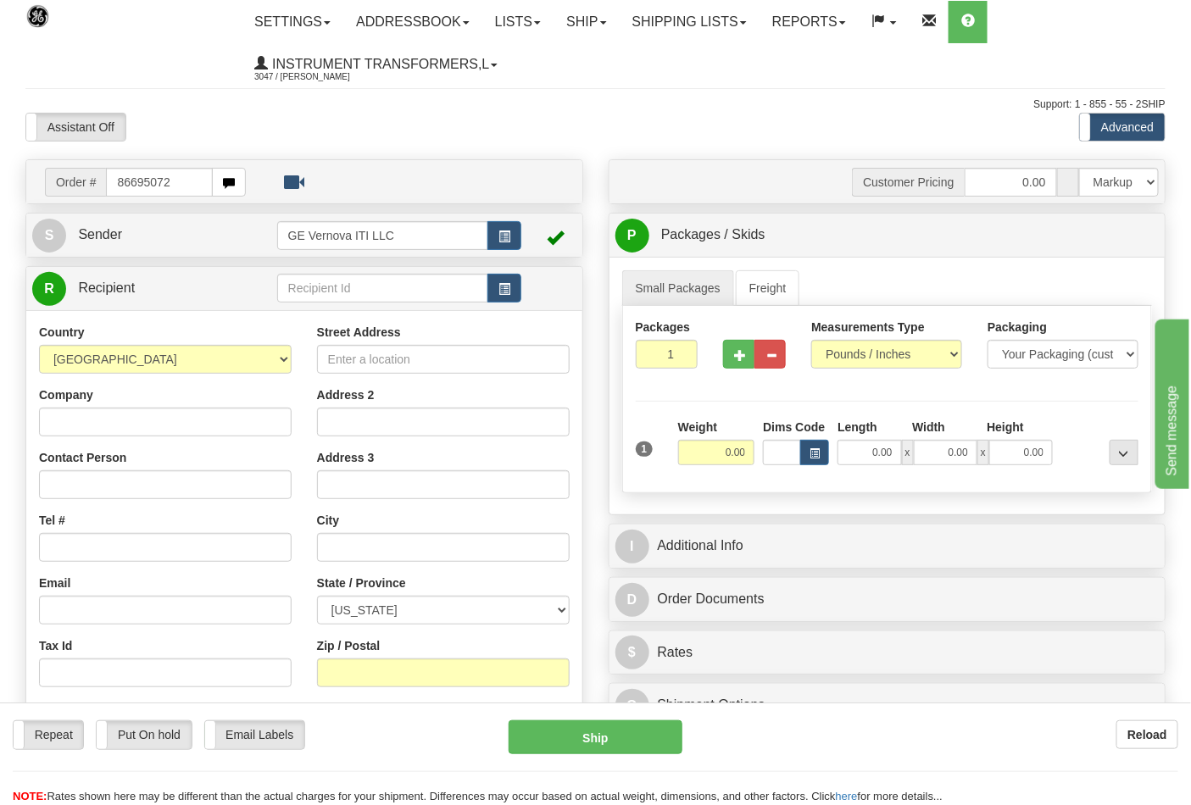
type input "86695072"
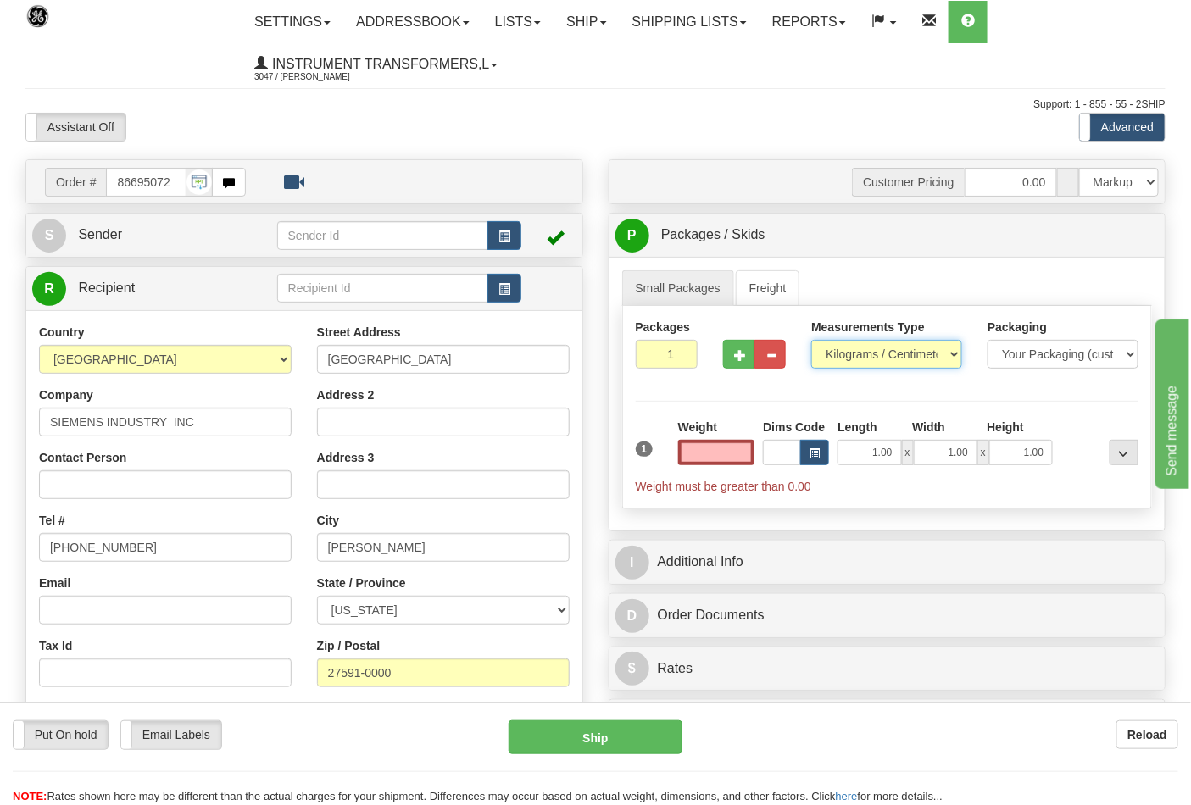
type input "0.00"
click at [849, 362] on select "Pounds / Inches Kilograms / Centimeters" at bounding box center [886, 354] width 151 height 29
select select "0"
click at [811, 341] on select "Pounds / Inches Kilograms / Centimeters" at bounding box center [886, 354] width 151 height 29
click at [738, 455] on input "0.00" at bounding box center [716, 452] width 77 height 25
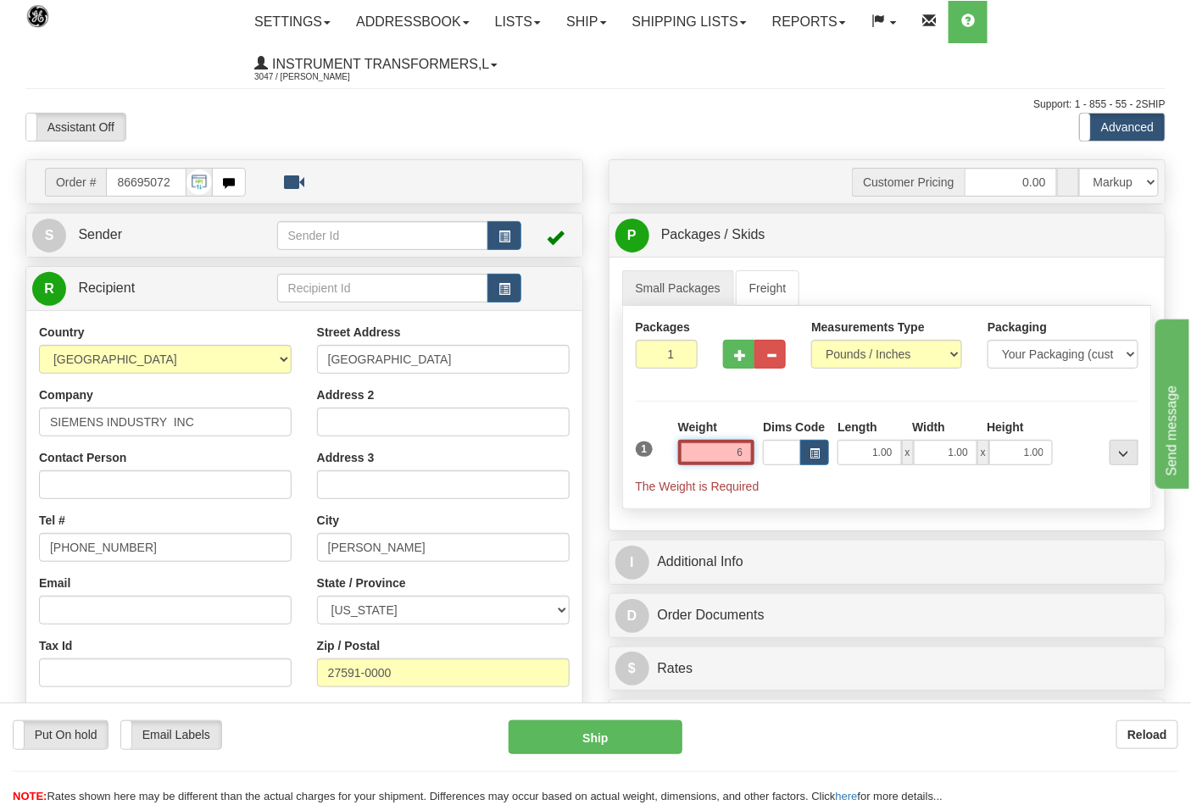
click button "Delete" at bounding box center [0, 0] width 0 height 0
type input "6.00"
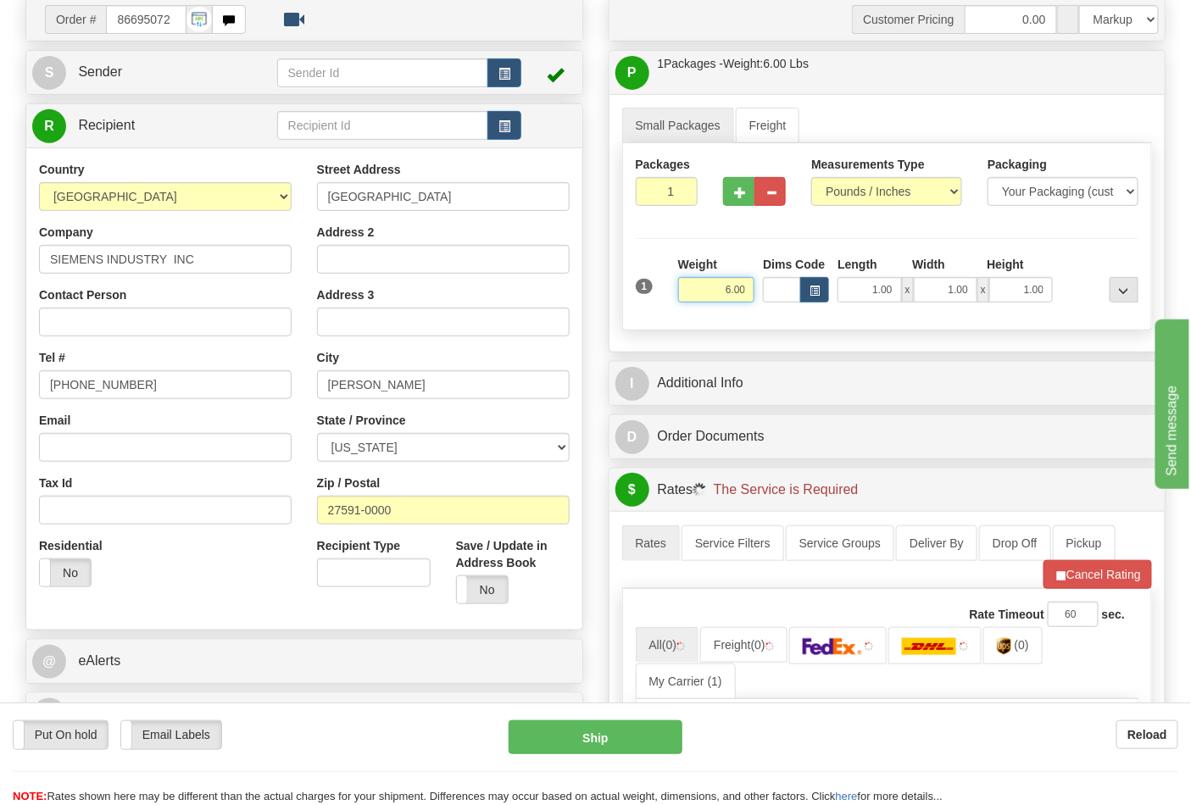
scroll to position [470, 0]
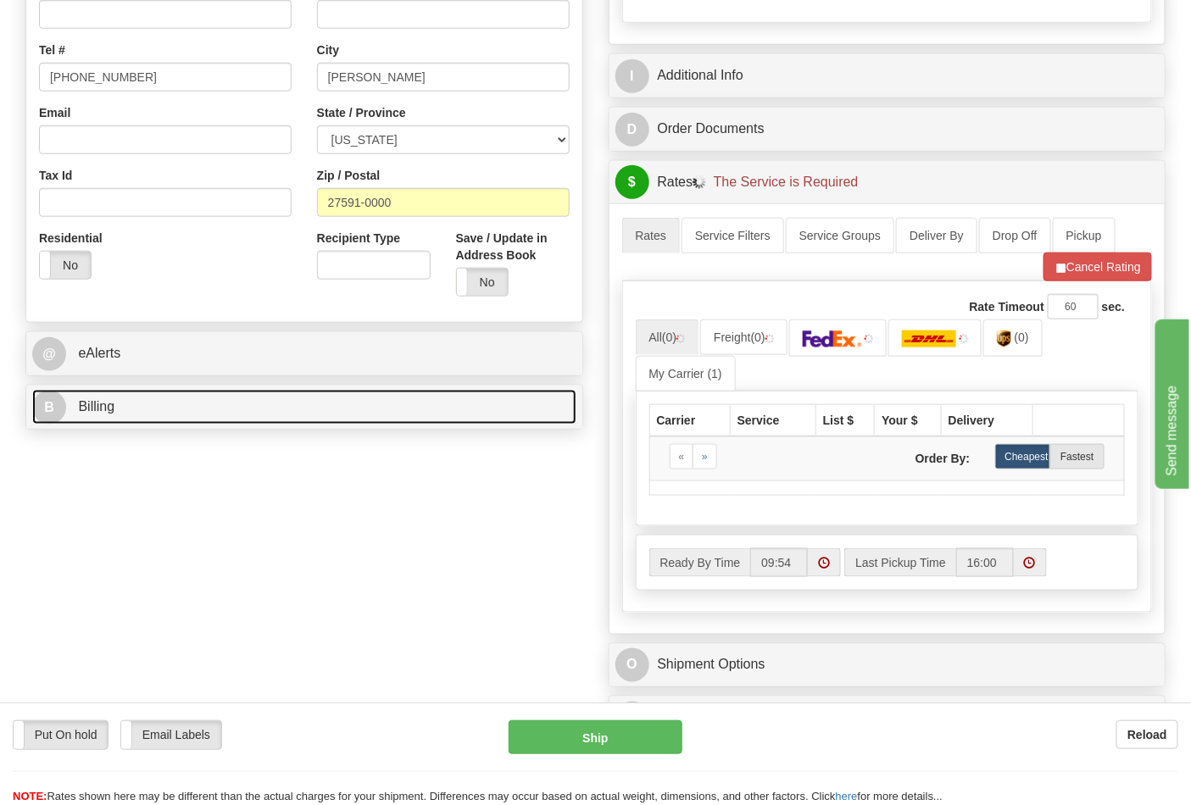
click at [162, 425] on link "B Billing" at bounding box center [304, 407] width 544 height 35
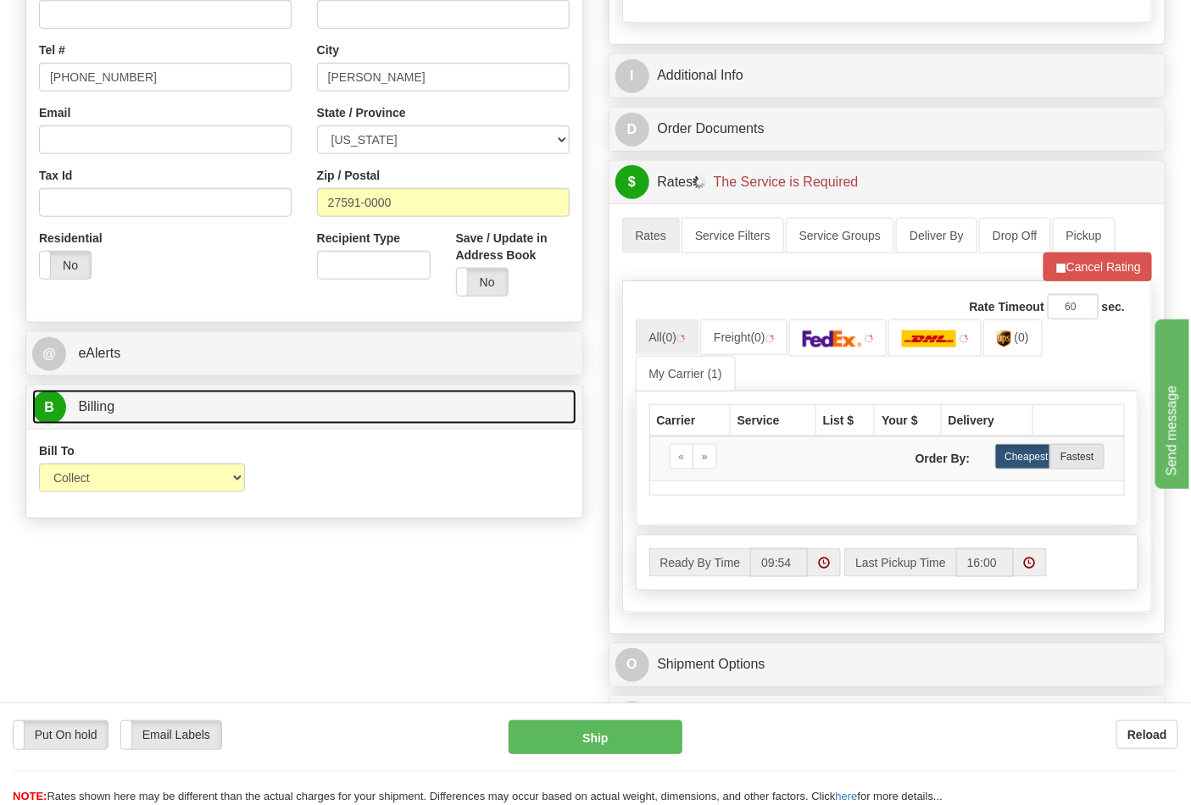
scroll to position [565, 0]
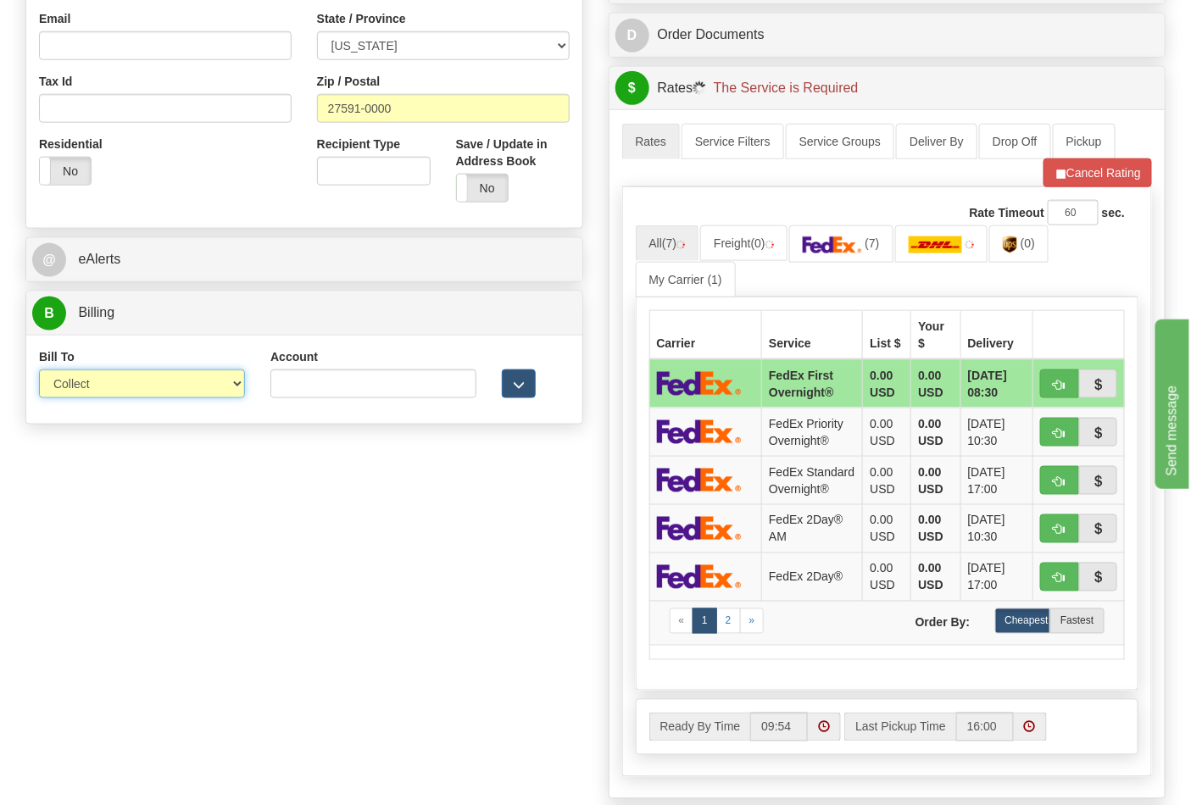
drag, startPoint x: 107, startPoint y: 386, endPoint x: 107, endPoint y: 395, distance: 9.3
click at [107, 386] on select "Sender Recipient Third Party Collect" at bounding box center [142, 384] width 206 height 29
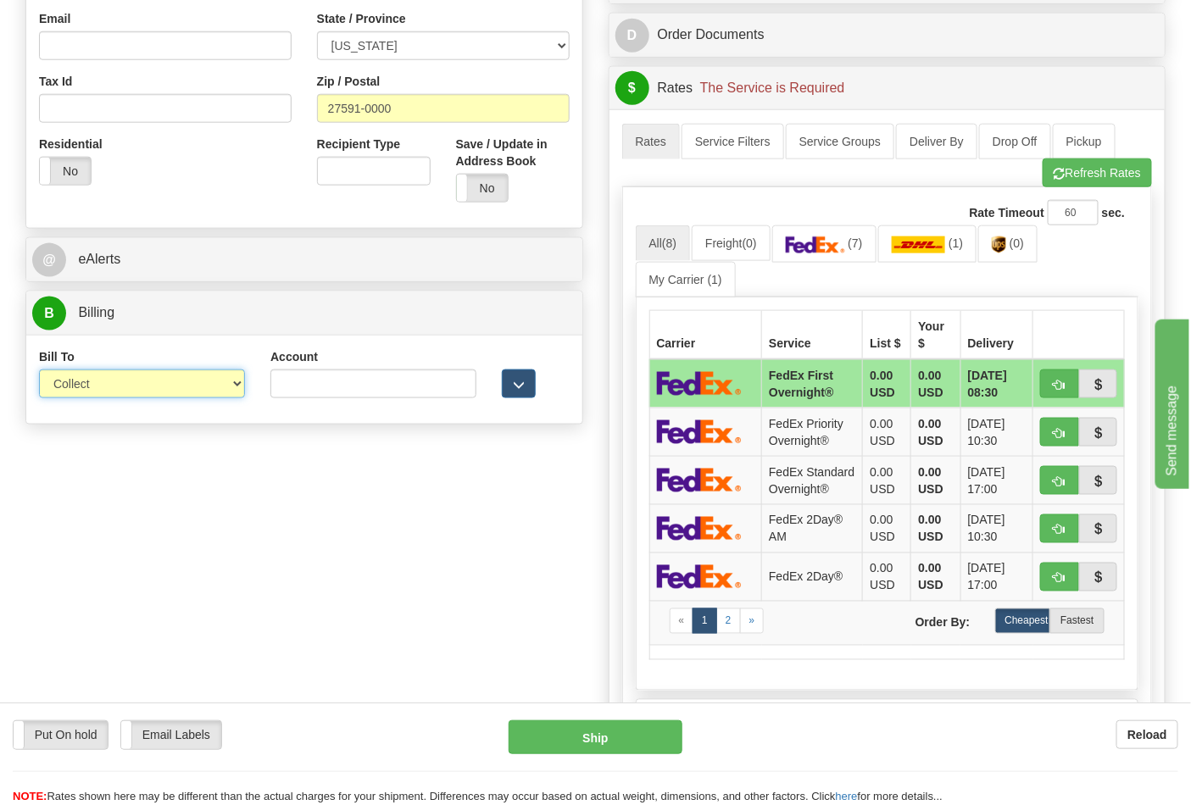
select select "2"
click at [39, 371] on select "Sender Recipient Third Party Collect" at bounding box center [142, 384] width 206 height 29
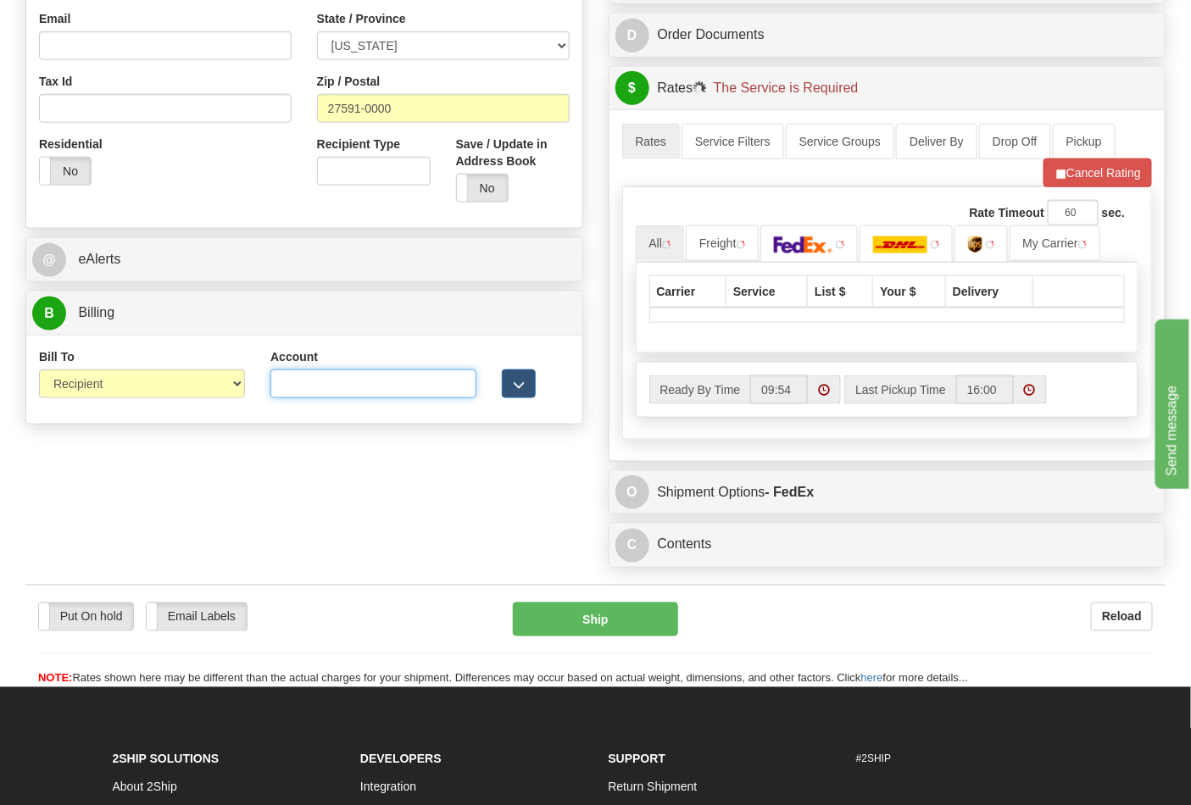
click at [322, 381] on input "Account" at bounding box center [373, 384] width 206 height 29
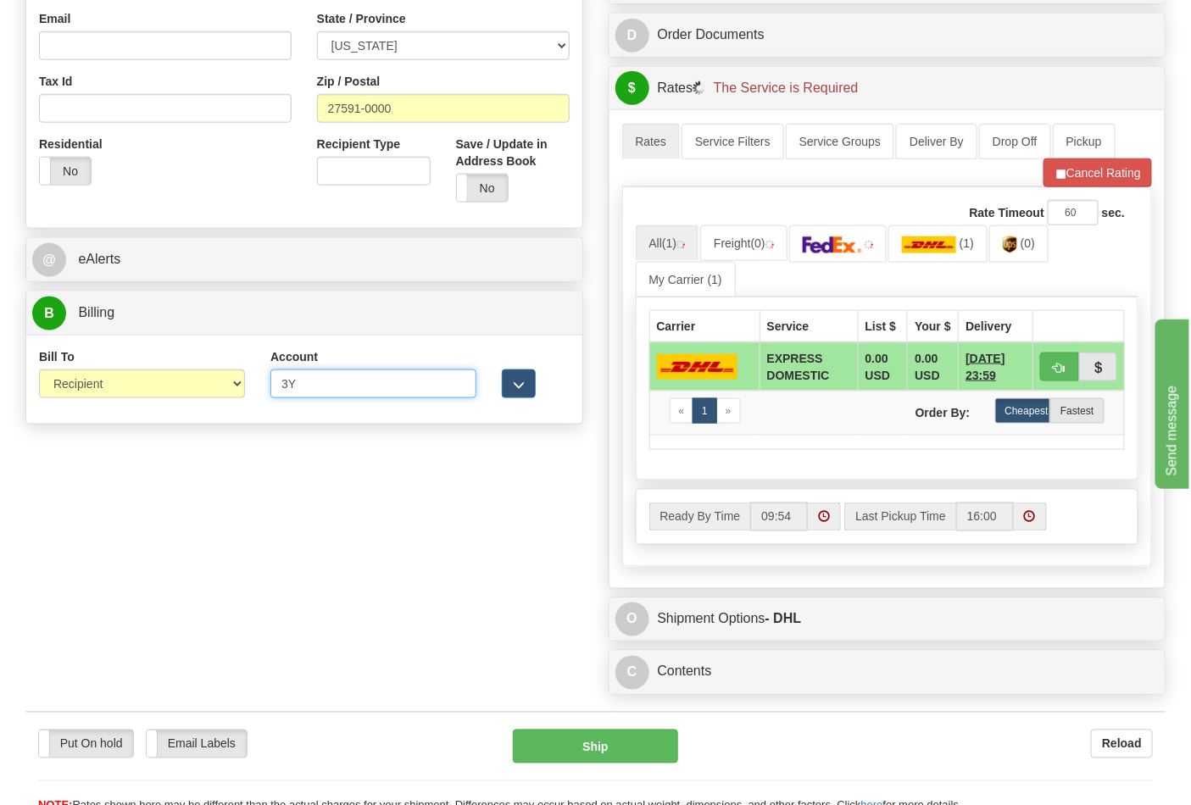
type input "3Y6757"
click at [0, 0] on button "Refresh Rates" at bounding box center [0, 0] width 0 height 0
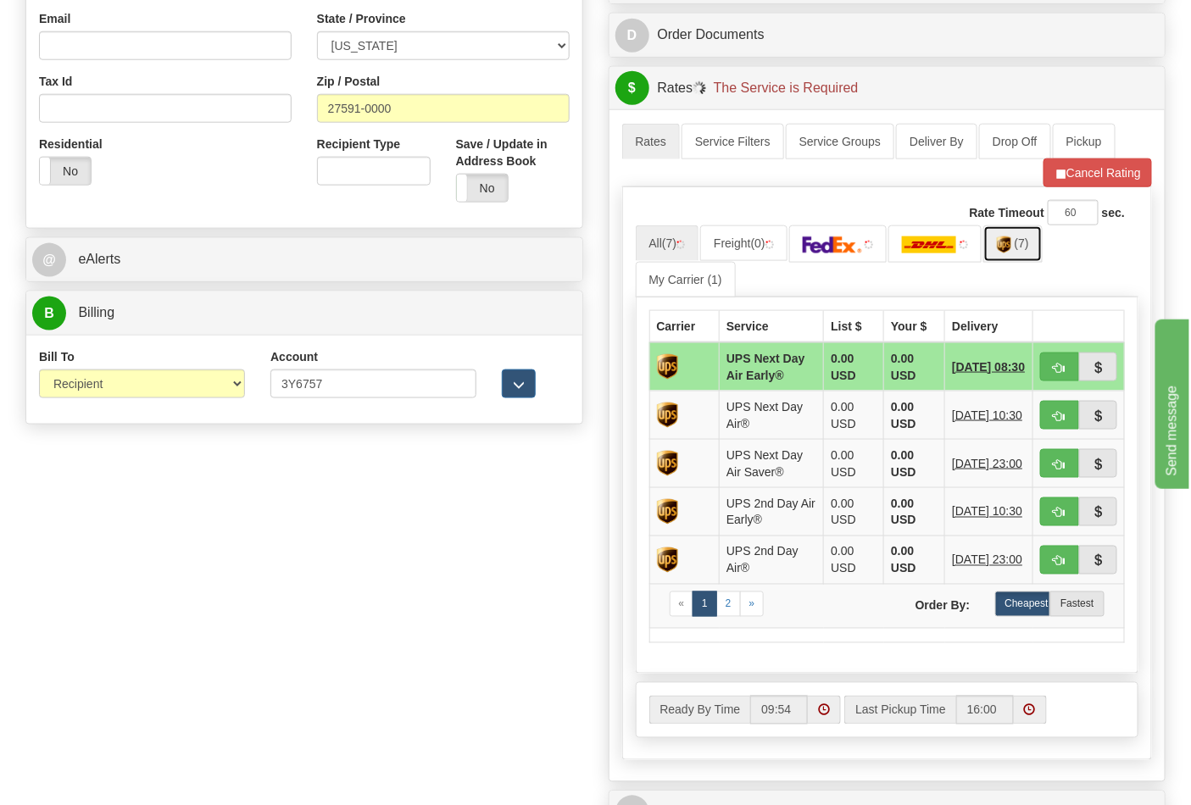
click at [1029, 250] on span "(7)" at bounding box center [1022, 244] width 14 height 14
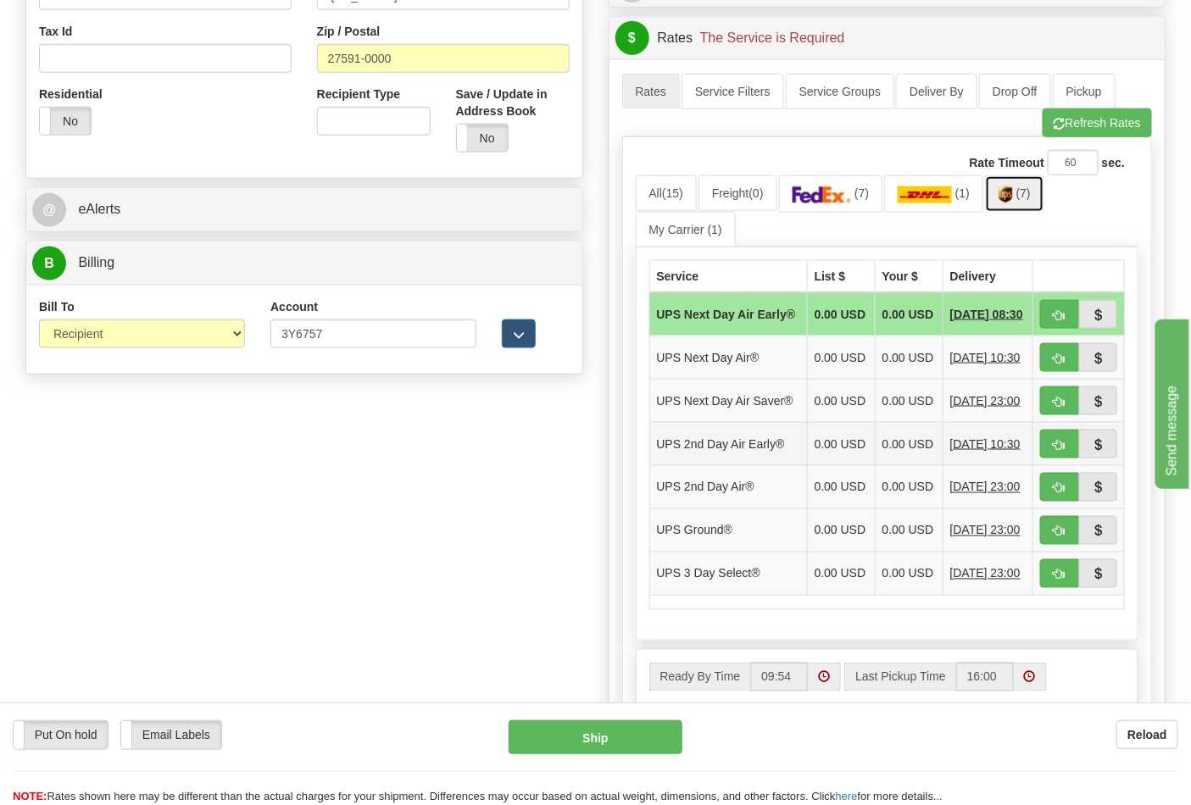
scroll to position [659, 0]
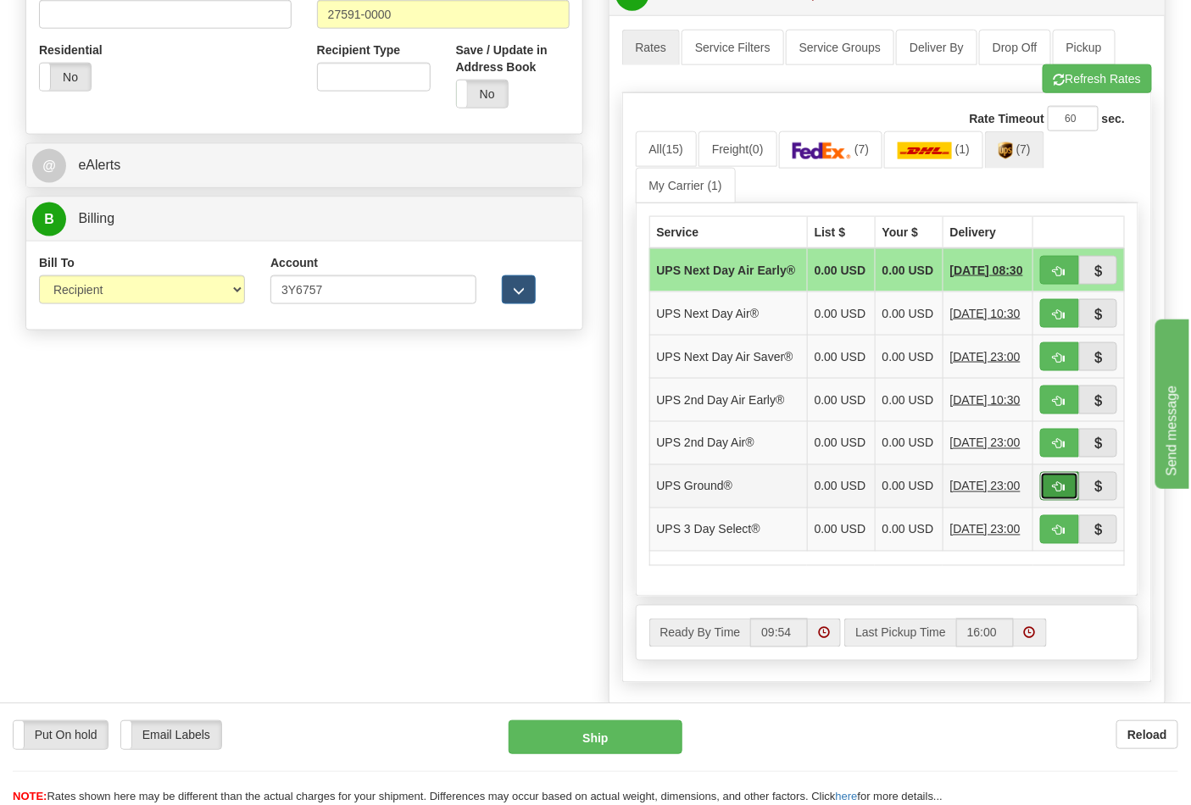
click at [1060, 501] on button "button" at bounding box center [1059, 486] width 39 height 29
type input "03"
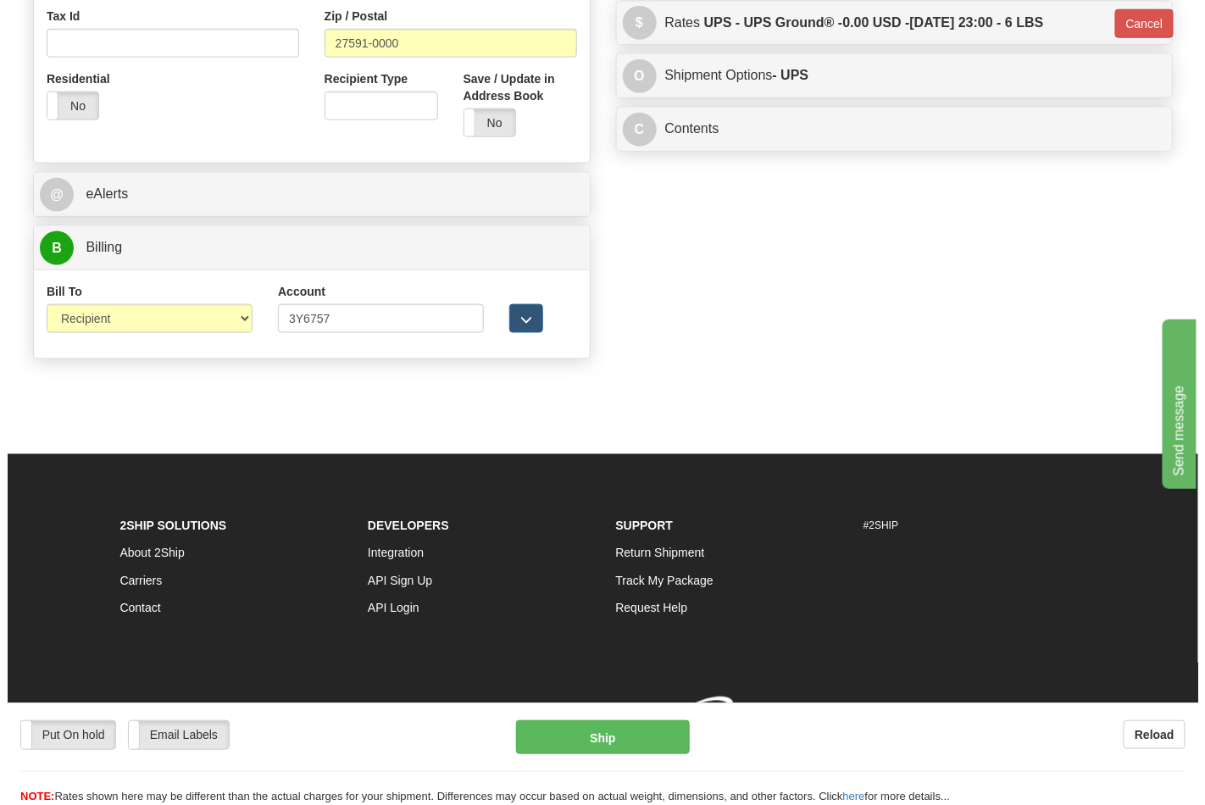
scroll to position [632, 0]
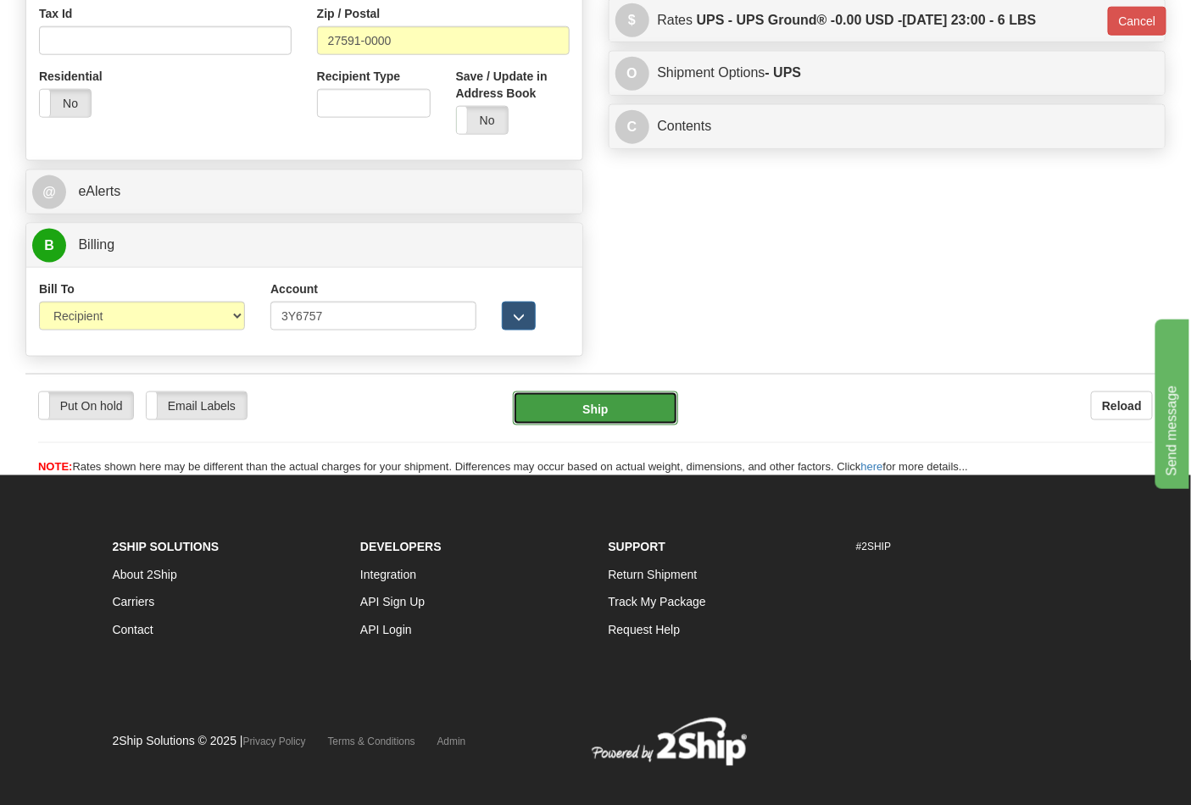
click at [604, 412] on button "Ship" at bounding box center [595, 409] width 164 height 34
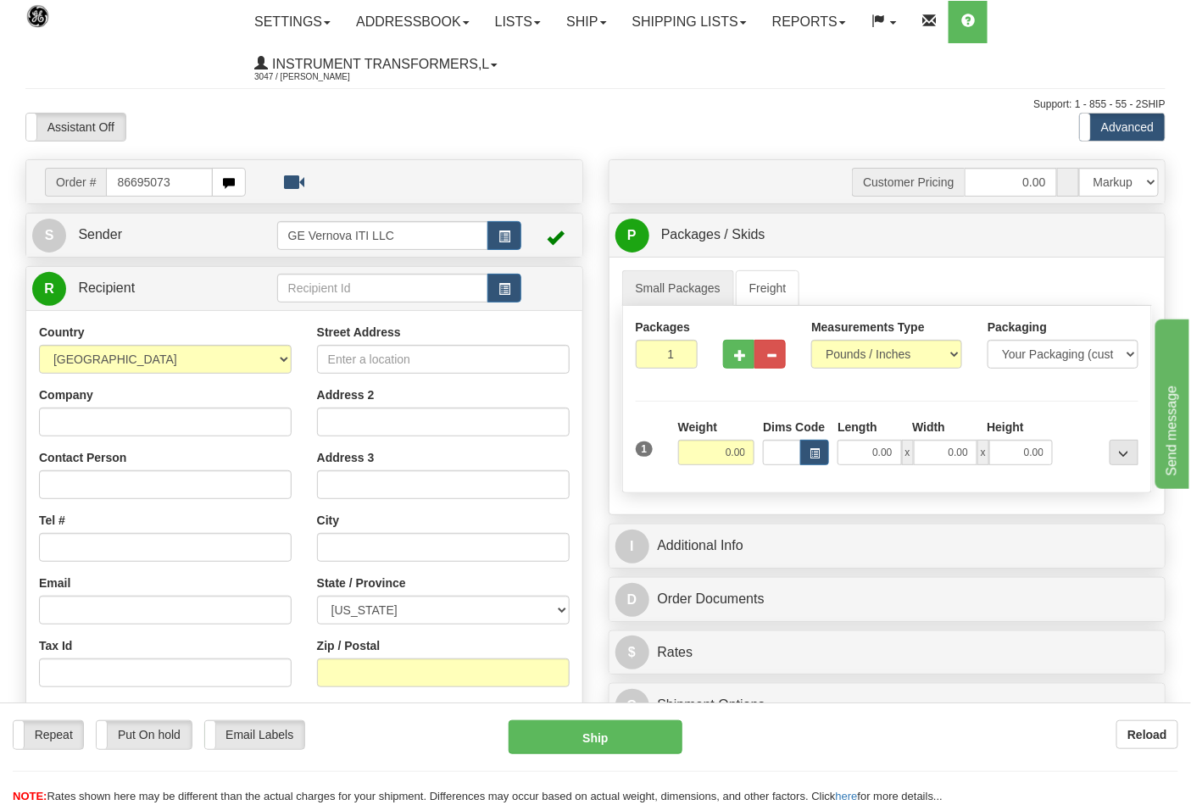
type input "86695073"
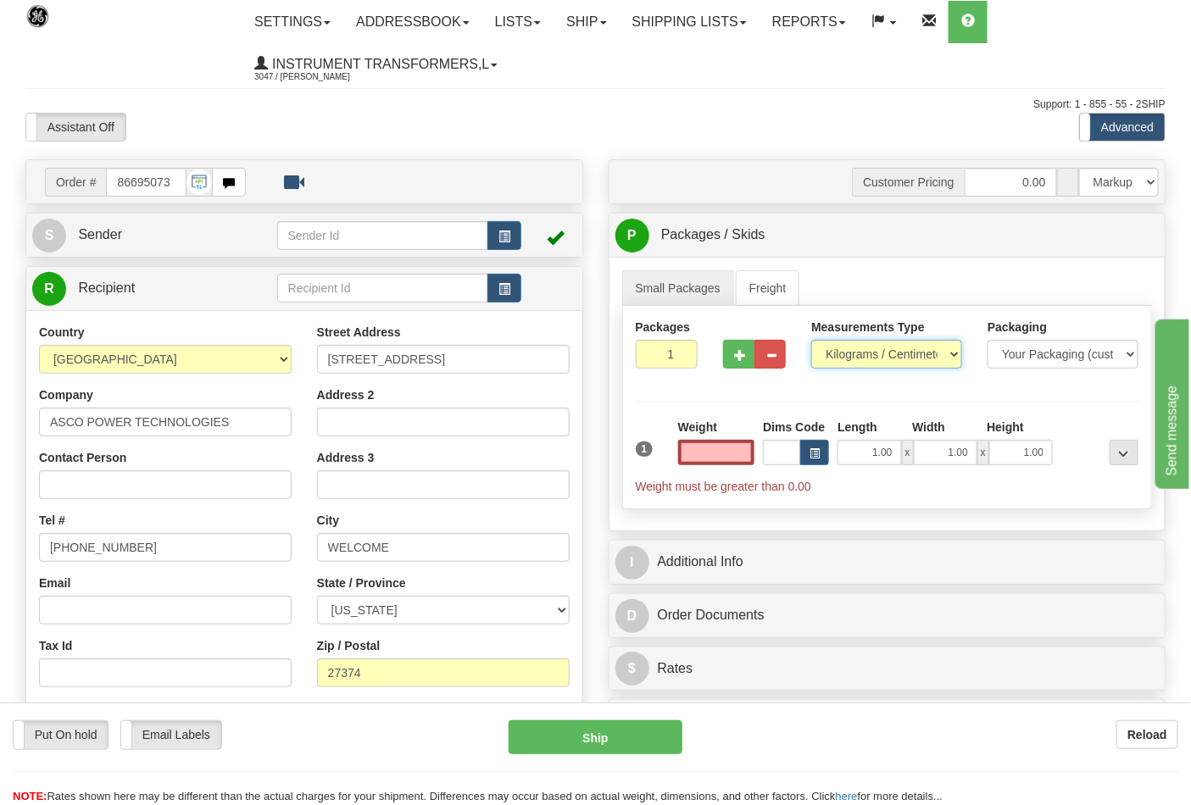
type input "0.00"
click at [849, 356] on select "Pounds / Inches Kilograms / Centimeters" at bounding box center [886, 354] width 151 height 29
select select "0"
click at [811, 341] on select "Pounds / Inches Kilograms / Centimeters" at bounding box center [886, 354] width 151 height 29
click at [748, 357] on button "button" at bounding box center [738, 354] width 31 height 29
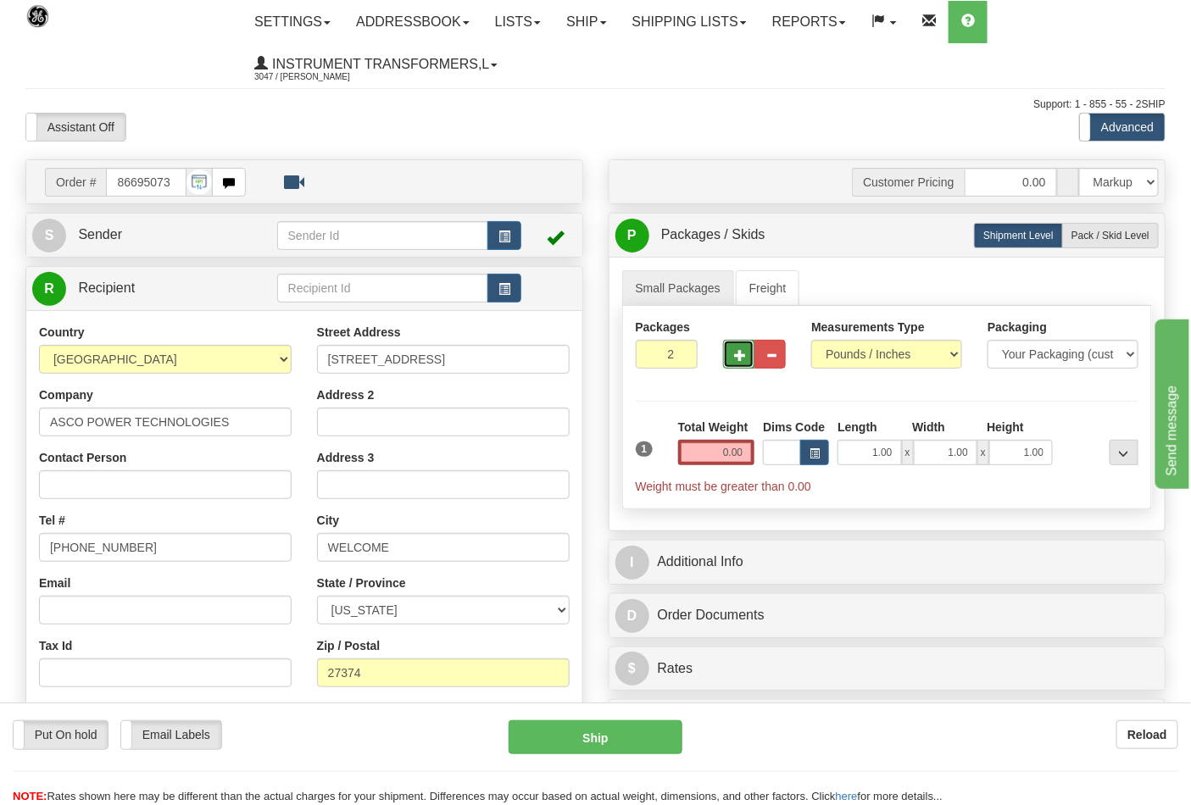
click at [738, 356] on span "button" at bounding box center [740, 355] width 12 height 11
type input "3"
click at [1077, 244] on label "Pack / Skid Level Pack.." at bounding box center [1110, 235] width 97 height 25
radio input "true"
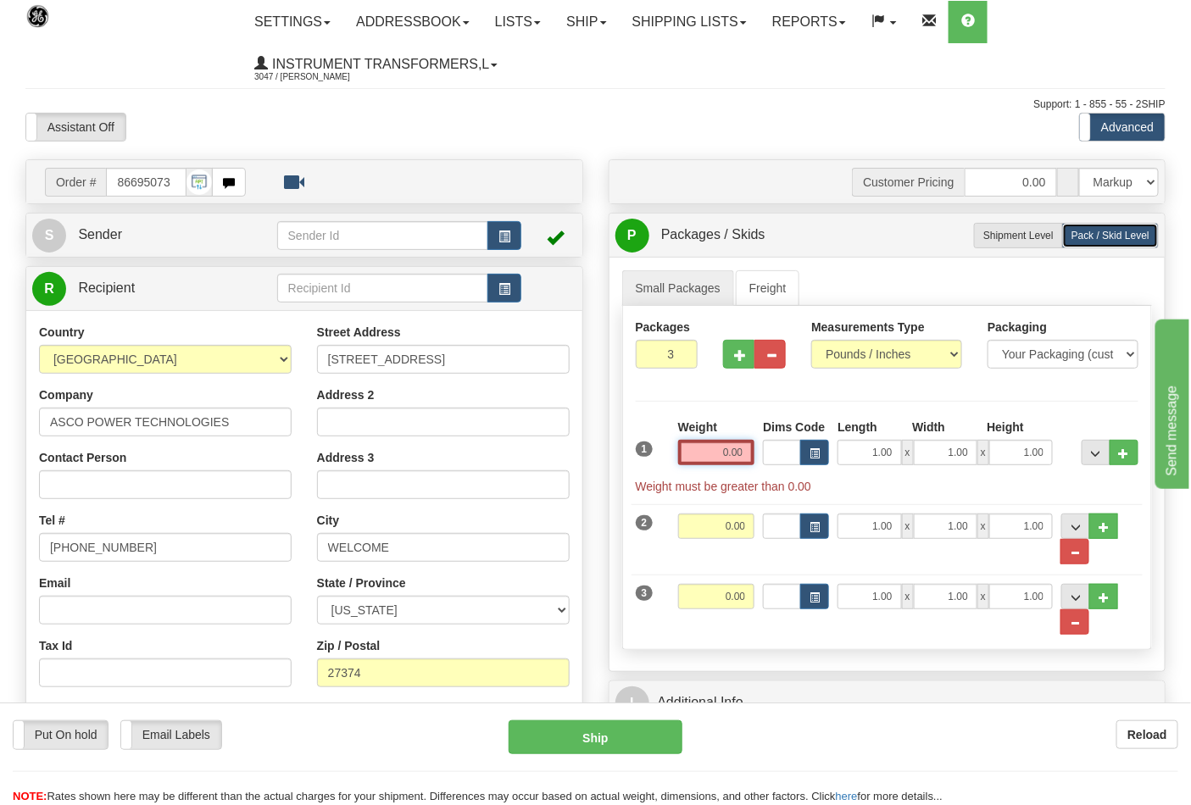
click at [743, 455] on input "0.00" at bounding box center [716, 452] width 77 height 25
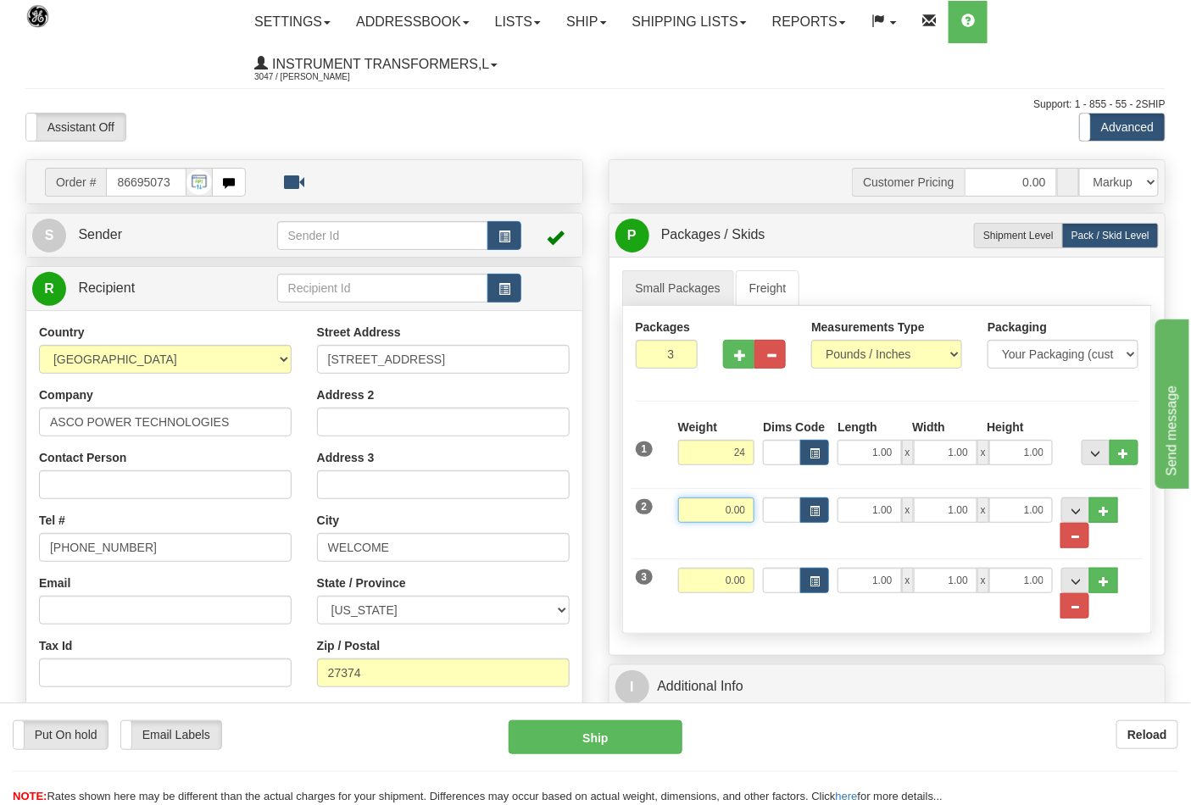
type input "24.00"
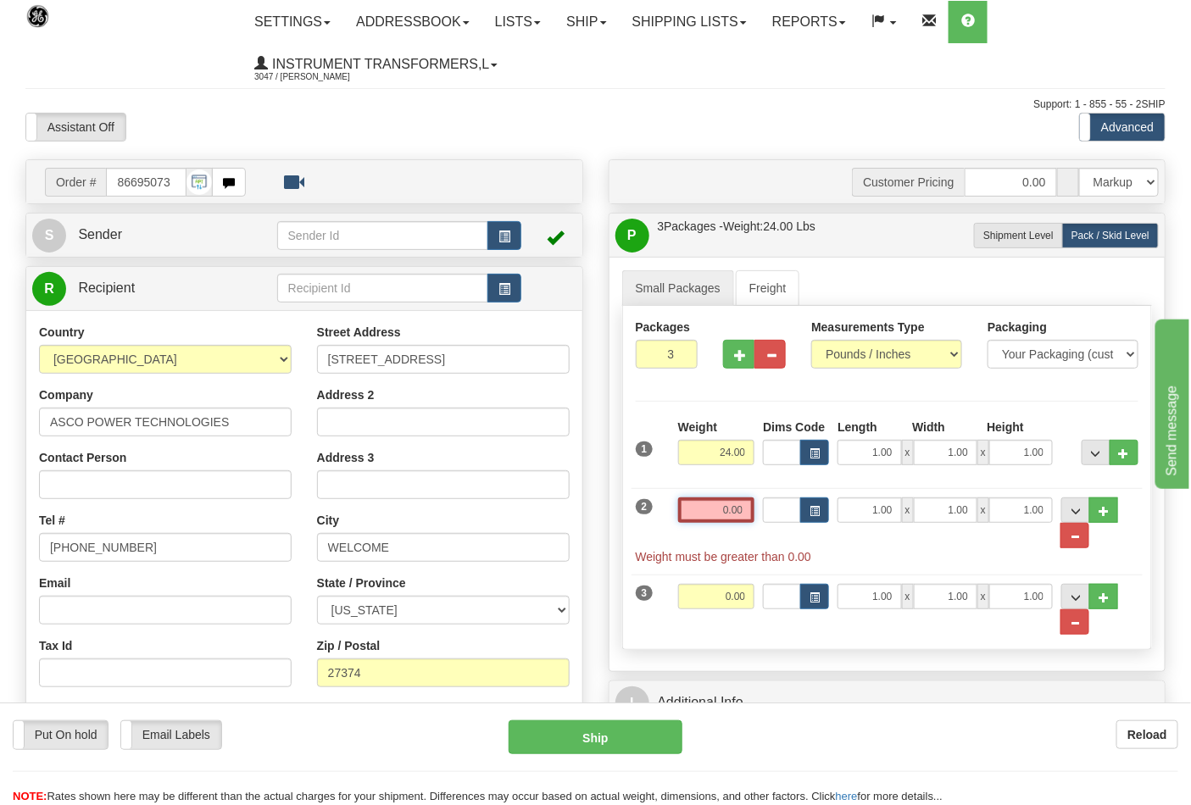
click at [746, 502] on input "0.00" at bounding box center [716, 510] width 77 height 25
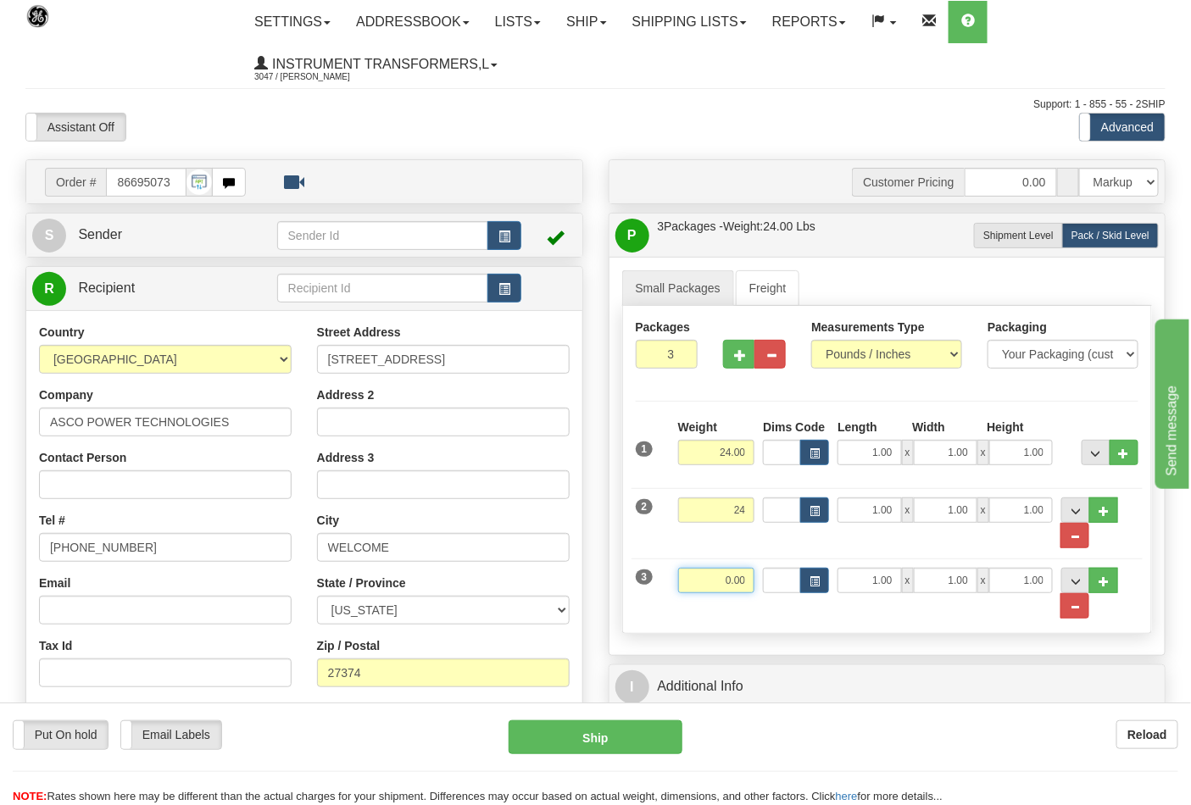
type input "24.00"
click at [752, 582] on input "0.00" at bounding box center [716, 580] width 77 height 25
click button "Delete" at bounding box center [0, 0] width 0 height 0
type input "25.00"
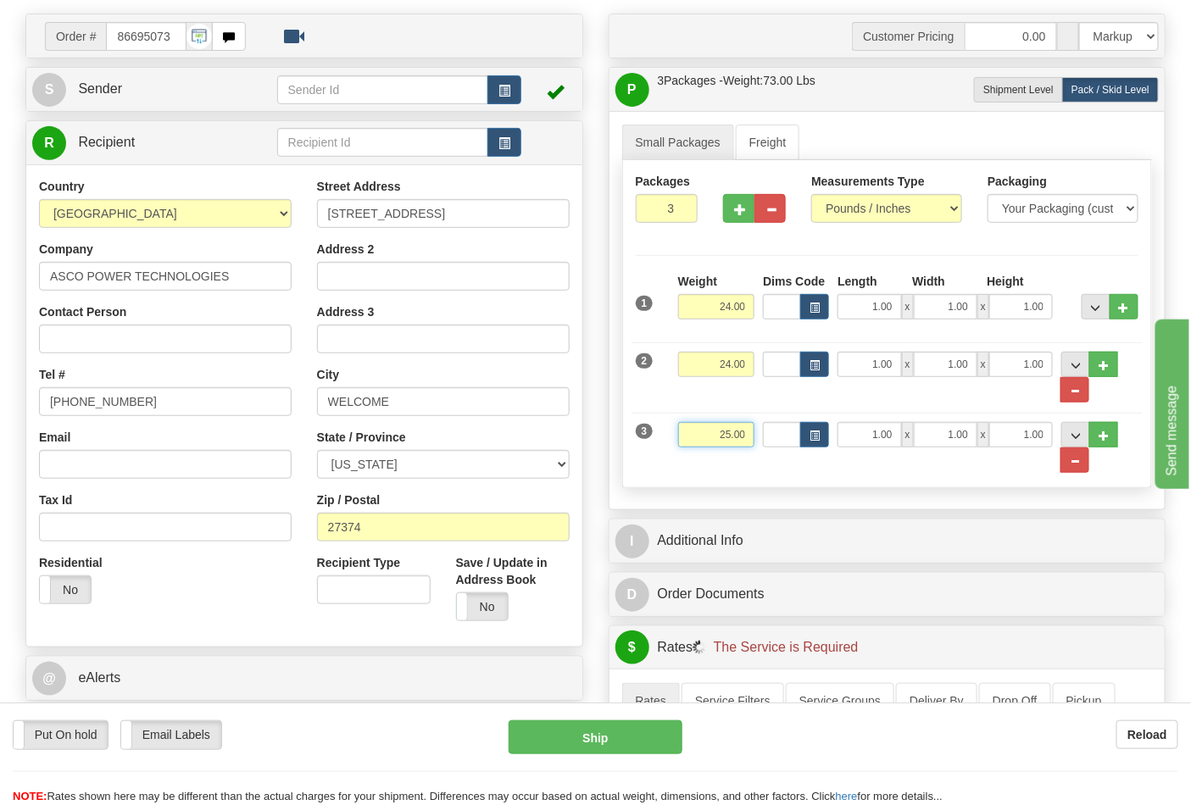
scroll to position [376, 0]
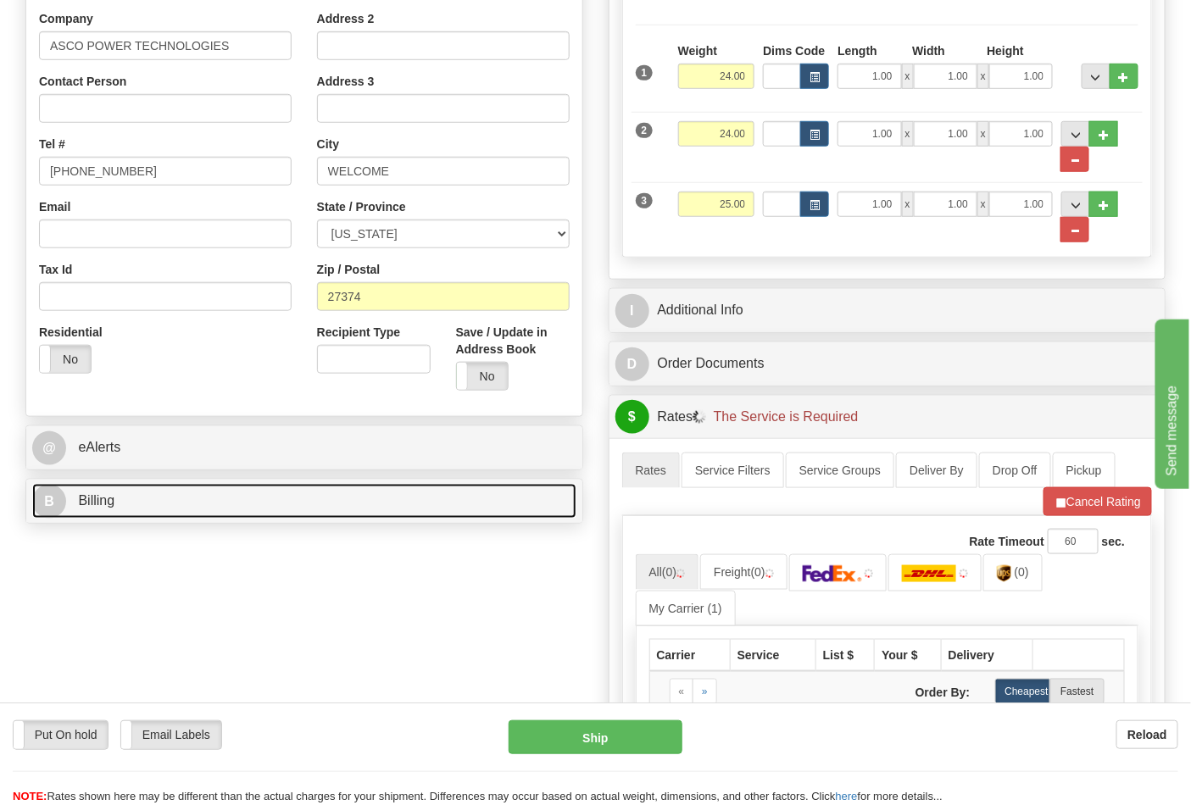
click at [203, 509] on link "B Billing" at bounding box center [304, 501] width 544 height 35
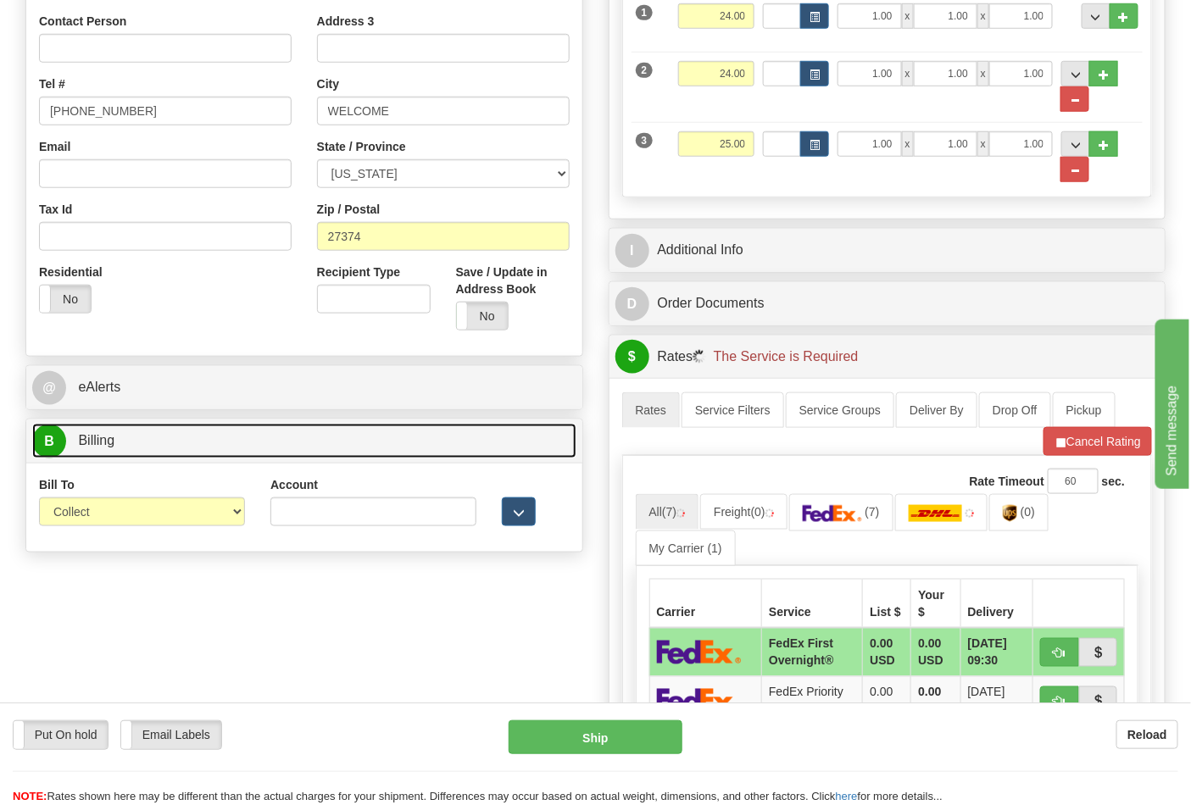
scroll to position [470, 0]
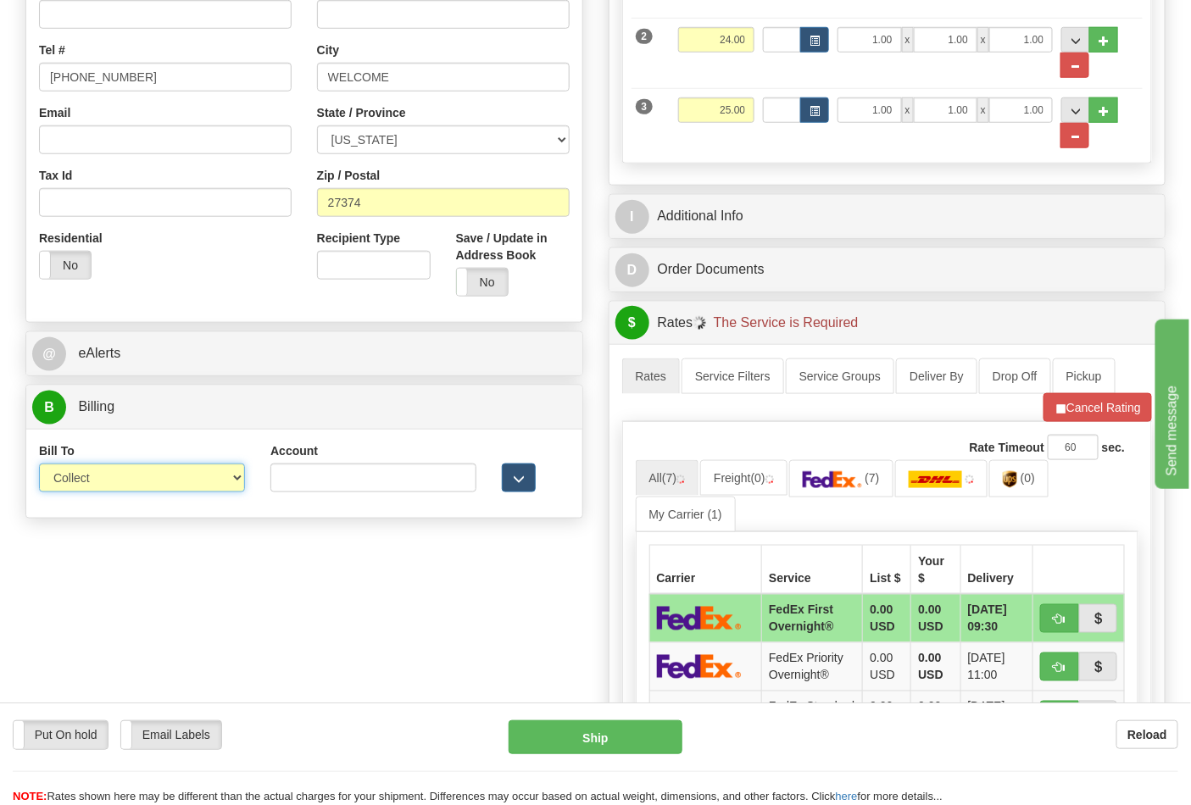
click at [115, 481] on select "Sender Recipient Third Party Collect" at bounding box center [142, 478] width 206 height 29
select select "2"
click at [39, 465] on select "Sender Recipient Third Party Collect" at bounding box center [142, 478] width 206 height 29
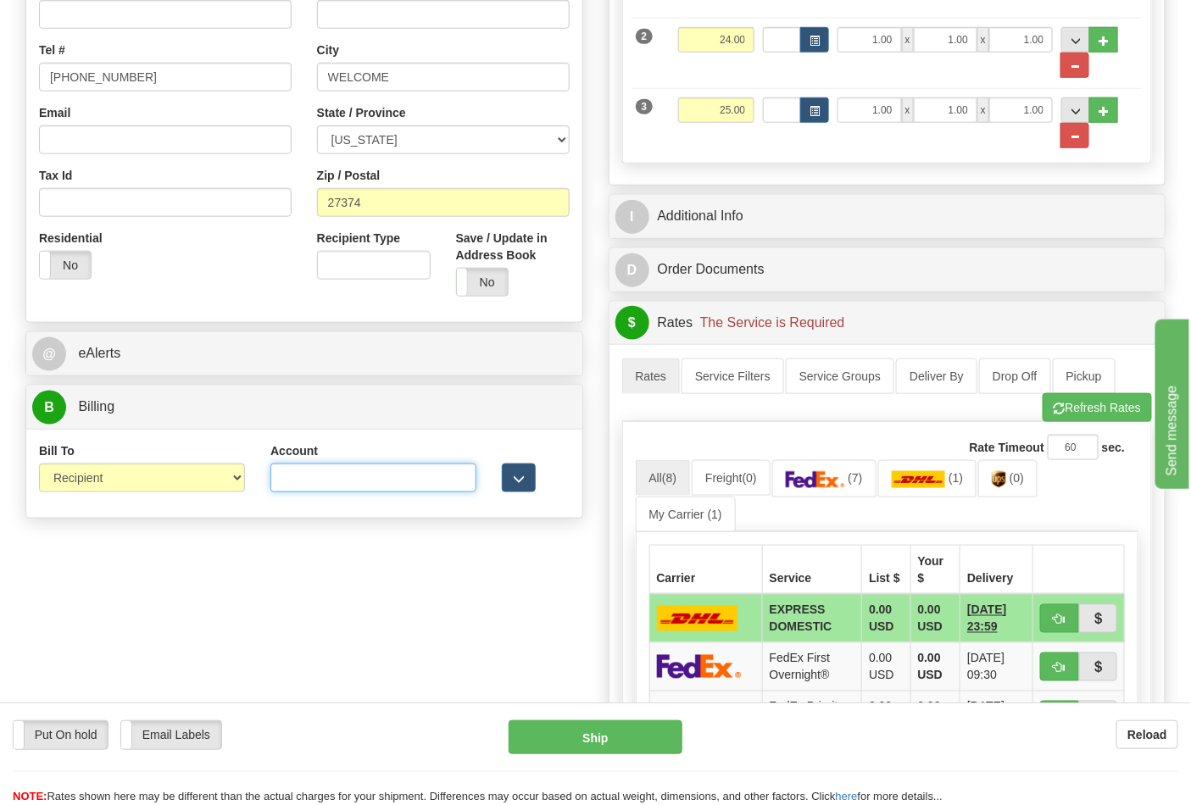
click at [353, 478] on input "Account" at bounding box center [373, 478] width 206 height 29
paste input "664421534"
type input "664421534"
click at [824, 479] on img at bounding box center [815, 479] width 59 height 17
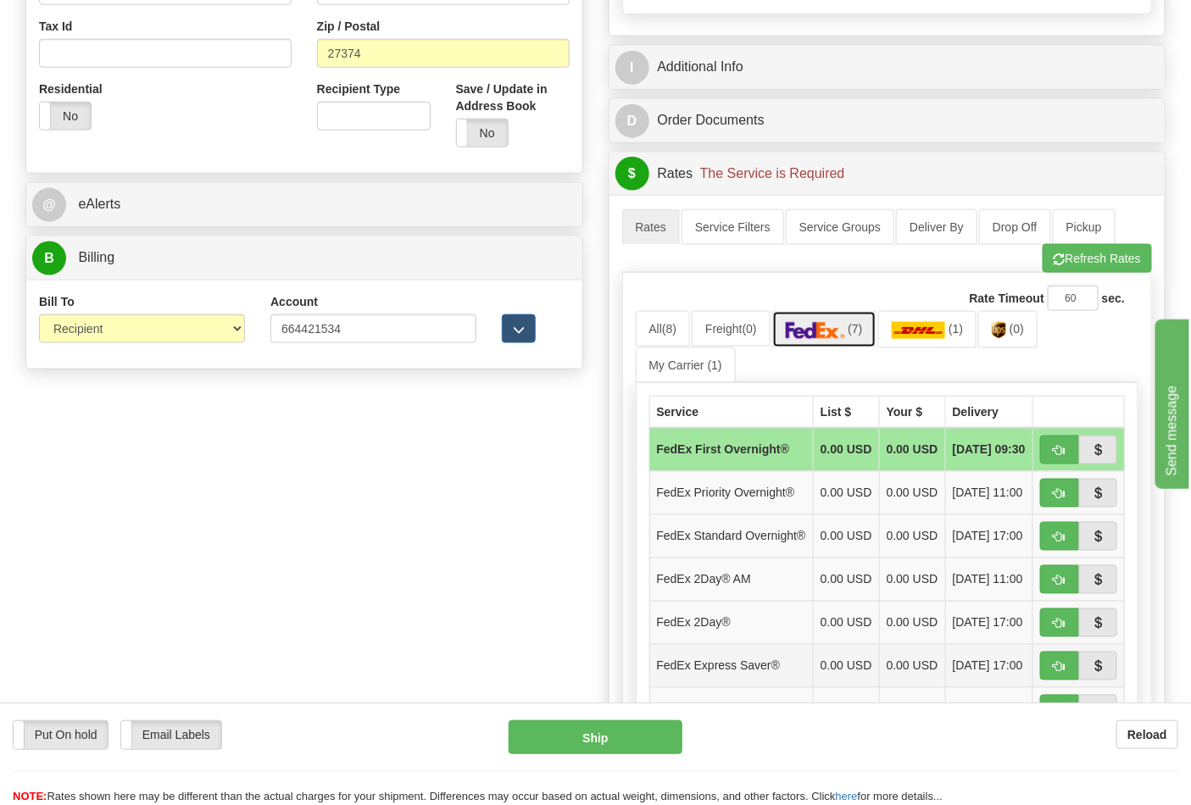
scroll to position [848, 0]
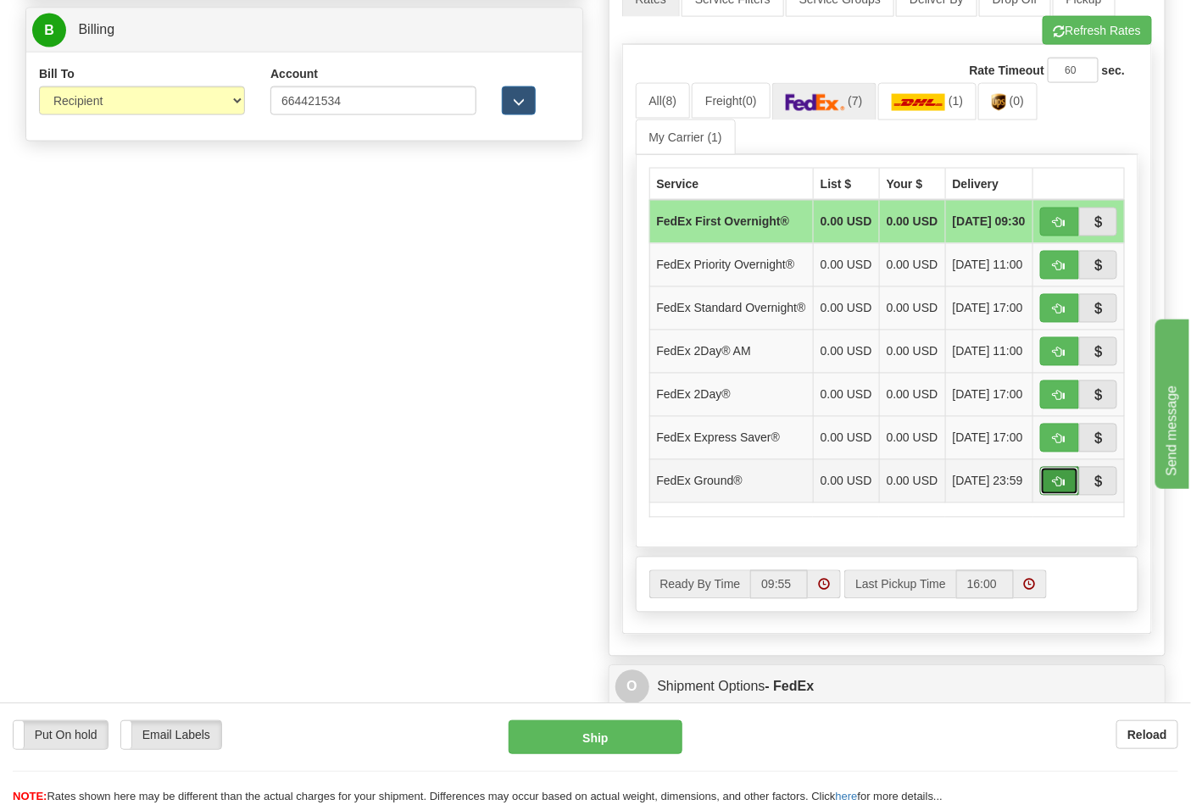
click at [1054, 488] on span "button" at bounding box center [1060, 482] width 12 height 11
type input "92"
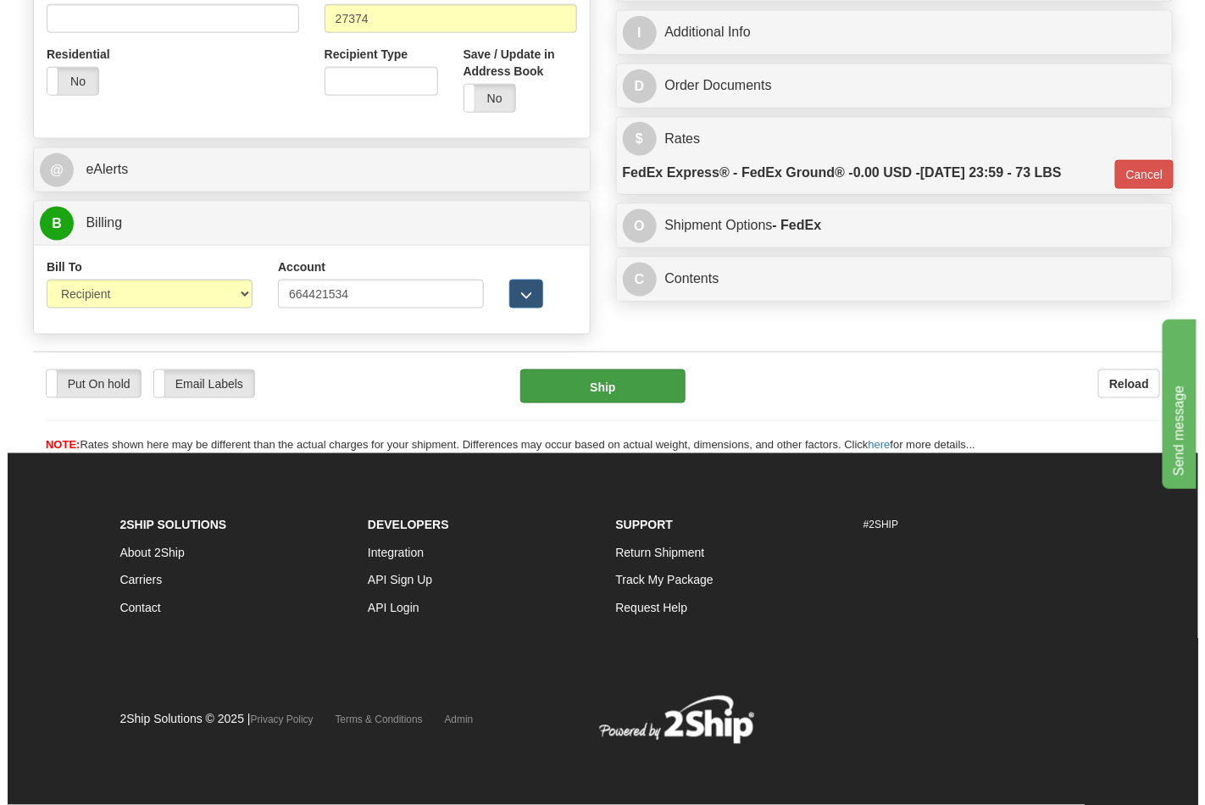
scroll to position [657, 0]
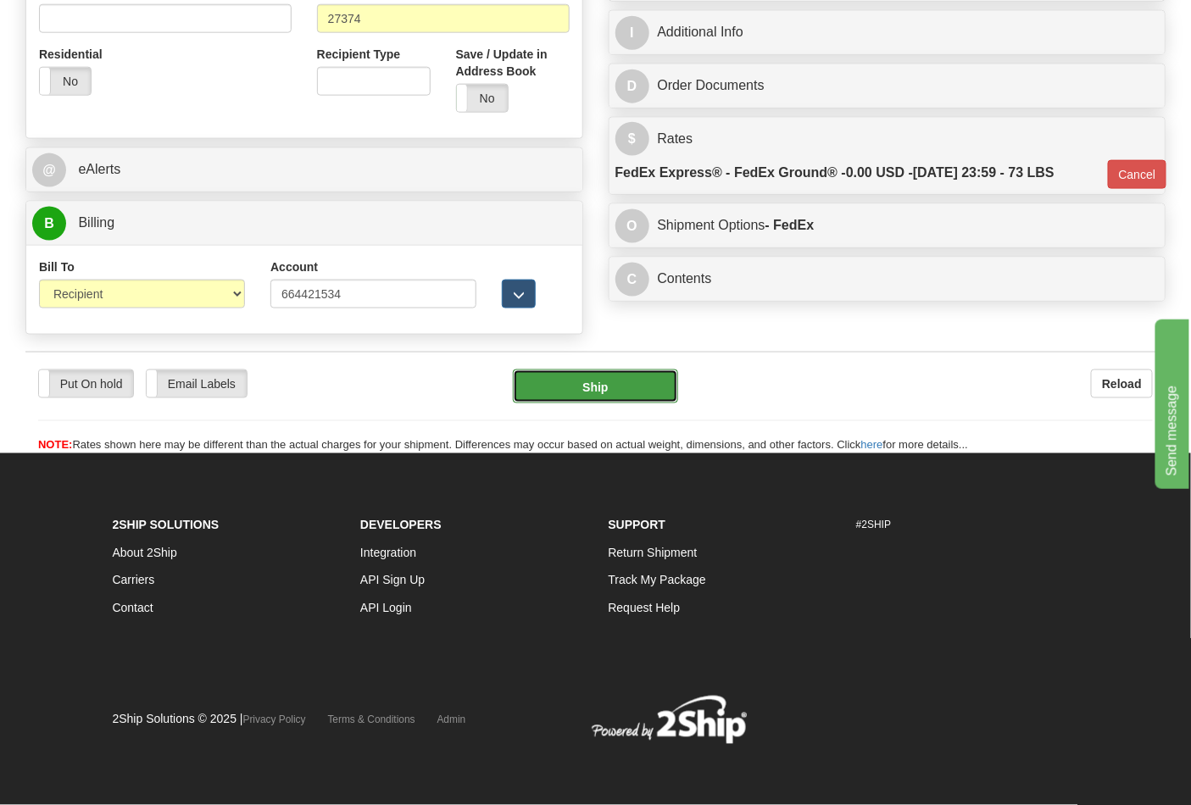
click at [632, 386] on button "Ship" at bounding box center [595, 387] width 164 height 34
